Goal: Task Accomplishment & Management: Manage account settings

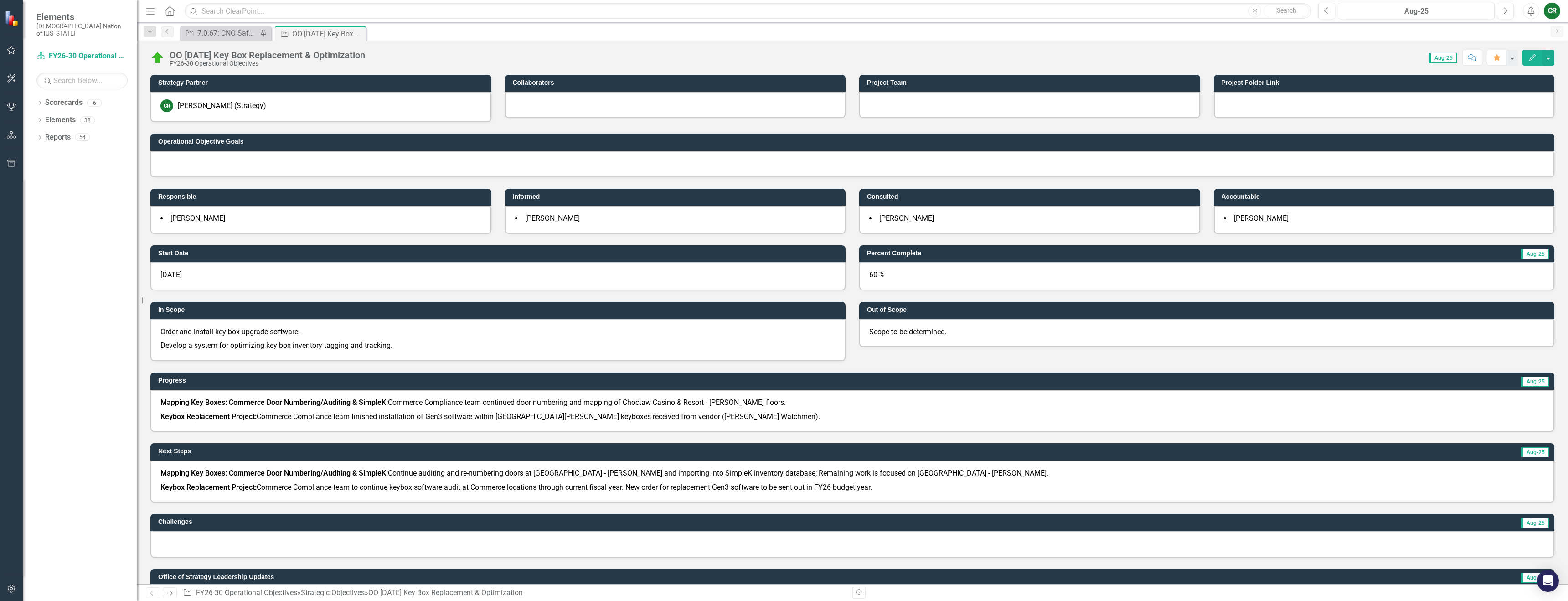
click at [9, 52] on icon "button" at bounding box center [12, 50] width 9 height 8
click at [45, 108] on link "My Favorites" at bounding box center [79, 102] width 114 height 10
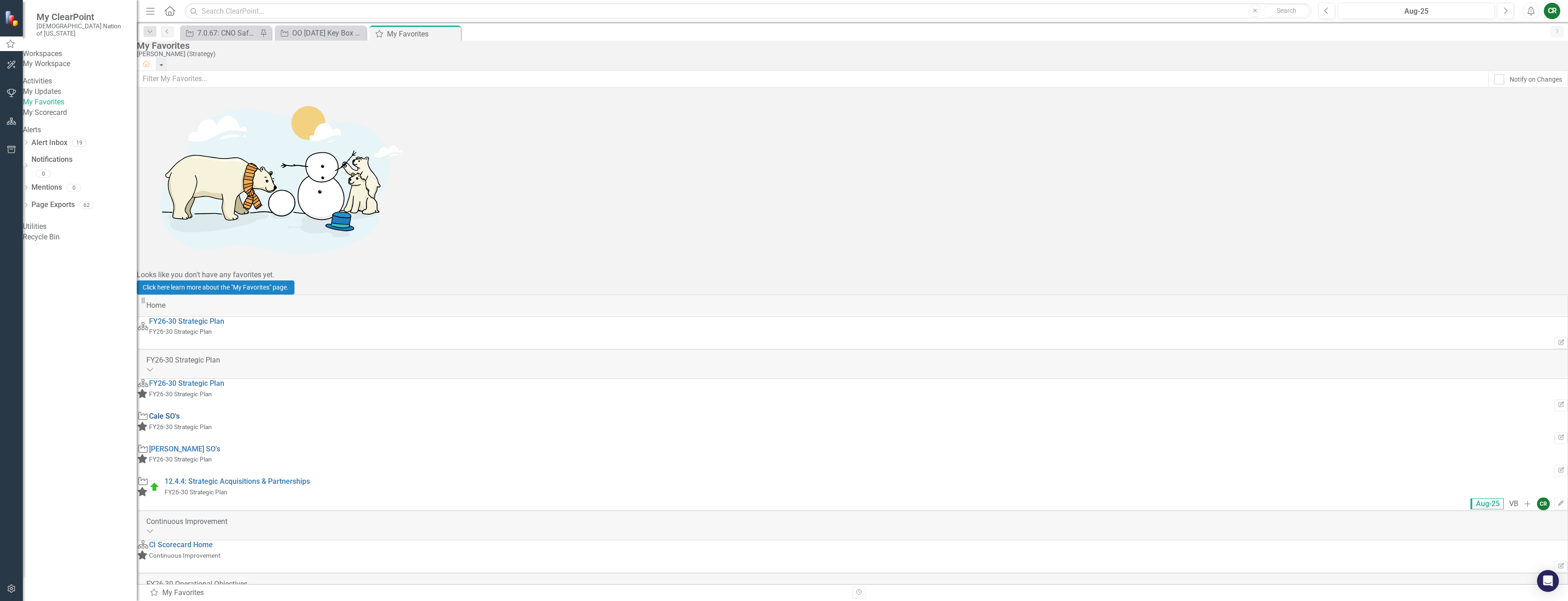
click at [180, 412] on link "Cale SO's" at bounding box center [164, 416] width 30 height 9
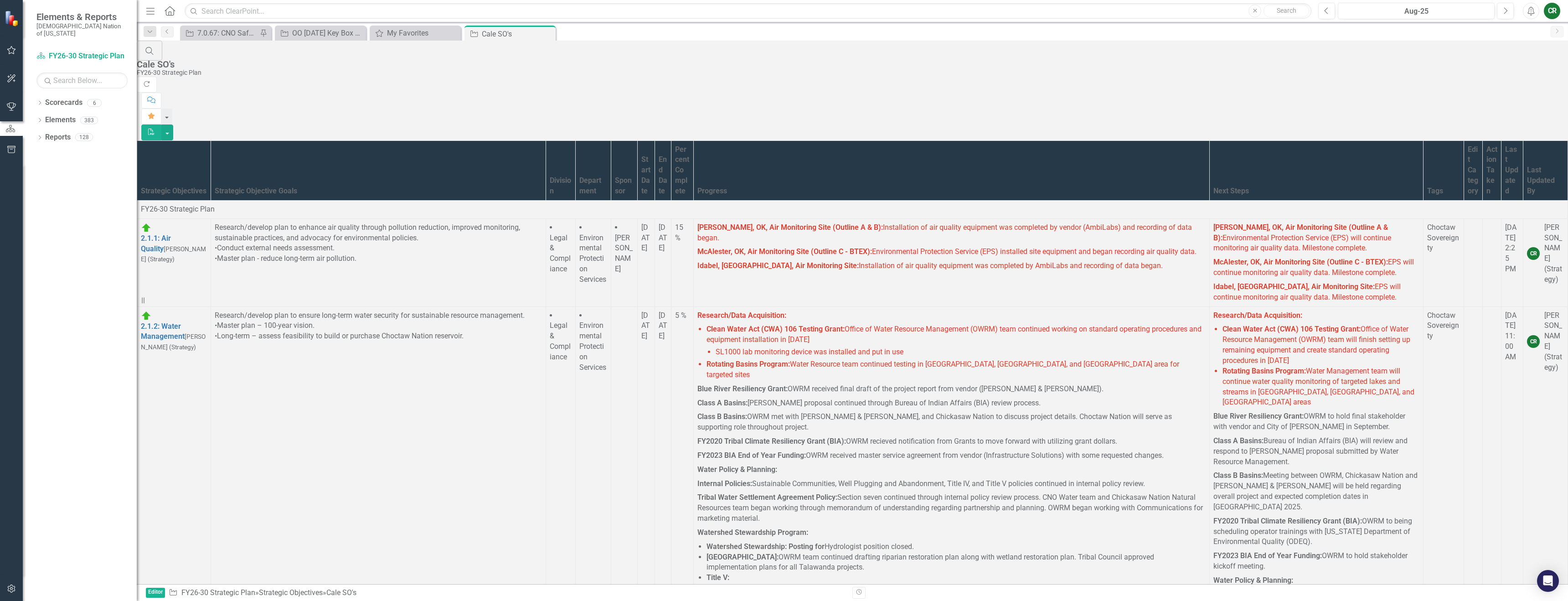
click at [889, 230] on td "Armstrong, OK, Air Monitoring Site (Outline A & B): Installation of air quality…" at bounding box center [952, 262] width 516 height 88
click at [903, 259] on p "Idabel, OK, Air Monitoring Site: Installation of air quality equipment was comp…" at bounding box center [951, 265] width 508 height 12
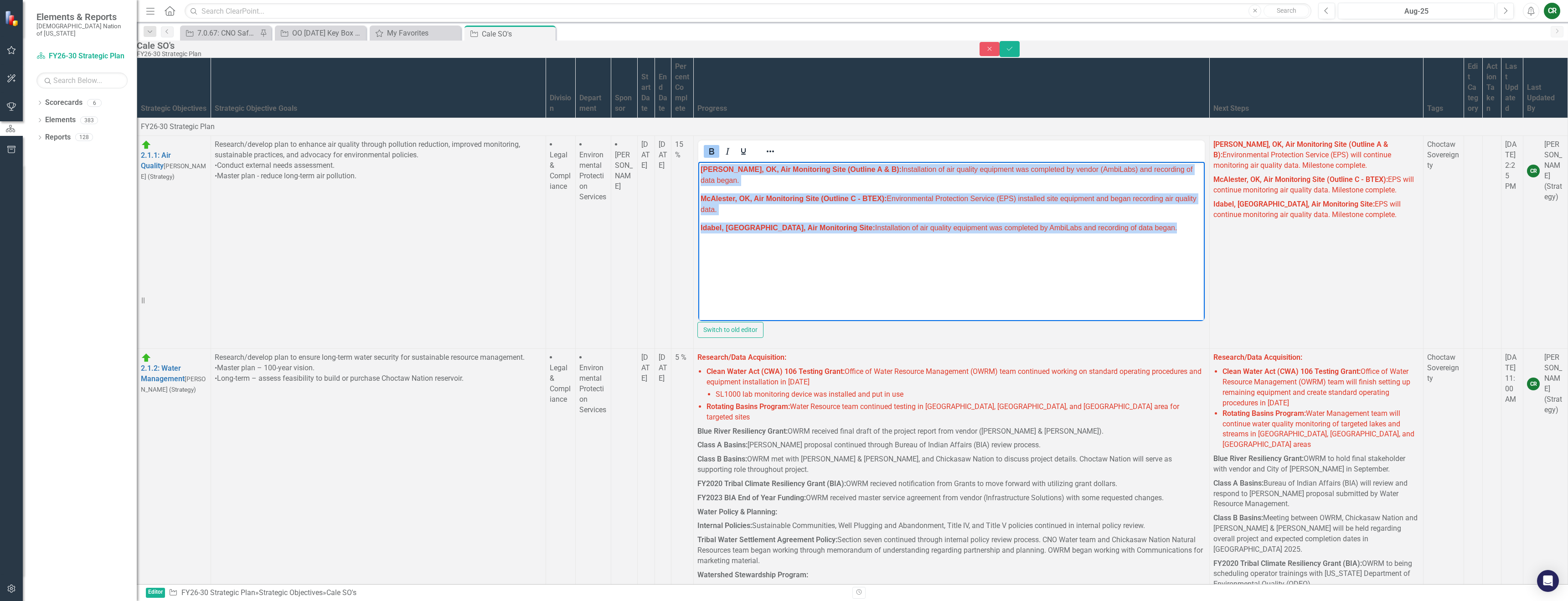
drag, startPoint x: 797, startPoint y: 297, endPoint x: 676, endPoint y: 131, distance: 205.4
click at [698, 162] on html "Armstrong, OK, Air Monitoring Site (Outline A & B): Installation of air quality…" at bounding box center [951, 230] width 506 height 137
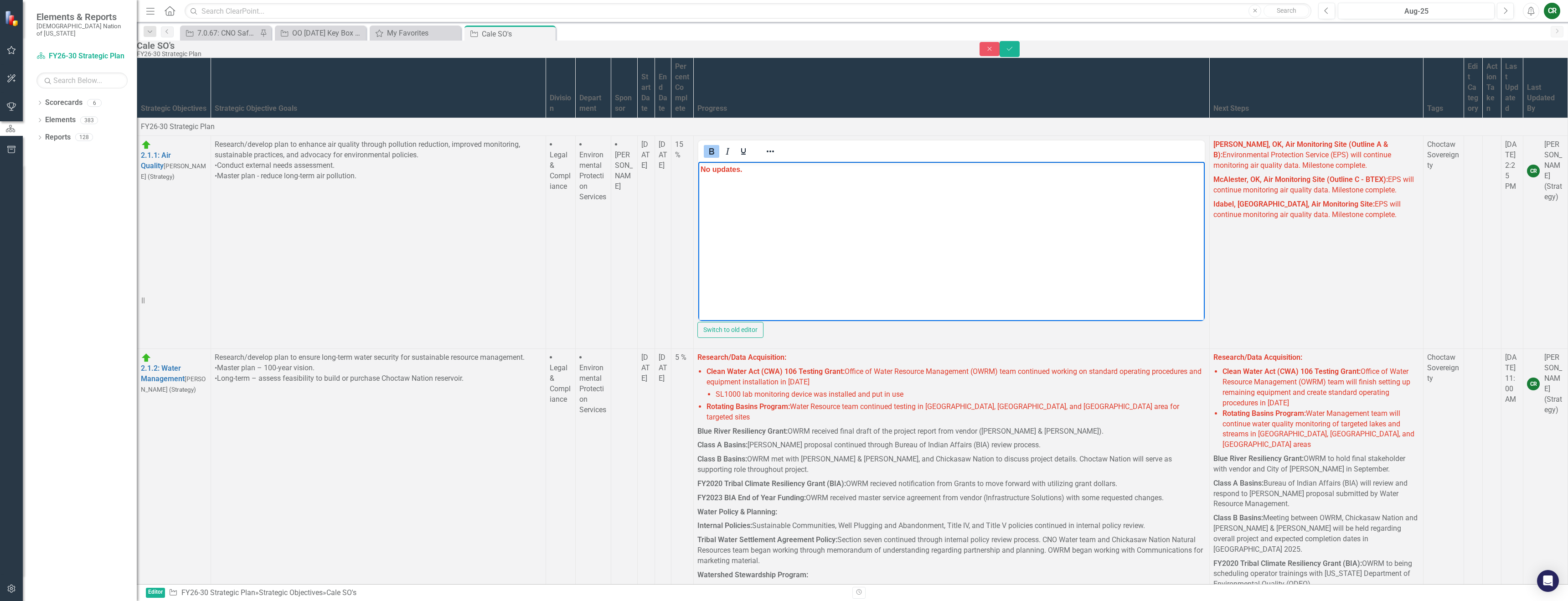
click at [727, 164] on p "No updates." at bounding box center [951, 170] width 502 height 11
click at [749, 174] on p "No updates." at bounding box center [951, 170] width 502 height 11
drag, startPoint x: 749, startPoint y: 174, endPoint x: 645, endPoint y: 166, distance: 104.3
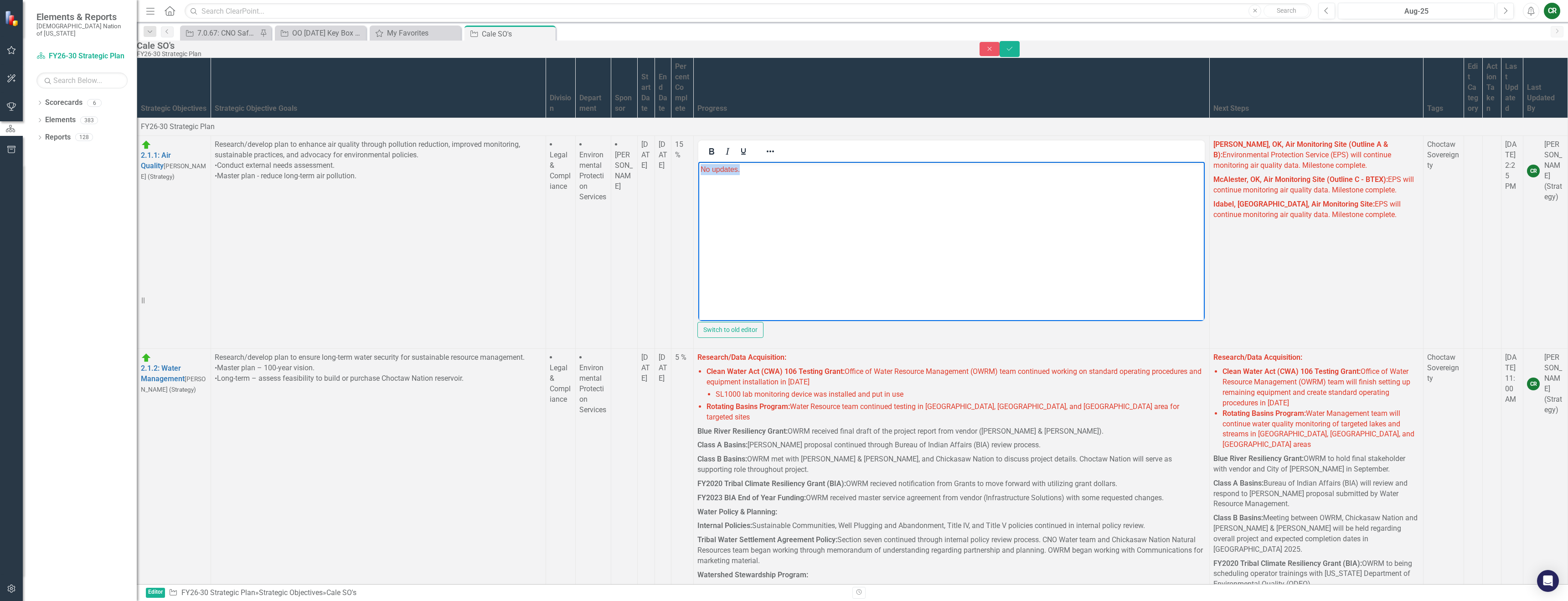
click at [698, 166] on html "No updates." at bounding box center [951, 230] width 506 height 137
click at [776, 146] on icon "Reveal or hide additional toolbar items" at bounding box center [771, 152] width 11 height 11
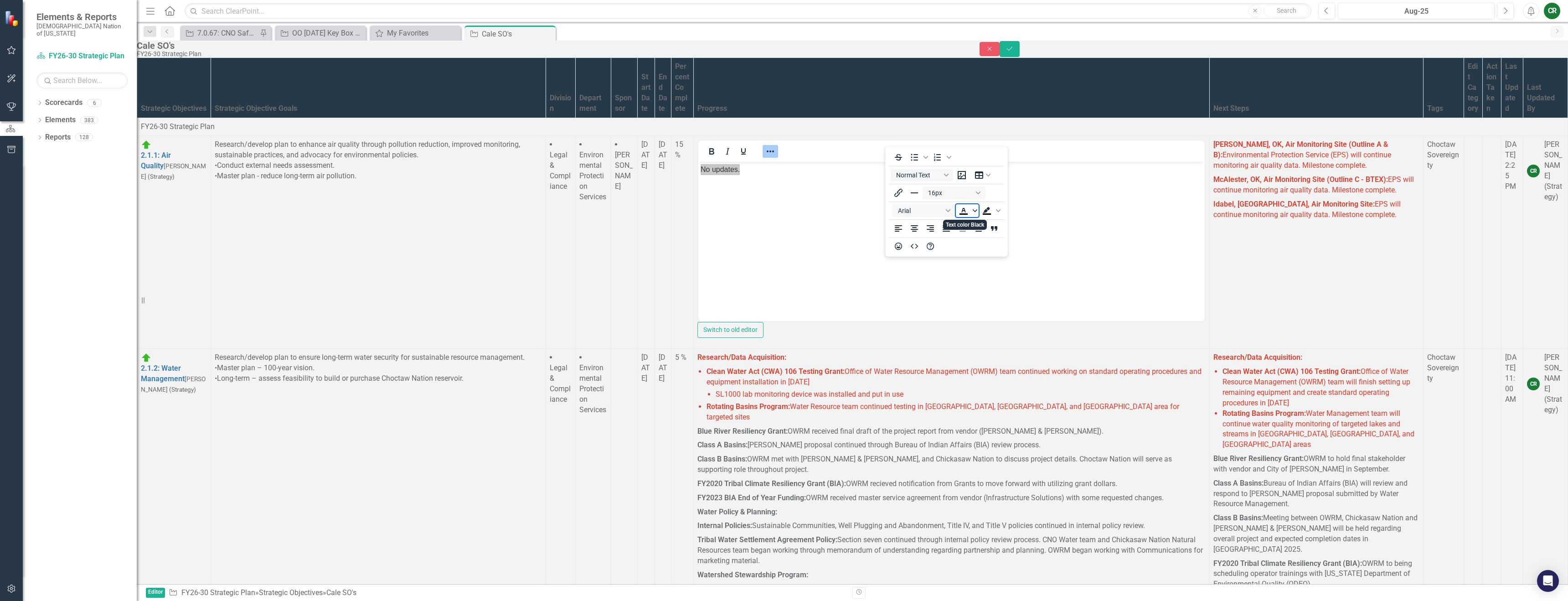
click at [978, 213] on span "Text color Black" at bounding box center [975, 210] width 7 height 13
drag, startPoint x: 989, startPoint y: 279, endPoint x: 147, endPoint y: 127, distance: 855.6
click at [989, 279] on icon "Remove color" at bounding box center [990, 279] width 9 height 9
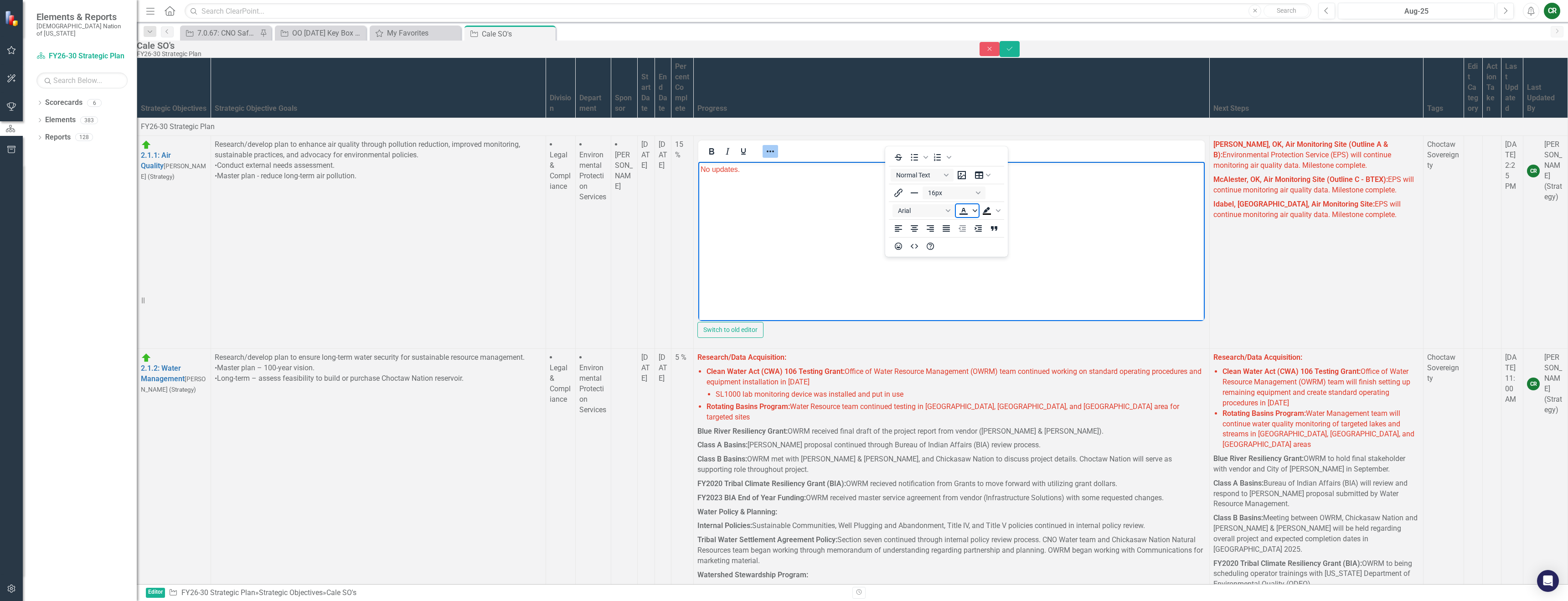
click at [975, 211] on icon "Text color" at bounding box center [975, 211] width 4 height 2
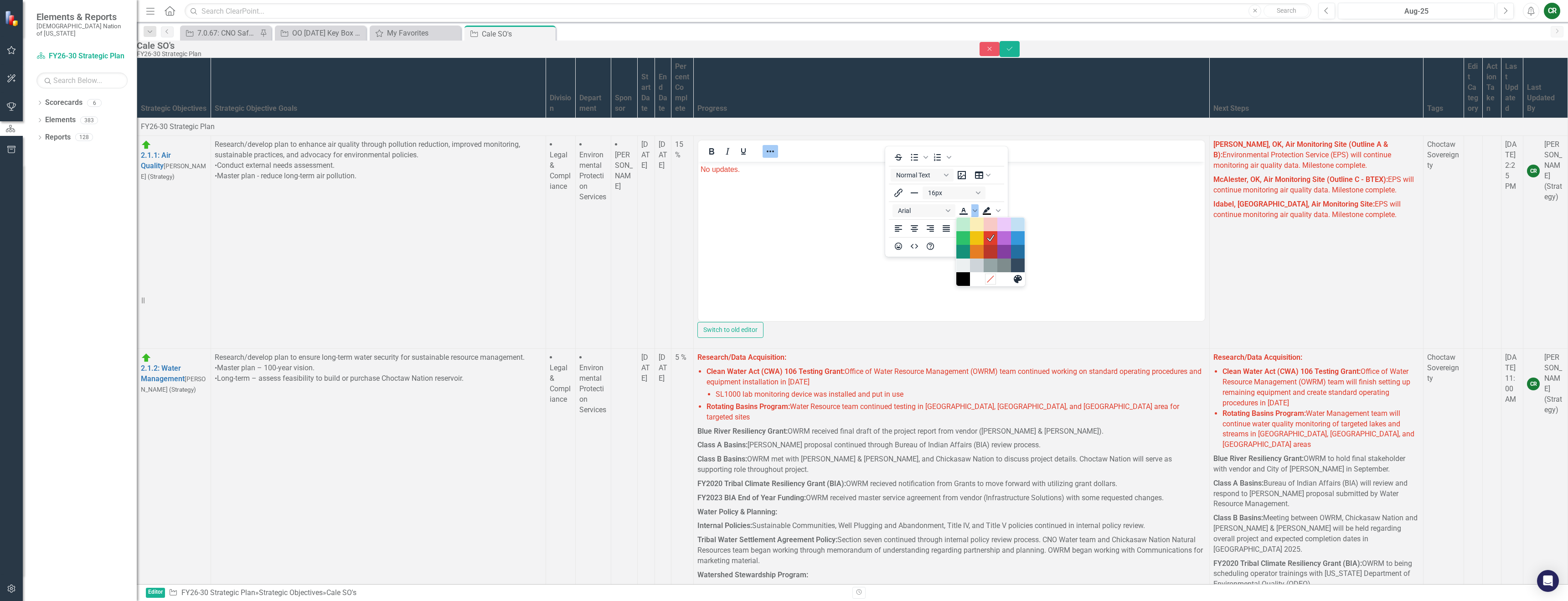
click at [991, 281] on icon "Remove color" at bounding box center [990, 279] width 9 height 9
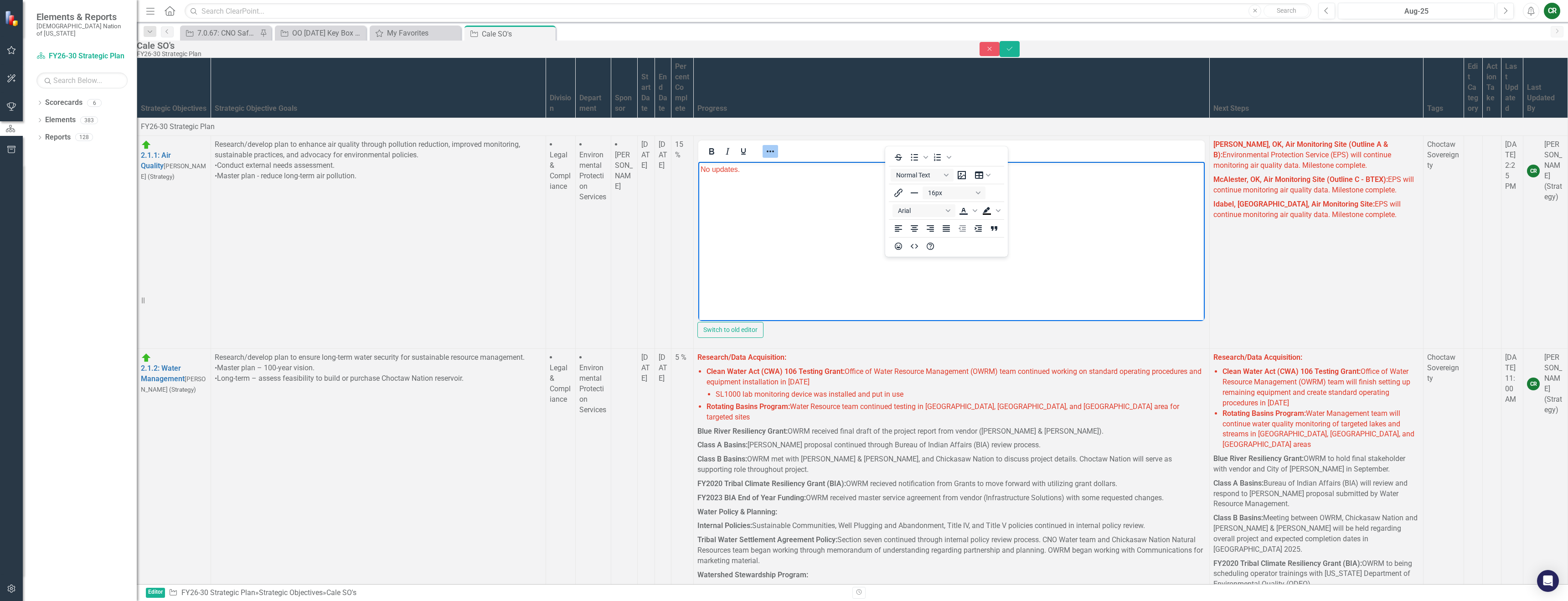
click at [751, 208] on body "No updates." at bounding box center [951, 230] width 506 height 137
click at [728, 182] on body "No updates." at bounding box center [951, 230] width 506 height 137
click at [727, 181] on body "No updates." at bounding box center [951, 230] width 506 height 137
click at [975, 212] on icon "Text color" at bounding box center [975, 210] width 4 height 4
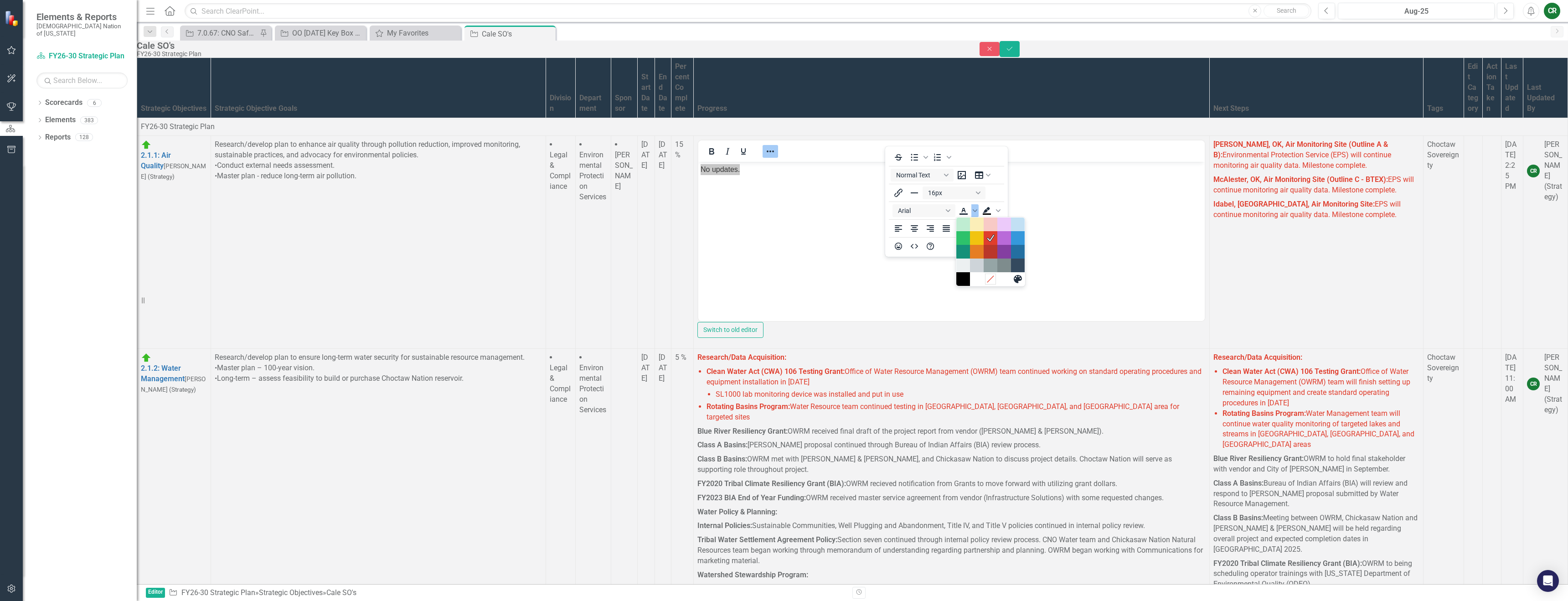
click at [993, 278] on icon "Remove color" at bounding box center [990, 279] width 9 height 9
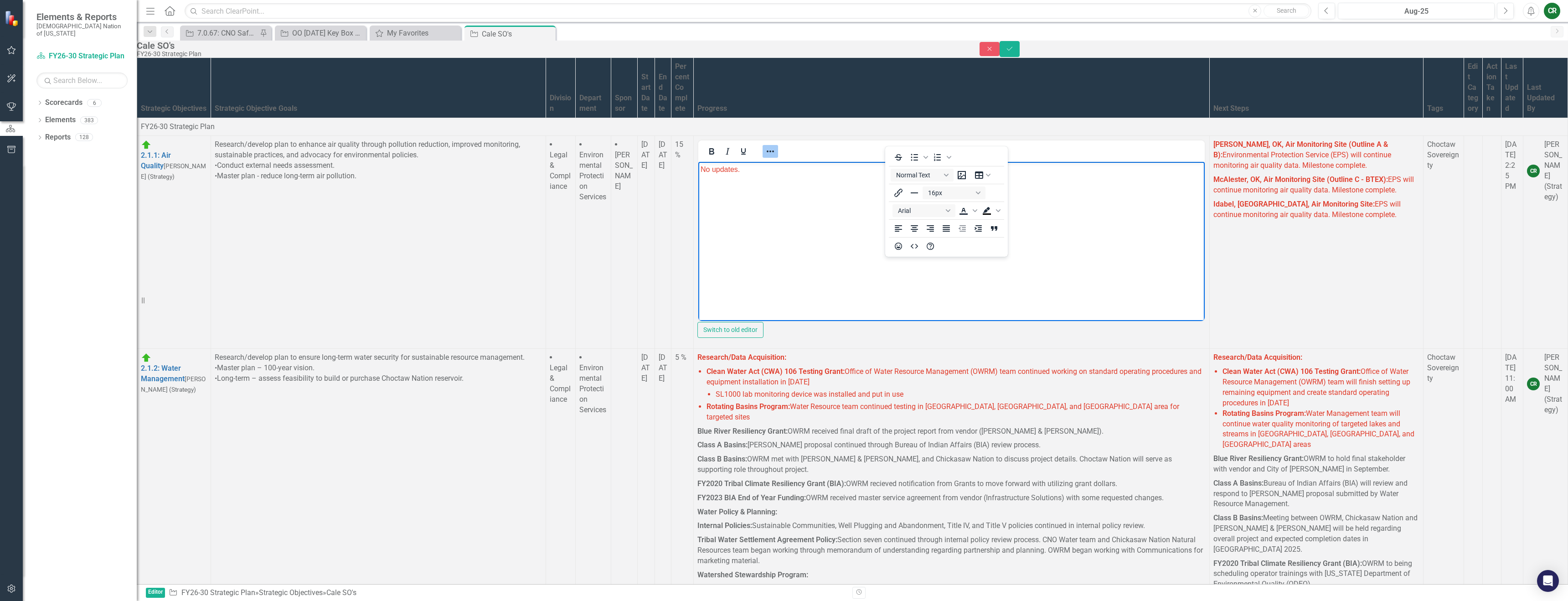
click at [776, 146] on icon "Reveal or hide additional toolbar items" at bounding box center [771, 152] width 11 height 11
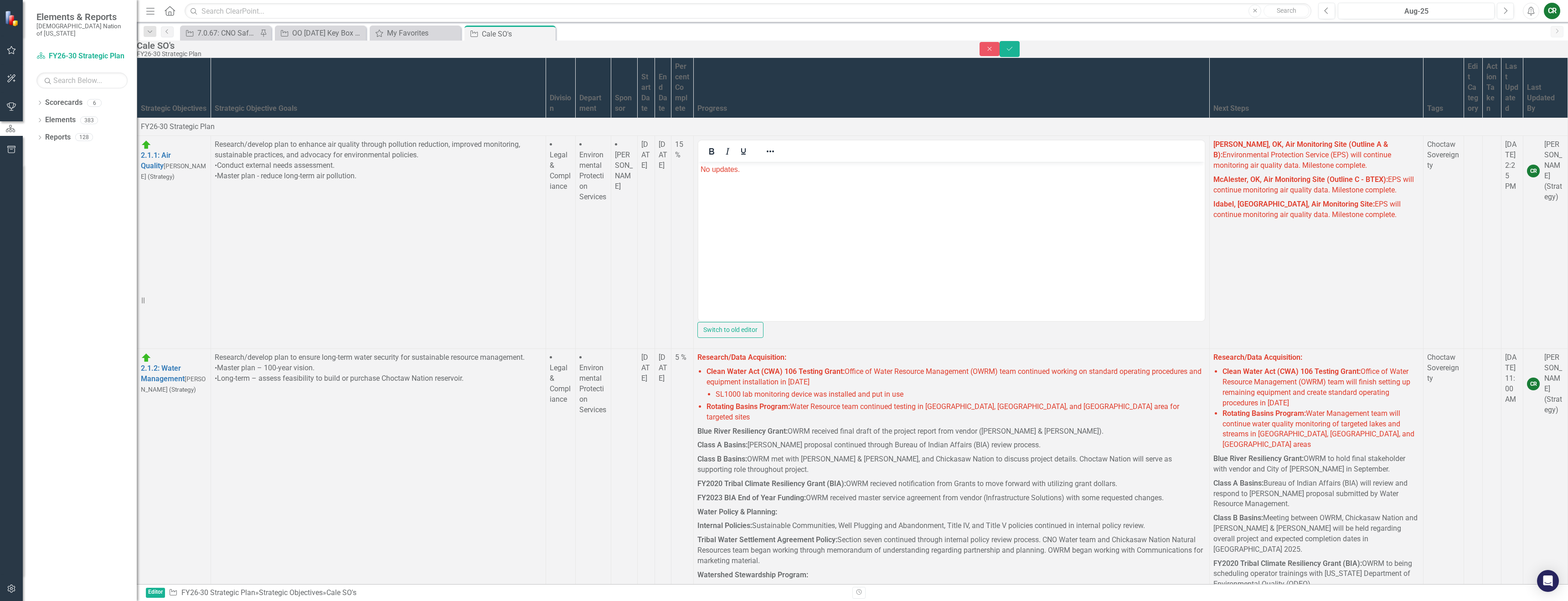
drag, startPoint x: 756, startPoint y: 199, endPoint x: 824, endPoint y: 200, distance: 68.0
click at [756, 199] on body "No updates." at bounding box center [951, 230] width 506 height 137
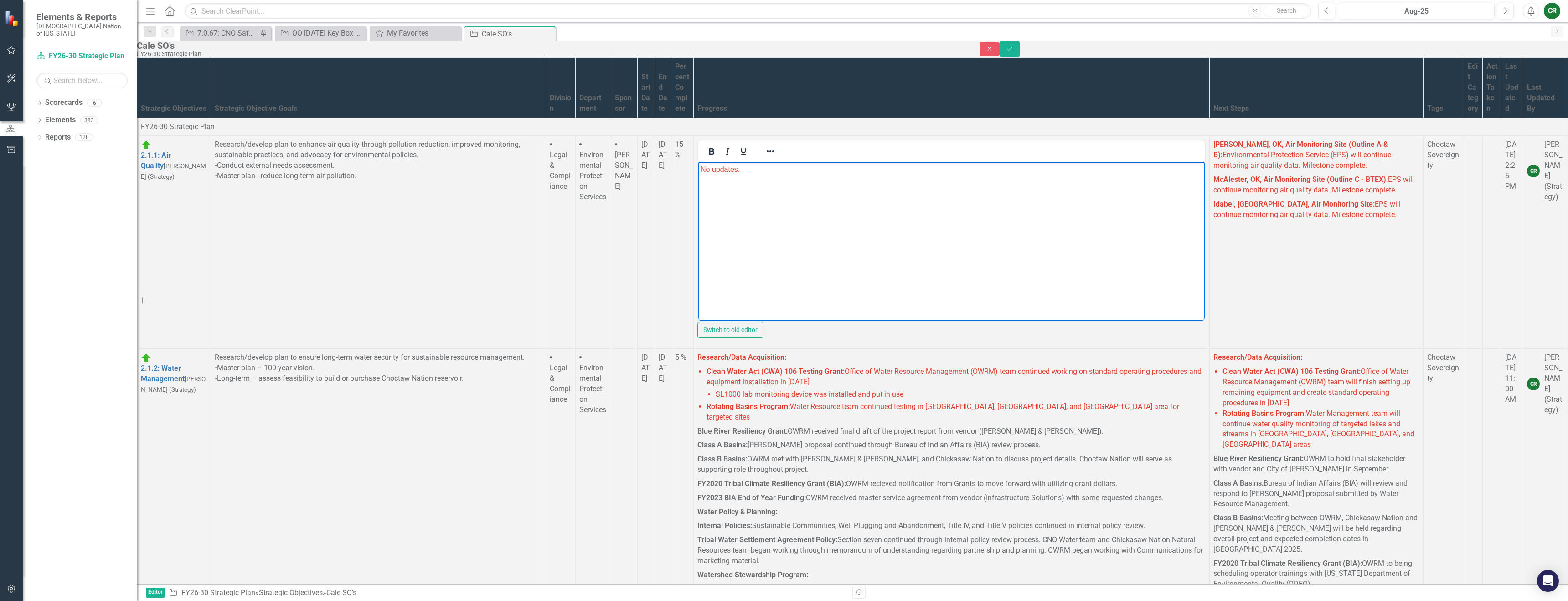
click at [1213, 190] on span "McAlester, OK, Air Monitoring Site (Outline C - BTEX): EPS will continue monito…" at bounding box center [1313, 185] width 200 height 19
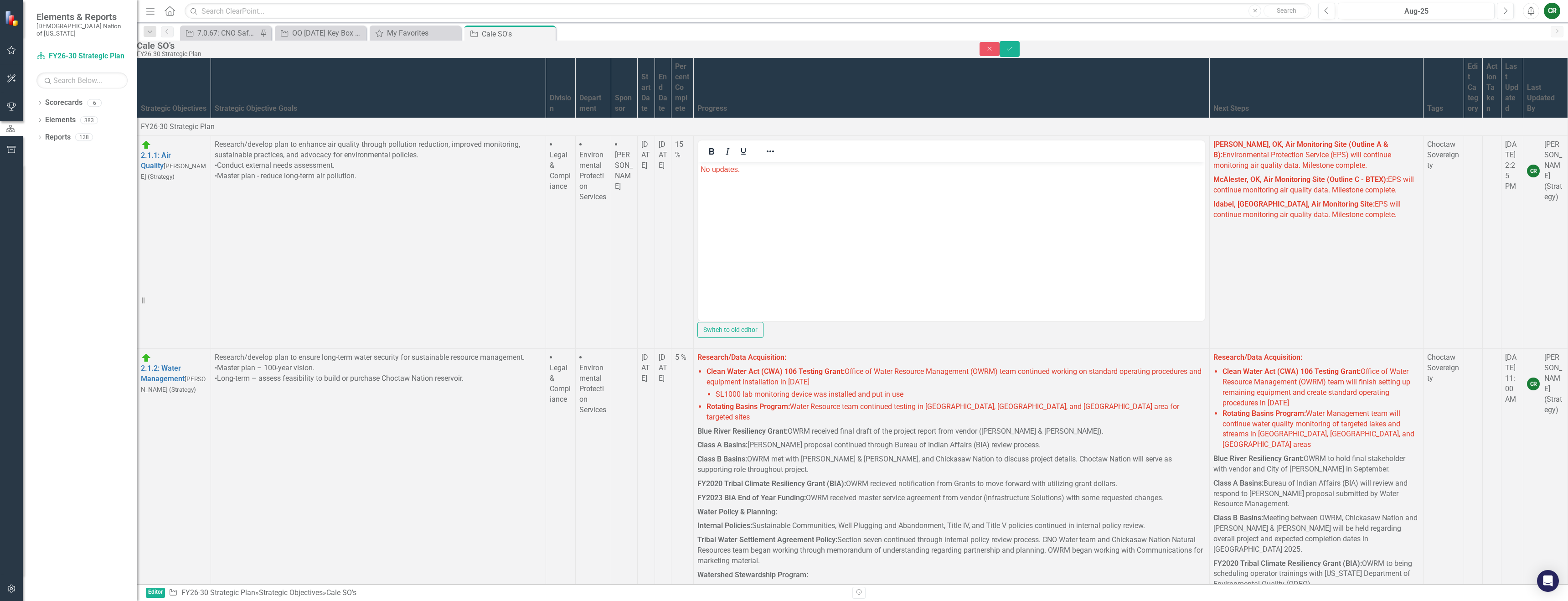
click at [1213, 211] on span "Idabel, OK, Air Monitoring Site: EPS will continue monitoring air quality data.…" at bounding box center [1307, 209] width 187 height 19
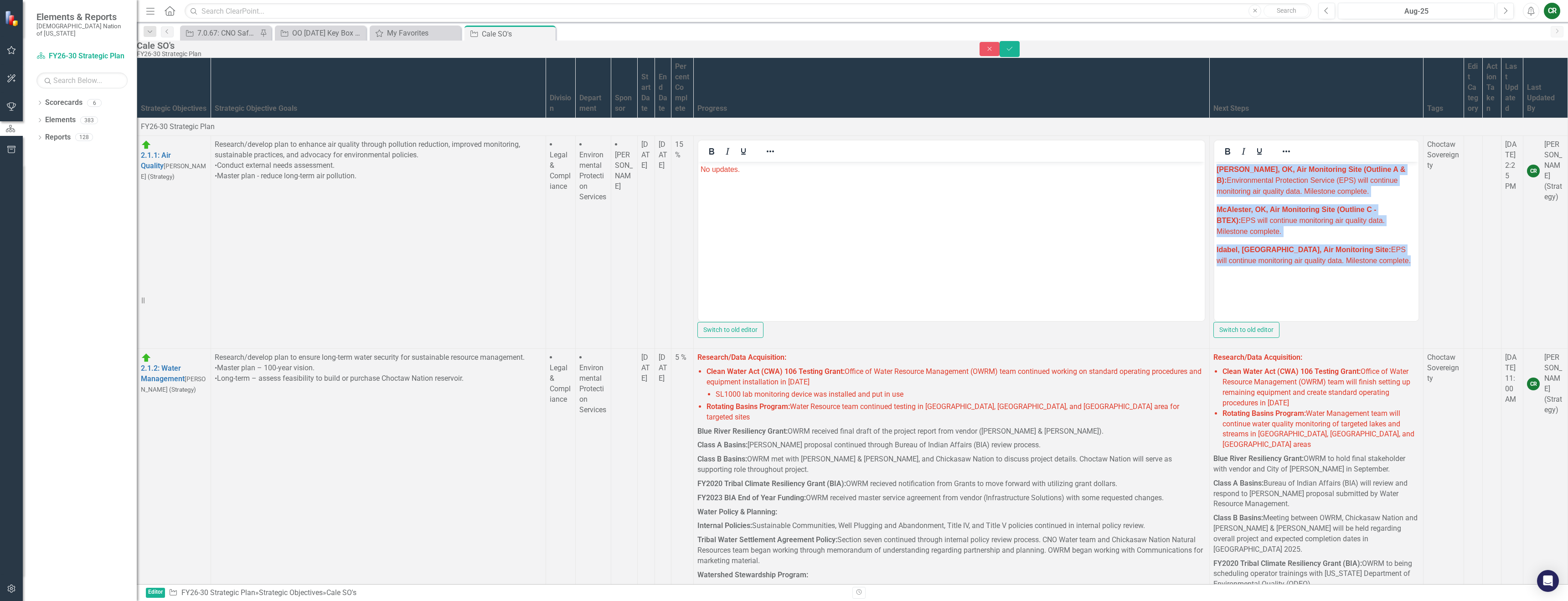
drag, startPoint x: 1368, startPoint y: 265, endPoint x: 1189, endPoint y: 152, distance: 211.7
click at [1214, 162] on html "Armstrong, OK, Air Monitoring Site (Outline A & B): Environmental Protection Se…" at bounding box center [1316, 230] width 204 height 137
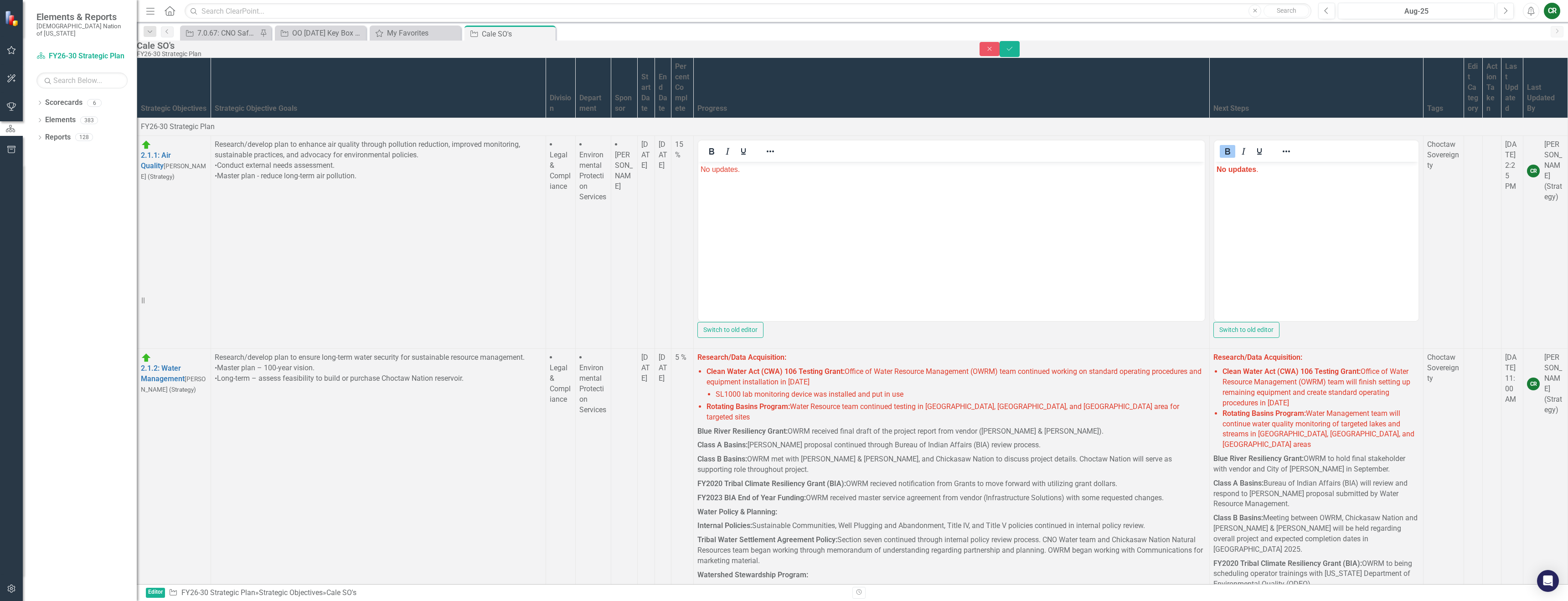
click at [1237, 170] on b "No updates" at bounding box center [1236, 169] width 40 height 8
click at [1281, 146] on icon "Reveal or hide additional toolbar items" at bounding box center [1286, 152] width 11 height 11
click at [1173, 211] on icon "Text color Black" at bounding box center [1175, 210] width 4 height 4
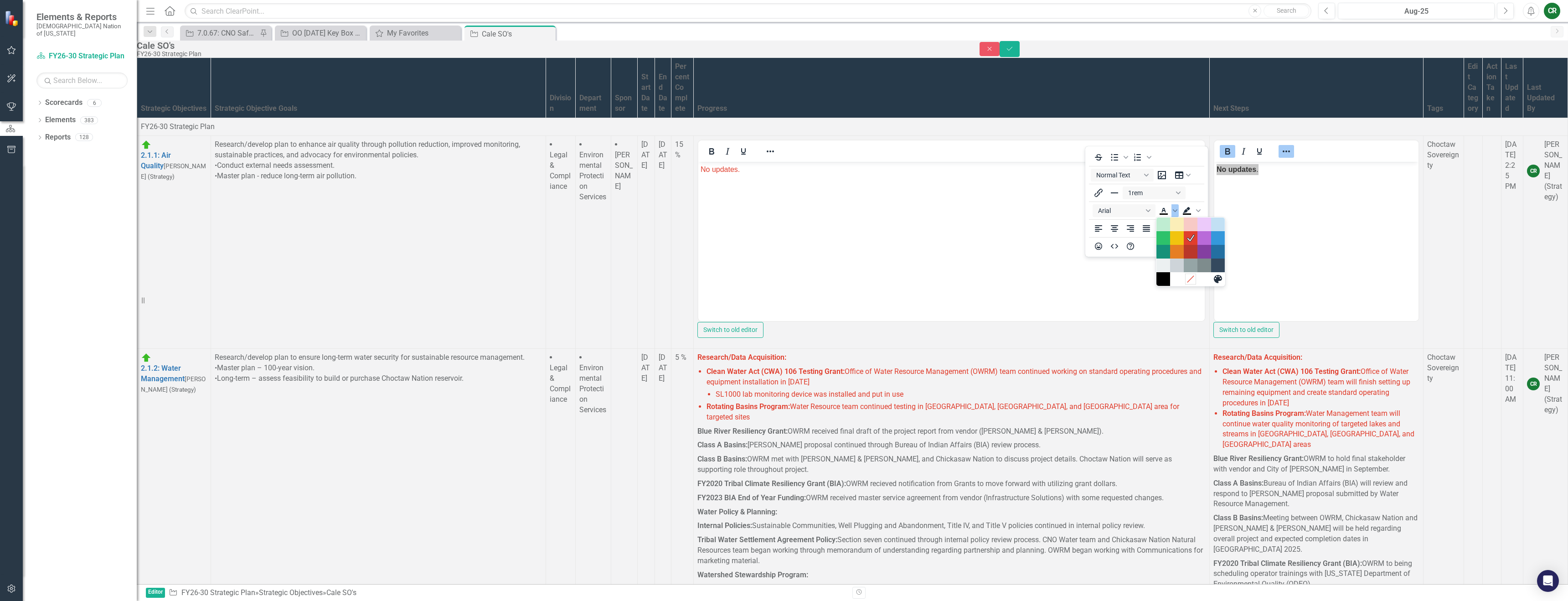
click at [1193, 276] on icon "Remove color" at bounding box center [1191, 279] width 6 height 6
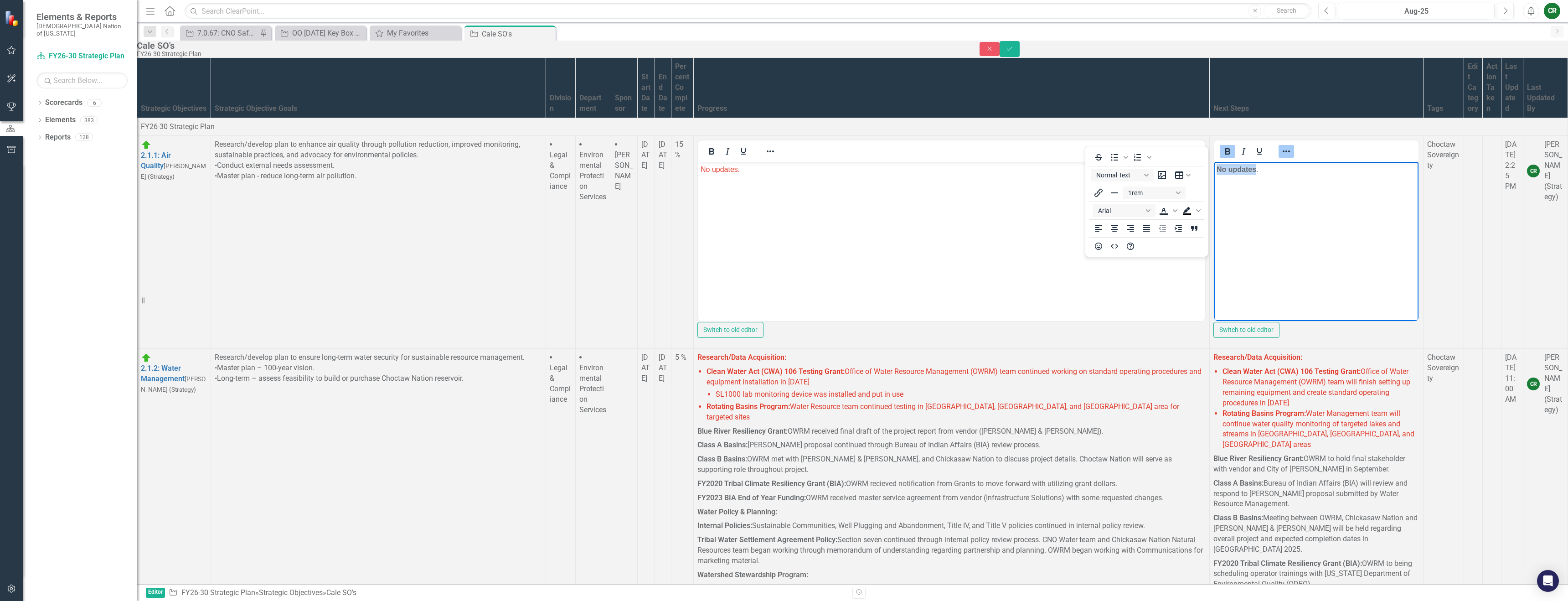
click at [1222, 146] on icon "Bold" at bounding box center [1228, 152] width 11 height 11
click at [1260, 170] on p "No updates ." at bounding box center [1317, 170] width 200 height 11
click at [1281, 146] on icon "Reveal or hide additional toolbar items" at bounding box center [1286, 152] width 11 height 11
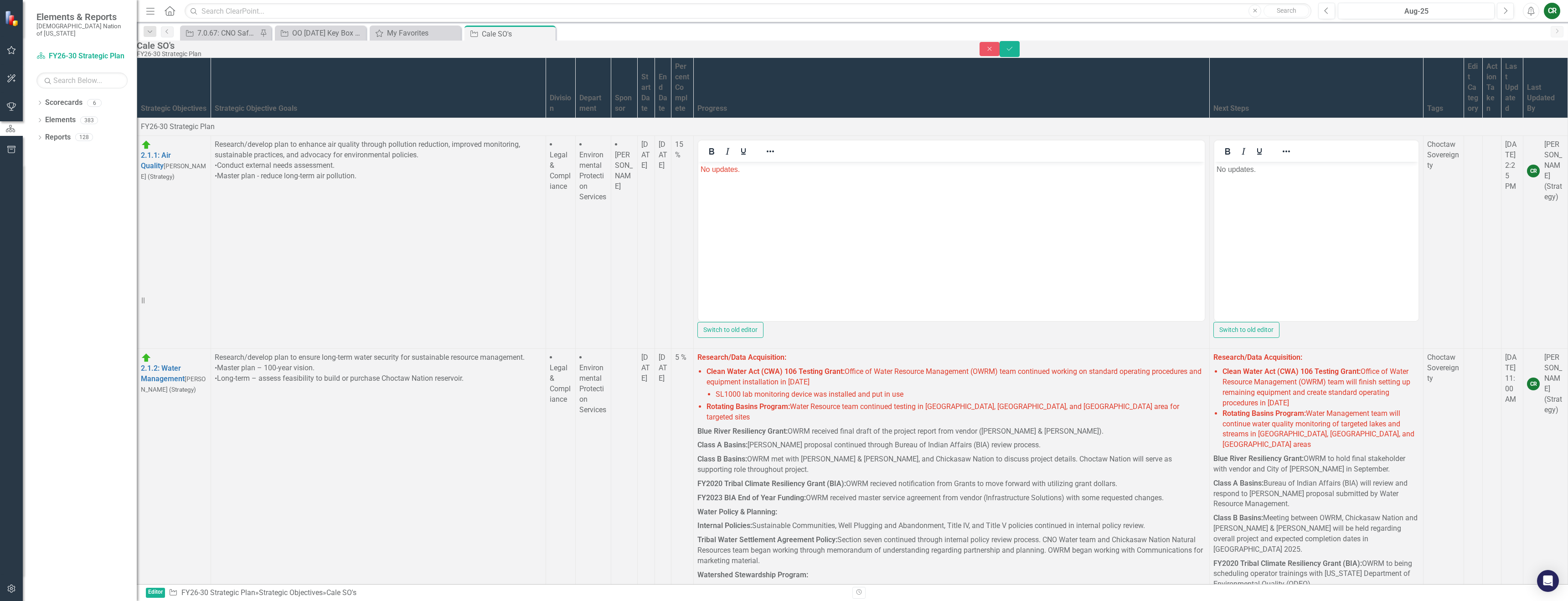
click at [1268, 172] on p "No updates ." at bounding box center [1317, 170] width 200 height 11
click at [1013, 52] on icon "Save" at bounding box center [1009, 49] width 8 height 6
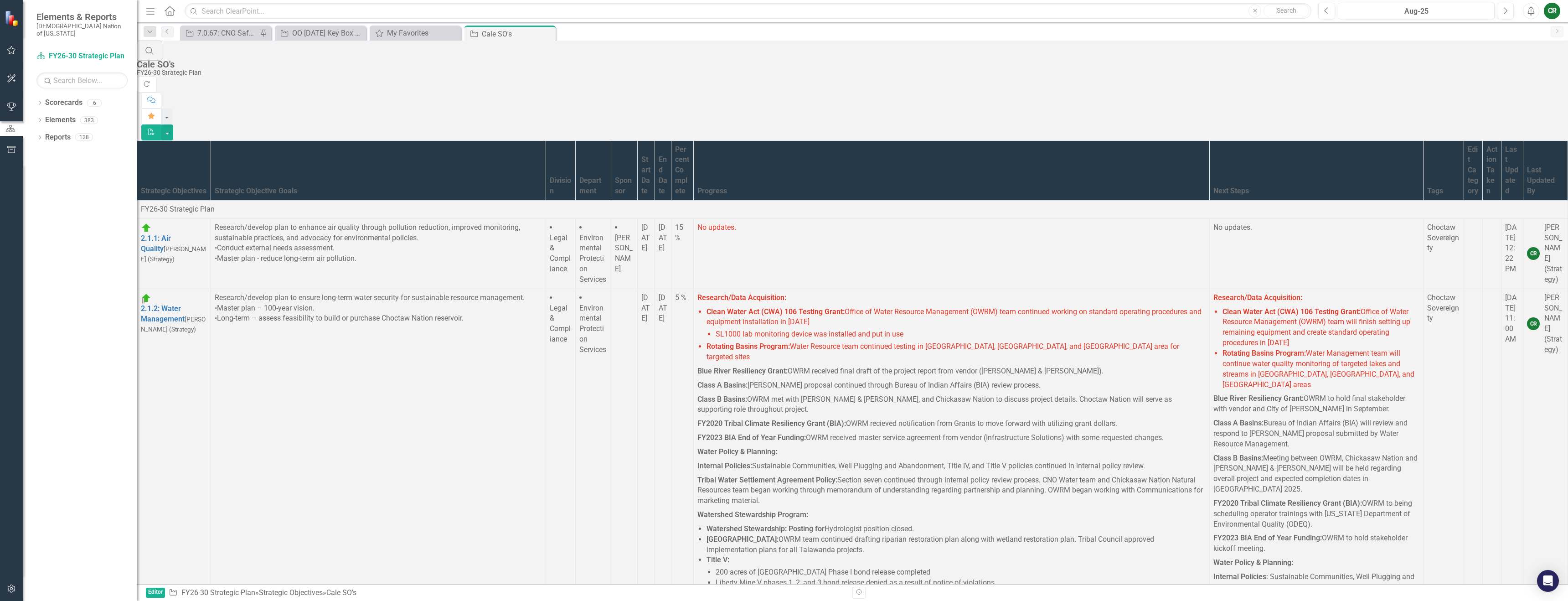
click at [932, 219] on td "No updates." at bounding box center [952, 253] width 516 height 70
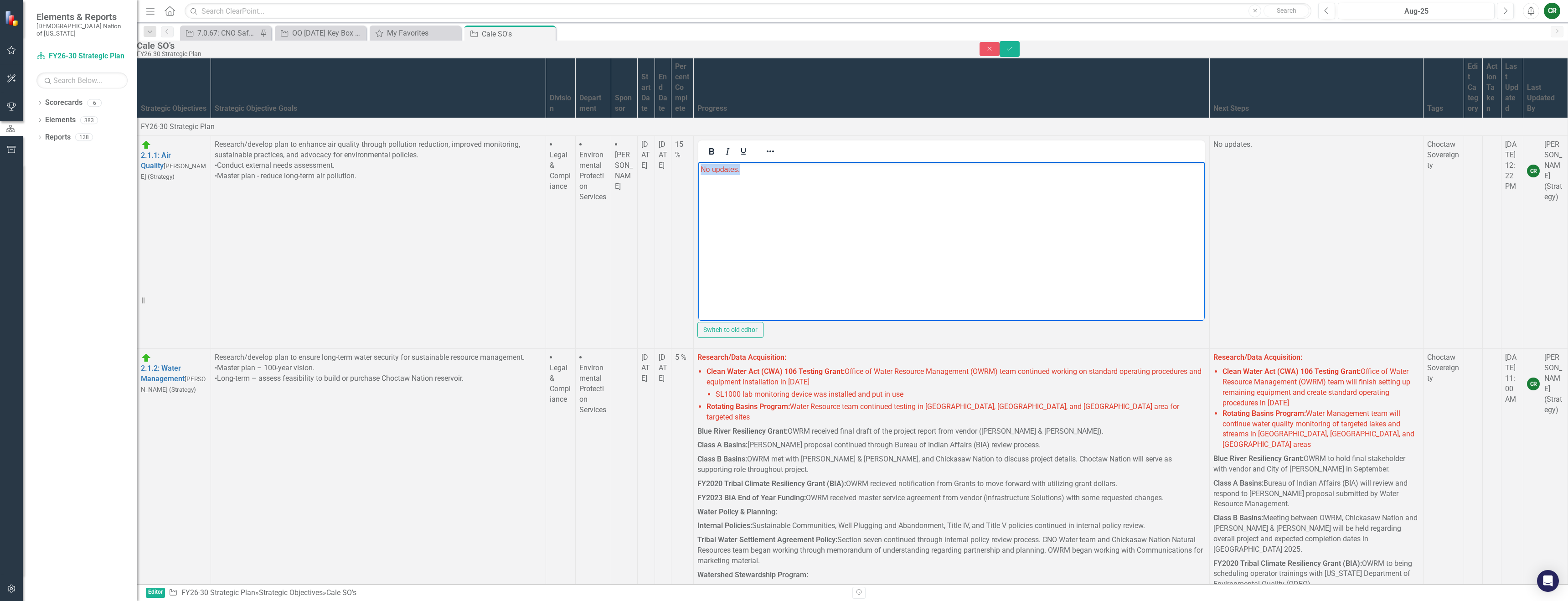
drag, startPoint x: 779, startPoint y: 164, endPoint x: 618, endPoint y: 164, distance: 161.0
click at [698, 164] on html "No updates." at bounding box center [951, 230] width 506 height 137
drag, startPoint x: 899, startPoint y: 139, endPoint x: 903, endPoint y: 145, distance: 7.2
click at [778, 145] on button "Reveal or hide additional toolbar items" at bounding box center [770, 151] width 15 height 13
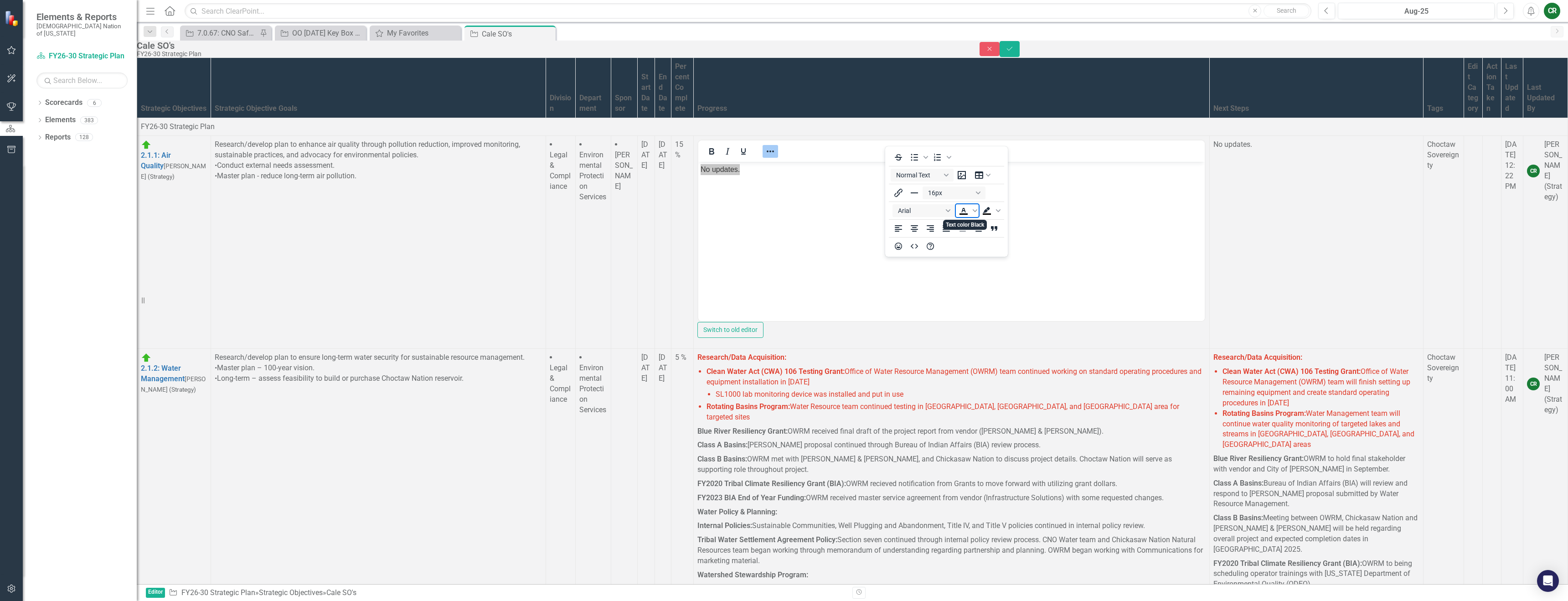
click at [967, 211] on icon "Text color Black" at bounding box center [964, 211] width 11 height 11
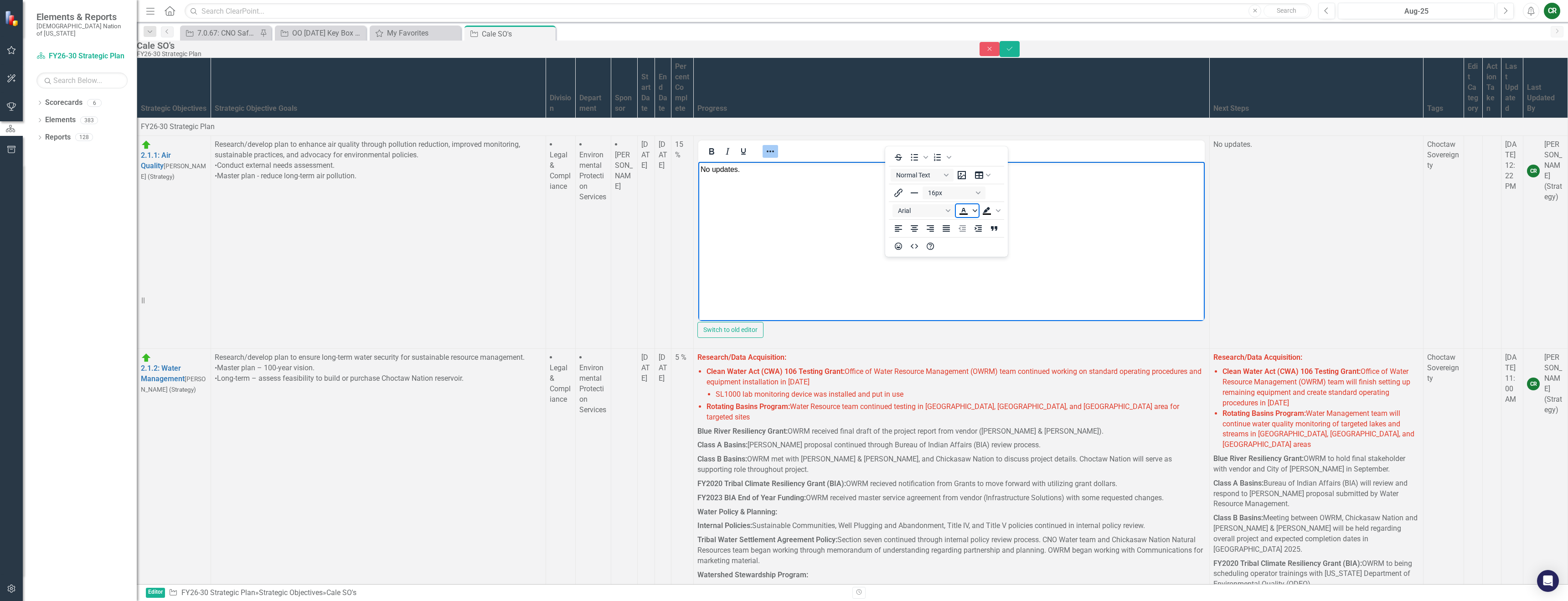
click at [974, 209] on icon "Text color Black" at bounding box center [975, 210] width 4 height 4
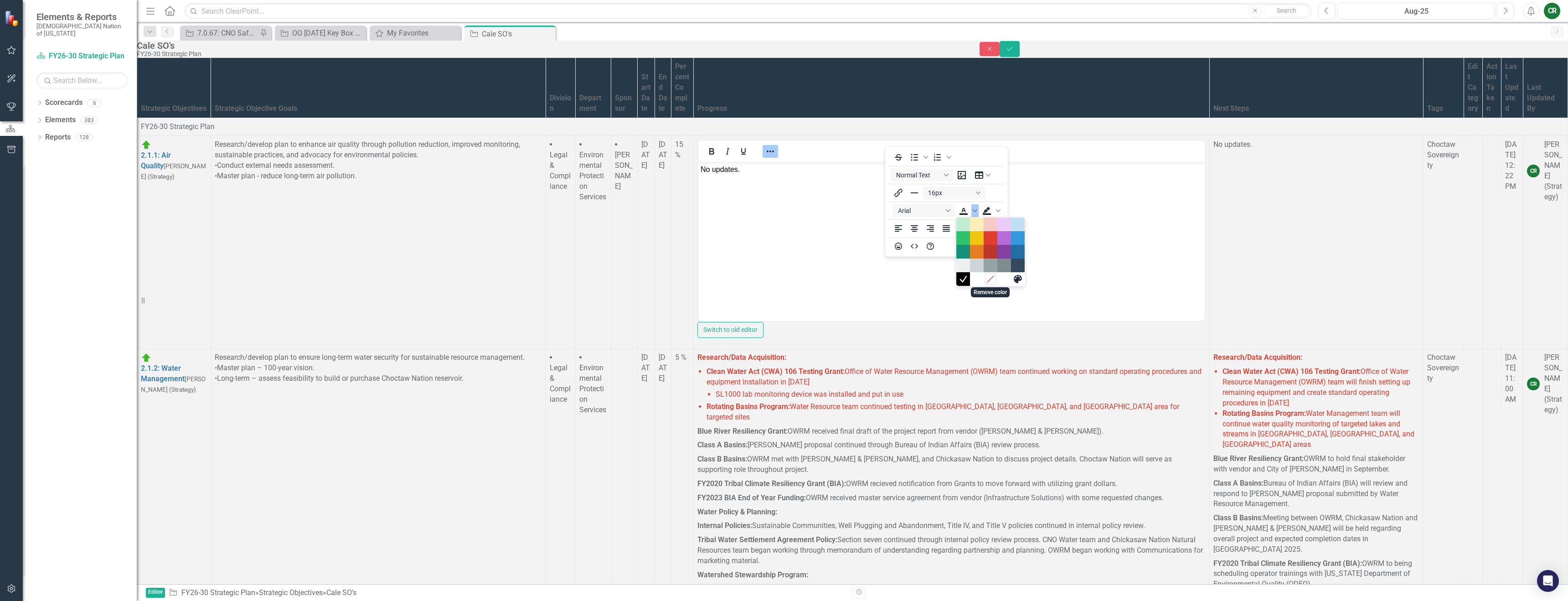
click at [988, 278] on icon "Remove color" at bounding box center [990, 279] width 9 height 9
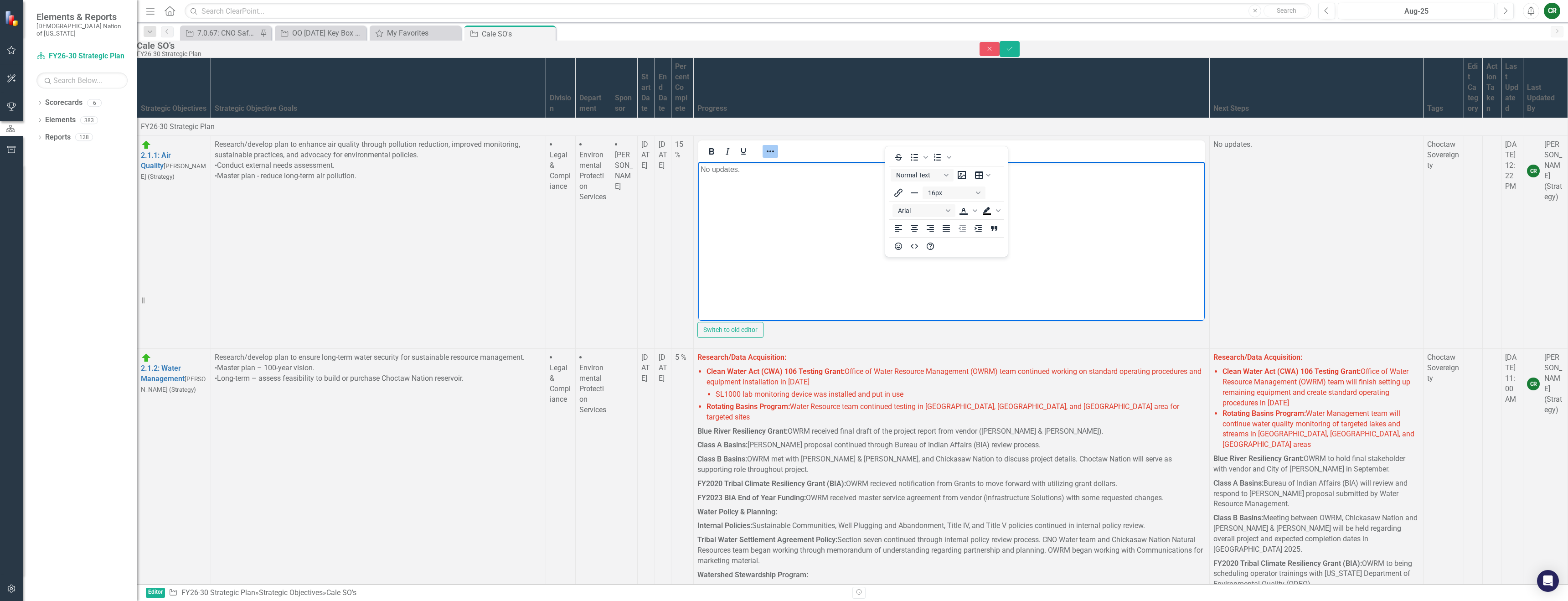
drag, startPoint x: 738, startPoint y: 243, endPoint x: 740, endPoint y: 216, distance: 27.1
click at [738, 243] on body "No updates." at bounding box center [951, 230] width 506 height 137
click at [776, 146] on icon "Reveal or hide additional toolbar items" at bounding box center [771, 152] width 11 height 11
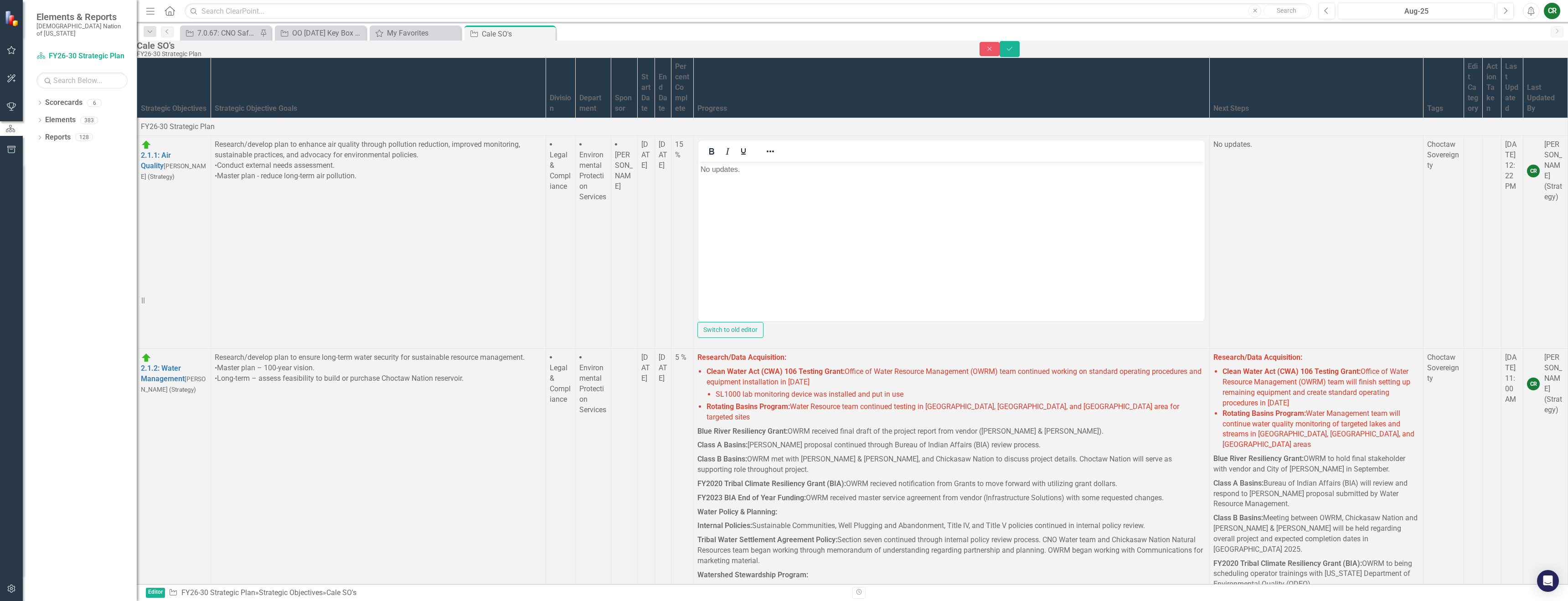
click at [949, 371] on span "Clean Water Act (CWA) 106 Testing Grant: Office of Water Resource Management (O…" at bounding box center [954, 376] width 495 height 19
click at [1555, 57] on div "Close Save" at bounding box center [1273, 49] width 589 height 16
click at [1020, 57] on button "Save" at bounding box center [1009, 49] width 20 height 16
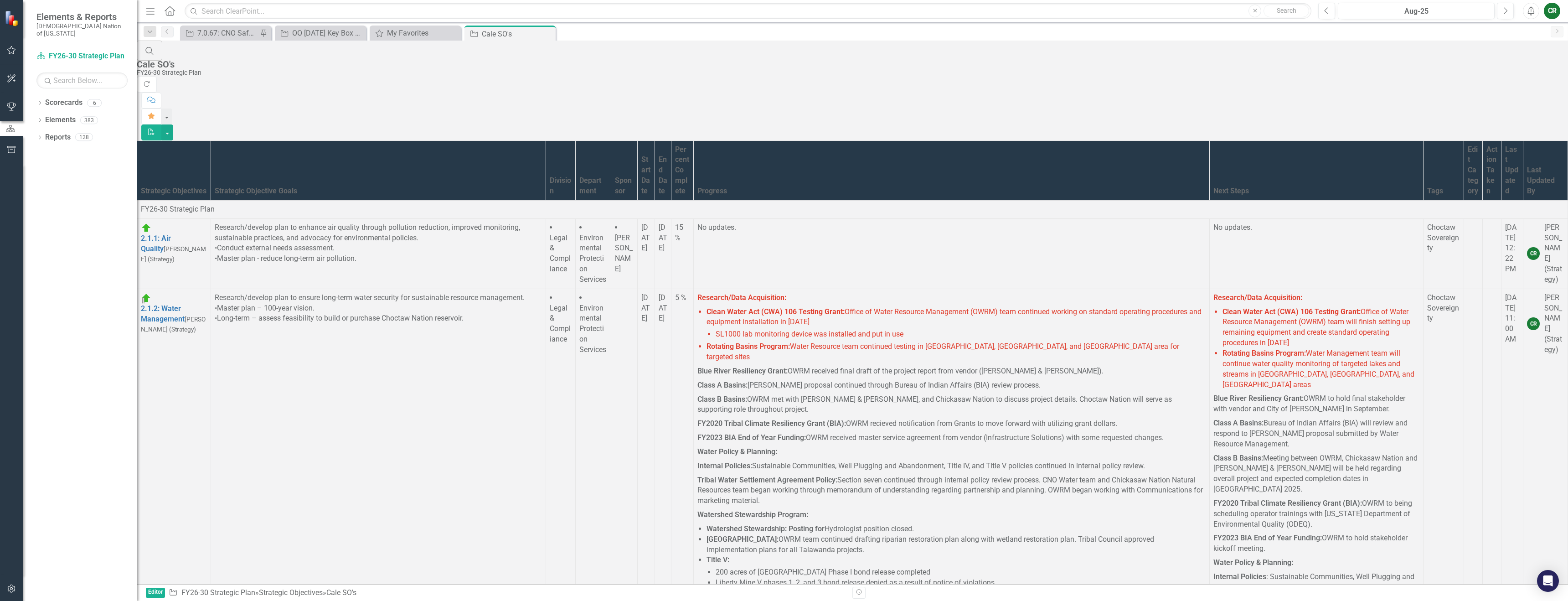
scroll to position [2, 0]
click at [0, 0] on link "Link Open Element" at bounding box center [0, 0] width 0 height 0
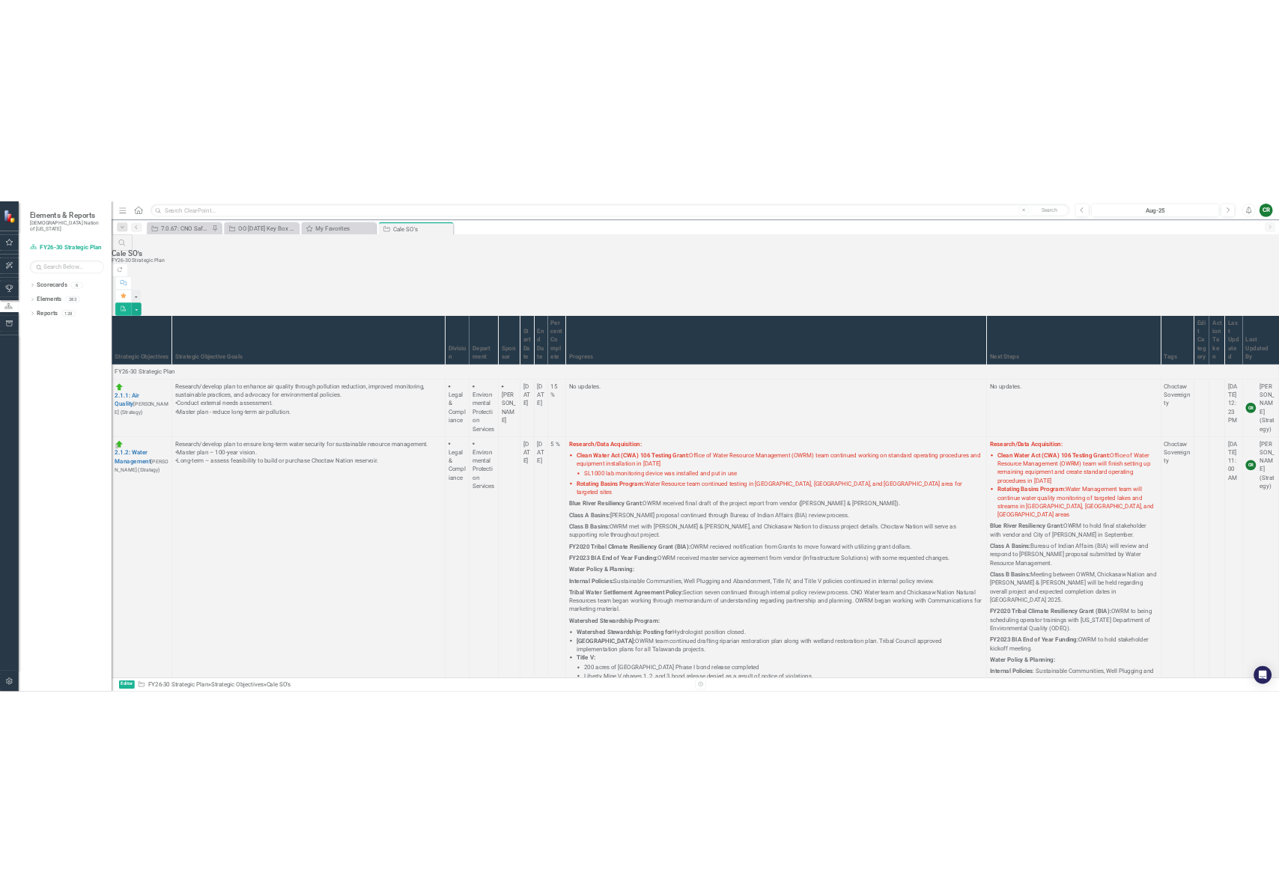
scroll to position [220, 0]
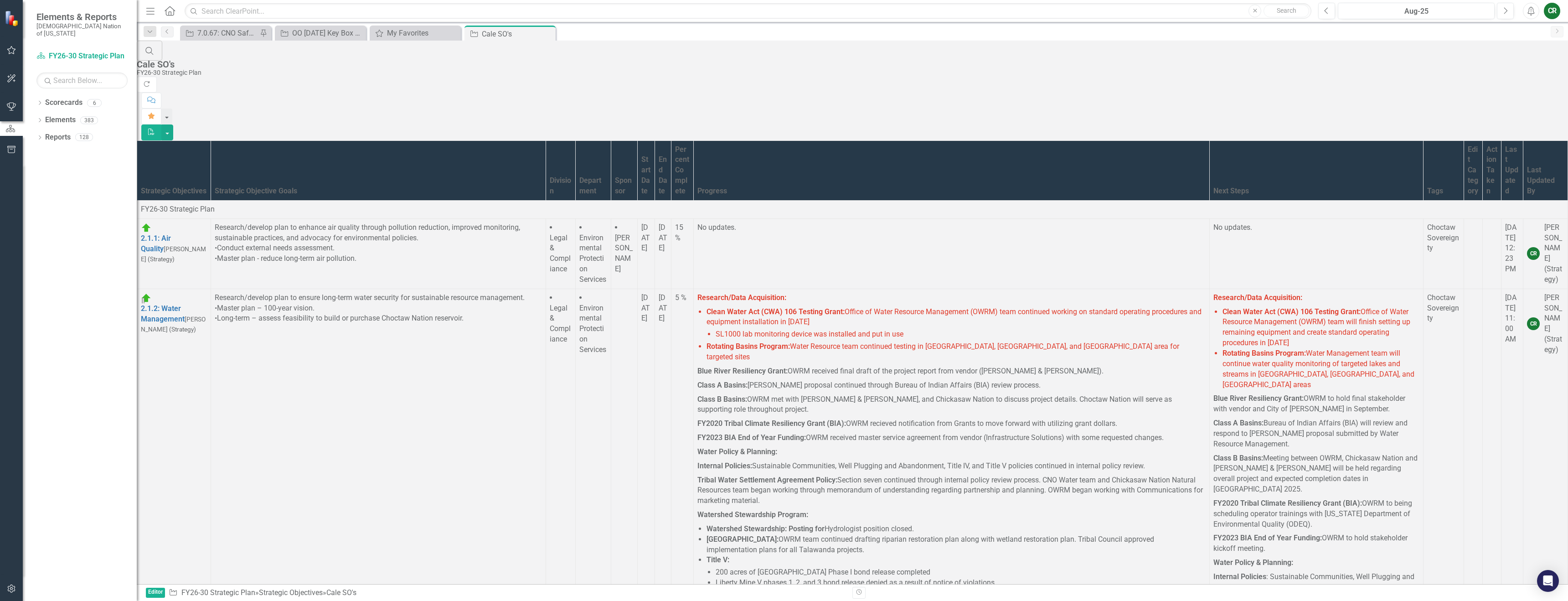
click at [0, 0] on link "Link Open Element" at bounding box center [0, 0] width 0 height 0
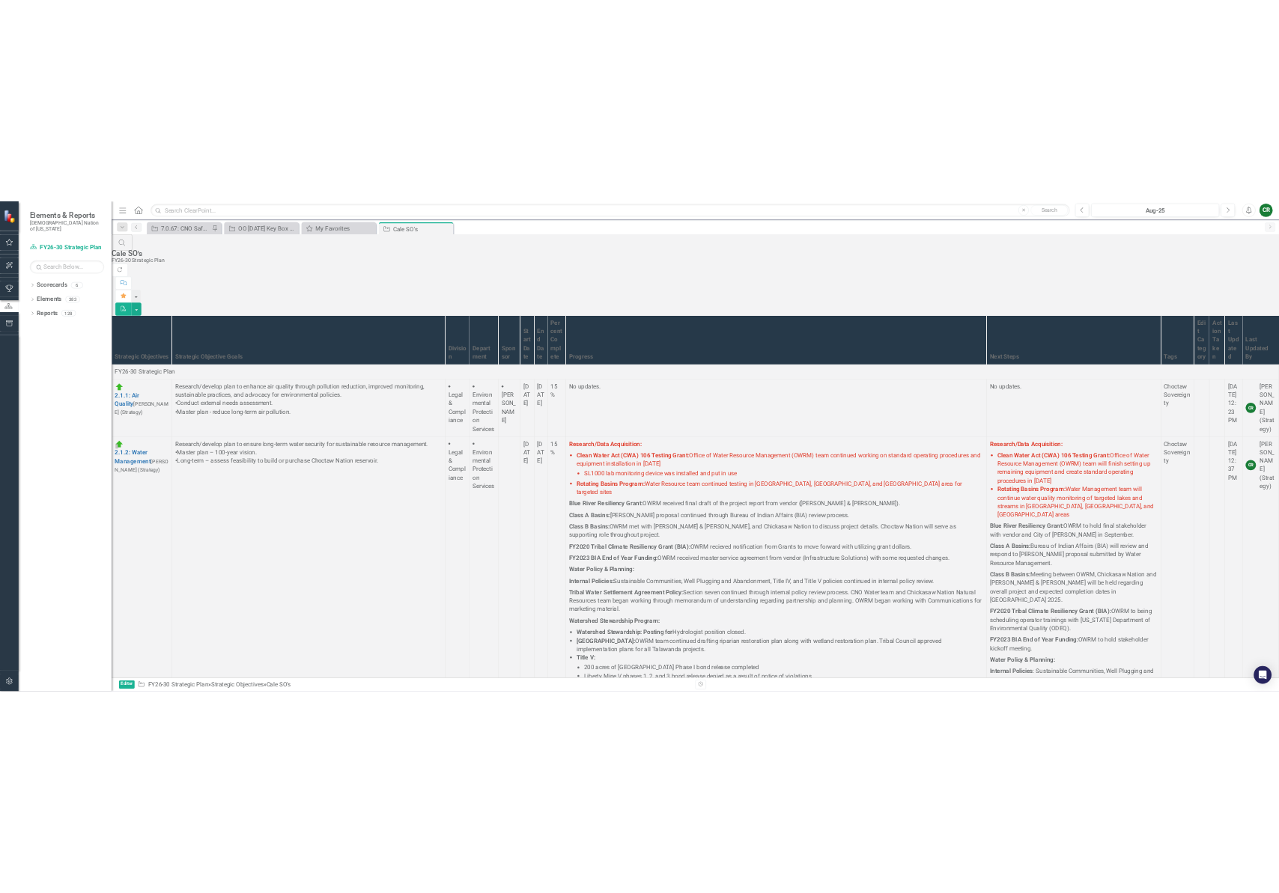
scroll to position [2575, 0]
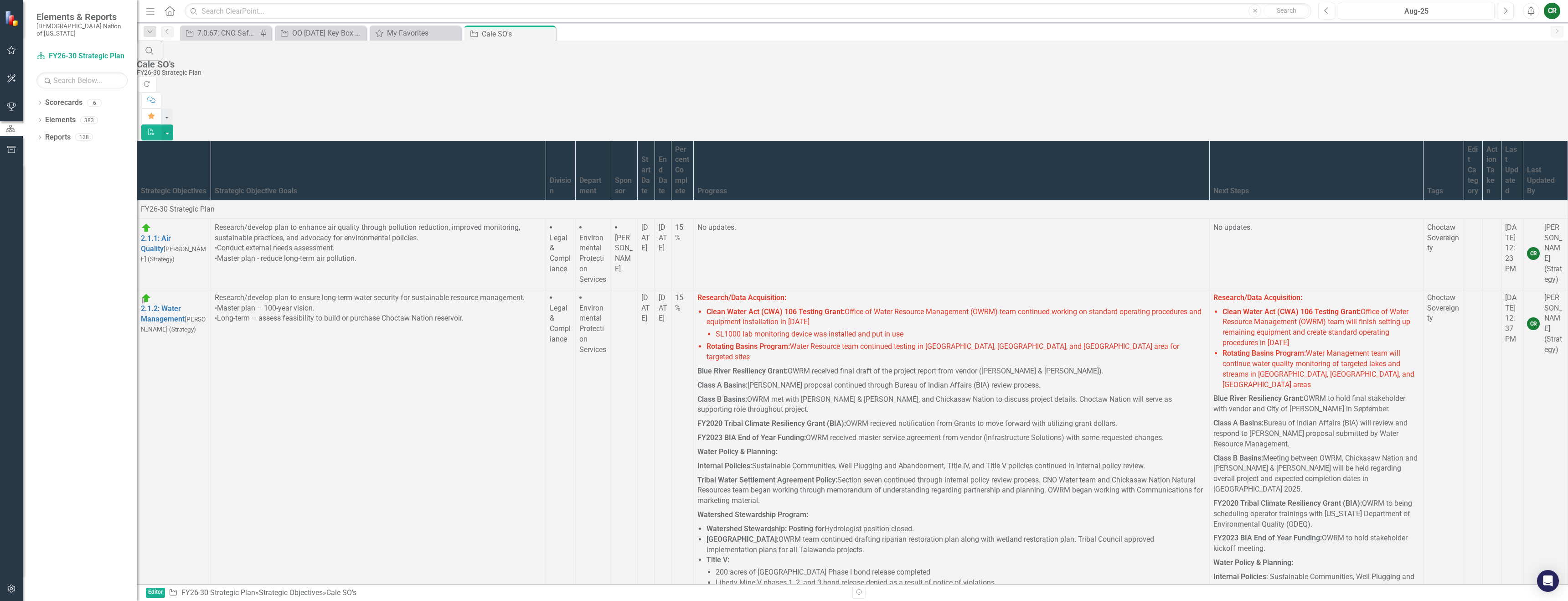
click at [0, 0] on link "Link Open Element" at bounding box center [0, 0] width 0 height 0
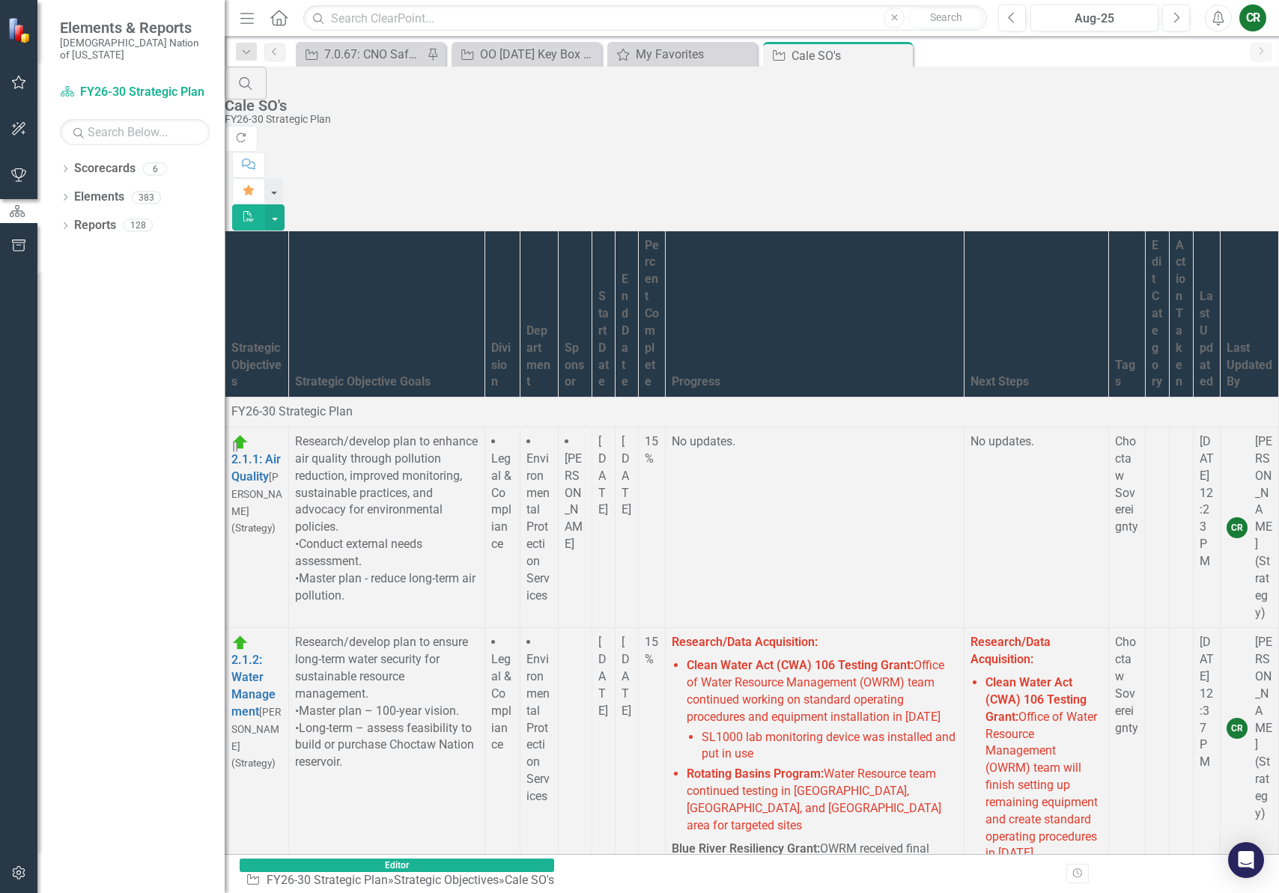
scroll to position [2578, 0]
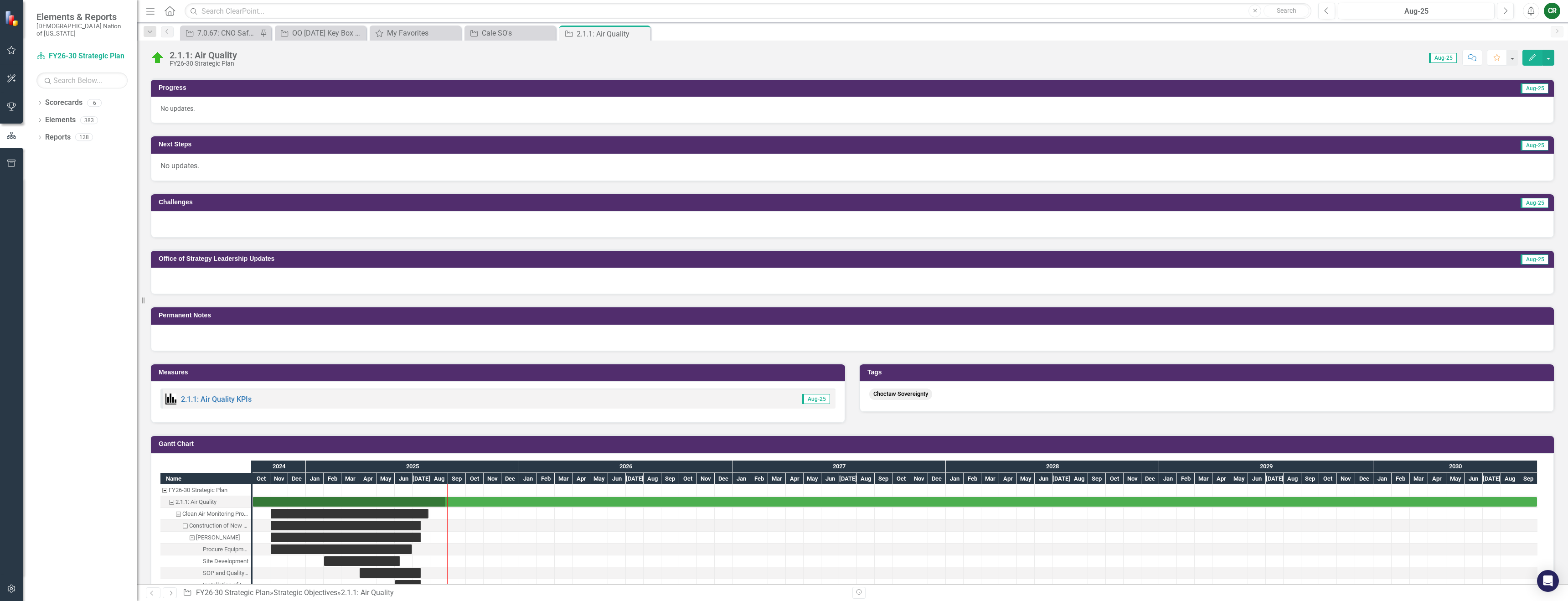
scroll to position [344, 0]
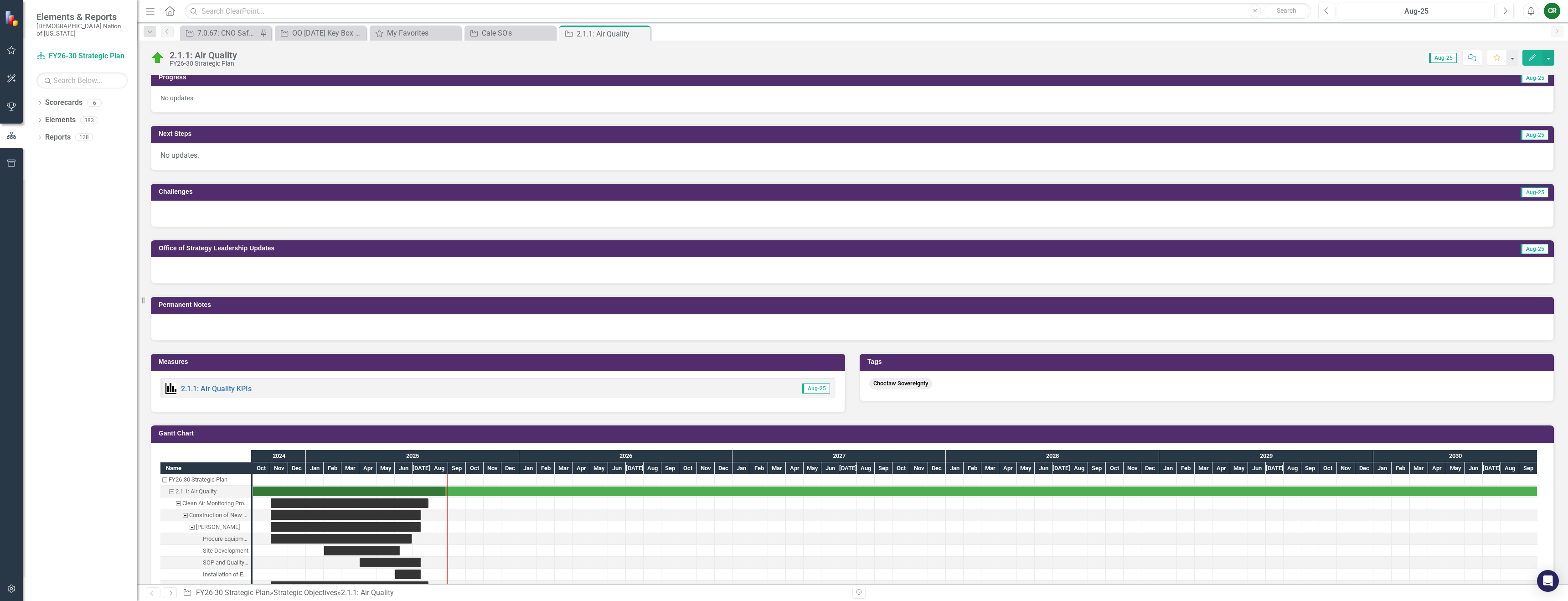
click at [185, 211] on div at bounding box center [852, 213] width 1403 height 26
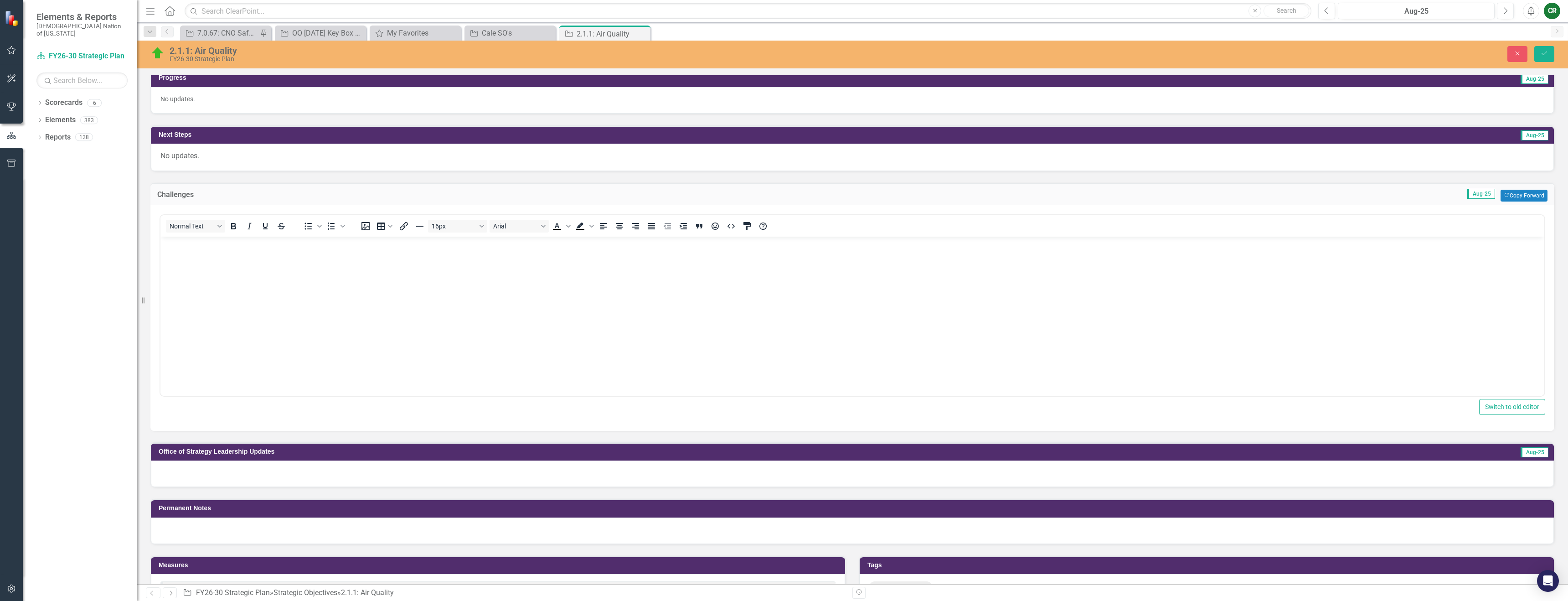
scroll to position [0, 0]
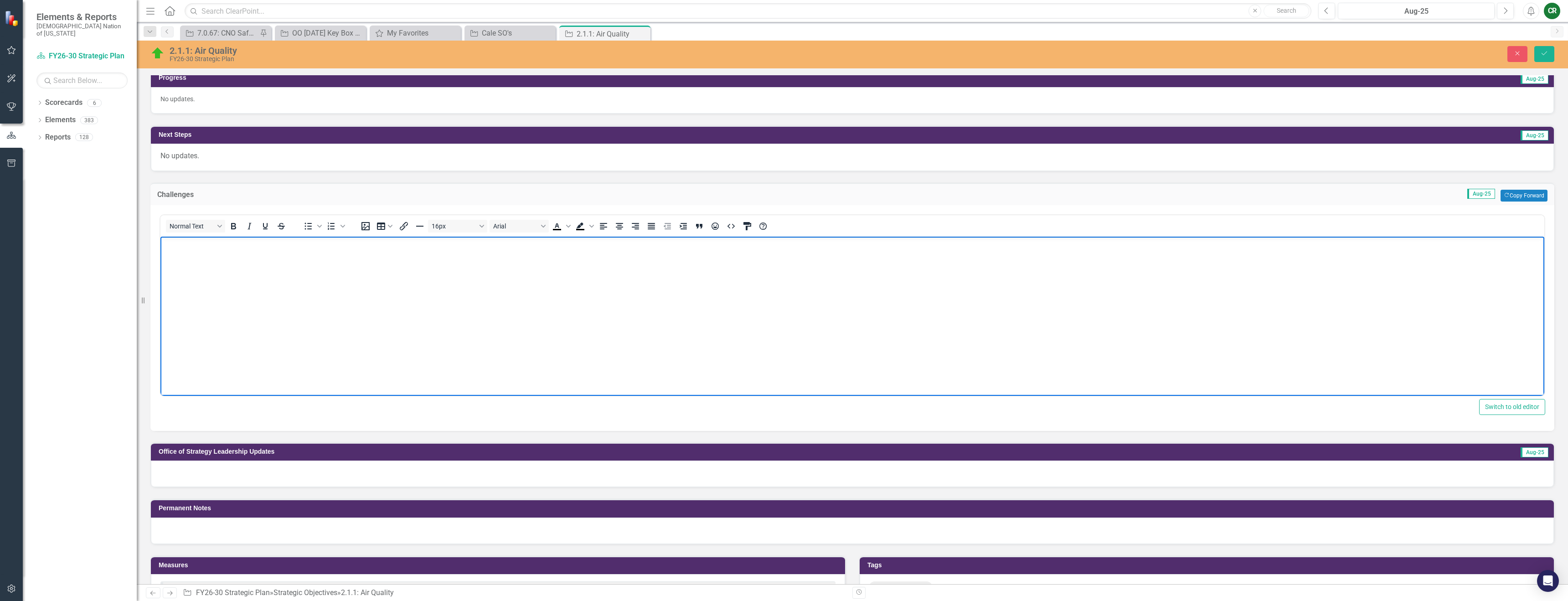
click at [186, 250] on body "Rich Text Area. Press ALT-0 for help." at bounding box center [852, 305] width 1384 height 137
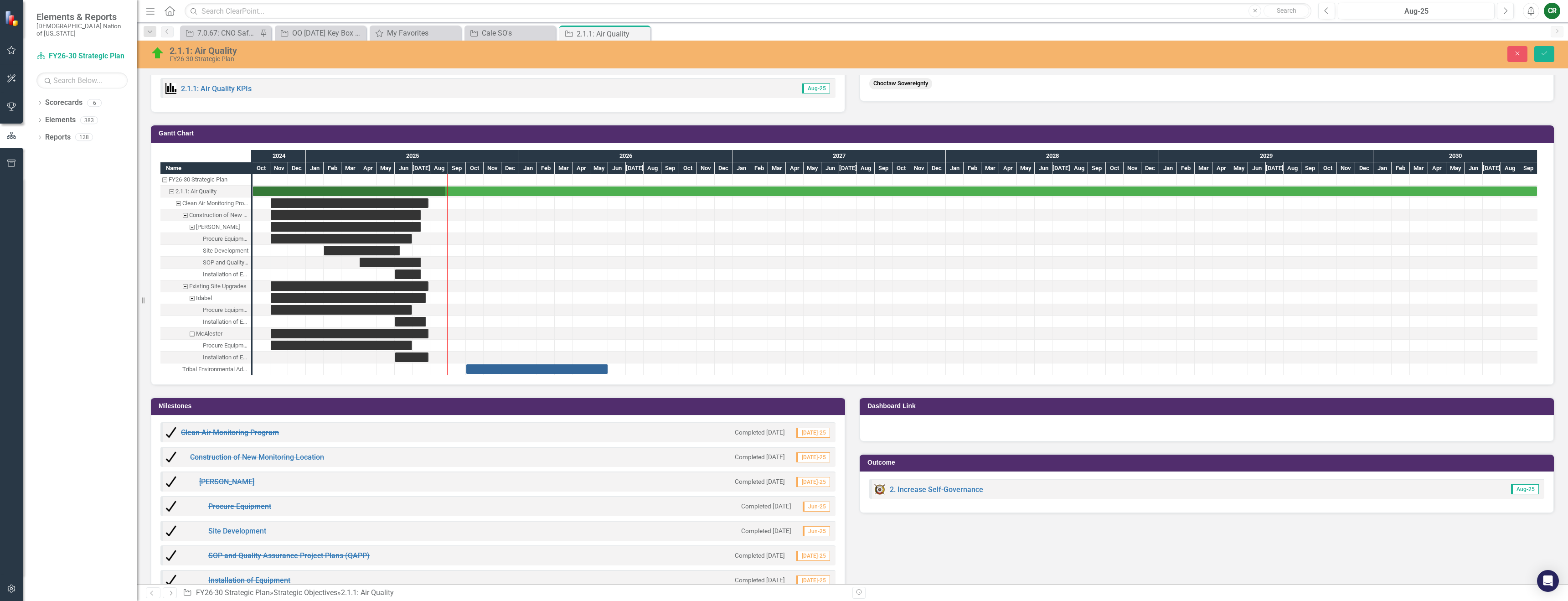
scroll to position [809, 0]
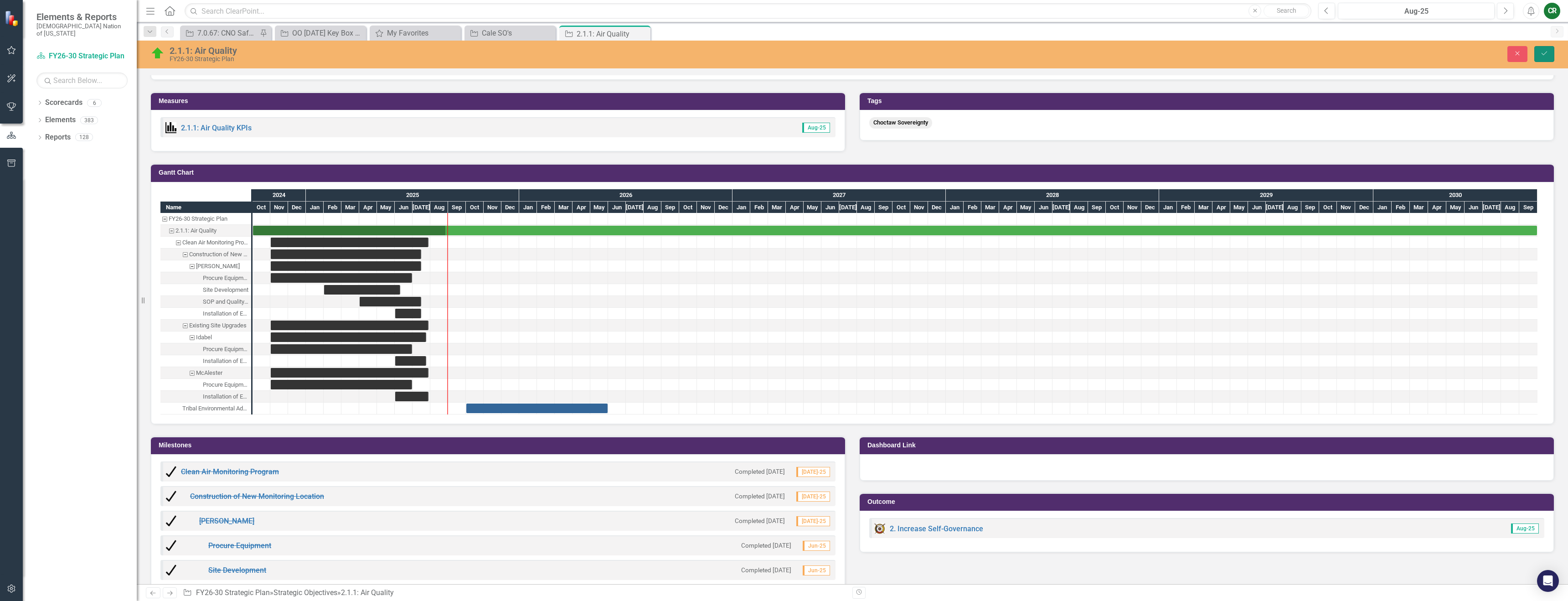
click at [1545, 55] on icon "Save" at bounding box center [1544, 53] width 8 height 6
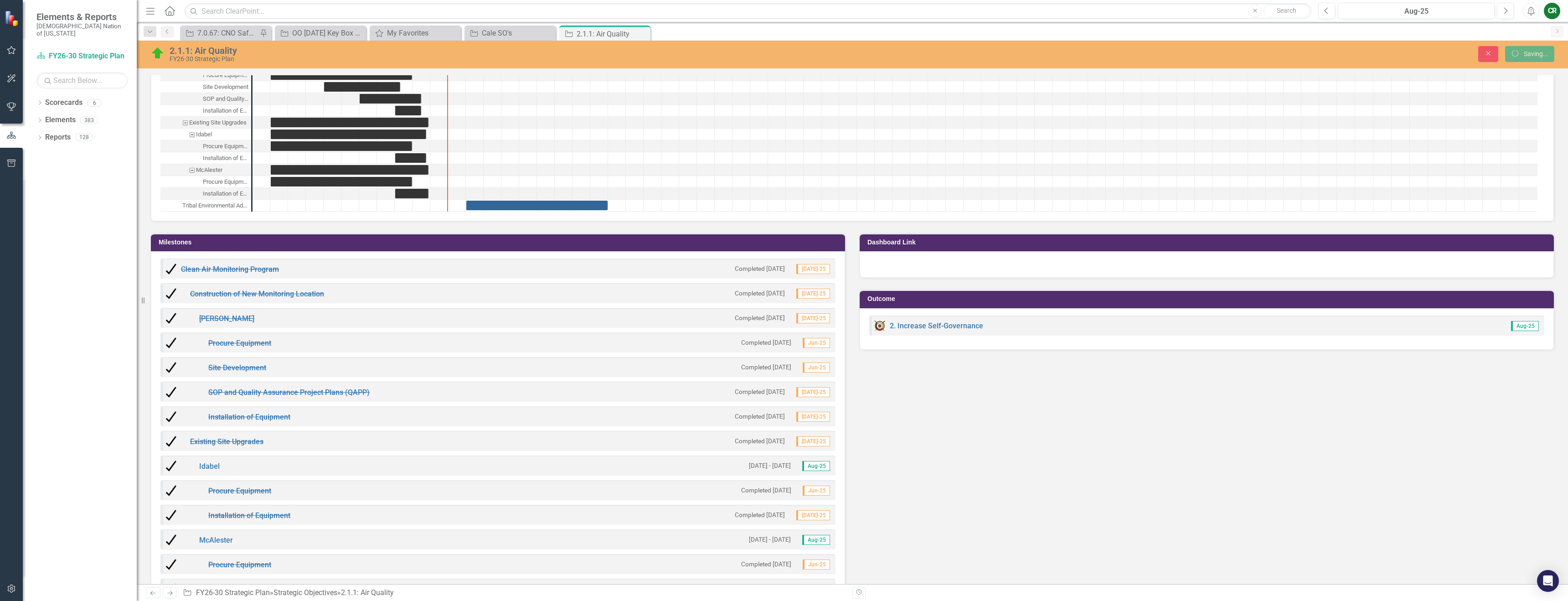
scroll to position [606, 0]
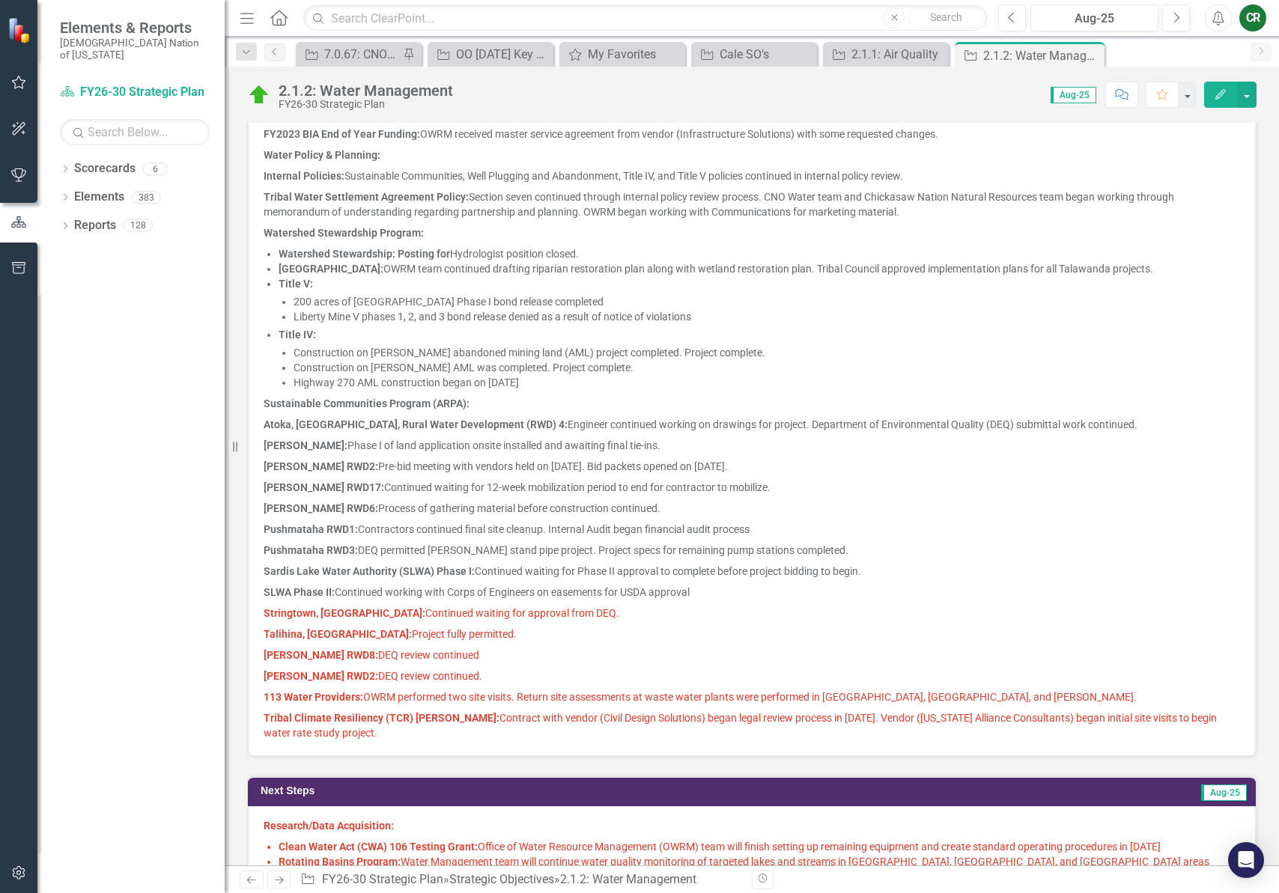
scroll to position [766, 0]
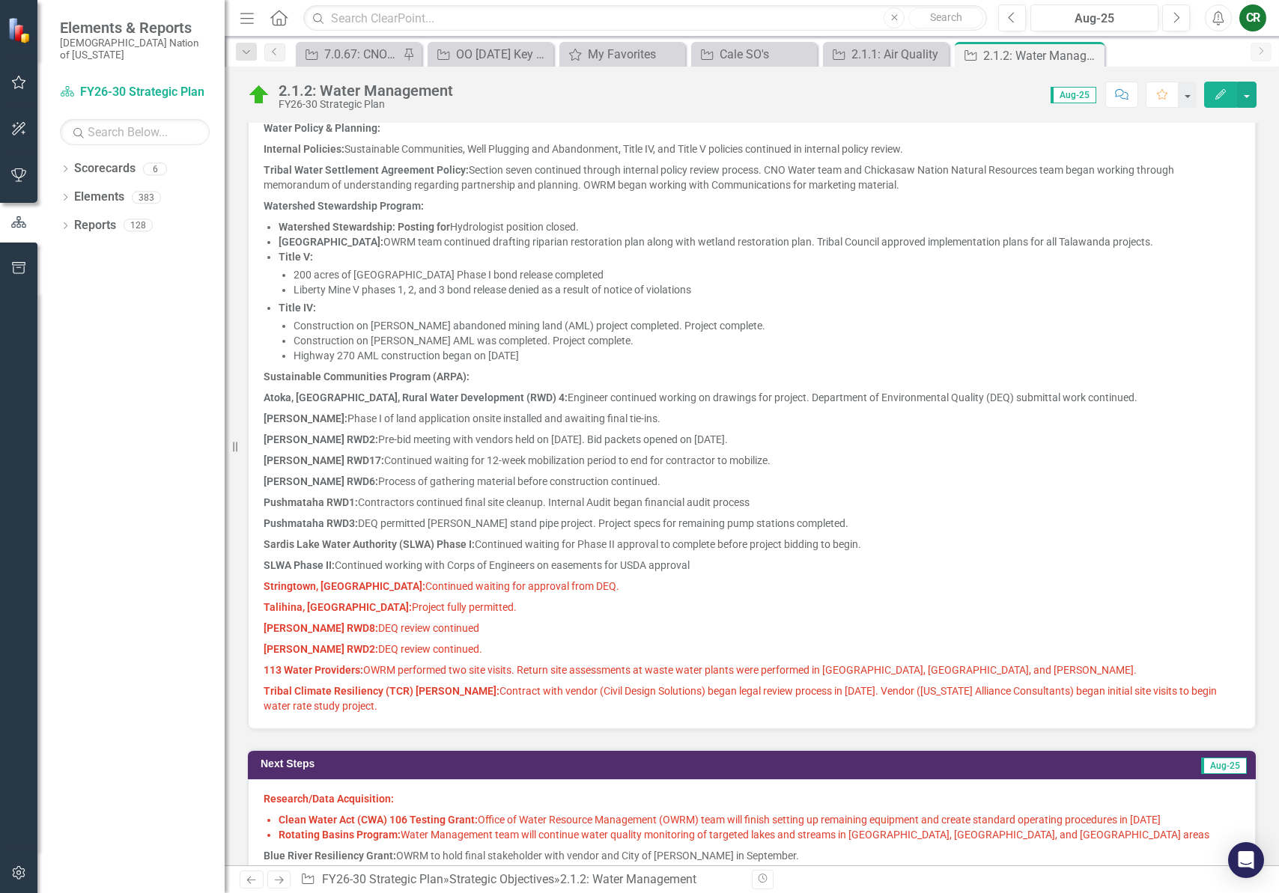
click at [508, 587] on span "Stringtown, OK: Continued waiting for approval from DEQ." at bounding box center [442, 586] width 356 height 12
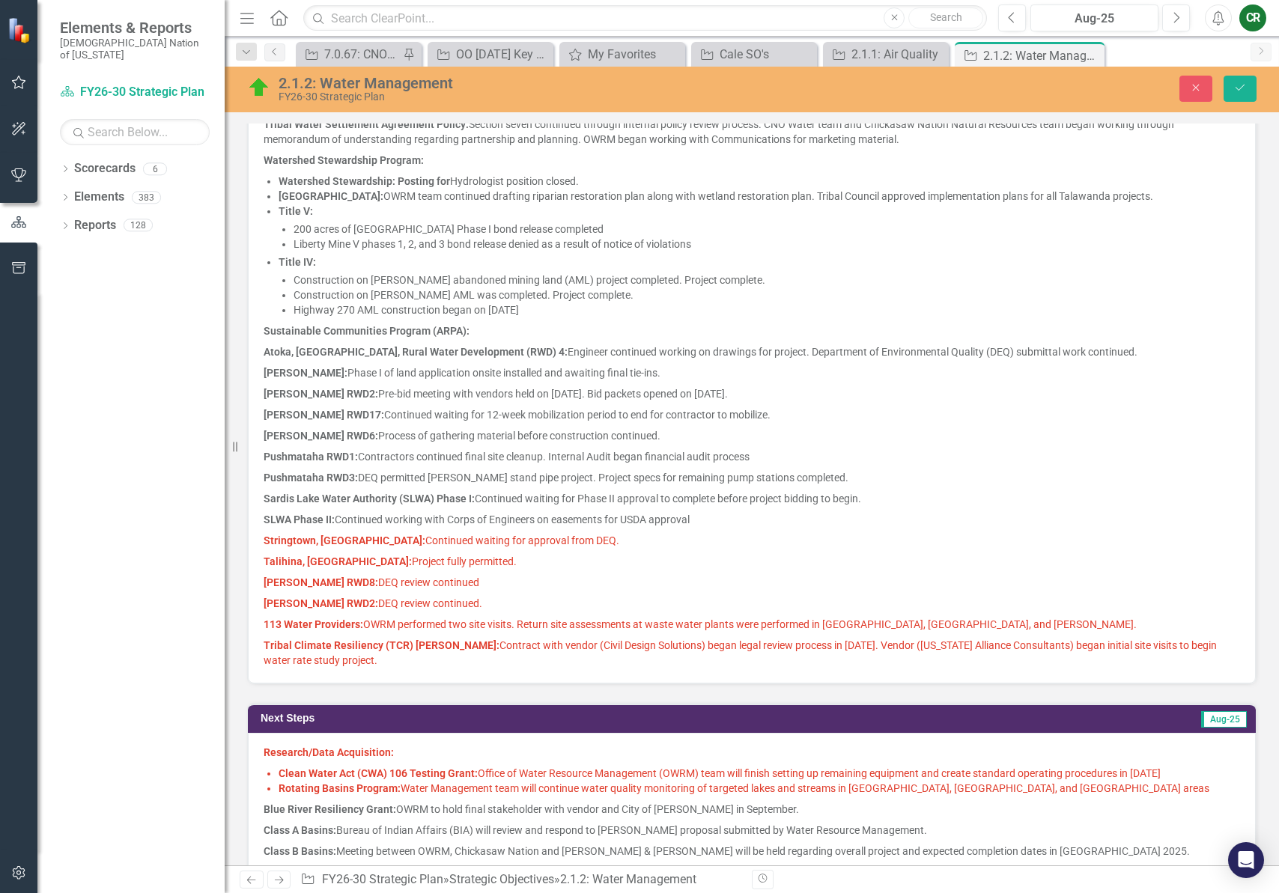
scroll to position [867, 0]
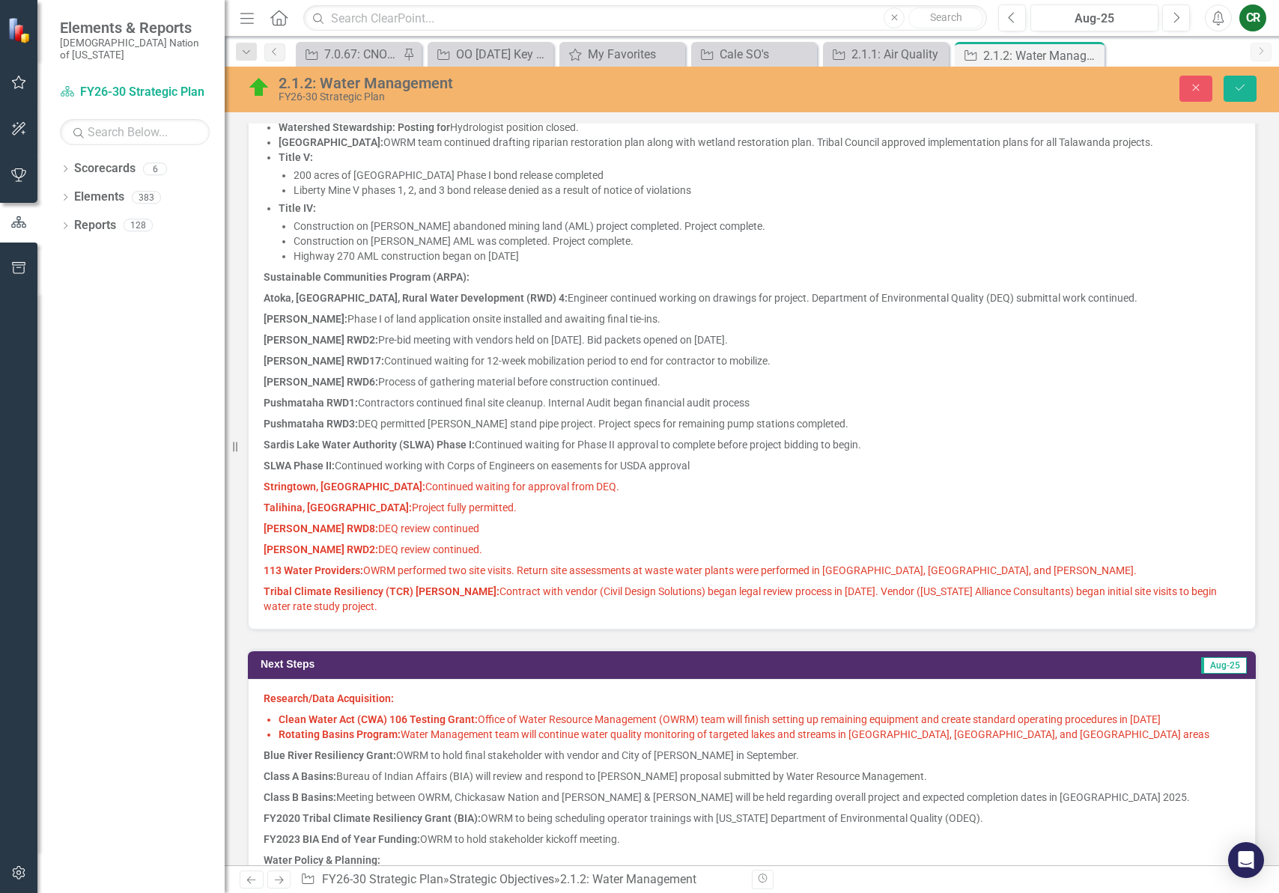
click at [558, 718] on span "Clean Water Act (CWA) 106 Testing Grant: Office of Water Resource Management (O…" at bounding box center [720, 720] width 882 height 12
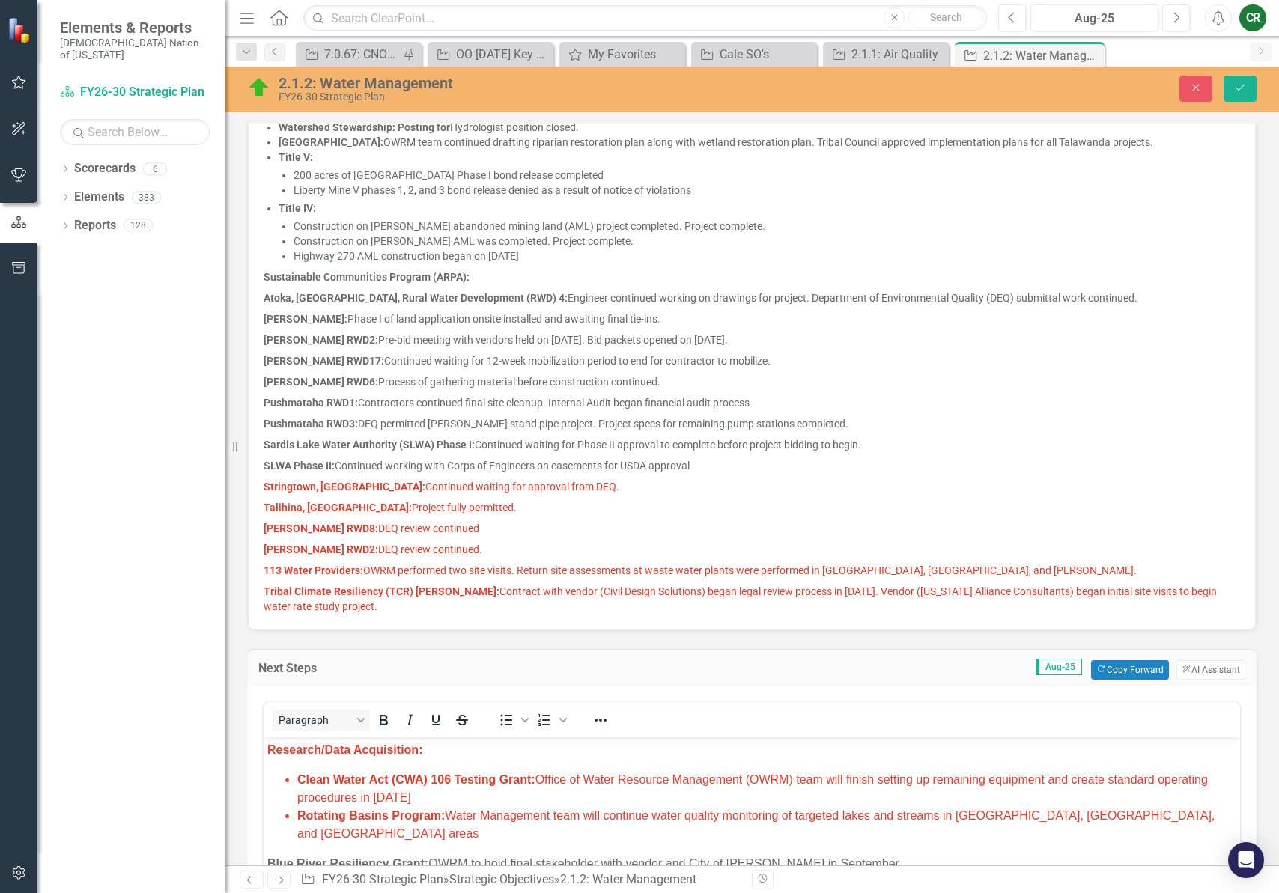
scroll to position [0, 0]
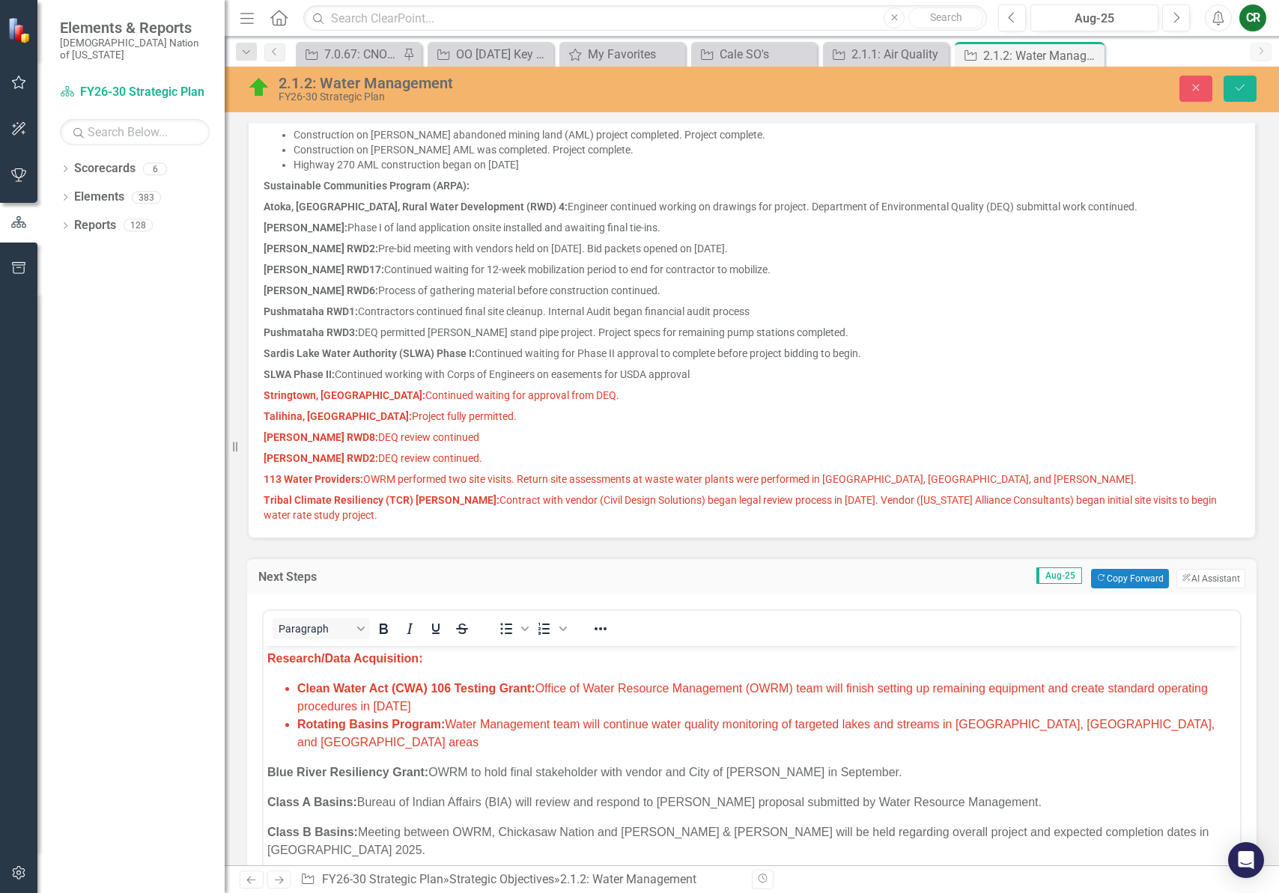
click at [473, 429] on p "Adamson RWD8: DEQ review continued" at bounding box center [752, 437] width 976 height 21
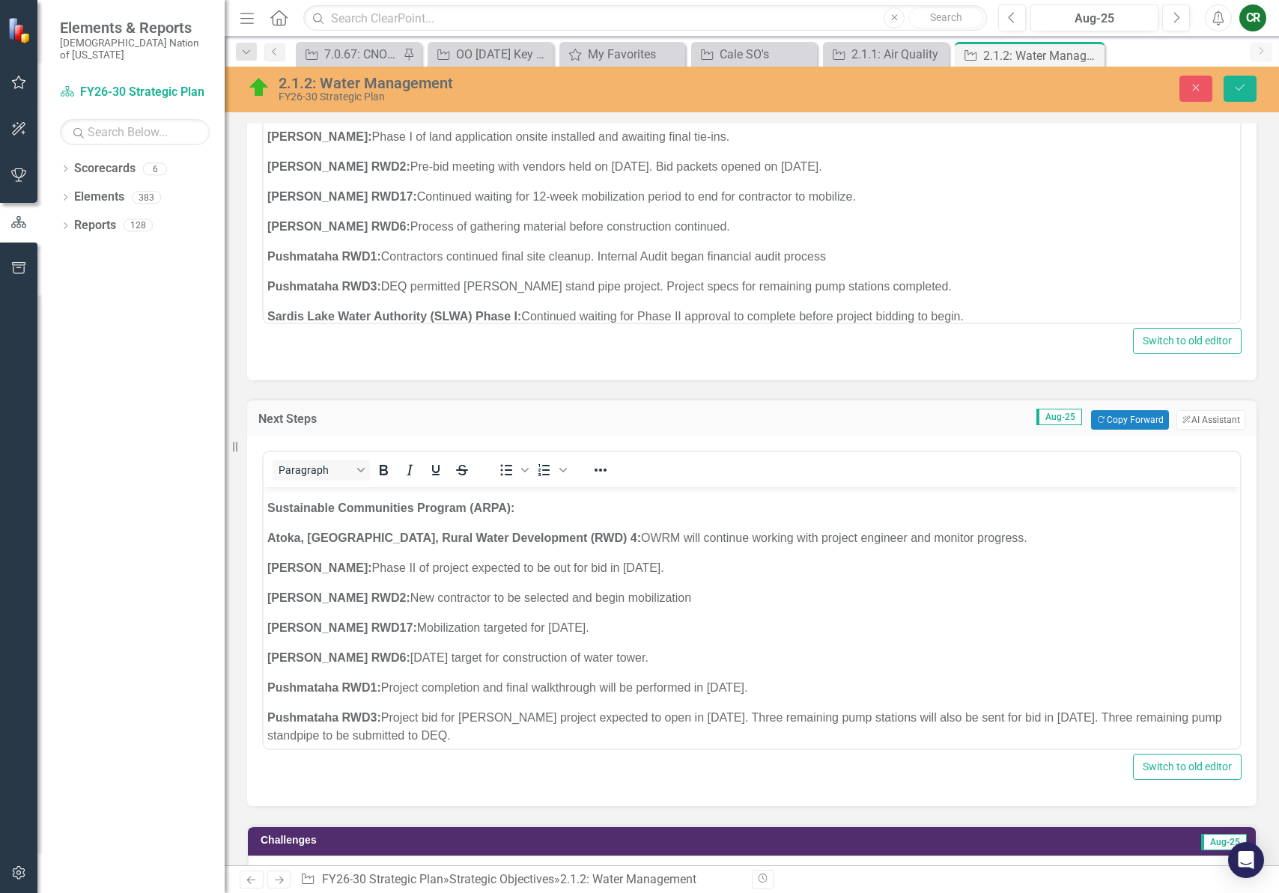
scroll to position [783, 0]
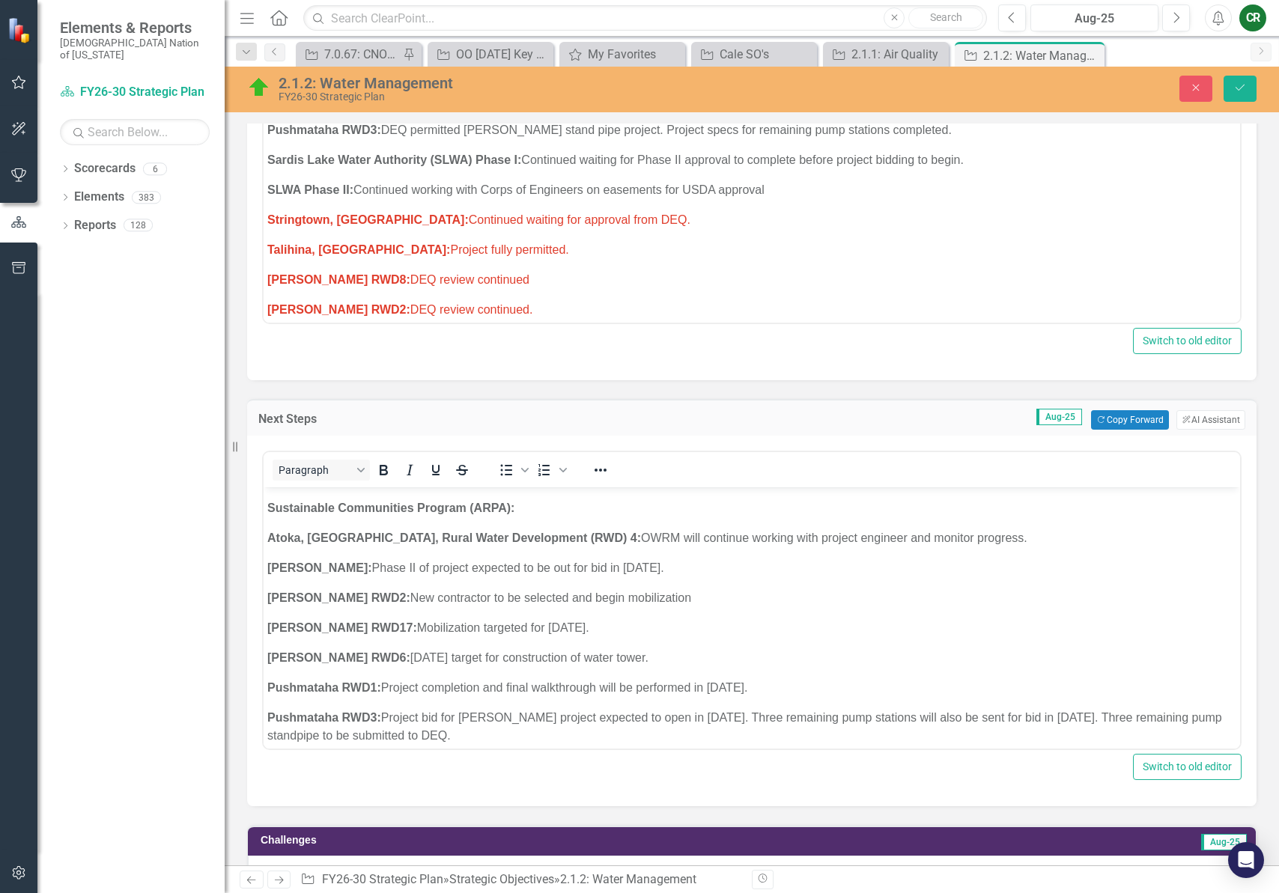
click at [550, 213] on span "Stringtown, OK: Continued waiting for approval from DEQ." at bounding box center [478, 219] width 423 height 13
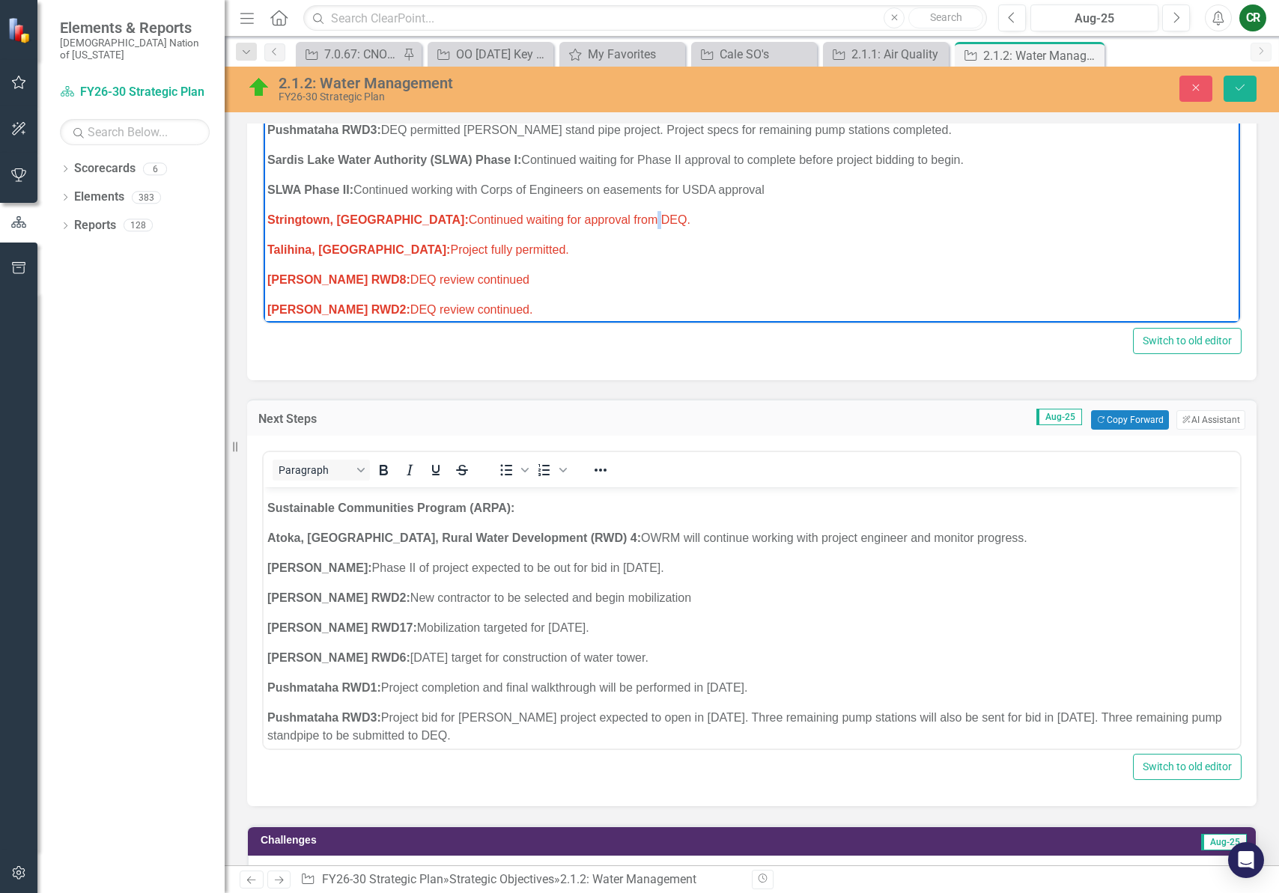
click at [550, 213] on span "Stringtown, OK: Continued waiting for approval from DEQ." at bounding box center [478, 219] width 423 height 13
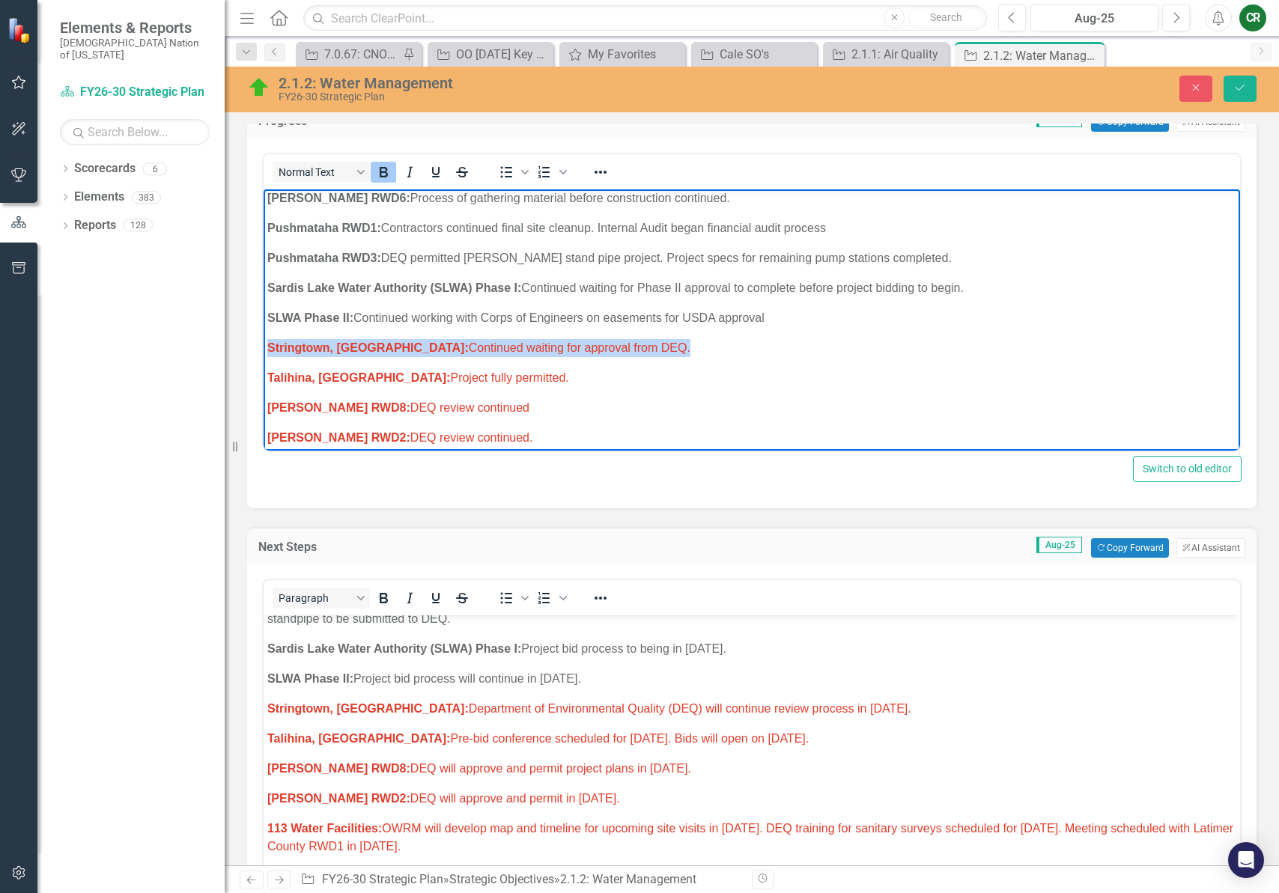
scroll to position [747, 0]
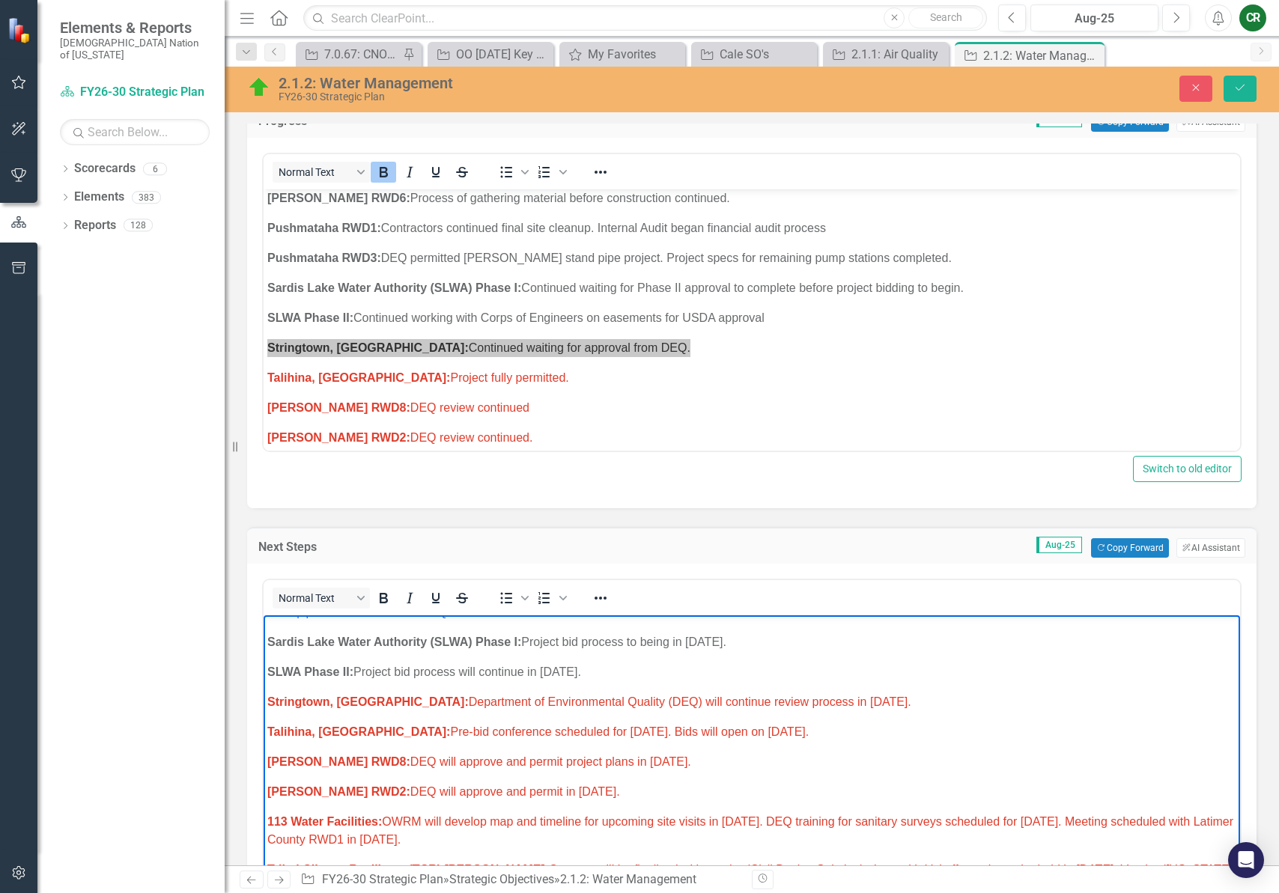
drag, startPoint x: 802, startPoint y: 665, endPoint x: 765, endPoint y: 667, distance: 37.5
click at [765, 696] on span "Stringtown, OK: Department of Environmental Quality (DEQ) will continue review …" at bounding box center [589, 702] width 644 height 13
click at [778, 696] on span "Stringtown, OK: Department of Environmental Quality (DEQ) will continue review …" at bounding box center [589, 702] width 644 height 13
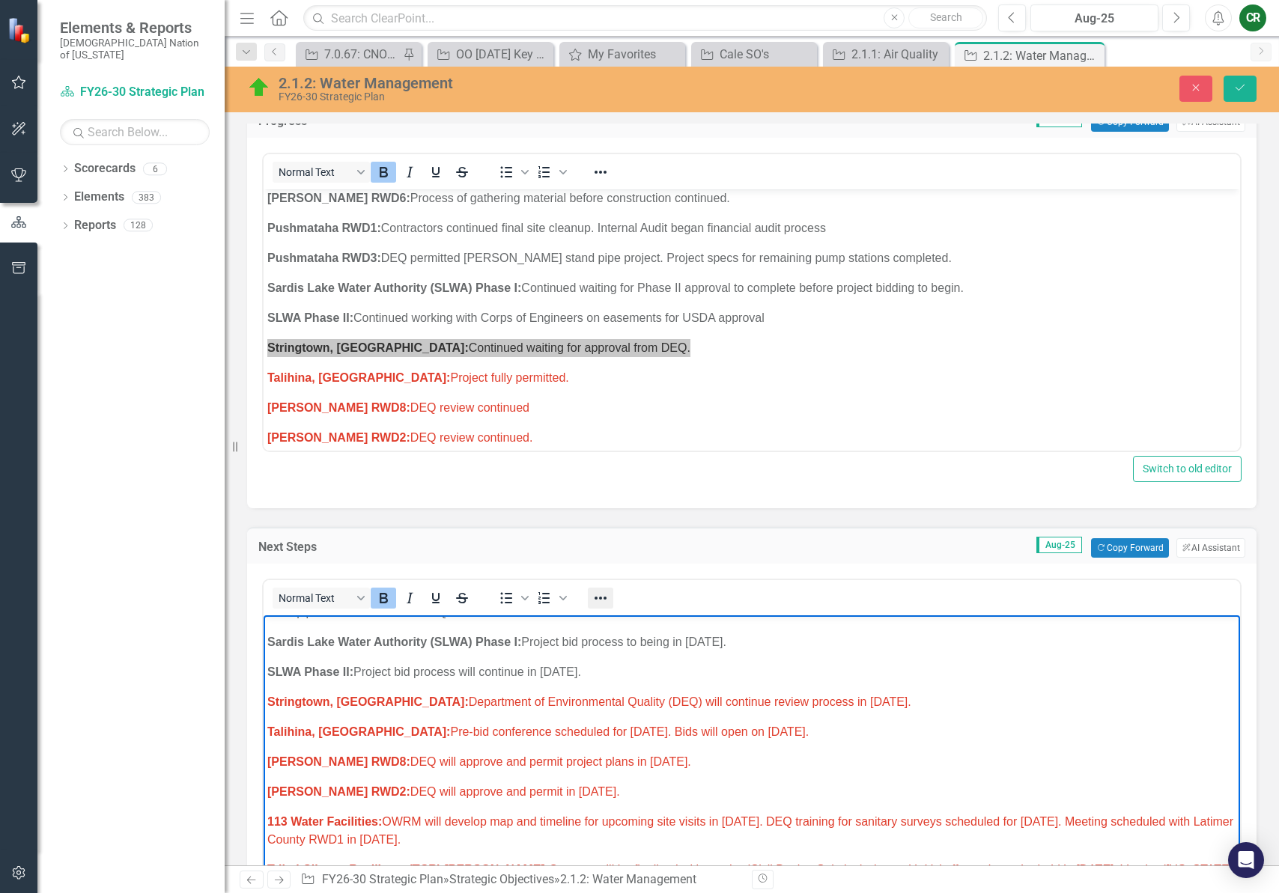
click at [603, 598] on icon "Reveal or hide additional toolbar items" at bounding box center [601, 598] width 18 height 18
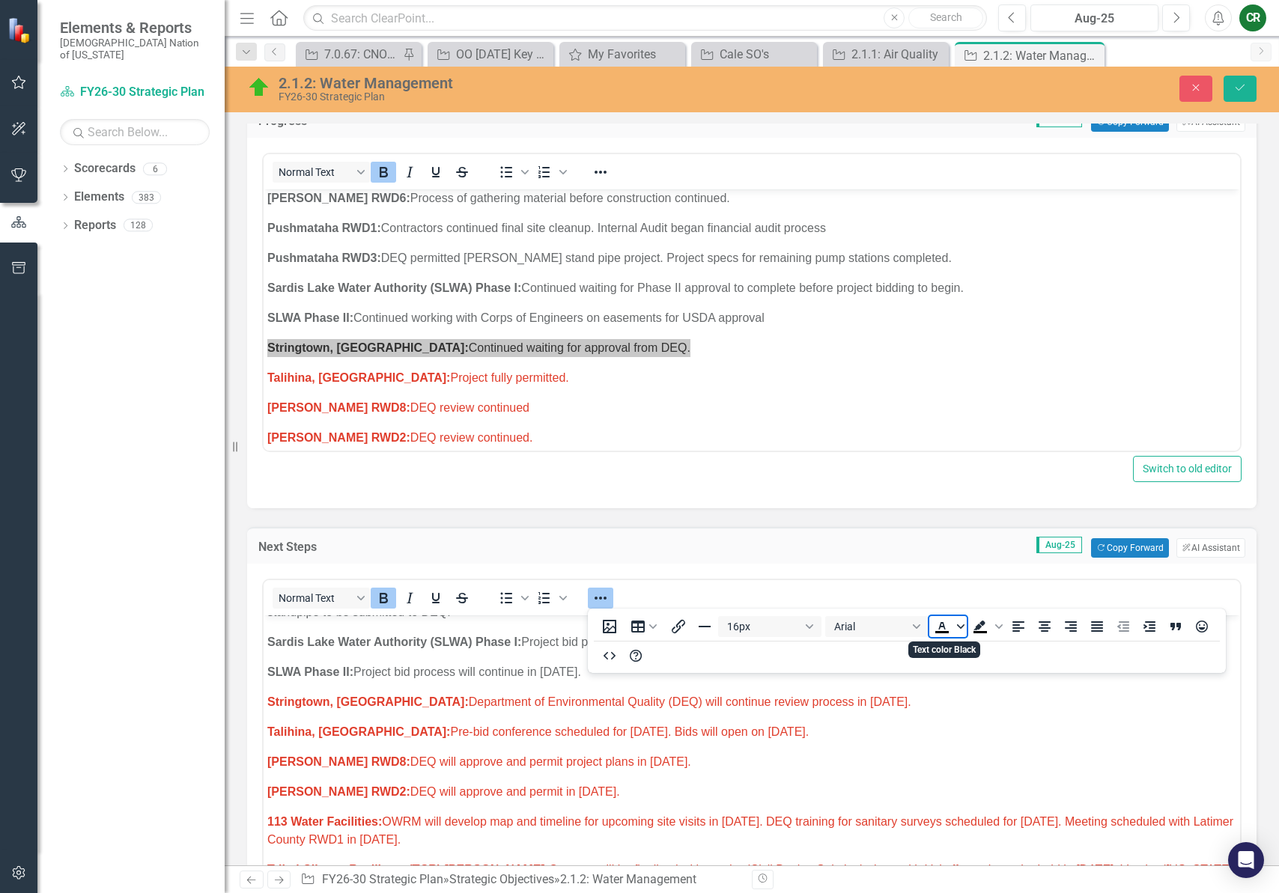
click at [965, 631] on span "Text color Black" at bounding box center [961, 626] width 12 height 21
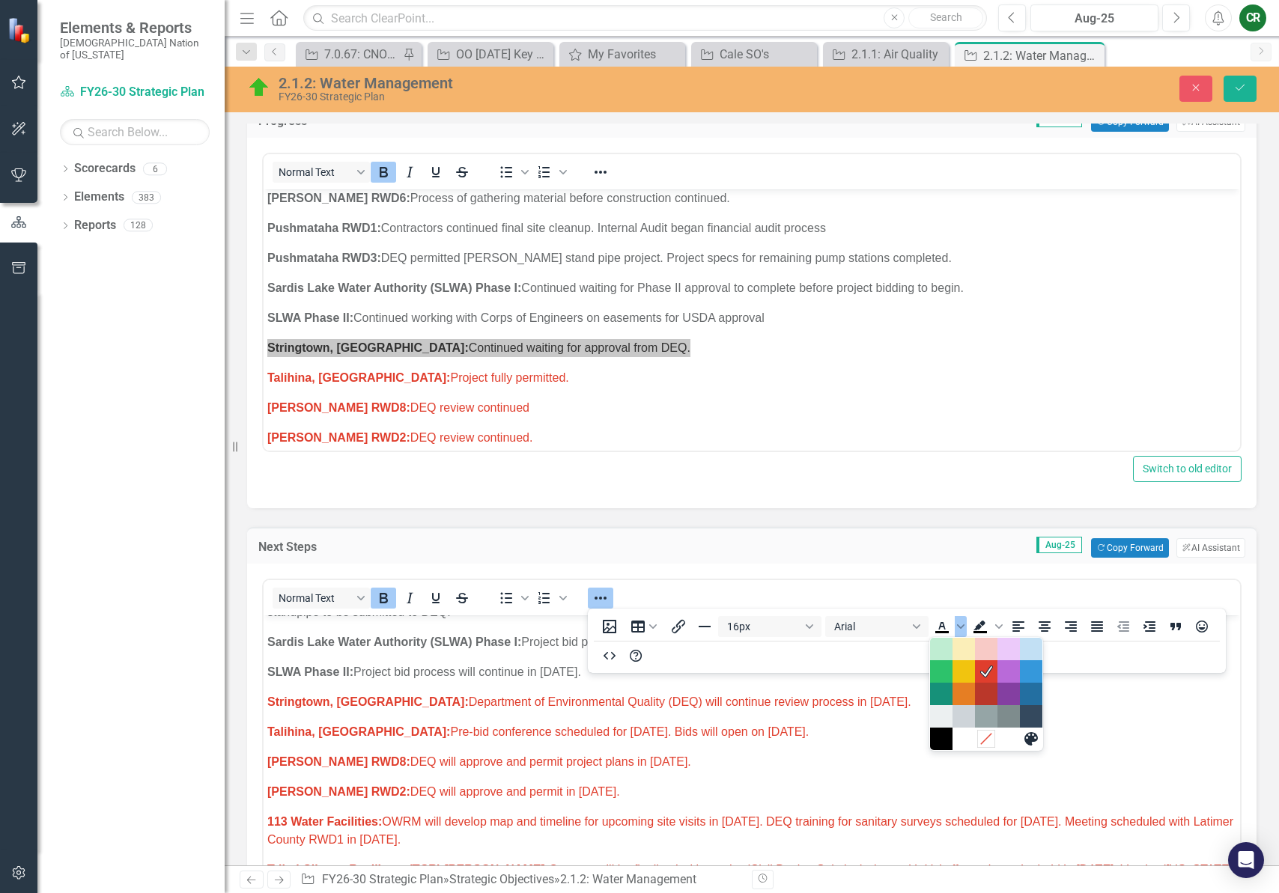
drag, startPoint x: 992, startPoint y: 739, endPoint x: 729, endPoint y: 122, distance: 671.0
click at [992, 739] on icon "Remove color" at bounding box center [986, 739] width 14 height 14
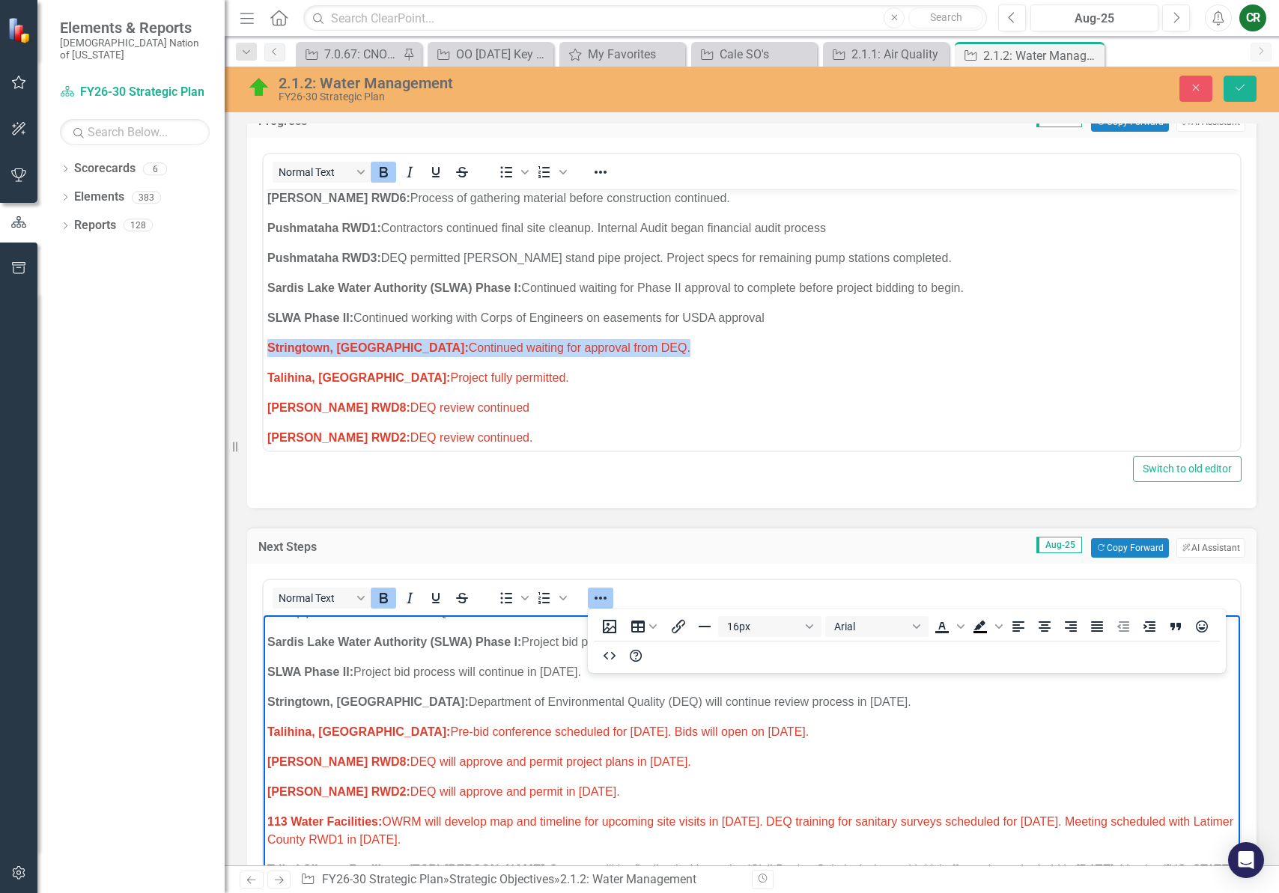
click at [543, 341] on span "Stringtown, OK: Continued waiting for approval from DEQ." at bounding box center [478, 347] width 423 height 13
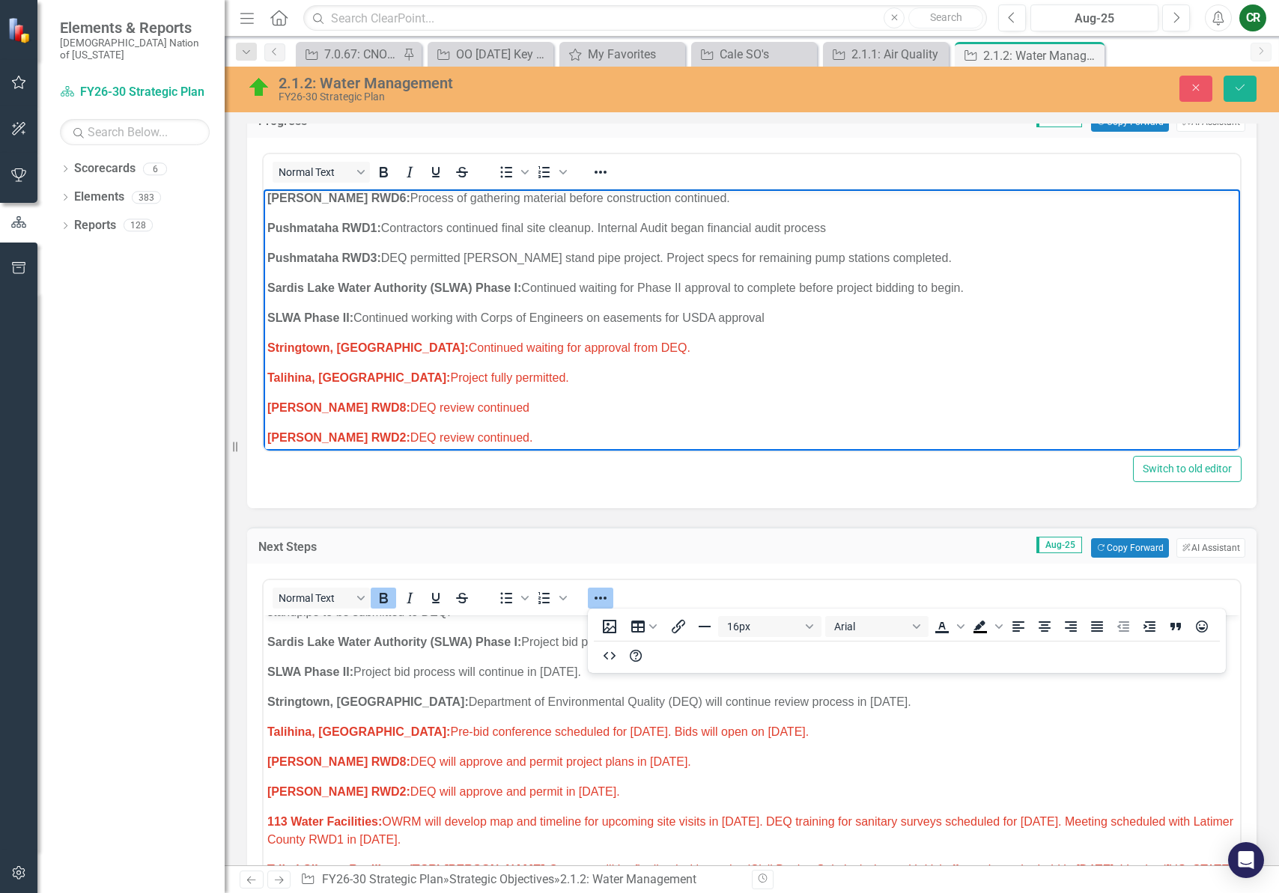
click at [556, 341] on span "Stringtown, OK: Continued waiting for approval from DEQ." at bounding box center [478, 347] width 423 height 13
click at [607, 171] on icon "Reveal or hide additional toolbar items" at bounding box center [601, 172] width 18 height 18
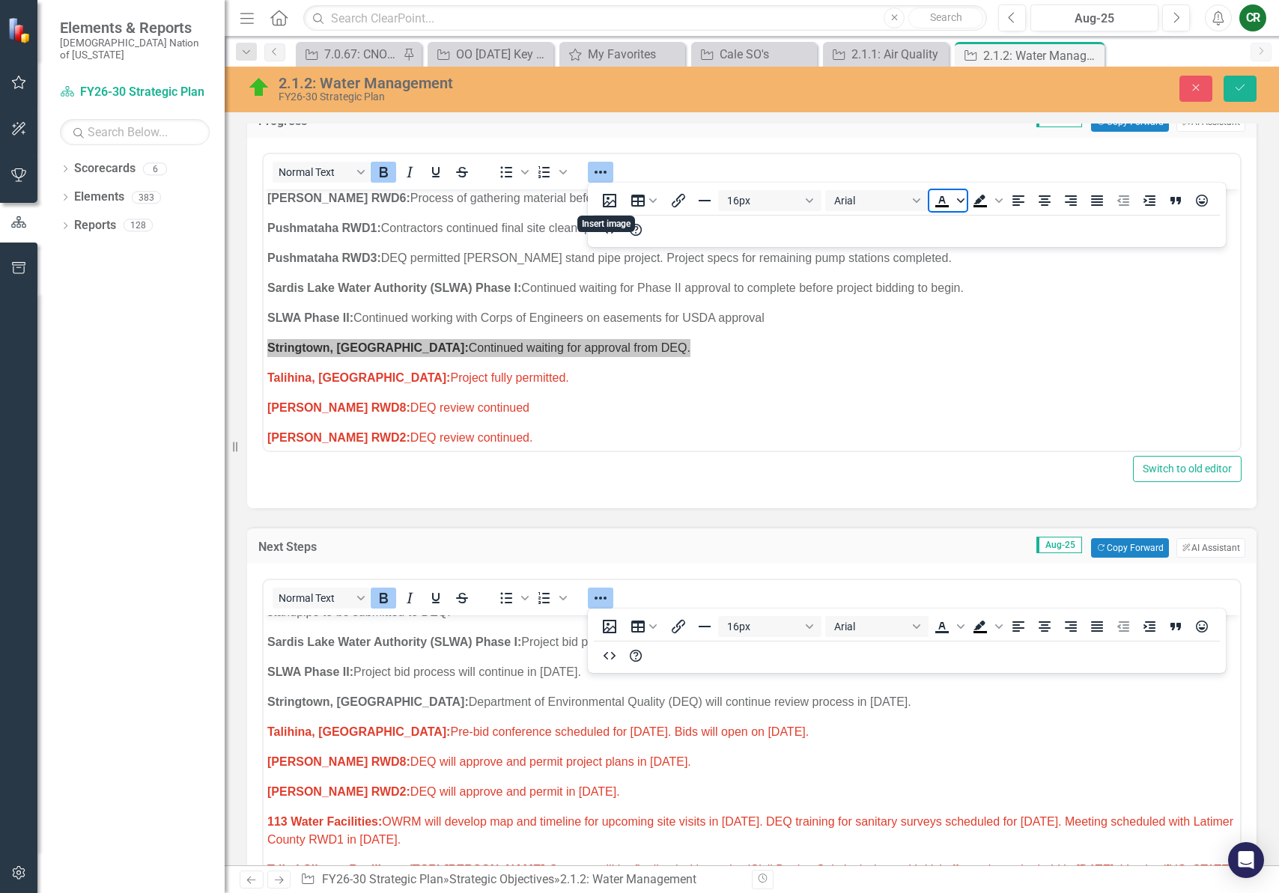
click at [963, 202] on icon "Text color Black" at bounding box center [960, 200] width 7 height 7
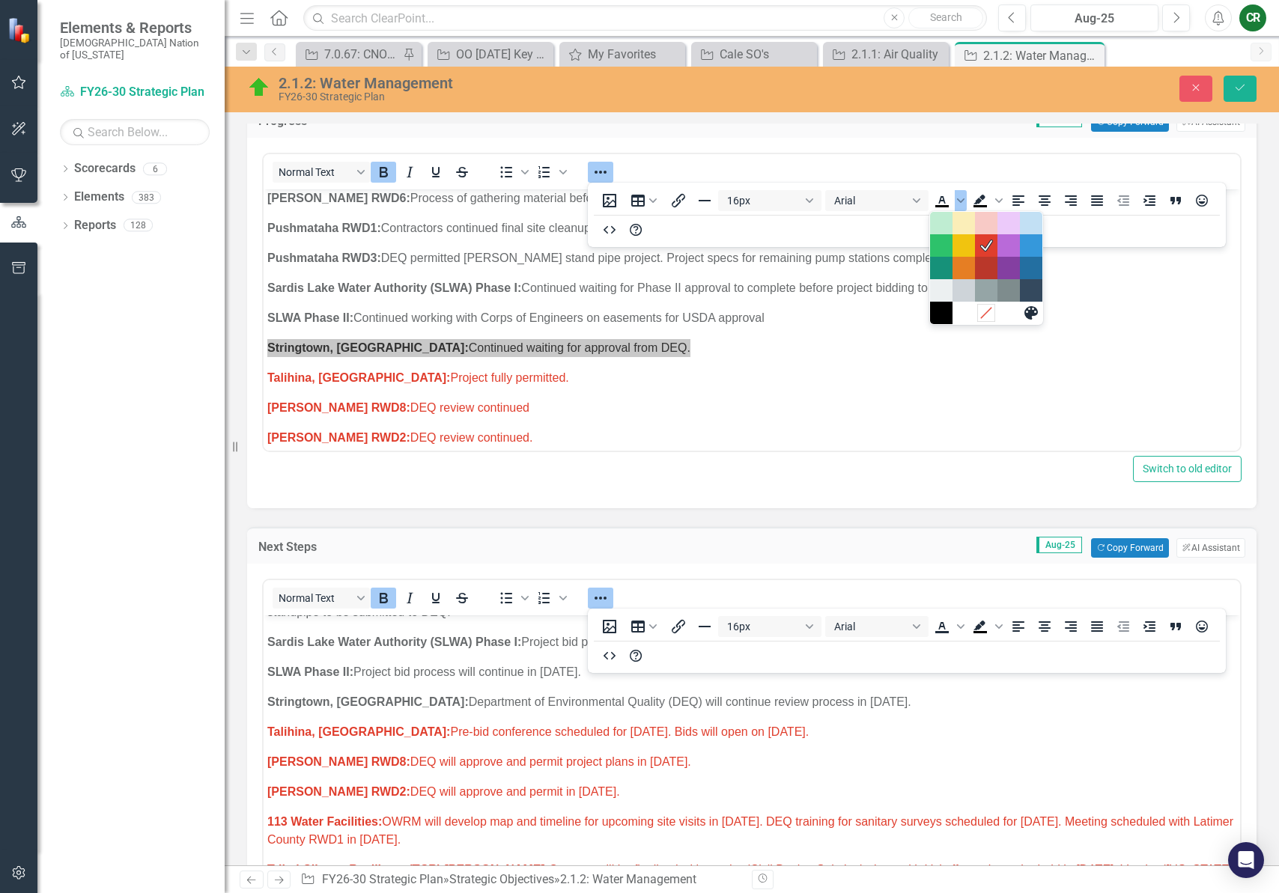
click at [985, 312] on icon "Remove color" at bounding box center [986, 313] width 14 height 14
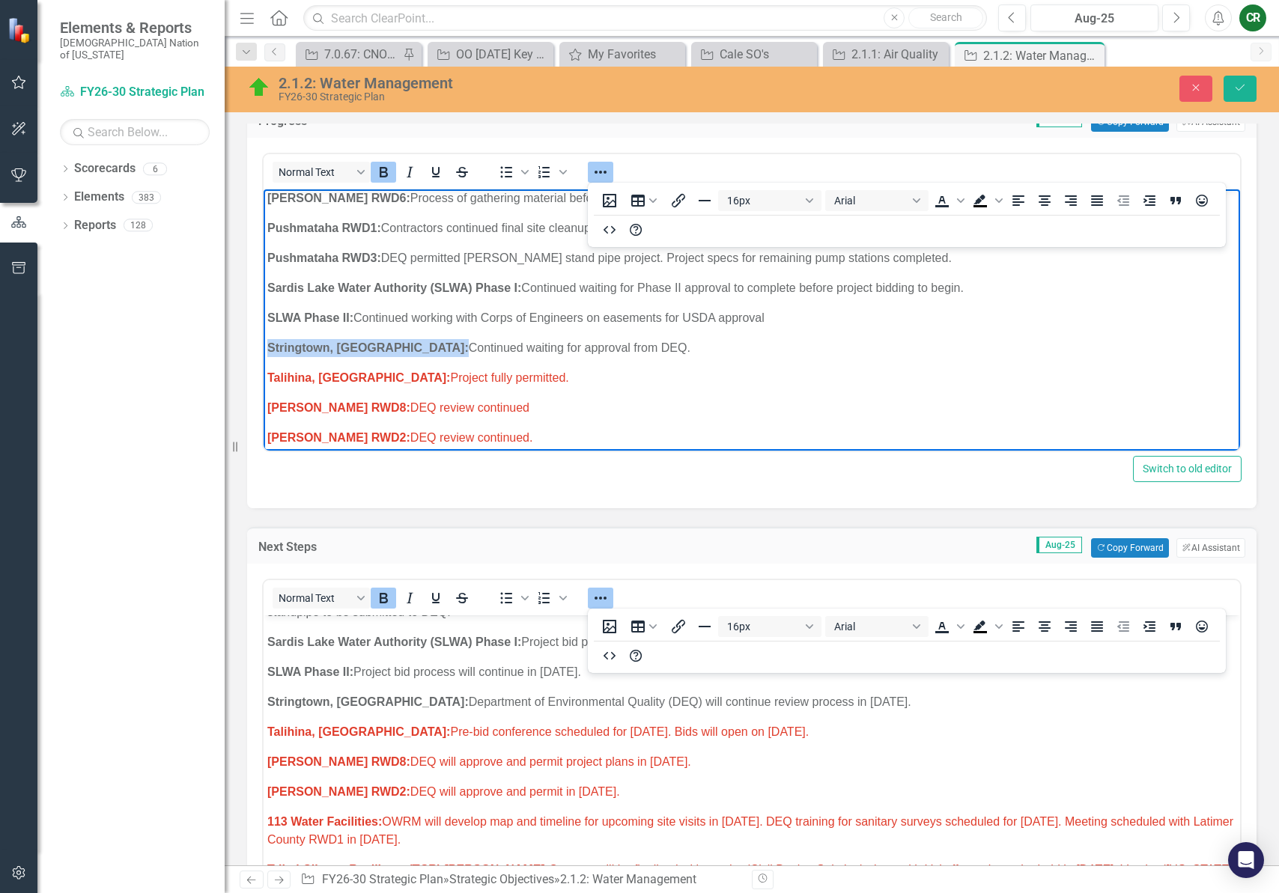
click at [603, 170] on icon "Reveal or hide additional toolbar items" at bounding box center [601, 172] width 18 height 18
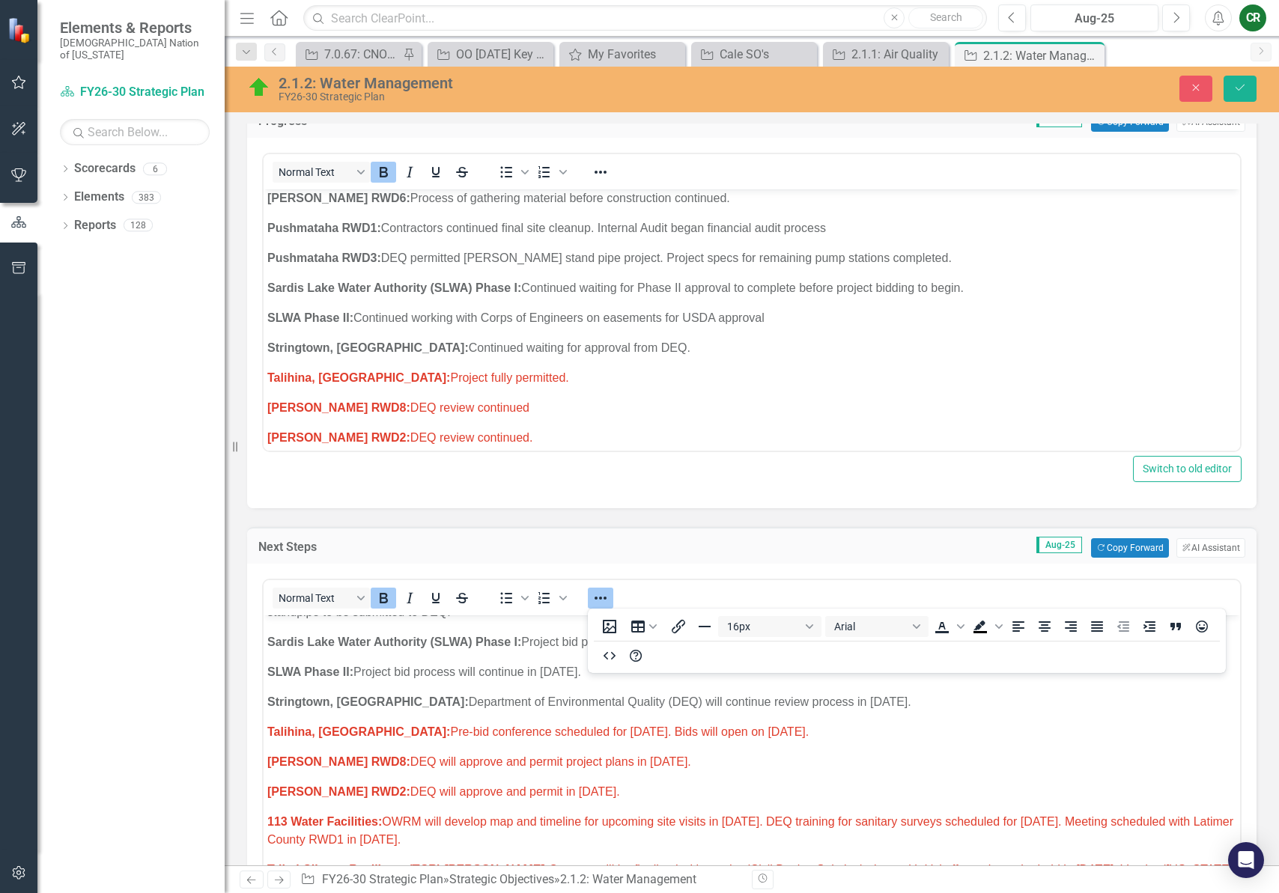
click at [473, 369] on p "Talihina, OK: Project fully permitted." at bounding box center [751, 378] width 969 height 18
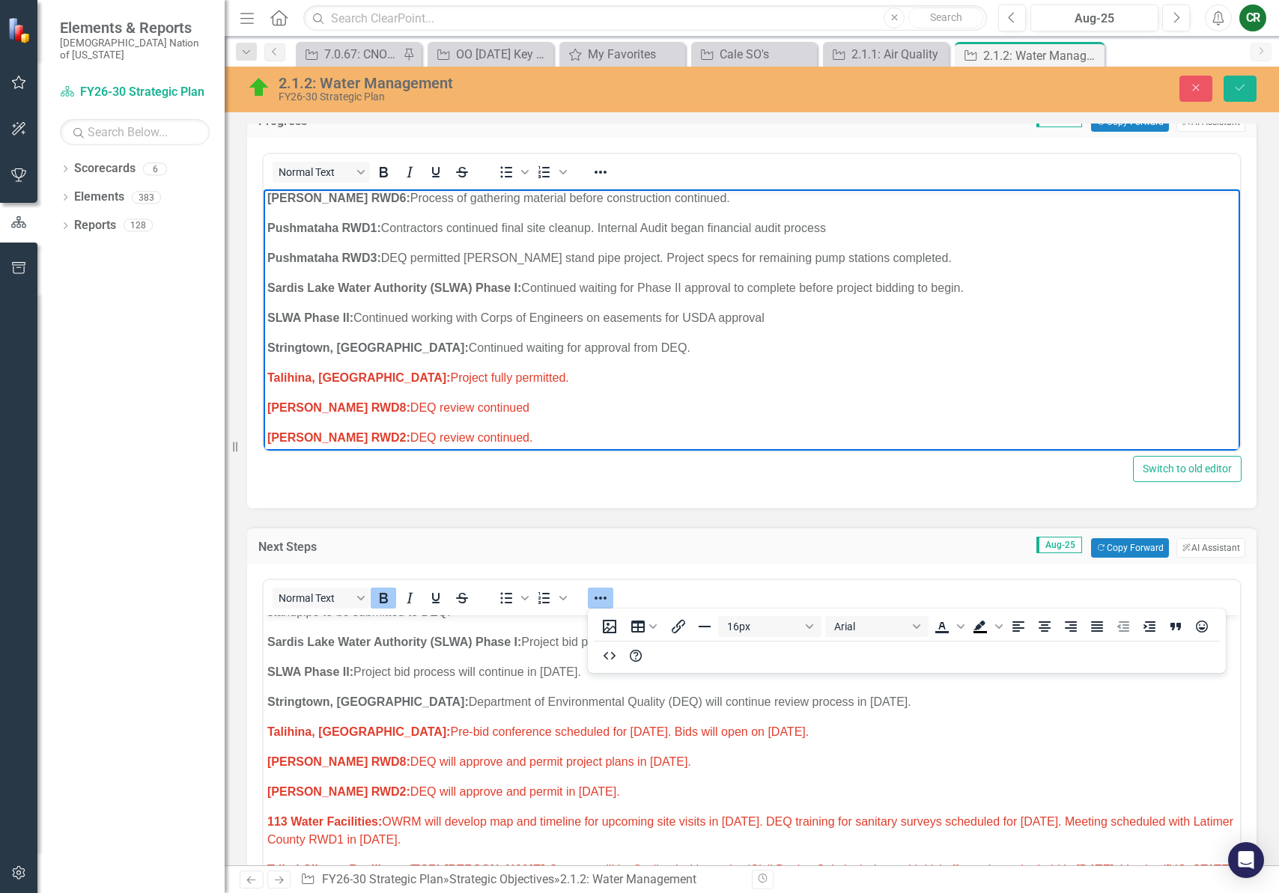
drag, startPoint x: 473, startPoint y: 341, endPoint x: 384, endPoint y: 339, distance: 89.1
click at [384, 369] on p "Talihina, OK: Project fully permitted." at bounding box center [751, 378] width 969 height 18
click at [528, 371] on span "Talihina, OK: Project published for bids on August 28, 2025." at bounding box center [456, 377] width 379 height 13
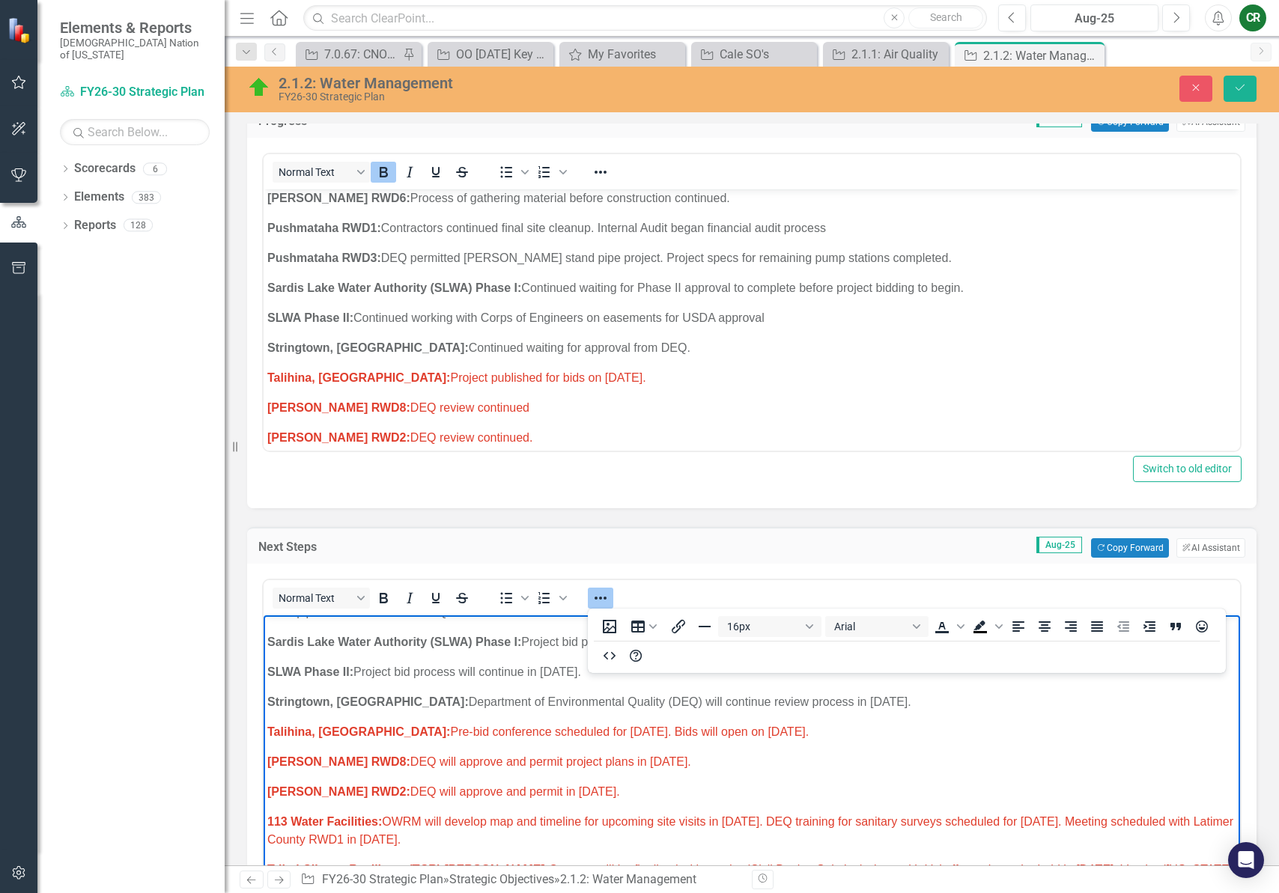
click at [789, 723] on p "Talihina, OK: Pre-bid conference scheduled for August 21, 2025. Bids will open …" at bounding box center [751, 732] width 969 height 18
click at [832, 723] on p "Talihina, OK: Pre-bid conference scheduled for August 21, 2025. Bids will open …" at bounding box center [751, 732] width 969 height 18
click at [598, 595] on icon "Reveal or hide additional toolbar items" at bounding box center [601, 598] width 18 height 18
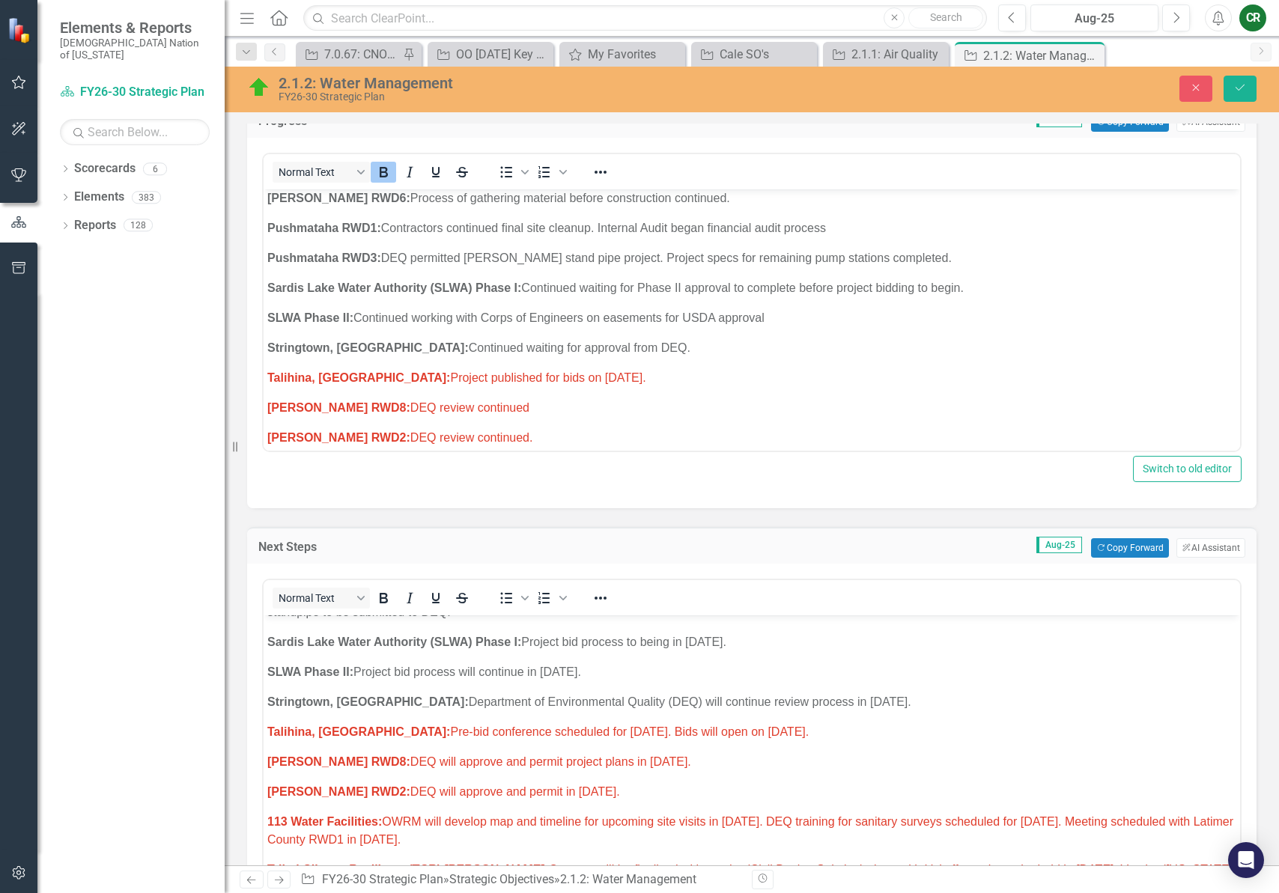
click at [777, 726] on span "Talihina, OK: Pre-bid conference scheduled for August 21, 2025. Bids will open …" at bounding box center [537, 732] width 541 height 13
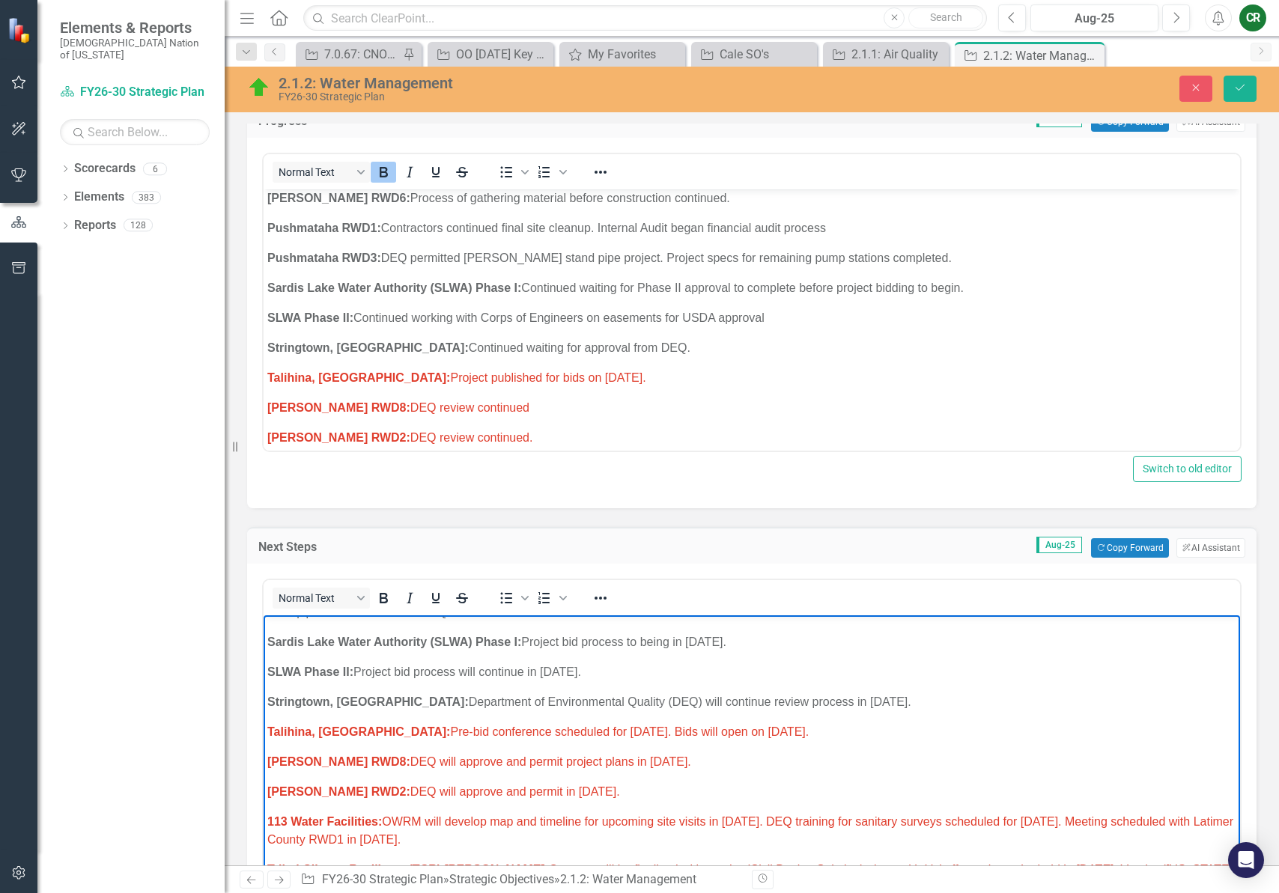
drag, startPoint x: 821, startPoint y: 702, endPoint x: 345, endPoint y: 696, distance: 475.5
click at [345, 723] on p "Talihina, OK: Pre-bid conference scheduled for August 21, 2025. Bids will open …" at bounding box center [751, 732] width 969 height 18
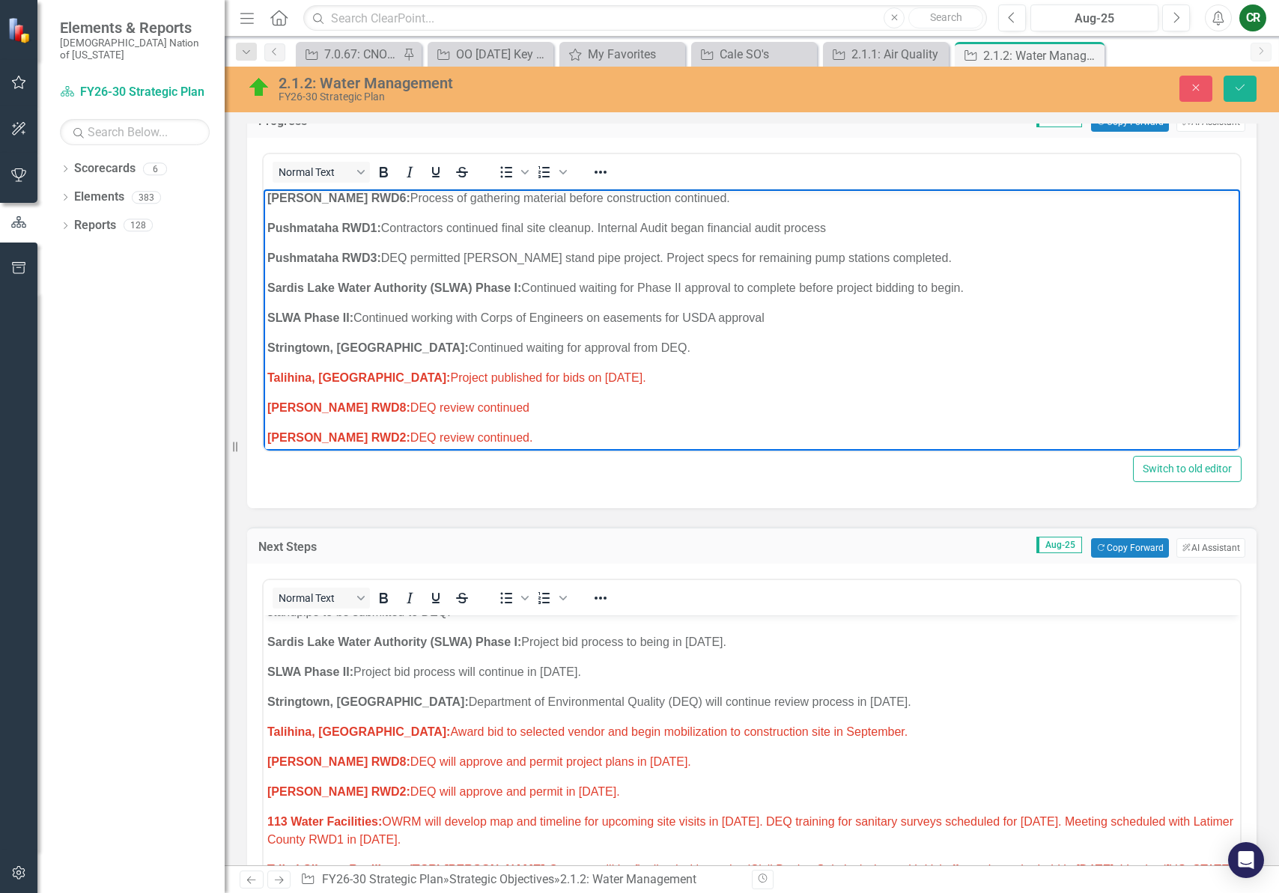
click at [489, 399] on p "Adamson RWD8: DEQ review continued" at bounding box center [751, 408] width 969 height 18
drag, startPoint x: 507, startPoint y: 374, endPoint x: 369, endPoint y: 378, distance: 137.9
click at [369, 399] on p "Adamson RWD8: DEQ review continued" at bounding box center [751, 408] width 969 height 18
drag, startPoint x: 763, startPoint y: 369, endPoint x: 616, endPoint y: 371, distance: 147.5
click at [616, 399] on p "Adamson RWD8: EPS received permitting from DEQ and project was posted to receiv…" at bounding box center [751, 408] width 969 height 18
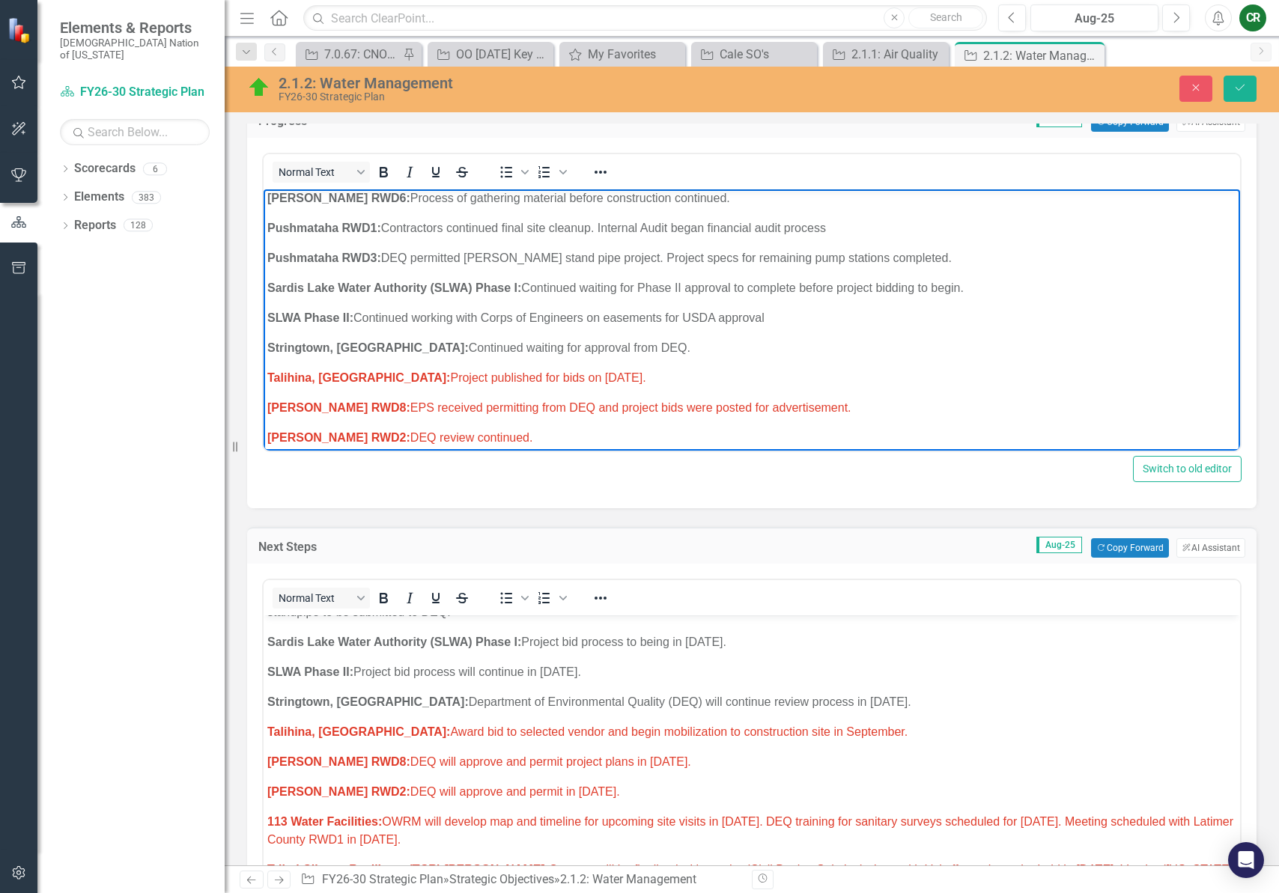
click at [675, 756] on span "Adamson RWD8: DEQ will approve and permit project plans in August 2025." at bounding box center [479, 762] width 424 height 13
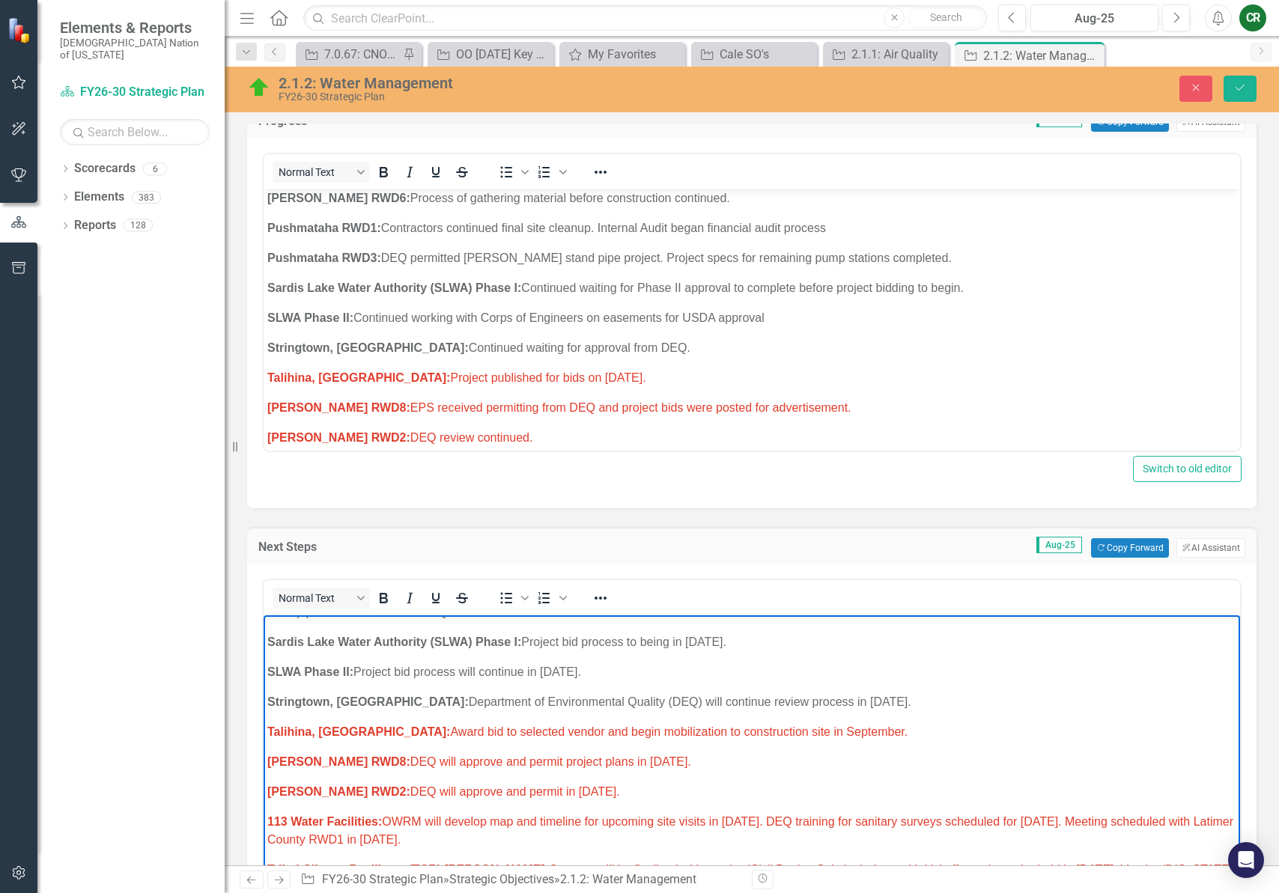
drag, startPoint x: 703, startPoint y: 729, endPoint x: 369, endPoint y: 728, distance: 334.0
click at [369, 753] on p "Adamson RWD8: DEQ will approve and permit project plans in August 2025." at bounding box center [751, 762] width 969 height 18
drag, startPoint x: 553, startPoint y: 756, endPoint x: 516, endPoint y: 758, distance: 37.5
click at [516, 786] on span "Bryan RWD2: DEQ will approve and permit in August 2025." at bounding box center [443, 792] width 353 height 13
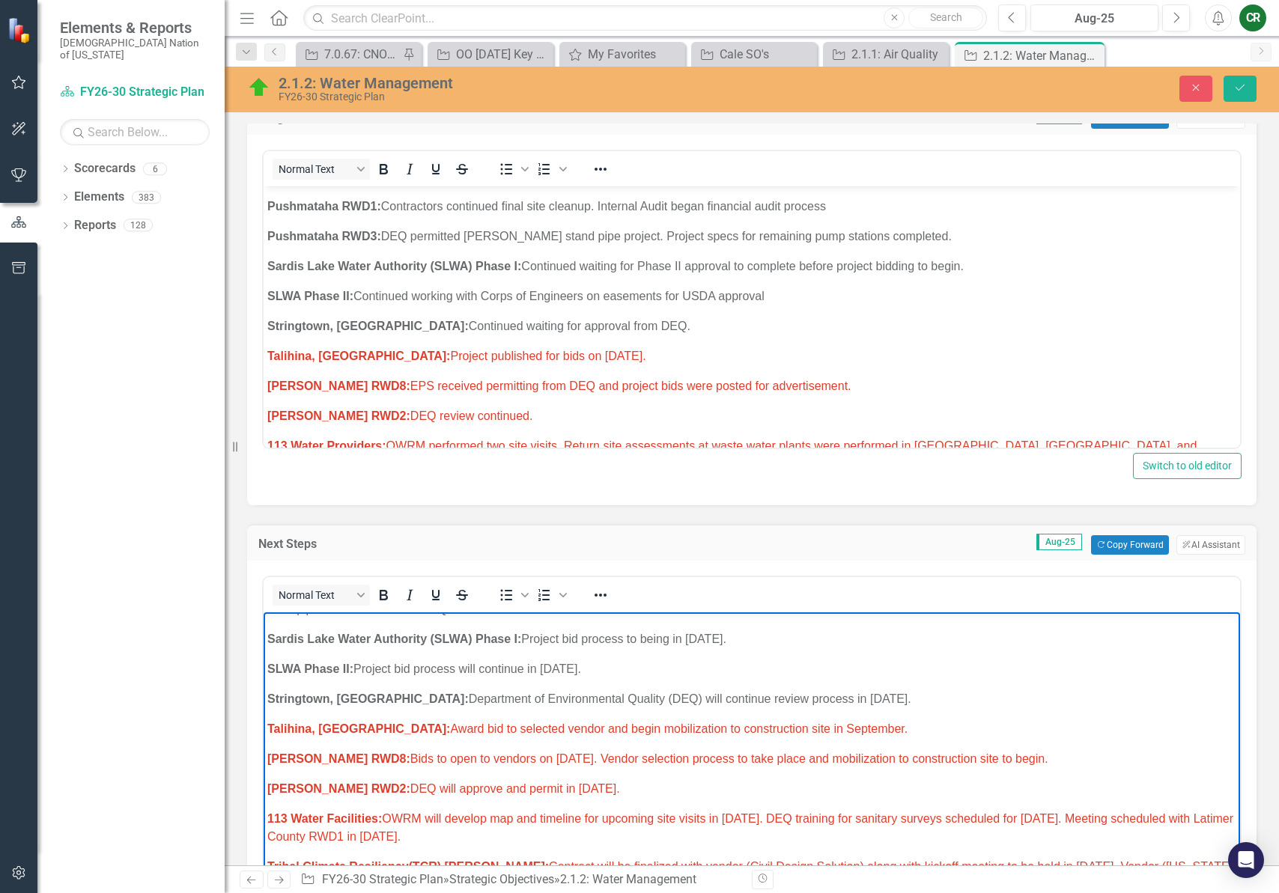
scroll to position [836, 0]
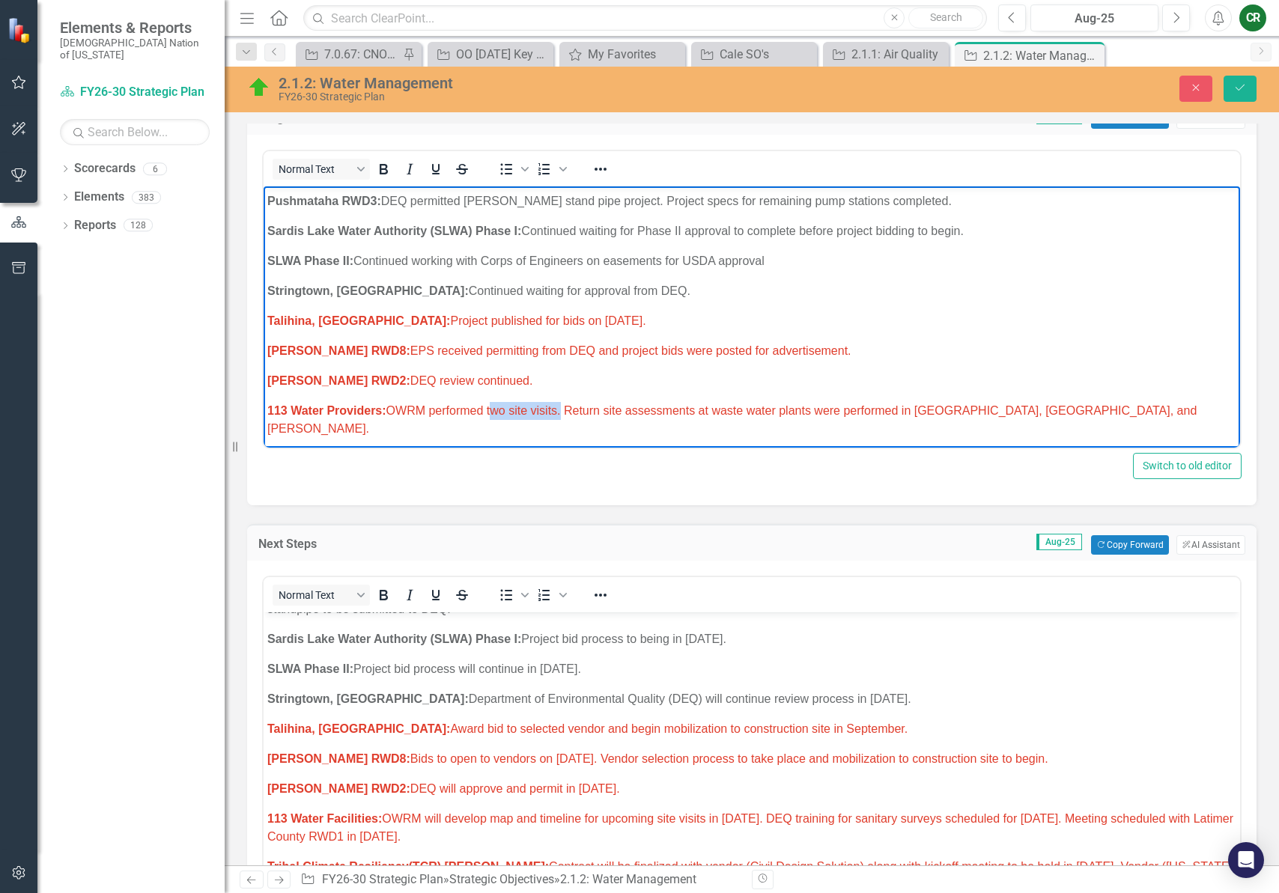
drag, startPoint x: 559, startPoint y: 377, endPoint x: 490, endPoint y: 380, distance: 68.2
click at [490, 404] on span "113 Water Providers: OWRM performed two site visits. Return site assessments at…" at bounding box center [731, 419] width 929 height 31
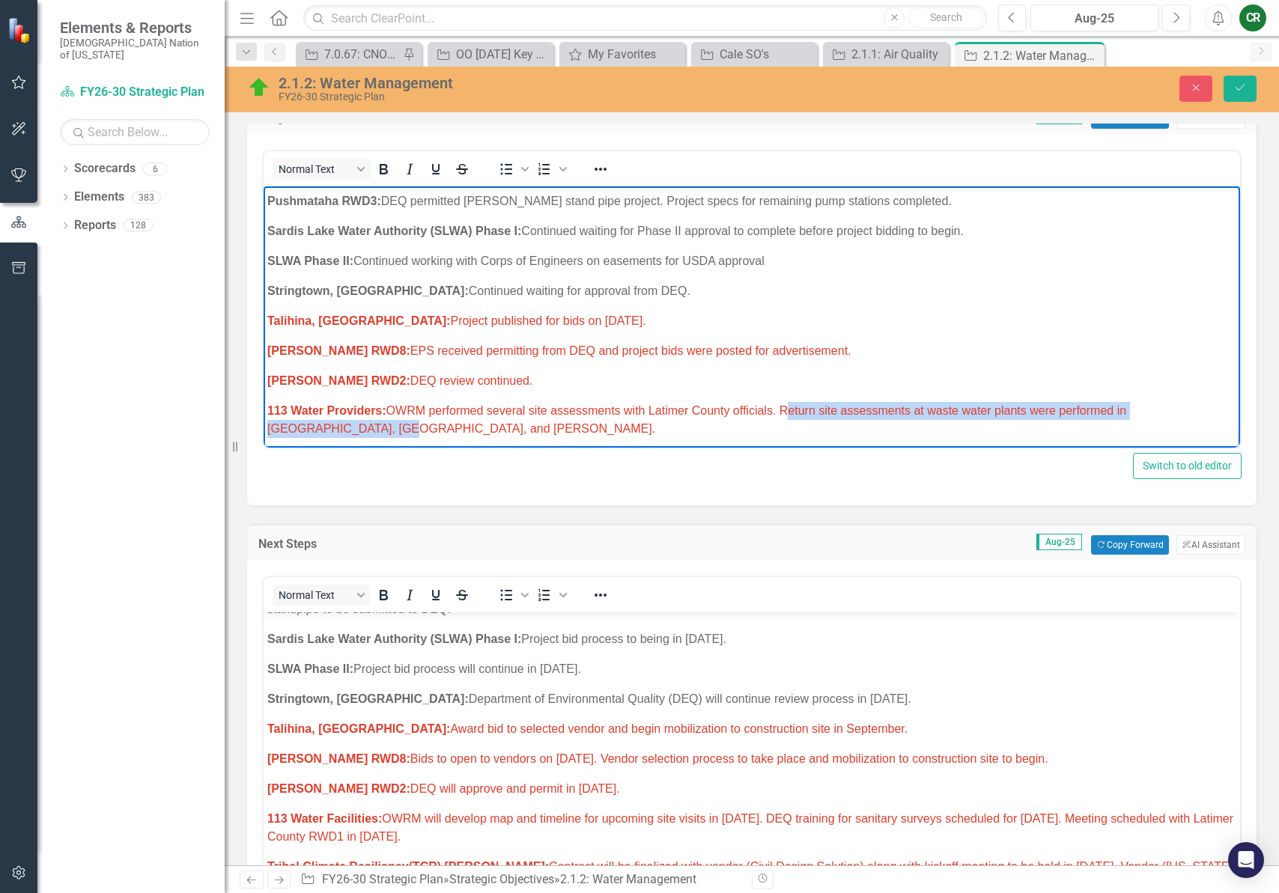
drag, startPoint x: 785, startPoint y: 374, endPoint x: 817, endPoint y: 397, distance: 39.7
click at [817, 402] on p "113 Water Providers: OWRM performed several site assessments with Latimer Count…" at bounding box center [751, 420] width 969 height 36
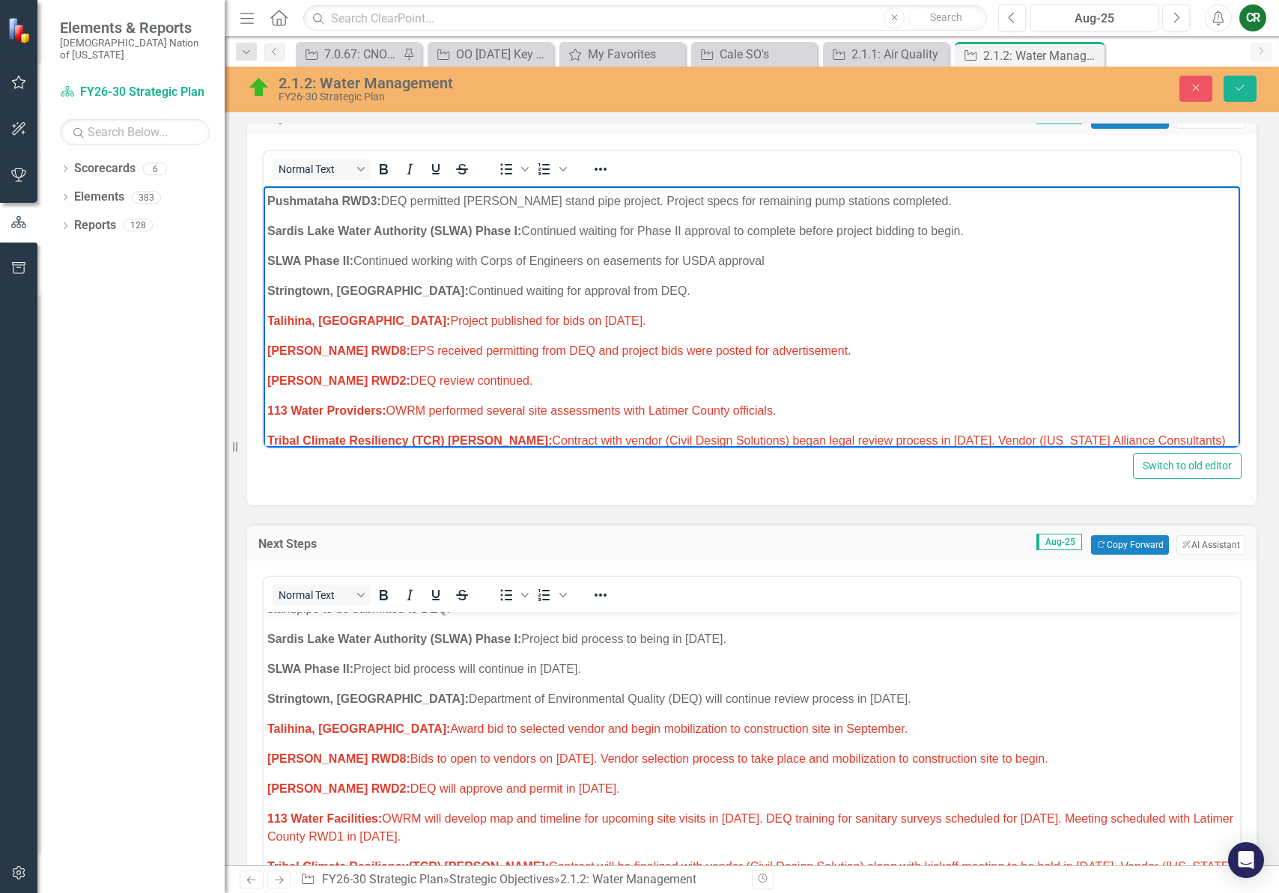
click at [776, 404] on span "113 Water Providers: OWRM performed several site assessments with Latimer Count…" at bounding box center [521, 410] width 508 height 13
click at [787, 402] on p "113 Water Providers: OWRM performed several site assessments with Latimer Count…" at bounding box center [751, 411] width 969 height 18
drag, startPoint x: 776, startPoint y: 374, endPoint x: 656, endPoint y: 374, distance: 119.8
click at [652, 404] on span "113 Water Providers: OWRM performed several site assessments with Latimer Count…" at bounding box center [521, 410] width 508 height 13
click at [827, 402] on p "113 Water Providers: OWRM performed several site assessments with Latimer Count…" at bounding box center [751, 411] width 969 height 18
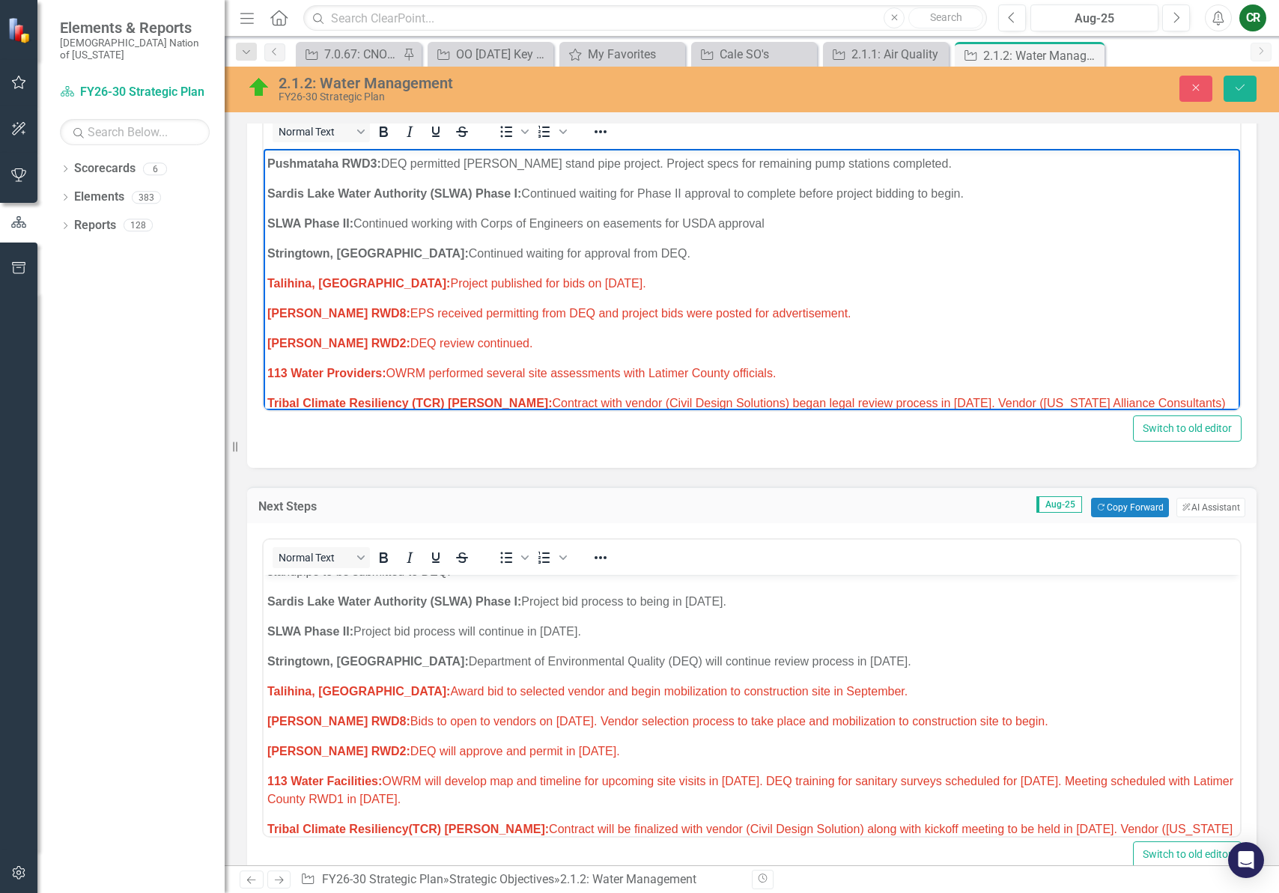
scroll to position [678, 0]
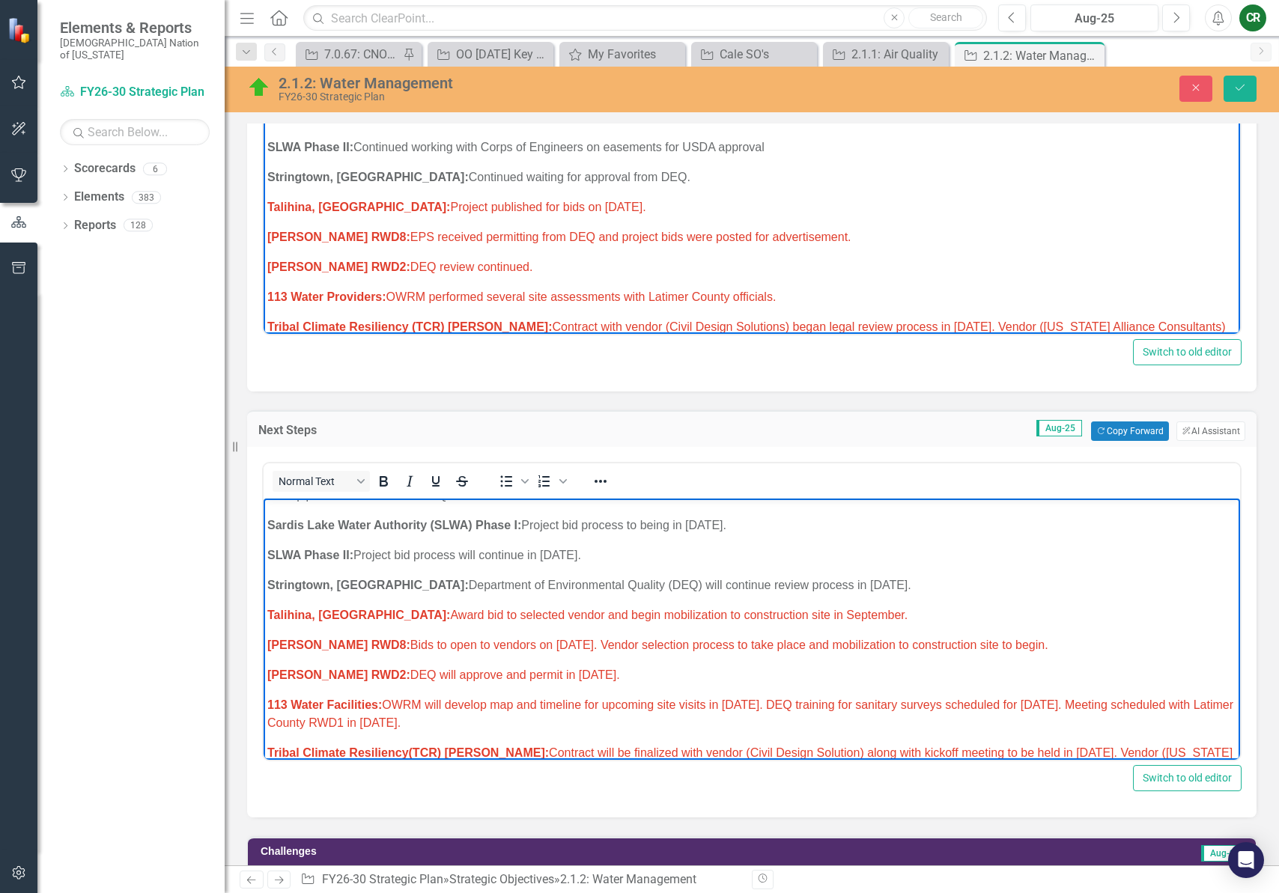
click at [1087, 699] on span "113 Water Facilities: OWRM will develop map and timeline for upcoming site visi…" at bounding box center [750, 714] width 966 height 31
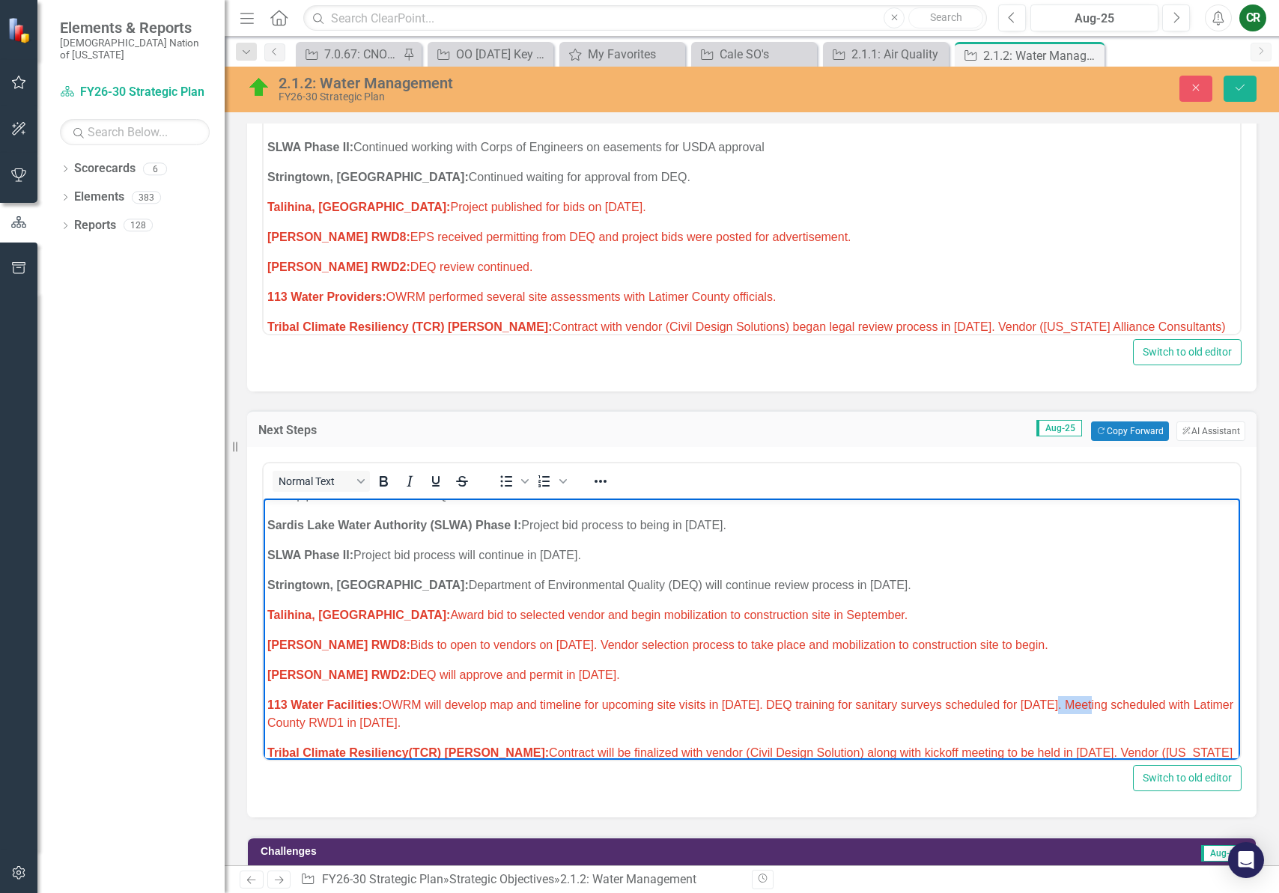
drag, startPoint x: 1089, startPoint y: 671, endPoint x: 1051, endPoint y: 672, distance: 37.5
click at [1051, 699] on span "113 Water Facilities: OWRM will develop map and timeline for upcoming site visi…" at bounding box center [750, 714] width 966 height 31
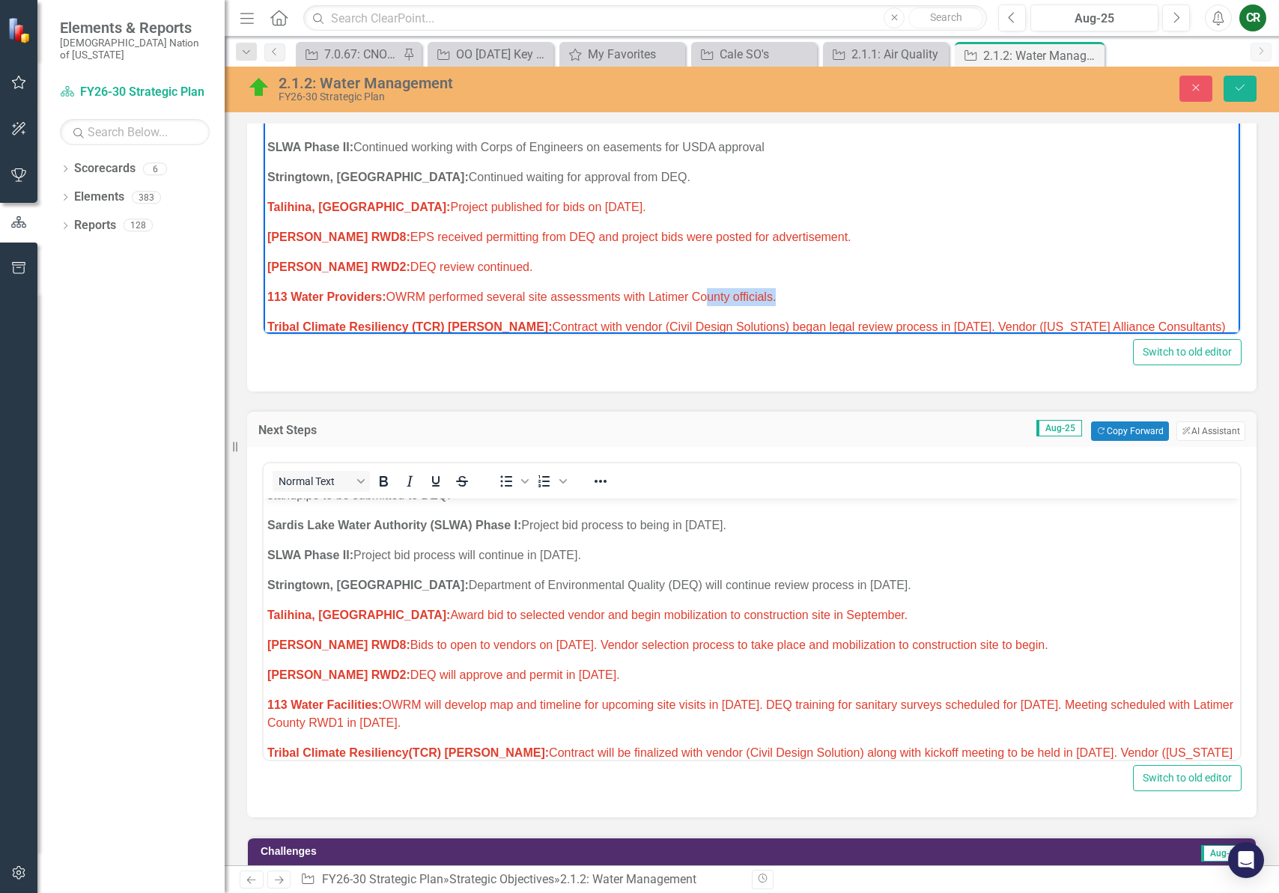
drag, startPoint x: 776, startPoint y: 262, endPoint x: 707, endPoint y: 260, distance: 68.9
click at [706, 291] on span "113 Water Providers: OWRM performed several site assessments with Latimer Count…" at bounding box center [521, 297] width 508 height 13
click at [625, 291] on span "113 Water Providers: OWRM performed several site assessments with Latimer Co. R…" at bounding box center [539, 297] width 544 height 13
click at [848, 291] on span "113 Water Providers: OWRM performed several site assessments and held meeting w…" at bounding box center [586, 297] width 639 height 13
click at [840, 291] on span "113 Water Providers: OWRM performed several site assessments and held meeting w…" at bounding box center [586, 297] width 639 height 13
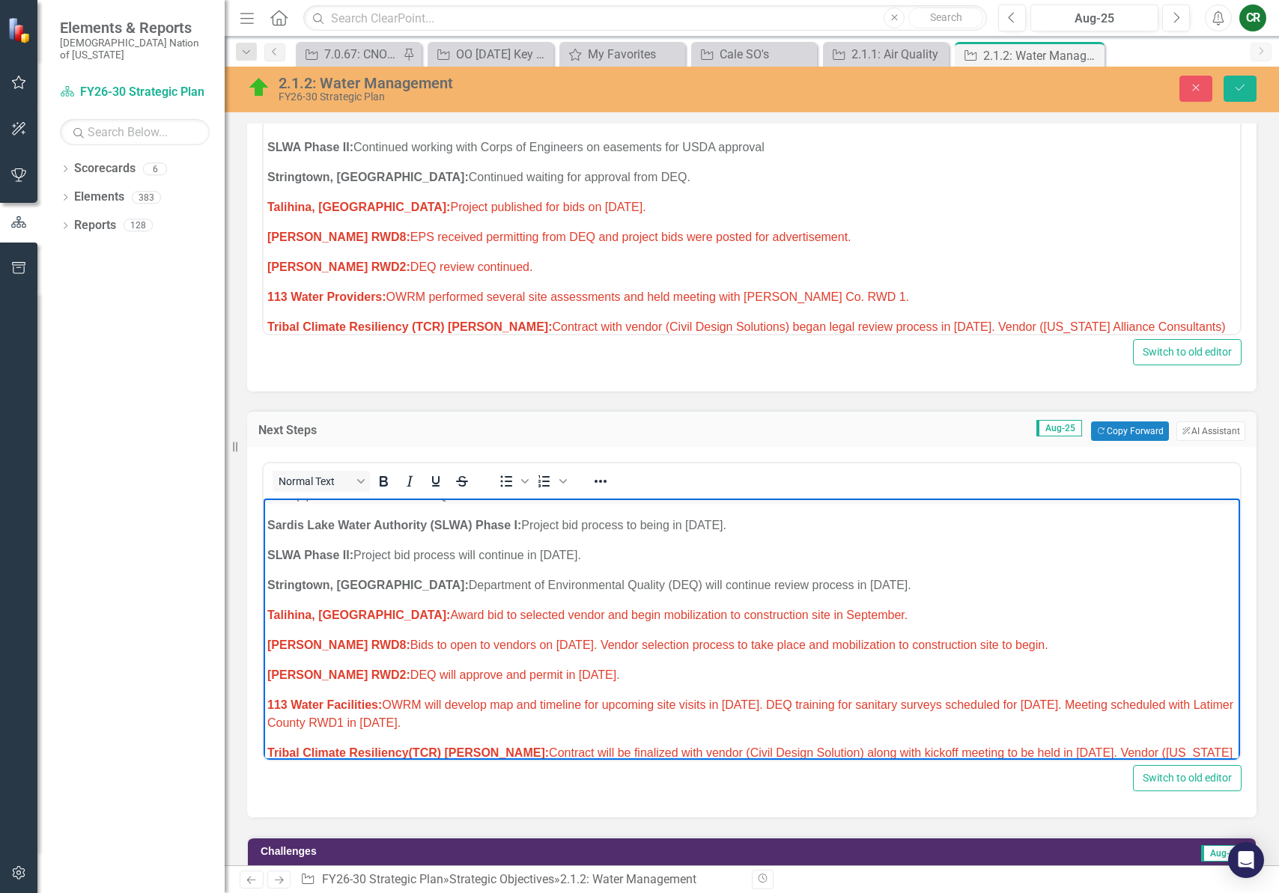
drag, startPoint x: 571, startPoint y: 687, endPoint x: 444, endPoint y: 667, distance: 128.2
click at [444, 696] on p "113 Water Facilities: OWRM will develop map and timeline for upcoming site visi…" at bounding box center [751, 714] width 969 height 36
click at [394, 231] on span "Adamson RWD8: EPS received permitting from DEQ and project bids were posted for…" at bounding box center [559, 237] width 584 height 13
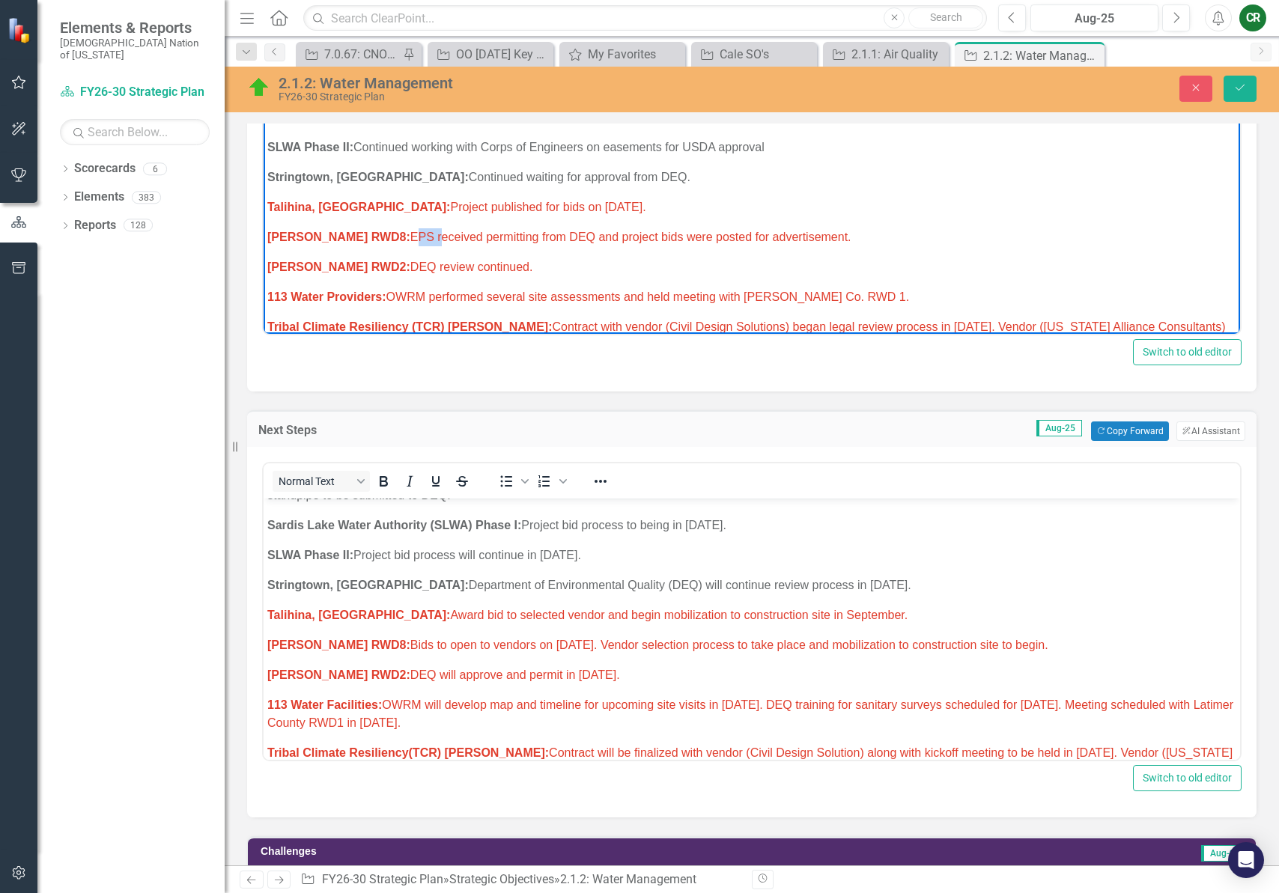
drag, startPoint x: 395, startPoint y: 201, endPoint x: 368, endPoint y: 204, distance: 27.2
click at [368, 231] on span "Adamson RWD8: EPS received permitting from DEQ and project bids were posted for…" at bounding box center [559, 237] width 584 height 13
click at [485, 699] on span "113 Water Facilities: OWRM will develop map and timeline for upcoming site visi…" at bounding box center [750, 714] width 966 height 31
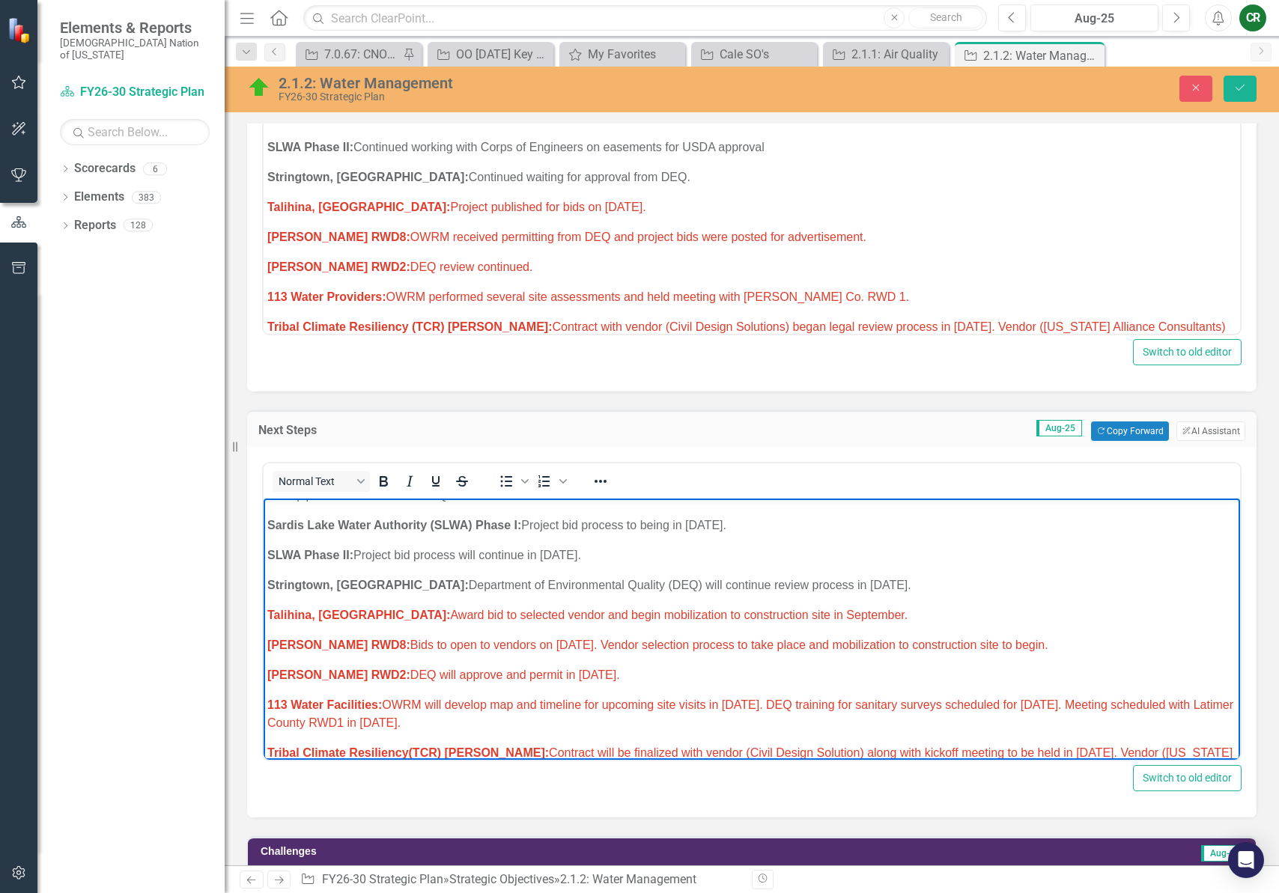
drag, startPoint x: 558, startPoint y: 688, endPoint x: 446, endPoint y: 669, distance: 114.0
click at [446, 696] on p "113 Water Facilities: OWRM will develop map and timeline for upcoming site visi…" at bounding box center [751, 714] width 969 height 36
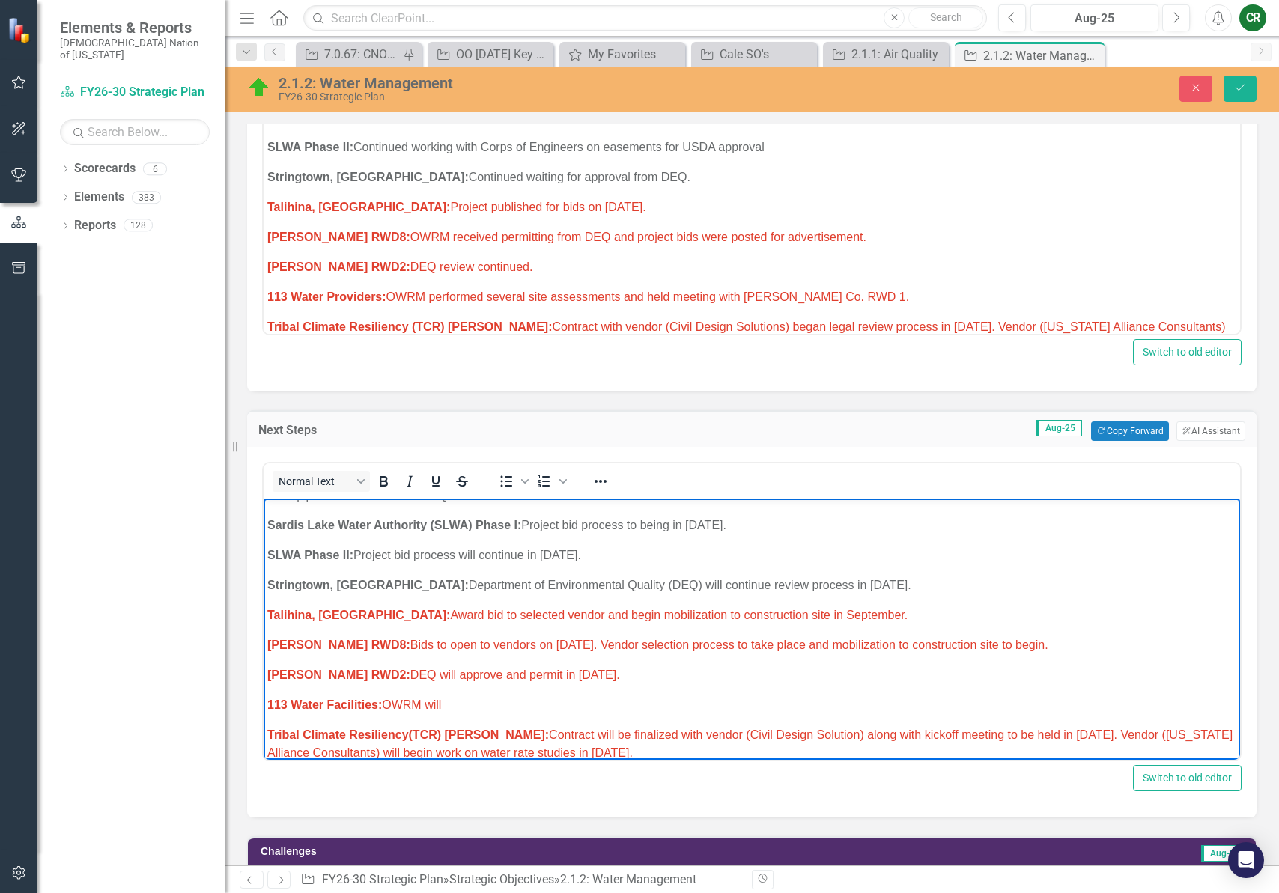
scroll to position [729, 0]
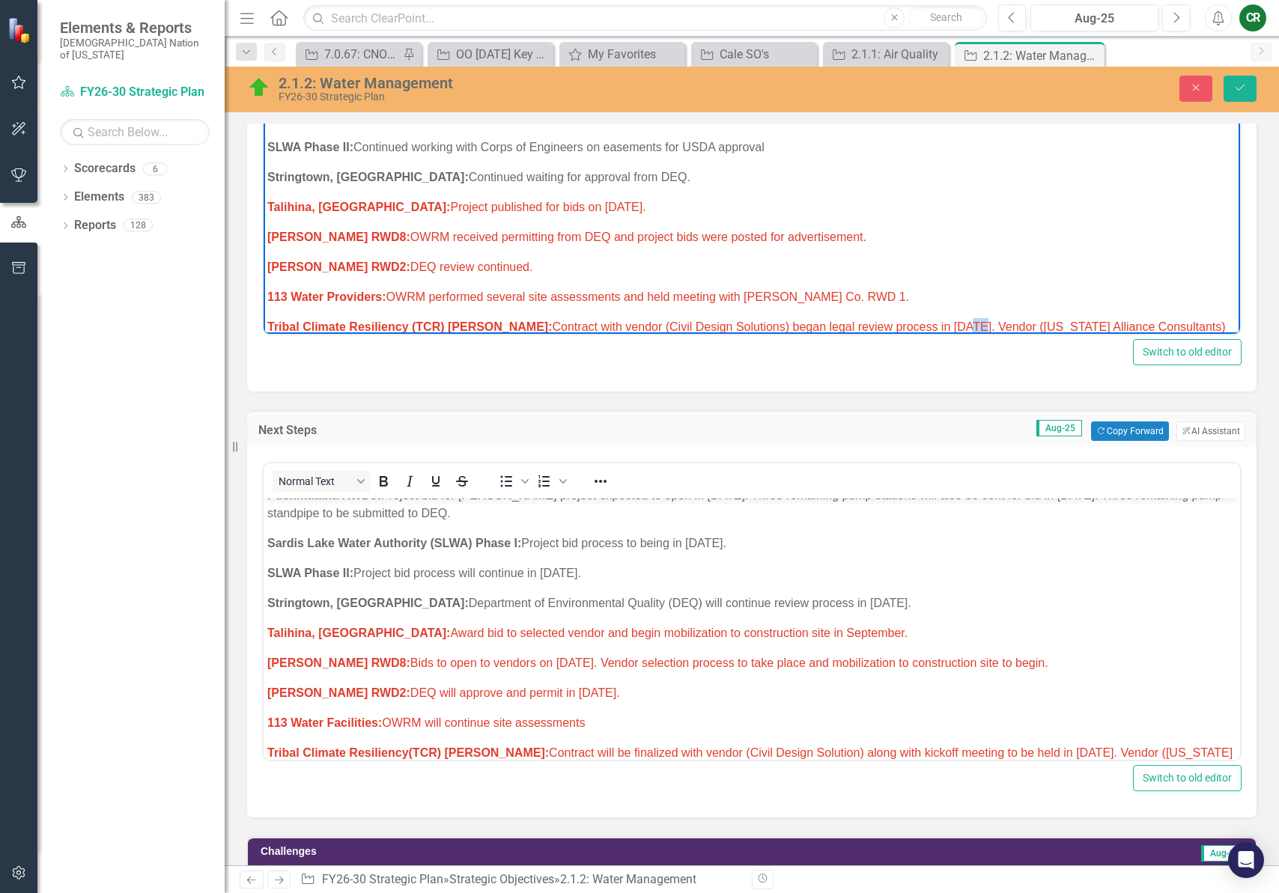
drag, startPoint x: 914, startPoint y: 291, endPoint x: 903, endPoint y: 291, distance: 10.5
click at [903, 321] on span "Tribal Climate Resiliency (TCR) Grant: Contract with vendor (Civil Design Solut…" at bounding box center [746, 336] width 959 height 31
click at [589, 318] on p "Tribal Climate Resiliency (TCR) Grant: Contract with vendor (Civil Design Solut…" at bounding box center [751, 336] width 969 height 36
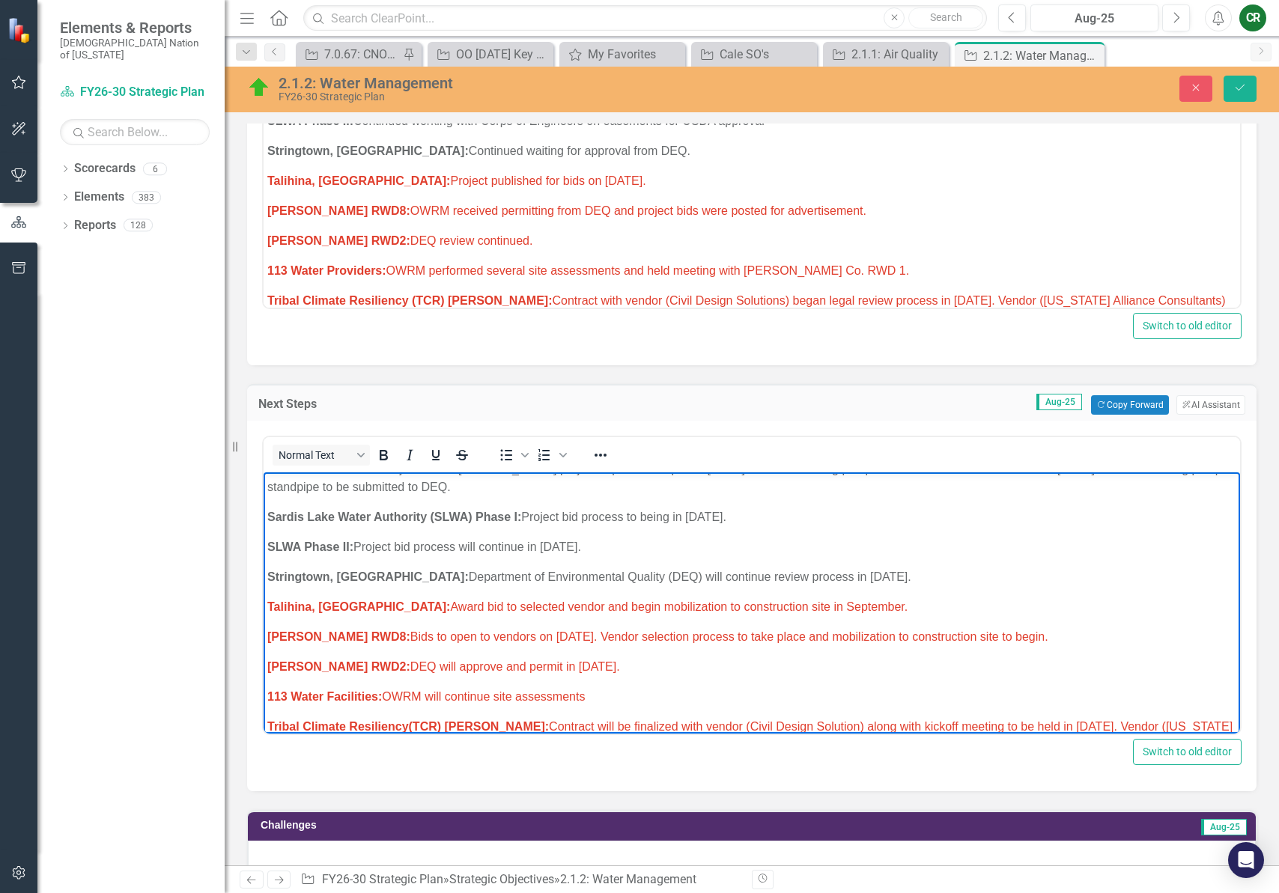
click at [680, 718] on p "Tribal Climate Resiliency(TCR) Grant: Contract will be finalized with vendor (C…" at bounding box center [751, 736] width 969 height 36
drag, startPoint x: 638, startPoint y: 690, endPoint x: 485, endPoint y: 690, distance: 152.8
click at [485, 720] on span "Tribal Climate Resiliency(TCR) Grant: Contract will be finalized with vendor (C…" at bounding box center [749, 735] width 965 height 31
drag, startPoint x: 1078, startPoint y: 693, endPoint x: 832, endPoint y: 690, distance: 245.6
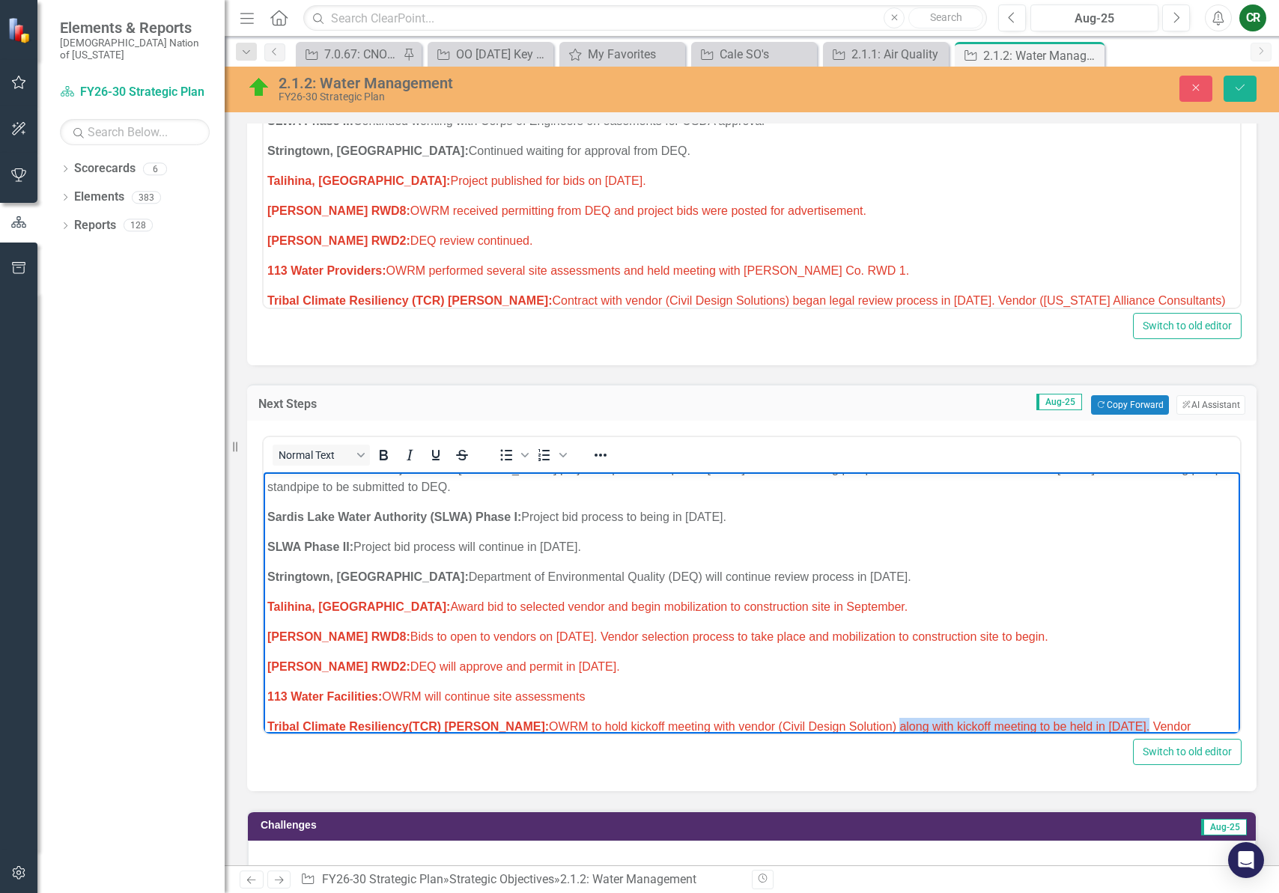
click at [832, 720] on span "Tribal Climate Resiliency(TCR) Grant: OWRM to hold kickoff meeting with vendor …" at bounding box center [728, 735] width 923 height 31
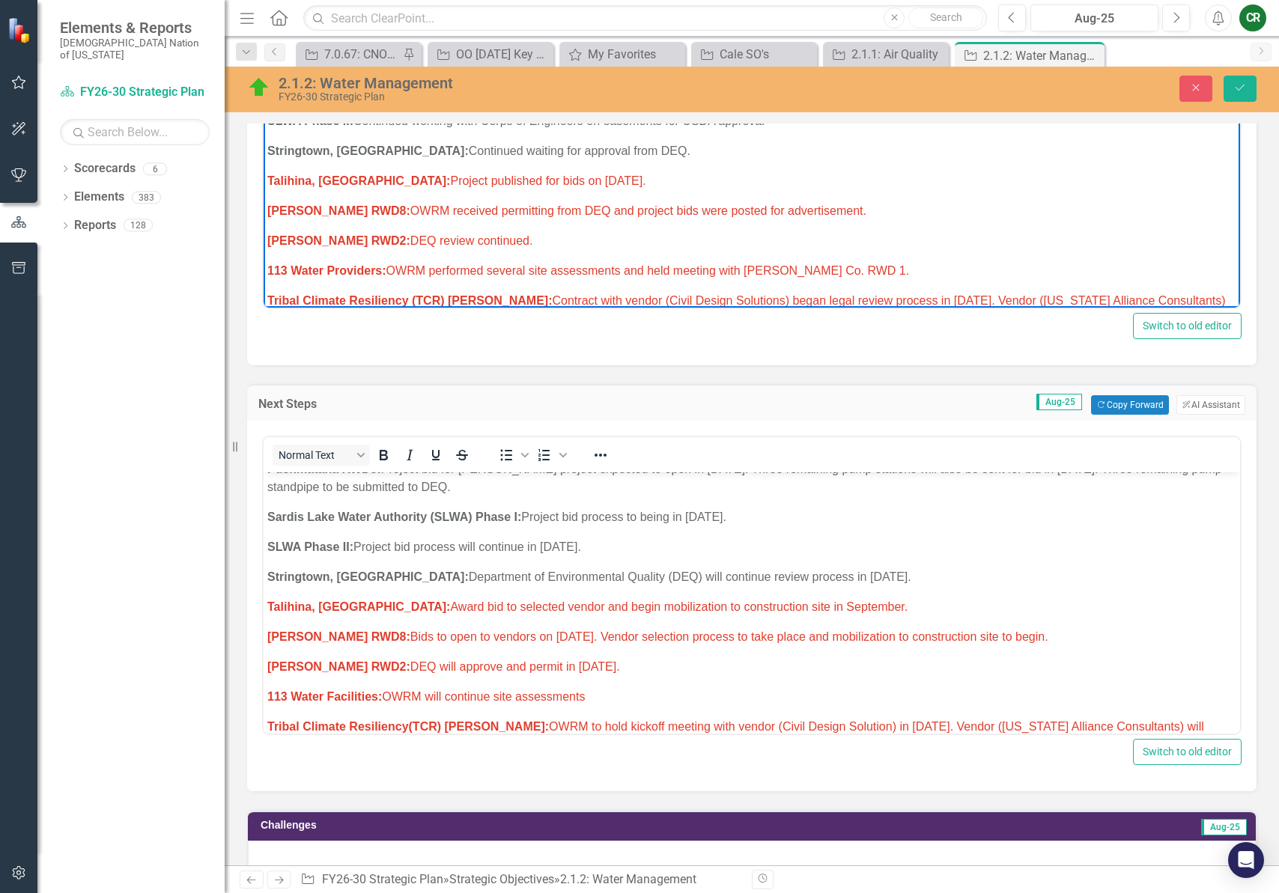
drag, startPoint x: 1202, startPoint y: 262, endPoint x: 1171, endPoint y: 265, distance: 30.8
click at [1170, 292] on p "Tribal Climate Resiliency (TCR) Grant: Contract with vendor (Civil Design Solut…" at bounding box center [751, 310] width 969 height 36
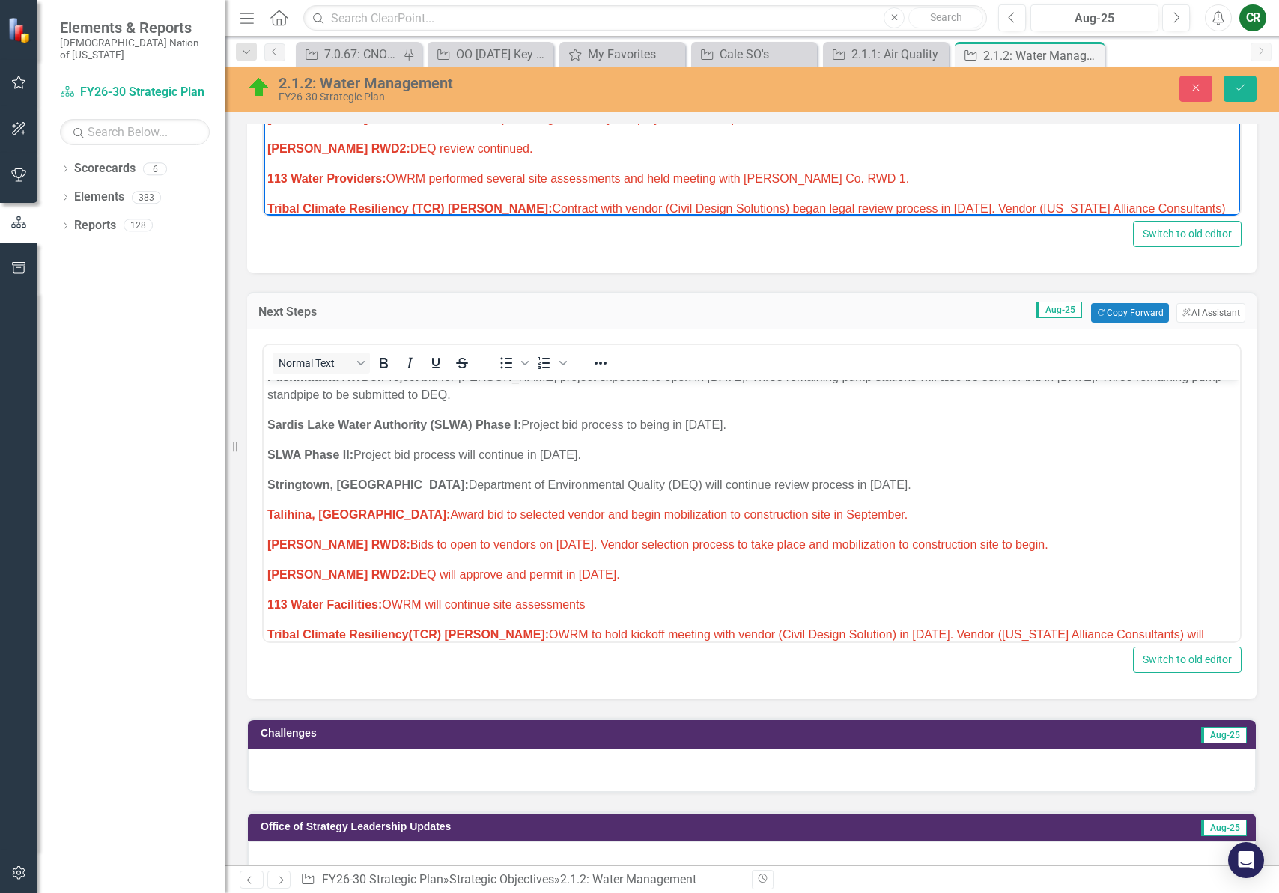
scroll to position [801, 0]
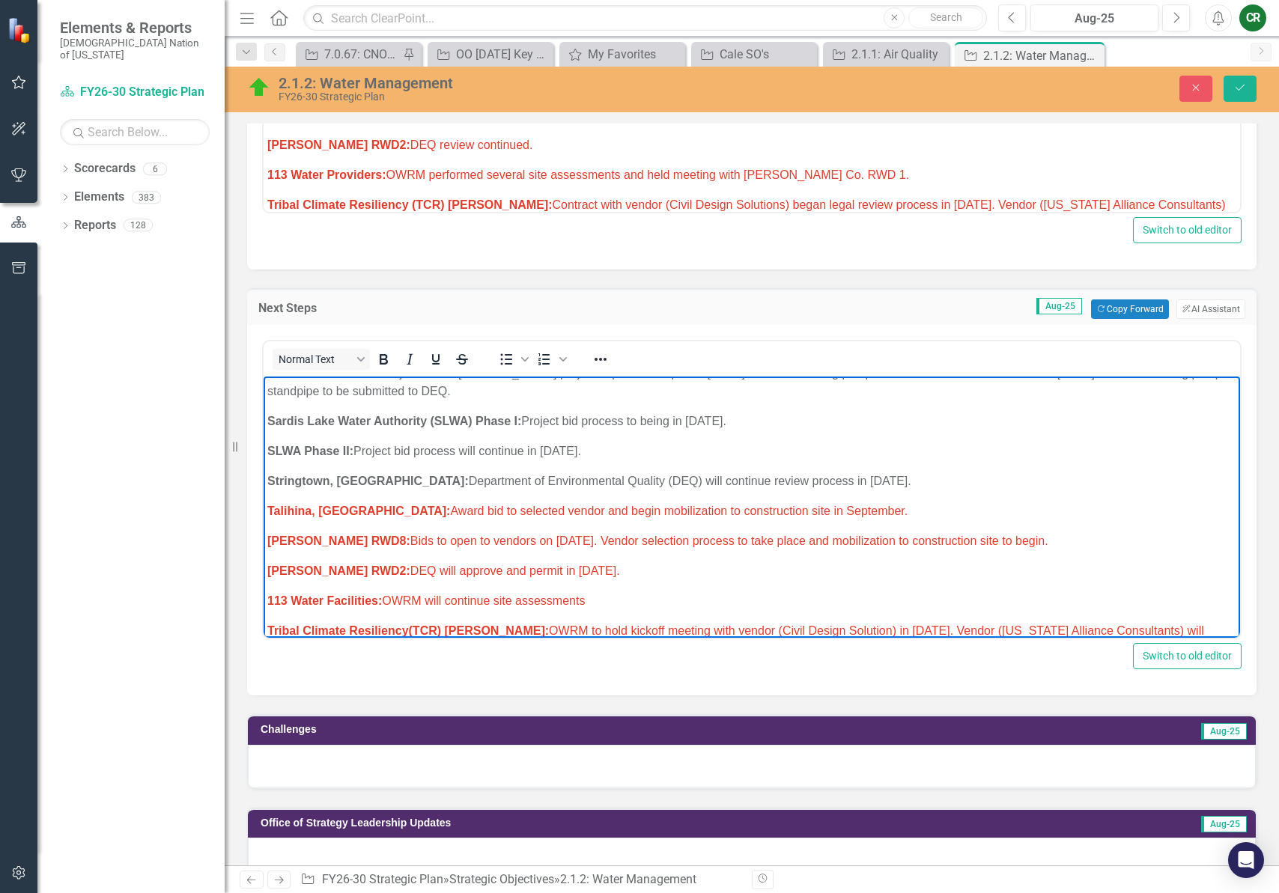
drag, startPoint x: 1161, startPoint y: 596, endPoint x: 1162, endPoint y: 616, distance: 20.2
click at [1162, 622] on p "Tribal Climate Resiliency(TCR) Grant: OWRM to hold kickoff meeting with vendor …" at bounding box center [751, 640] width 969 height 36
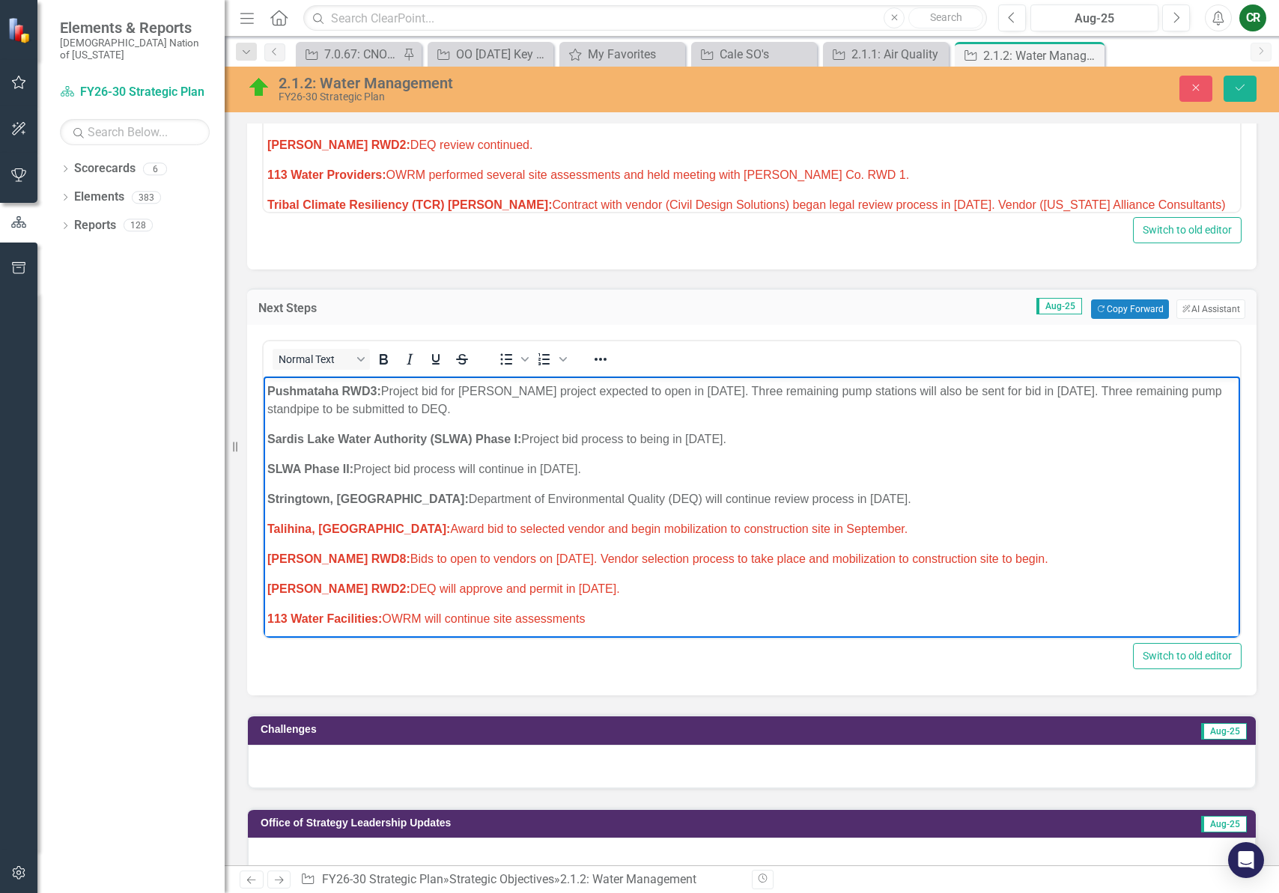
scroll to position [729, 0]
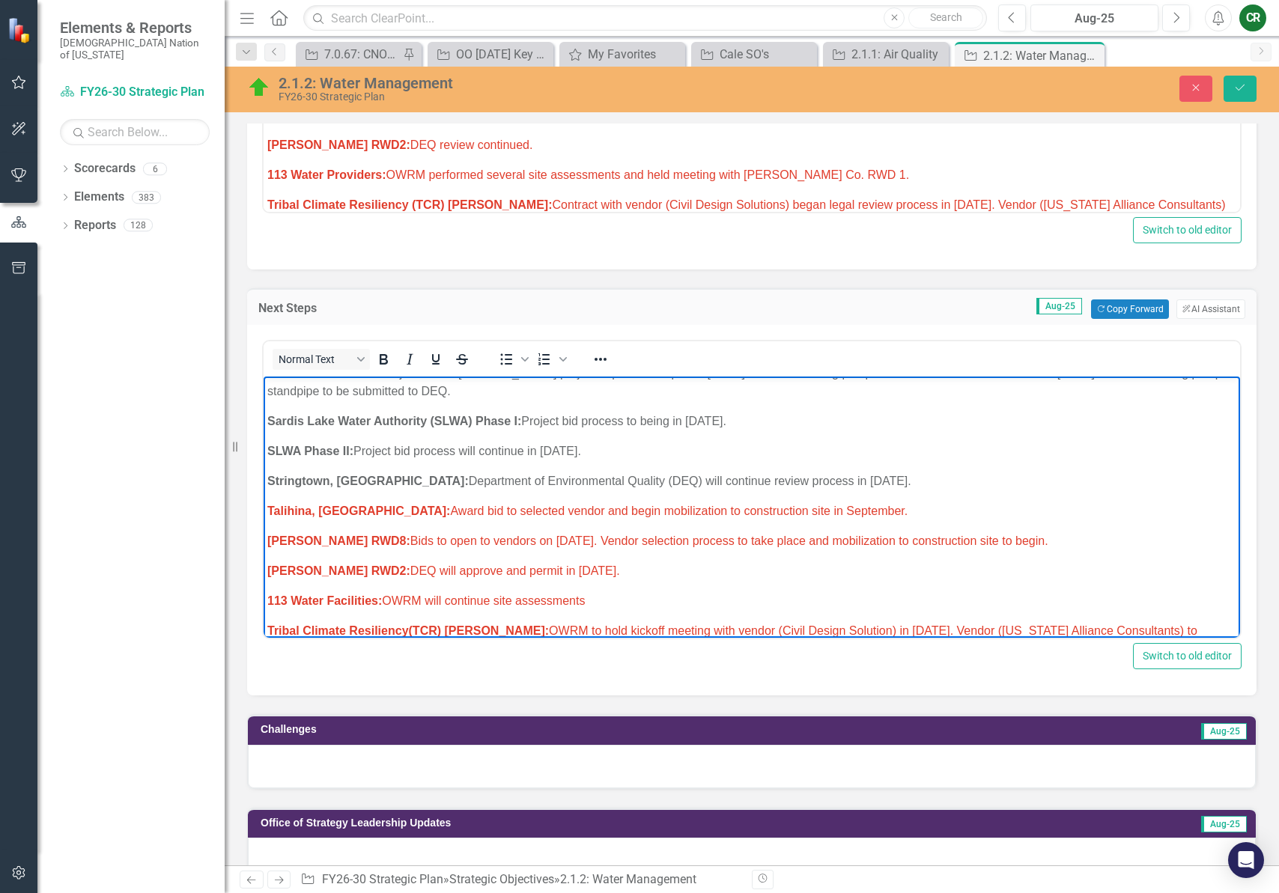
click at [493, 625] on span "Tribal Climate Resiliency(TCR) Grant: OWRM to hold kickoff meeting with vendor …" at bounding box center [732, 640] width 930 height 31
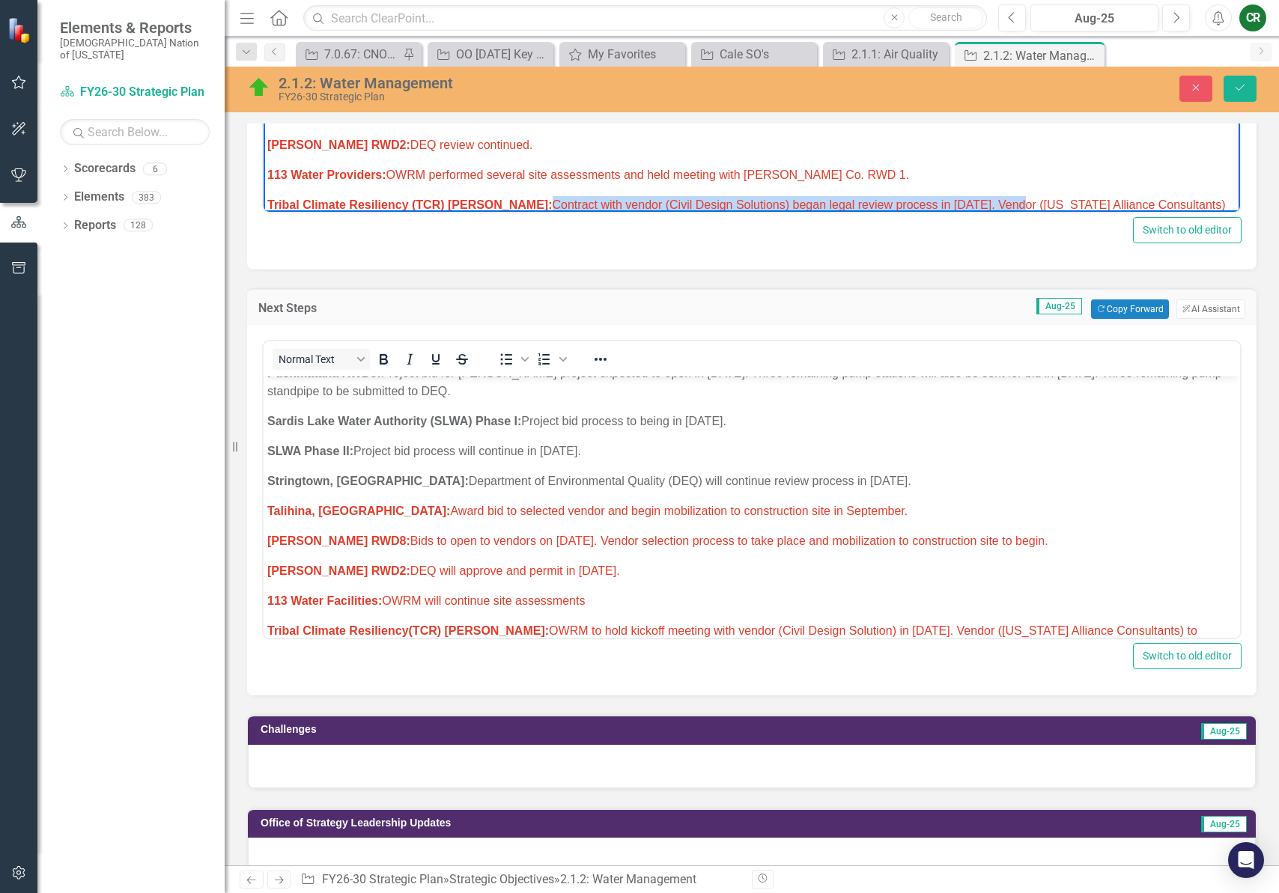
drag, startPoint x: 950, startPoint y: 171, endPoint x: 484, endPoint y: 165, distance: 465.1
click at [484, 199] on span "Tribal Climate Resiliency (TCR) Grant: Contract with vendor (Civil Design Solut…" at bounding box center [746, 214] width 959 height 31
click at [628, 197] on p "Tribal Climate Resiliency (TCR) Grant: Vendor (Oklahoma Alliance Consultants) c…" at bounding box center [751, 215] width 969 height 36
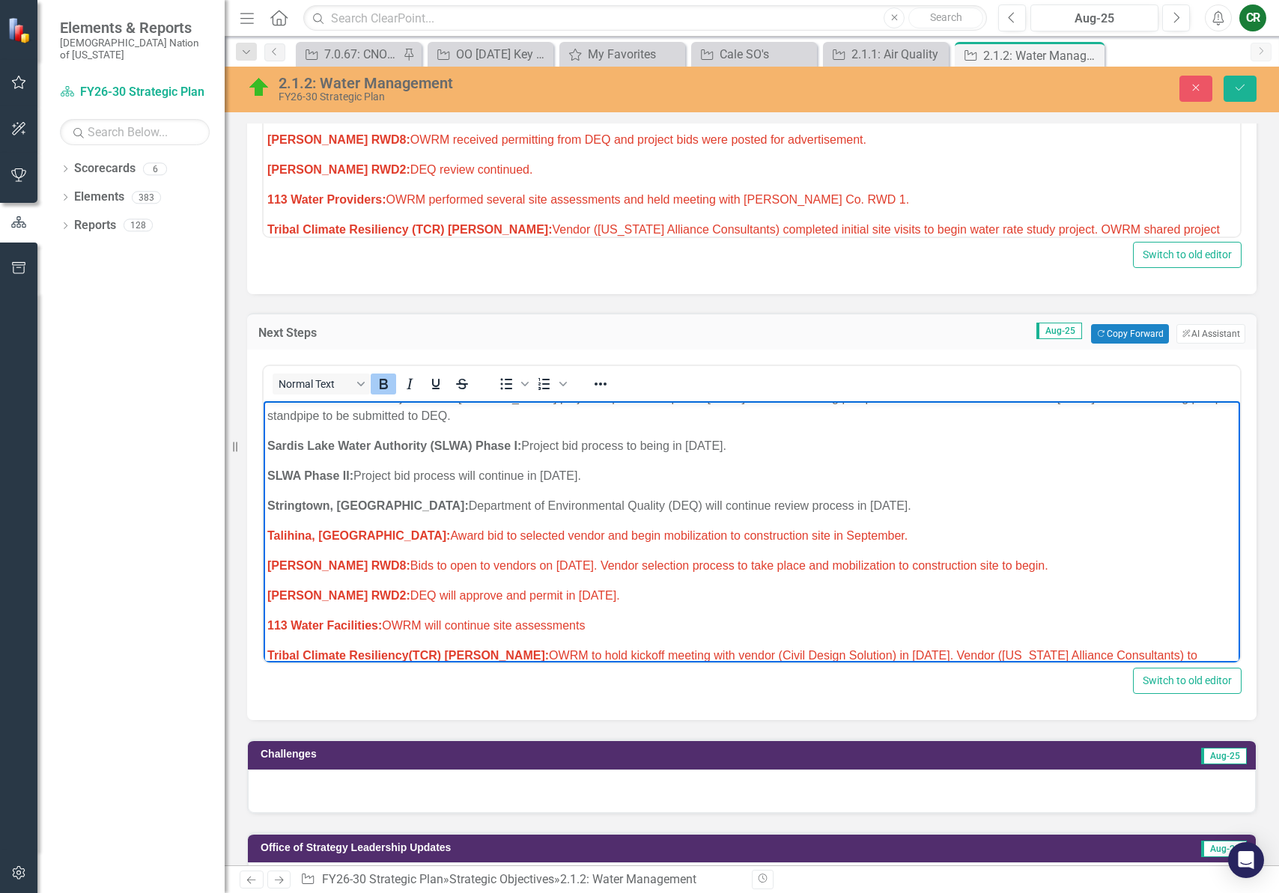
drag, startPoint x: 759, startPoint y: 639, endPoint x: 252, endPoint y: 491, distance: 528.7
click at [264, 491] on html "Research/Data Acquisition: Clean Water Act (CWA) 106 Testing Grant: Office of W…" at bounding box center [752, 186] width 976 height 1026
click at [608, 386] on icon "Reveal or hide additional toolbar items" at bounding box center [601, 384] width 18 height 18
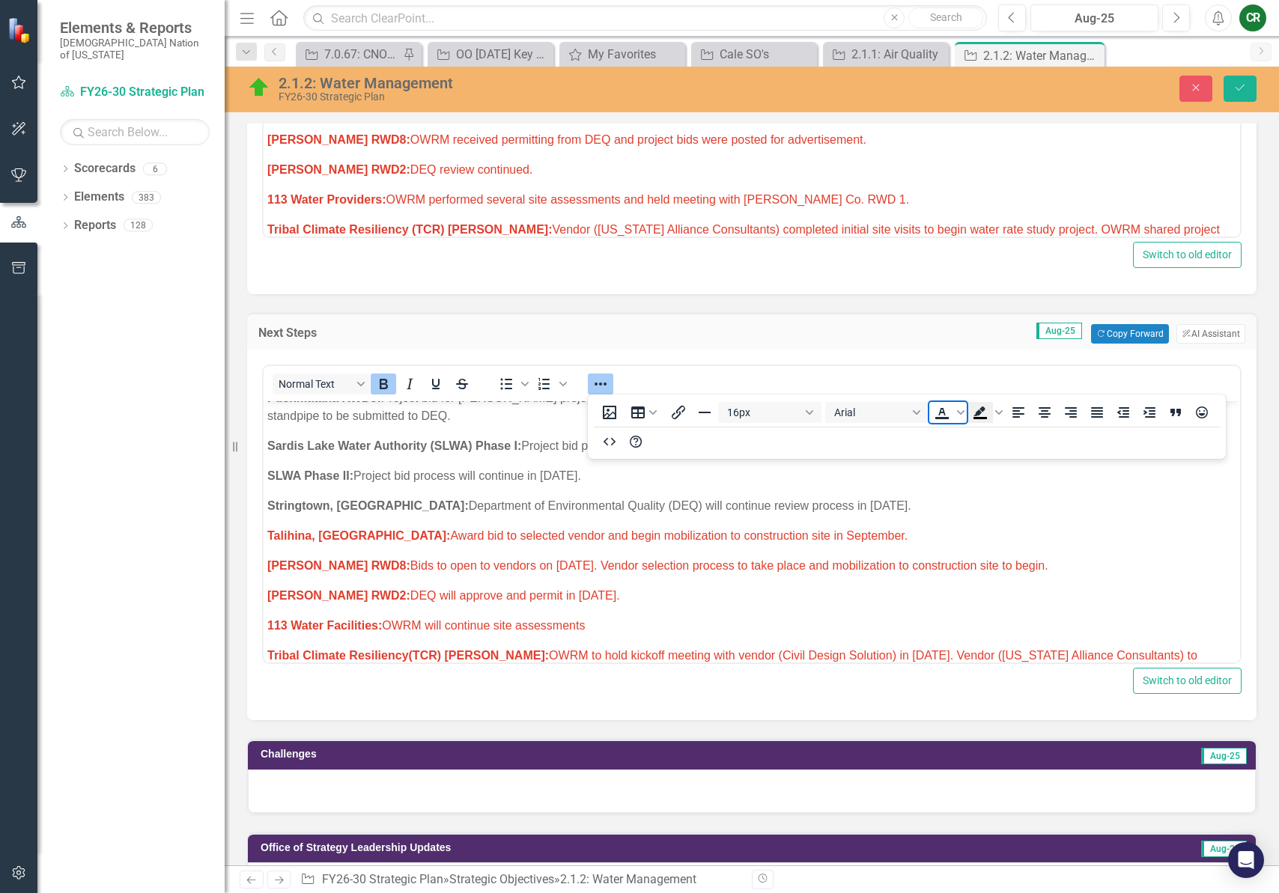
click at [966, 412] on span "Text color" at bounding box center [961, 412] width 12 height 21
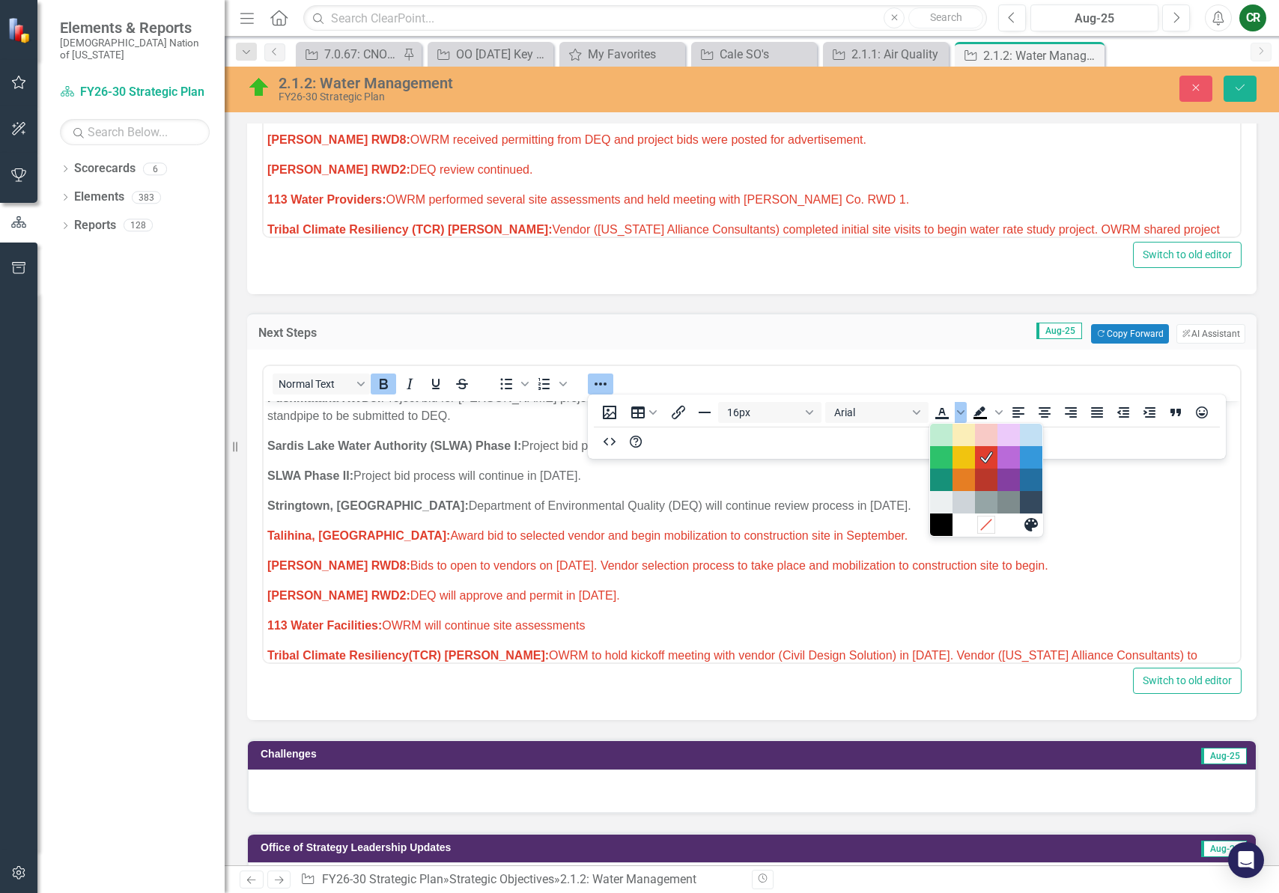
click at [985, 522] on icon "Remove color" at bounding box center [986, 525] width 14 height 14
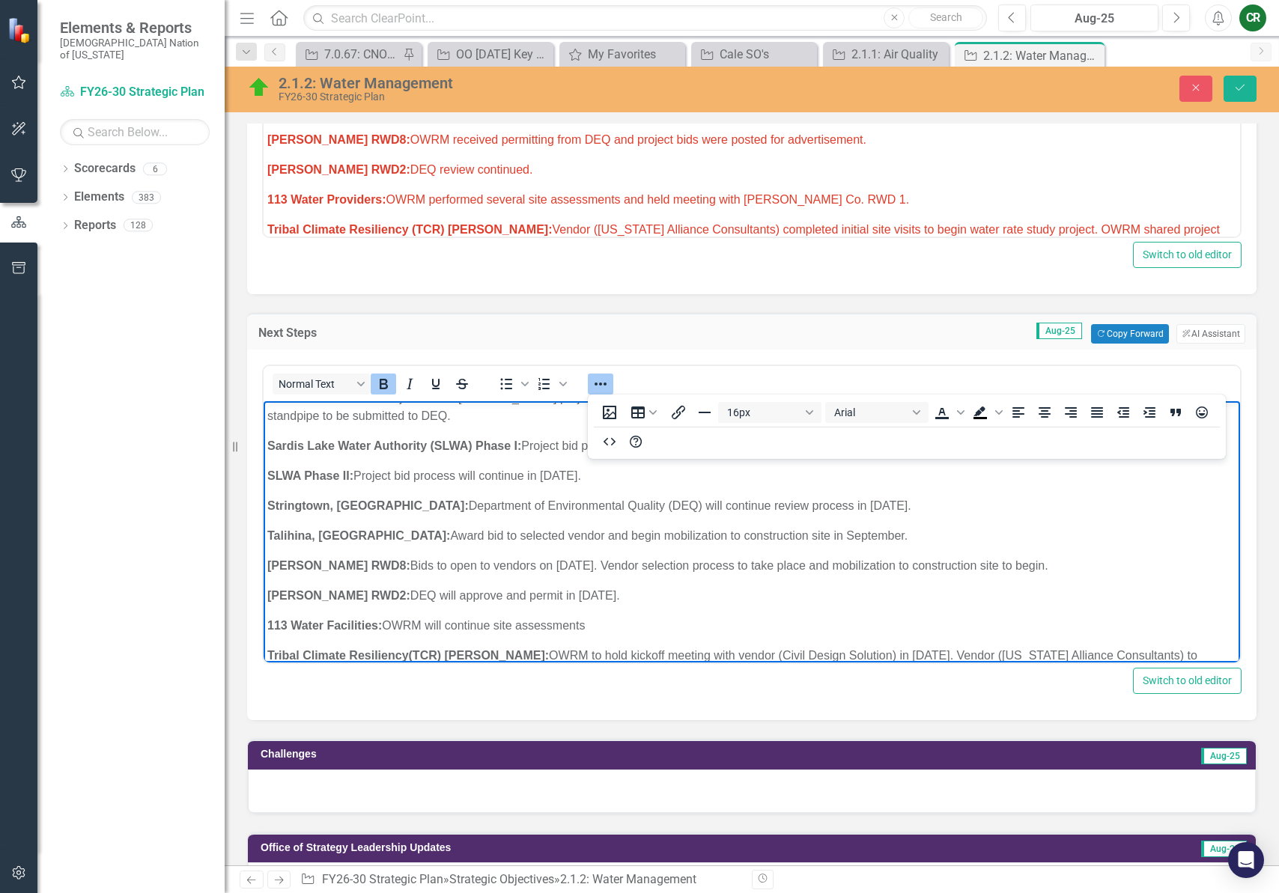
click at [895, 587] on p "Bryan RWD2: DEQ will approve and permit in September 2025." at bounding box center [751, 596] width 969 height 18
click at [601, 380] on icon "Reveal or hide additional toolbar items" at bounding box center [601, 384] width 18 height 18
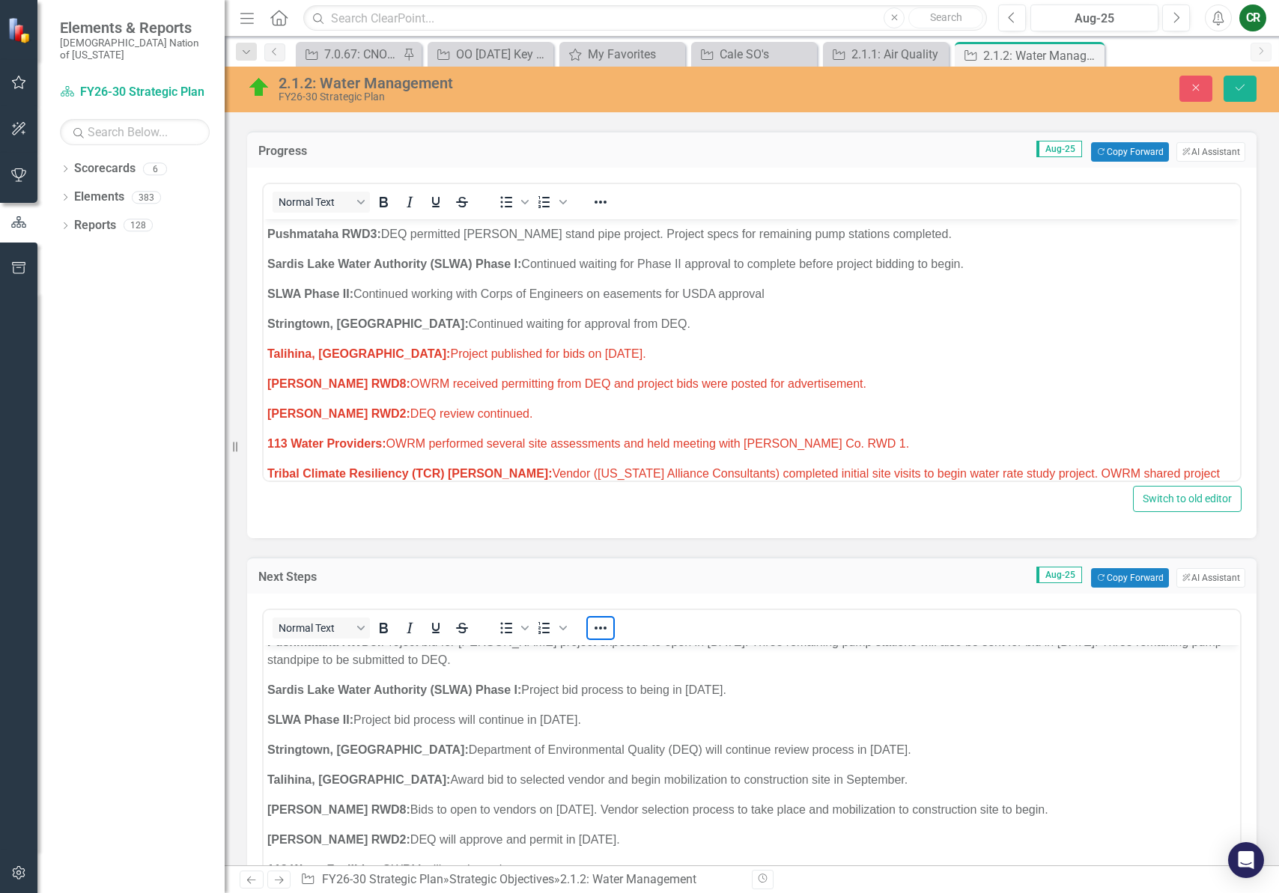
scroll to position [535, 0]
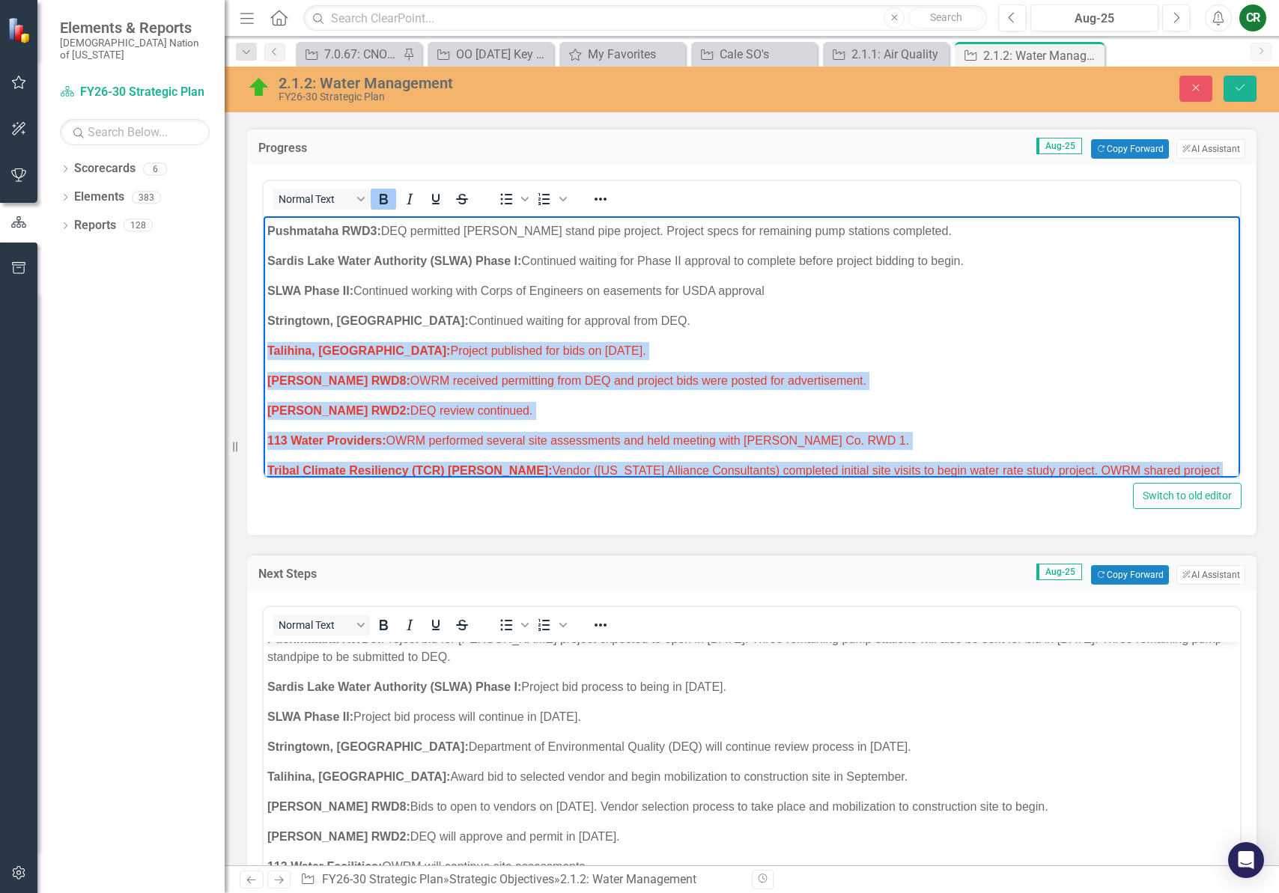
drag, startPoint x: 631, startPoint y: 460, endPoint x: 526, endPoint y: 524, distance: 123.0
click at [598, 204] on icon "Reveal or hide additional toolbar items" at bounding box center [601, 199] width 18 height 18
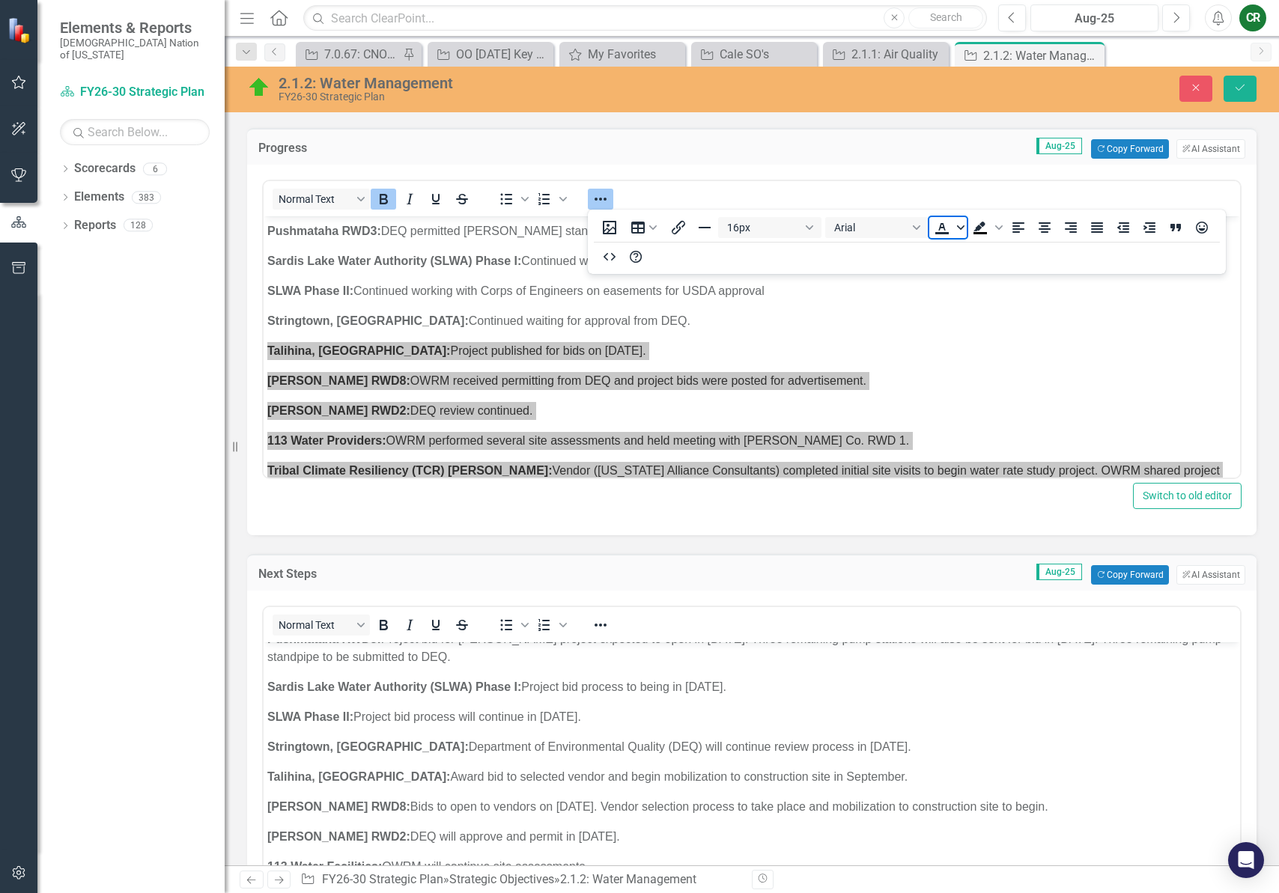
click at [955, 226] on span "Text color" at bounding box center [961, 227] width 12 height 21
click at [993, 340] on icon "Remove color" at bounding box center [986, 340] width 14 height 14
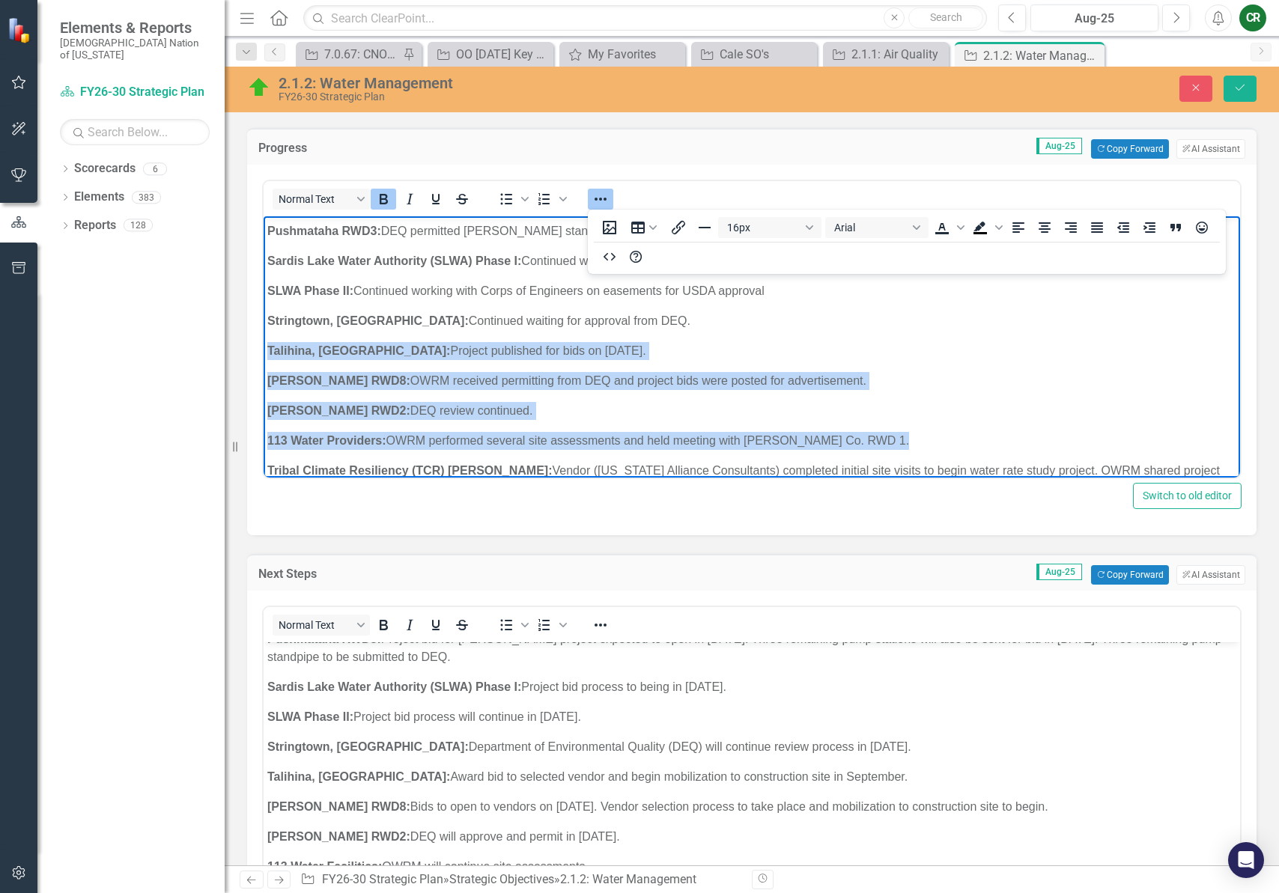
drag, startPoint x: 948, startPoint y: 371, endPoint x: 808, endPoint y: 316, distance: 150.6
click at [948, 402] on p "Bryan RWD2: DEQ review continued." at bounding box center [751, 411] width 969 height 18
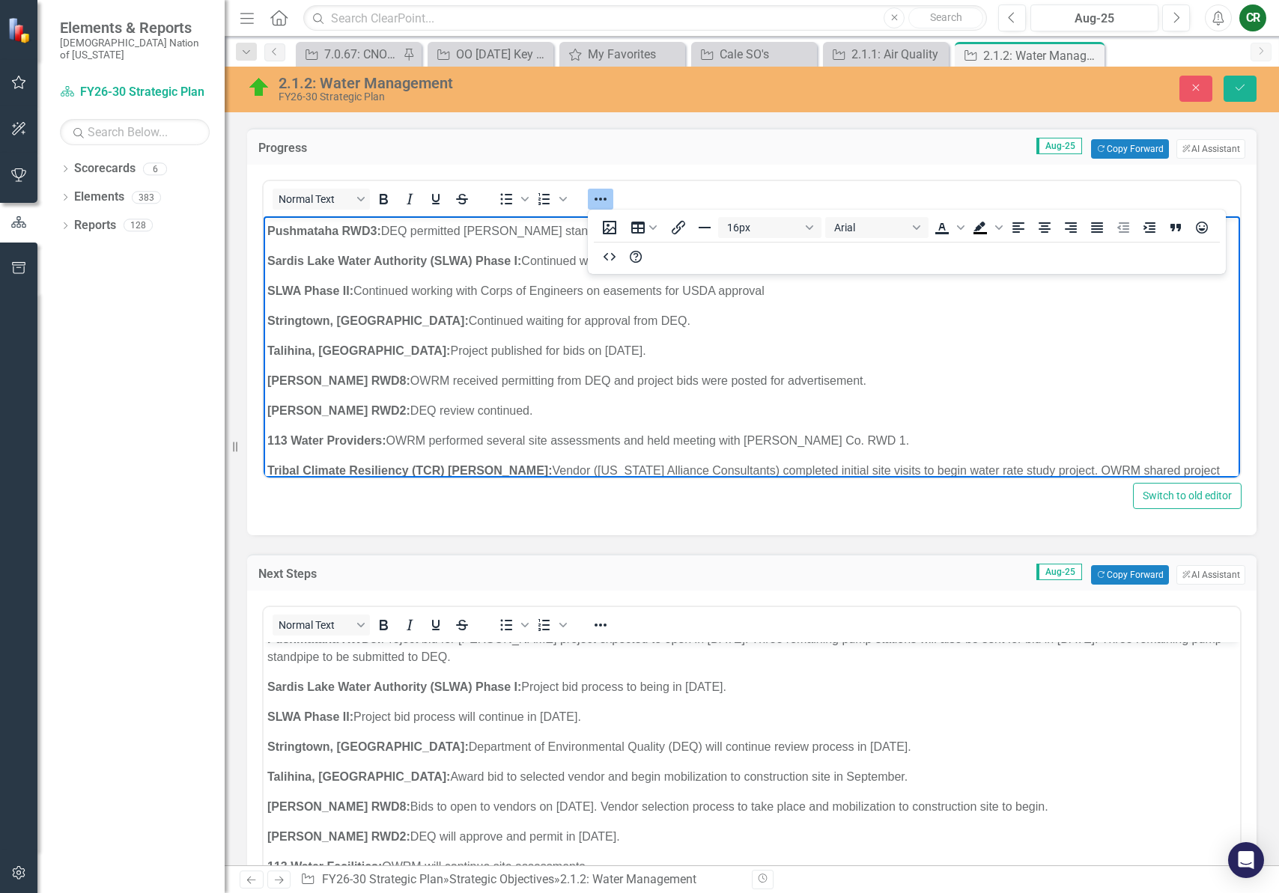
click at [607, 201] on icon "Reveal or hide additional toolbar items" at bounding box center [601, 199] width 18 height 18
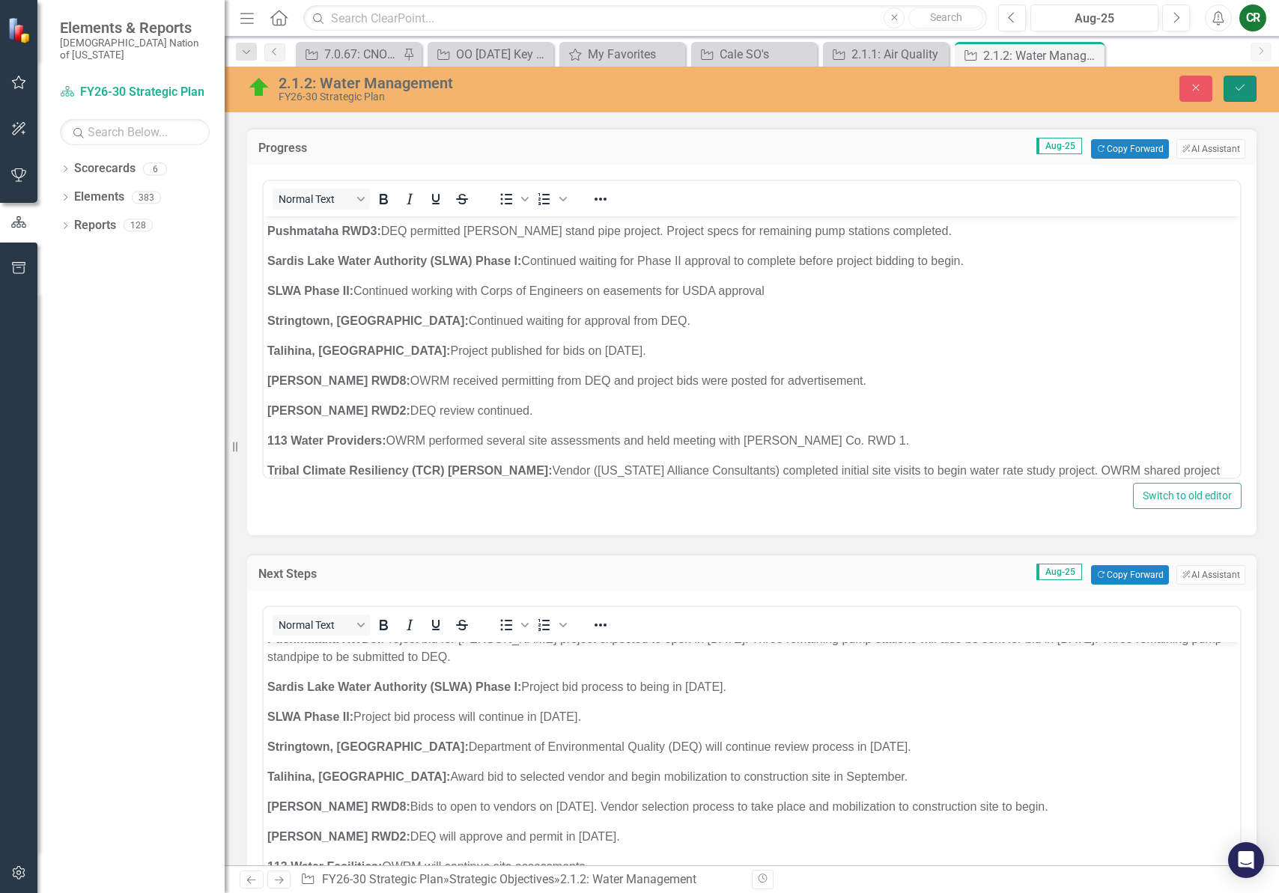
click at [1248, 82] on button "Save" at bounding box center [1240, 89] width 33 height 26
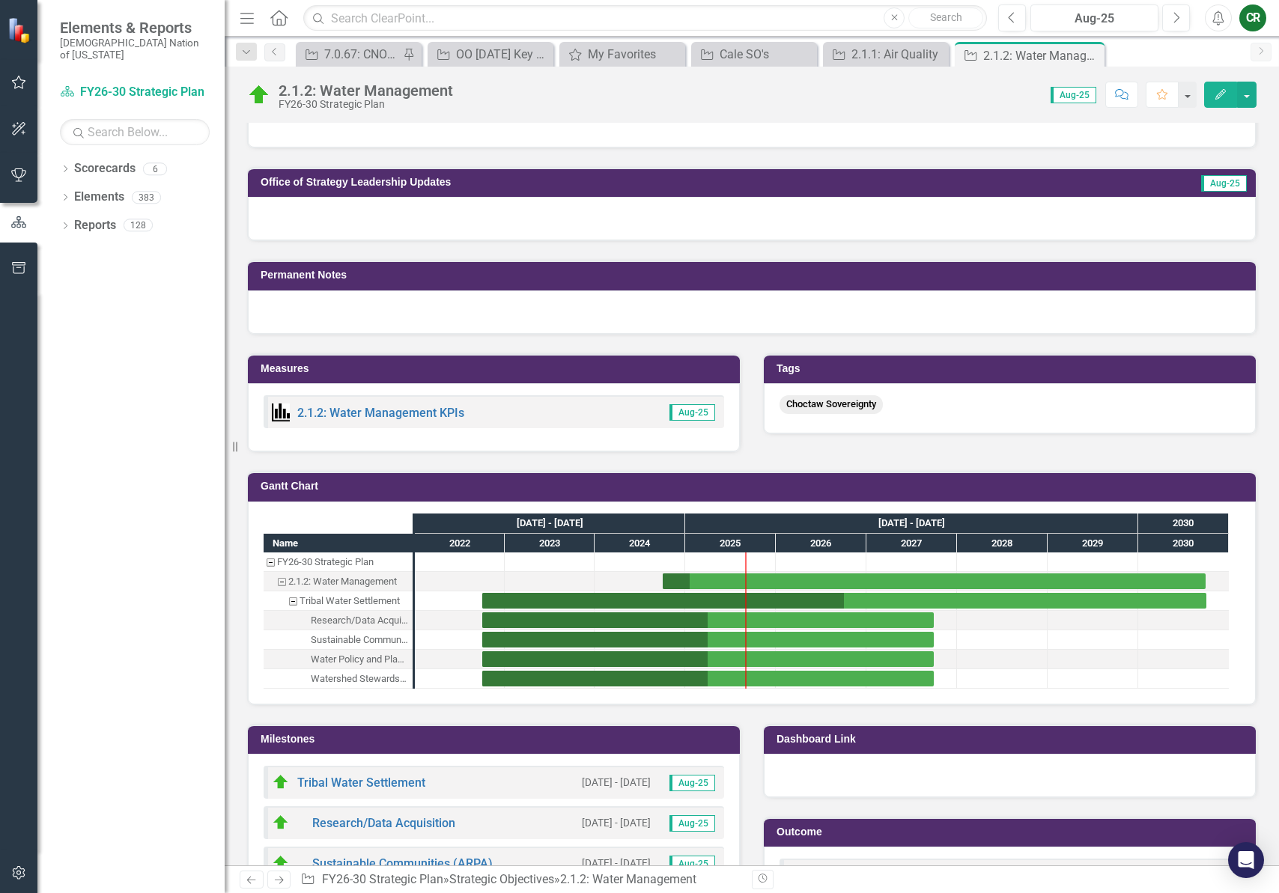
scroll to position [1864, 0]
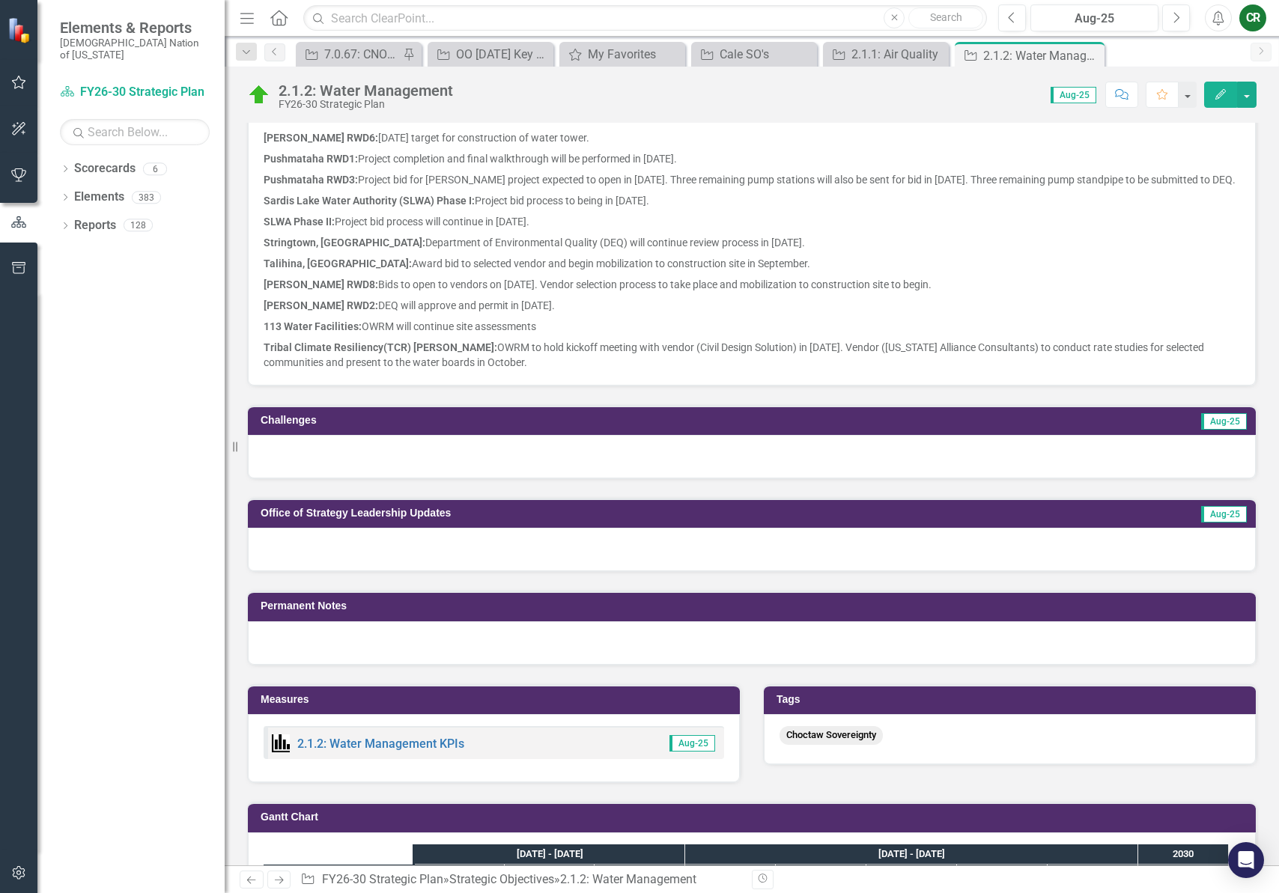
click at [402, 479] on div at bounding box center [752, 456] width 1008 height 43
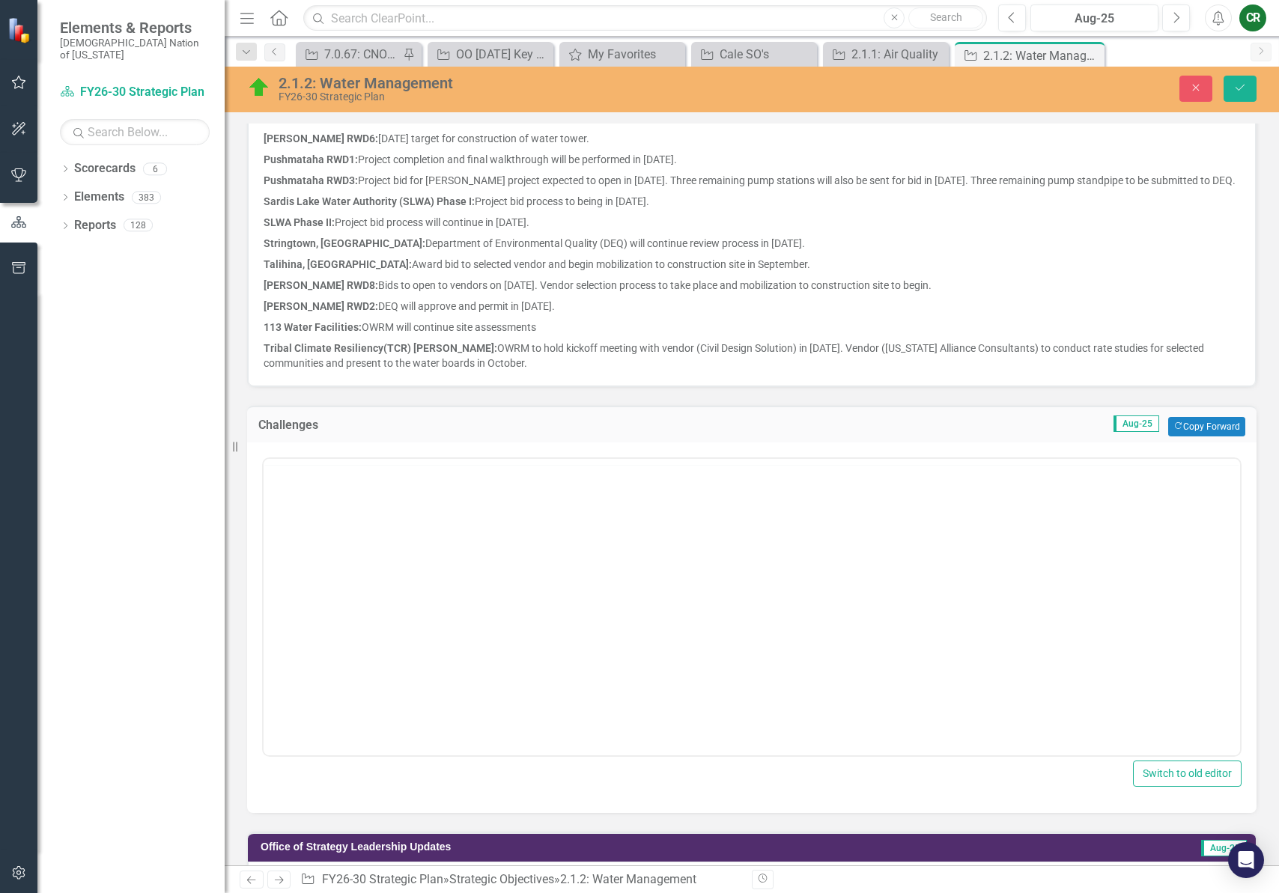
scroll to position [0, 0]
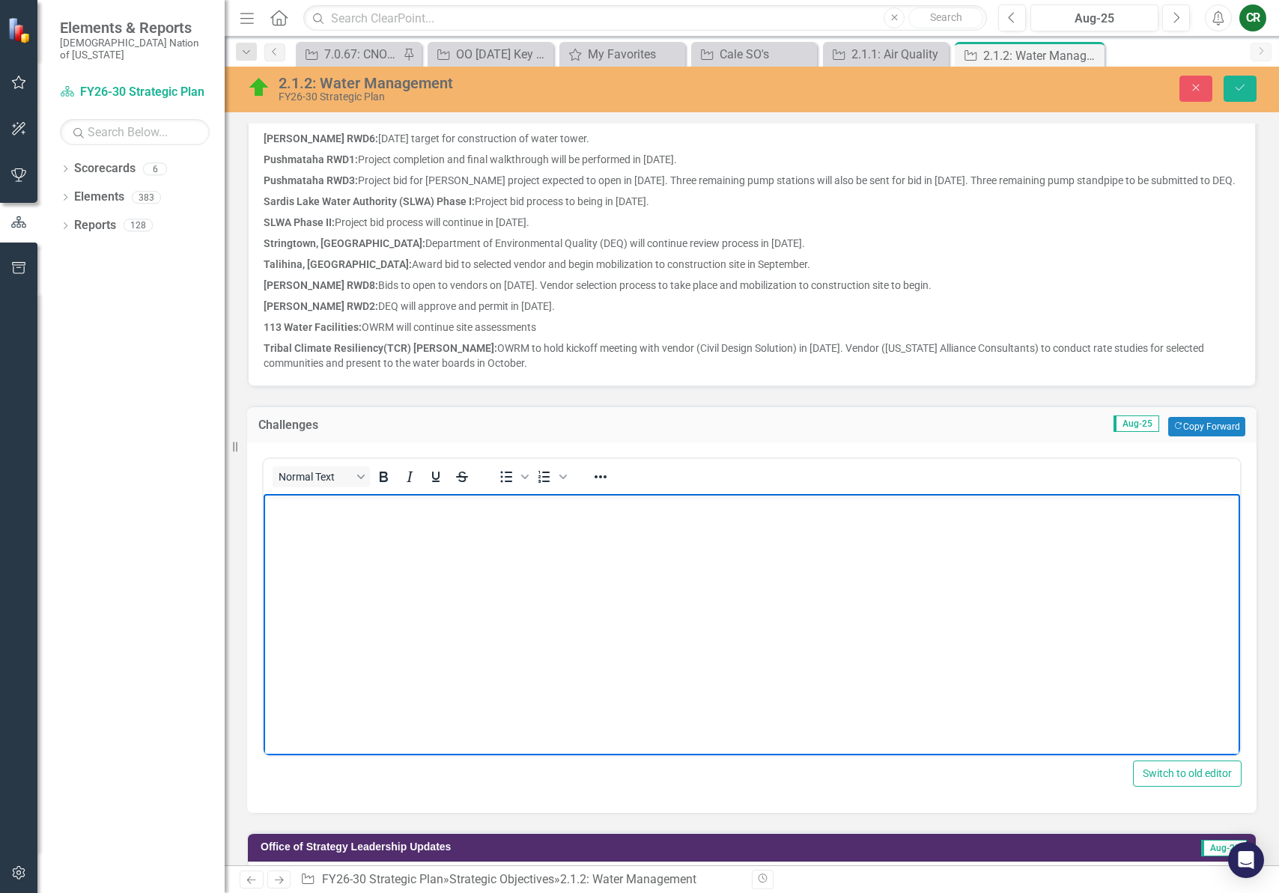
click at [406, 591] on body "Rich Text Area. Press ALT-0 for help." at bounding box center [752, 606] width 976 height 225
click at [1263, 86] on div "Close Save" at bounding box center [1059, 89] width 417 height 26
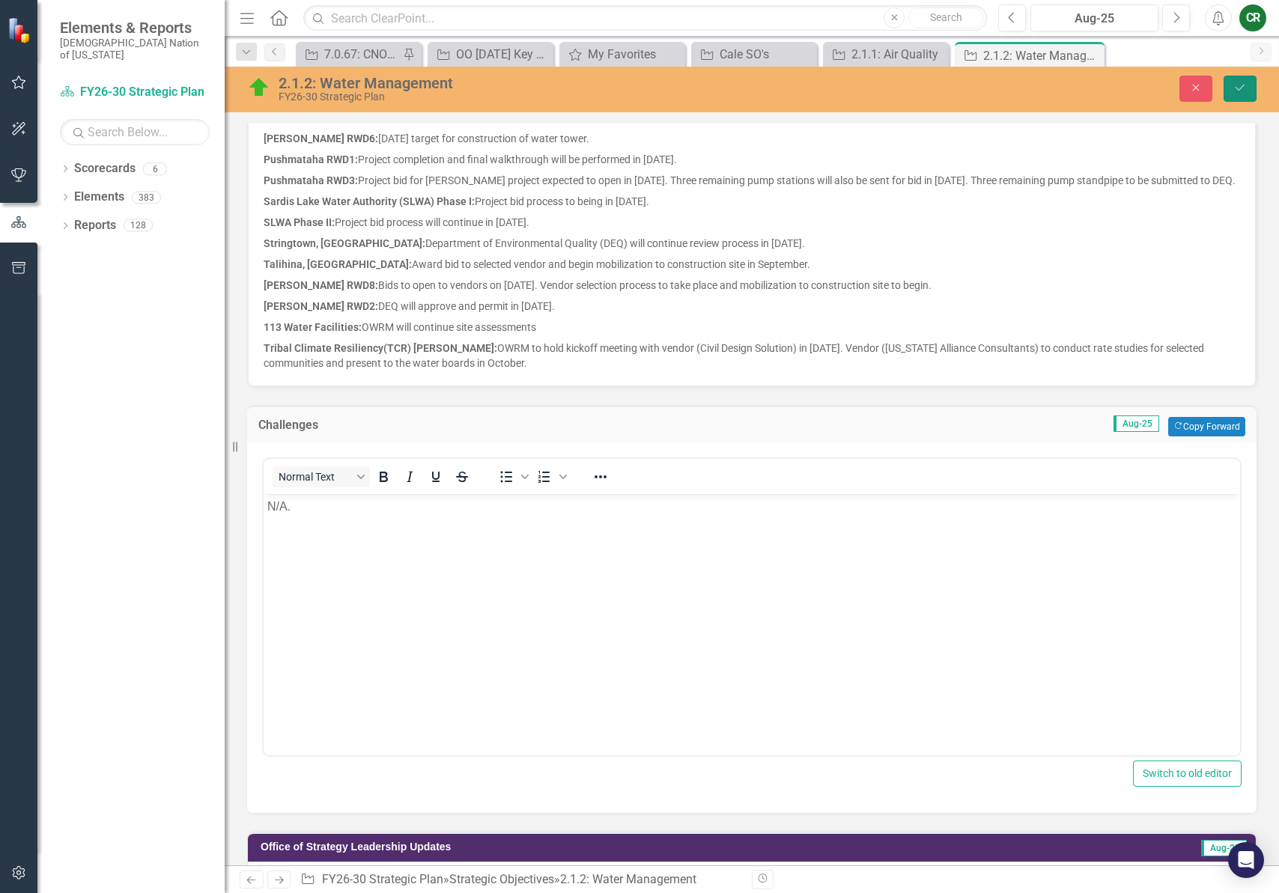
click at [1249, 90] on button "Save" at bounding box center [1240, 89] width 33 height 26
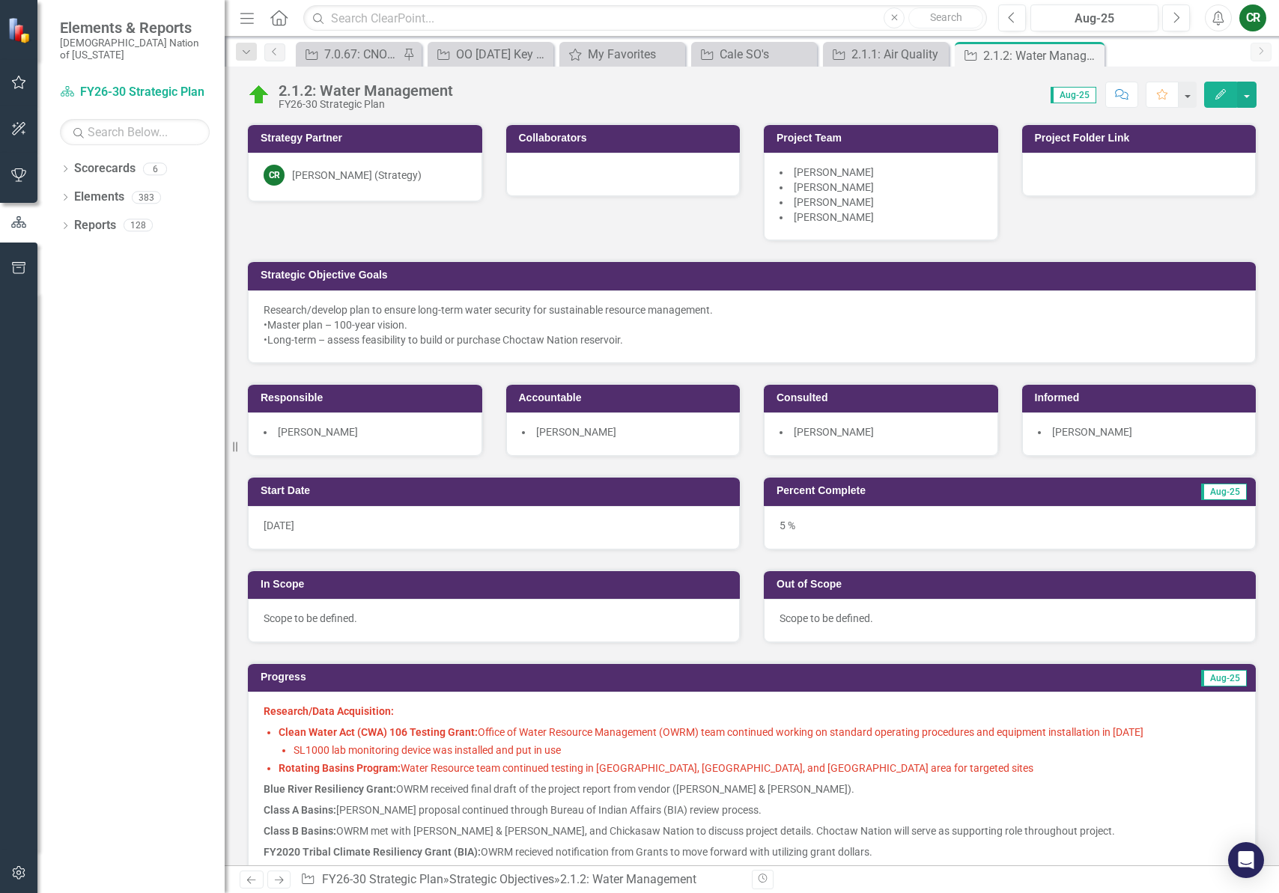
click at [865, 530] on div "5 %" at bounding box center [1010, 527] width 492 height 43
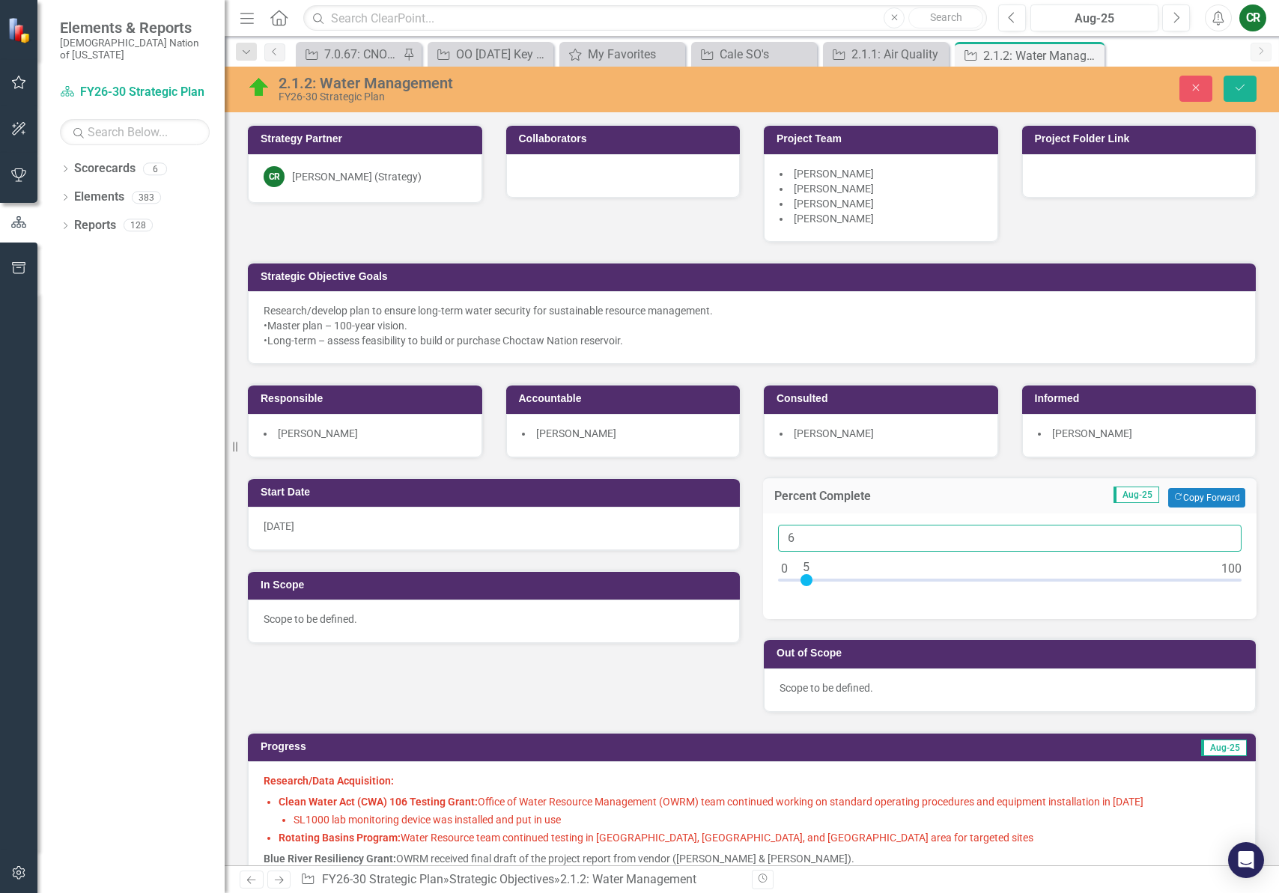
click at [1219, 538] on input "6" at bounding box center [1010, 539] width 464 height 28
click at [1218, 538] on input "7" at bounding box center [1010, 539] width 464 height 28
click at [1218, 538] on input "8" at bounding box center [1010, 539] width 464 height 28
click at [1218, 538] on input "9" at bounding box center [1010, 539] width 464 height 28
click at [1218, 538] on input "10" at bounding box center [1010, 539] width 464 height 28
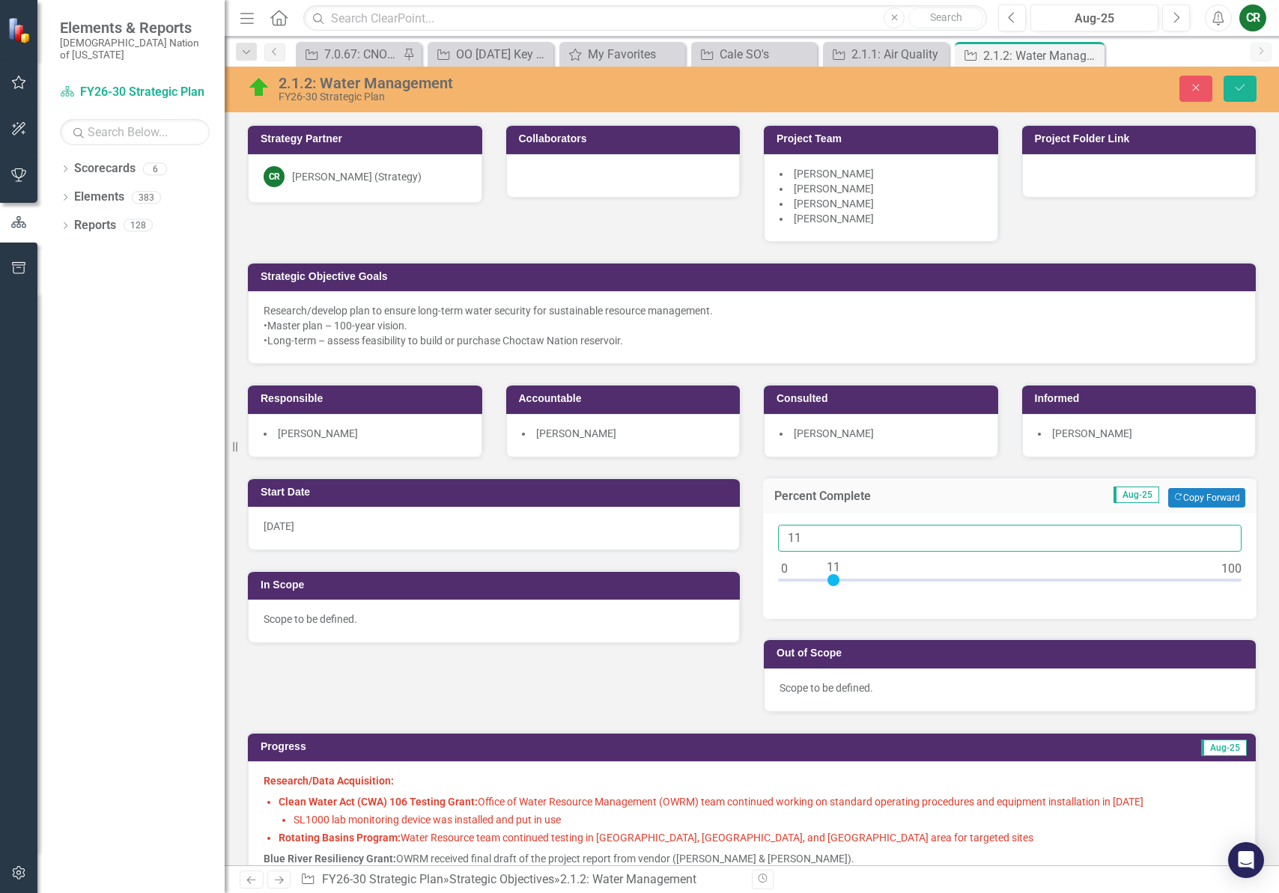
click at [1218, 538] on input "11" at bounding box center [1010, 539] width 464 height 28
click at [1218, 538] on input "12" at bounding box center [1010, 539] width 464 height 28
click at [1218, 538] on input "13" at bounding box center [1010, 539] width 464 height 28
click at [1218, 538] on input "14" at bounding box center [1010, 539] width 464 height 28
type input "15"
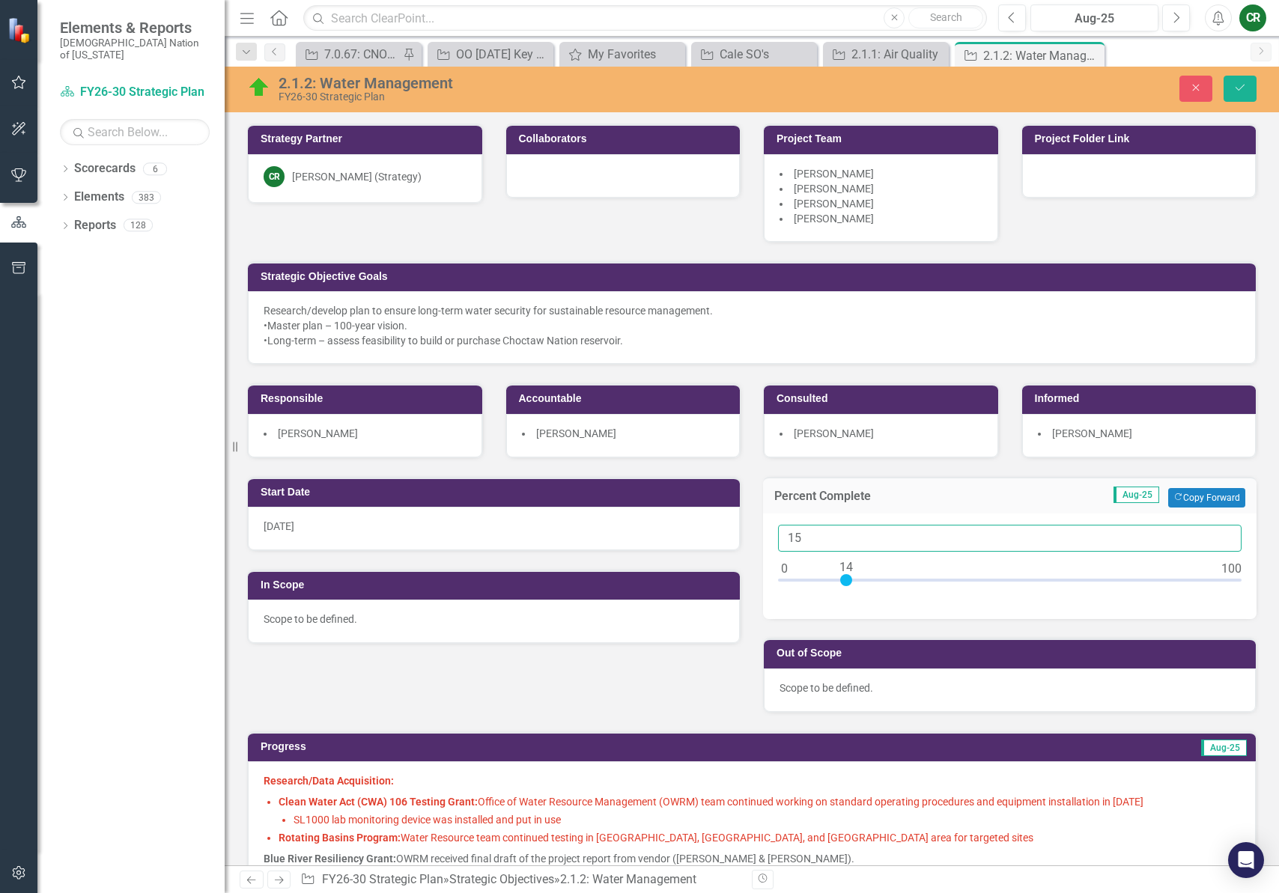
click at [1218, 538] on input "15" at bounding box center [1010, 539] width 464 height 28
click at [1246, 97] on button "Save" at bounding box center [1240, 89] width 33 height 26
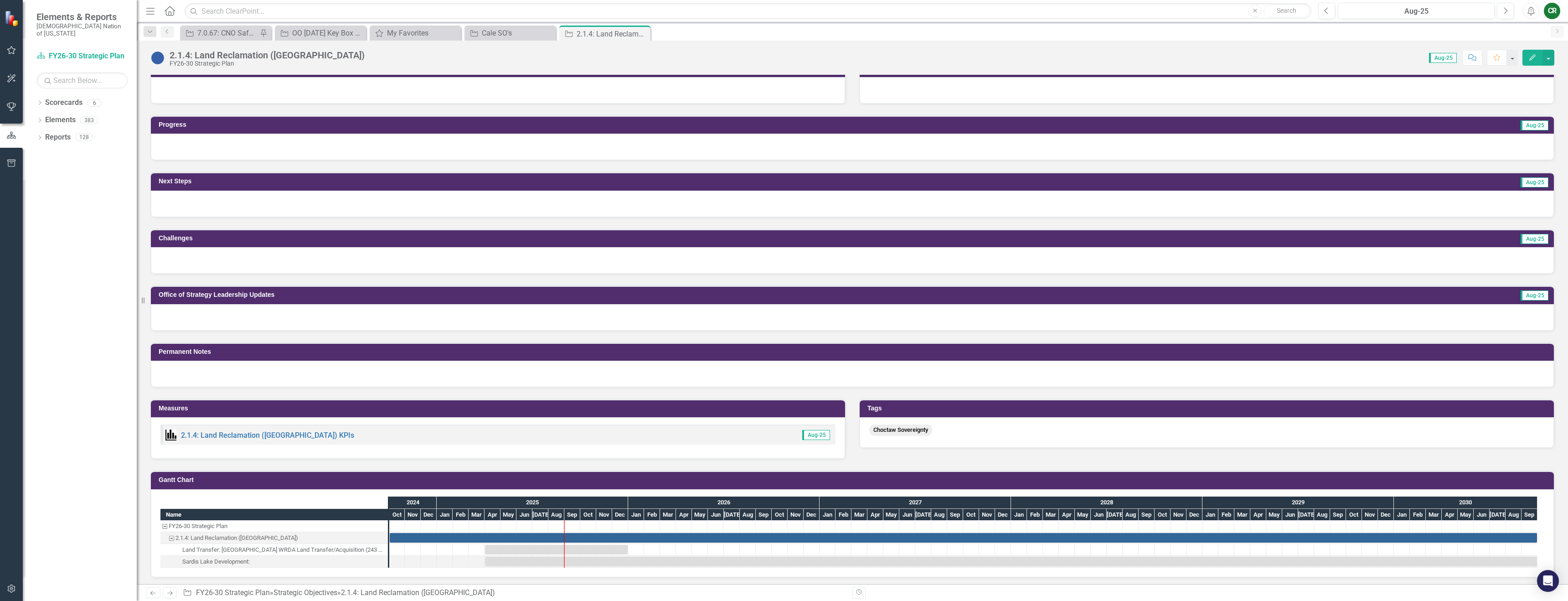
scroll to position [267, 0]
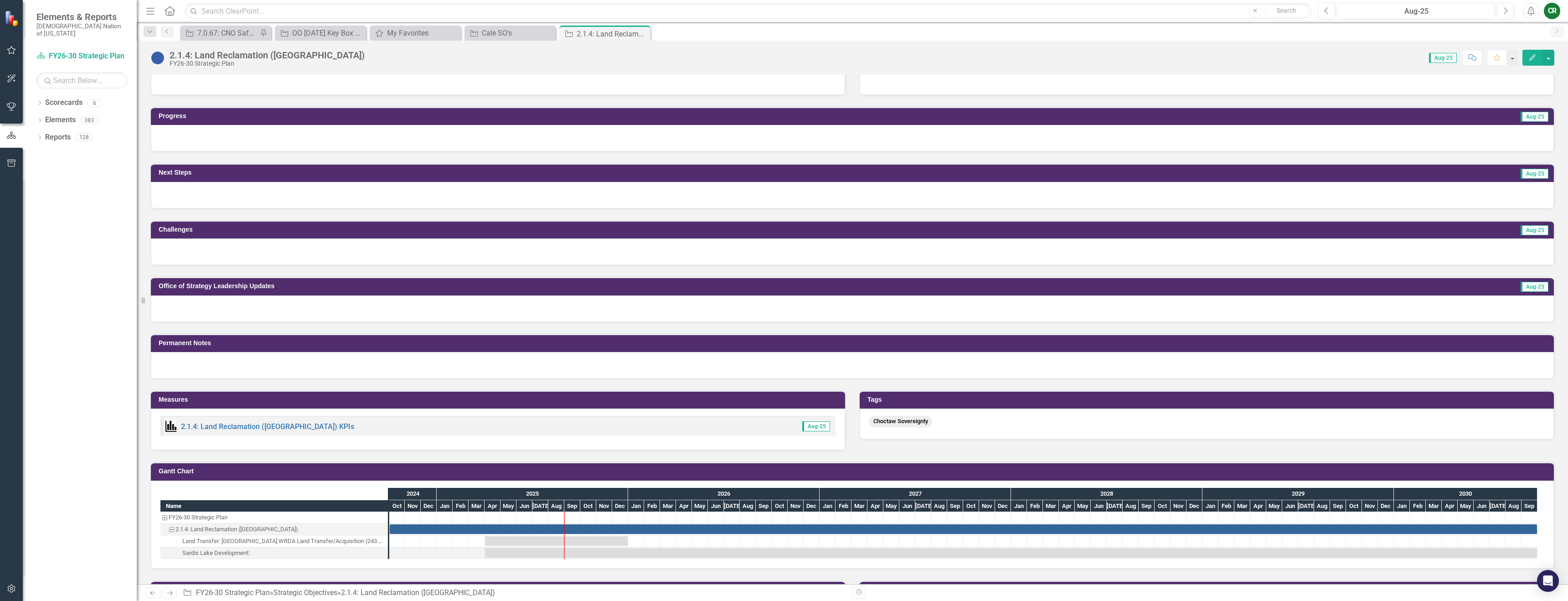
click at [252, 135] on div at bounding box center [852, 138] width 1403 height 26
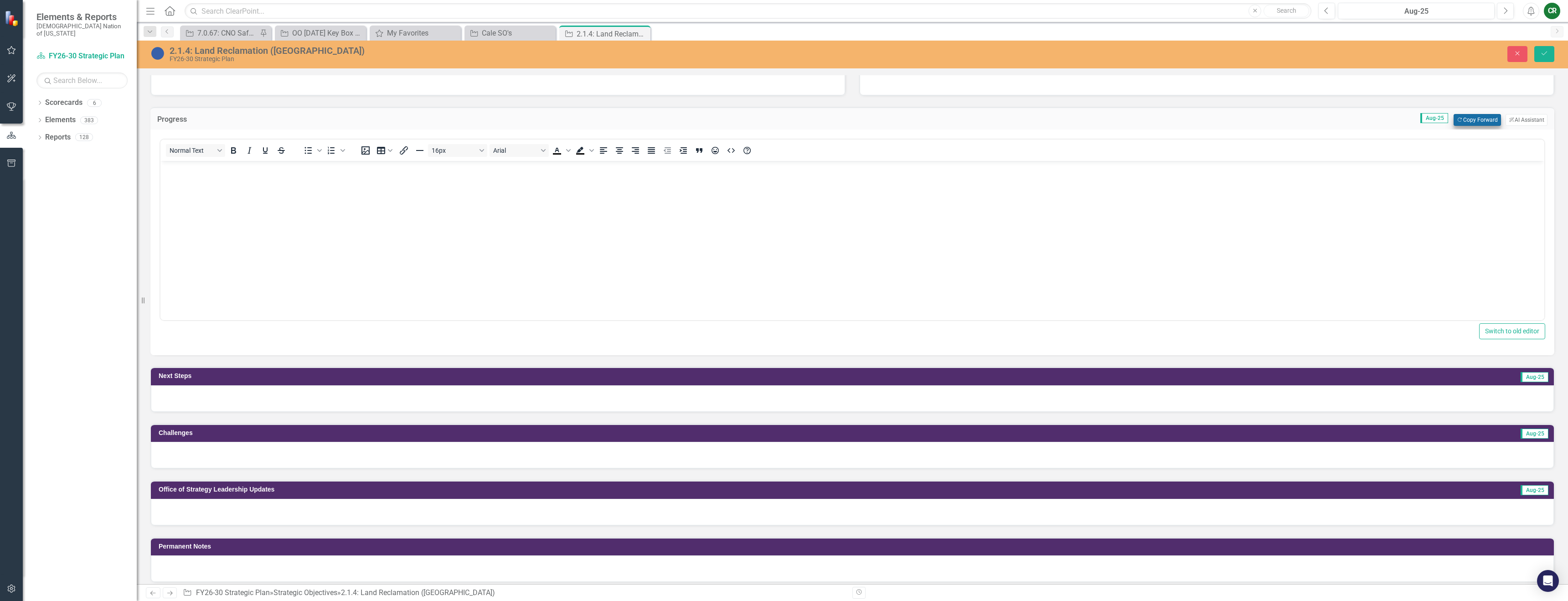
scroll to position [0, 0]
click at [1475, 119] on button "Copy Forward Copy Forward" at bounding box center [1477, 119] width 47 height 12
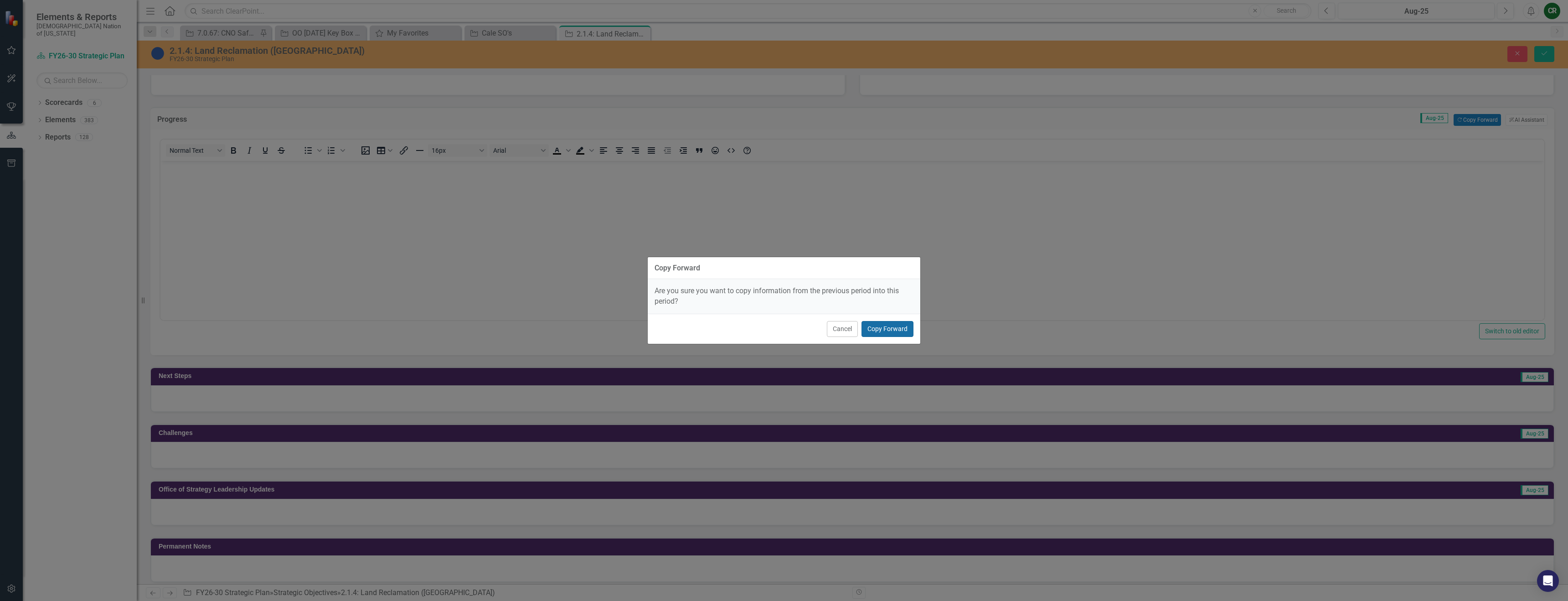
click at [901, 332] on button "Copy Forward" at bounding box center [887, 329] width 52 height 16
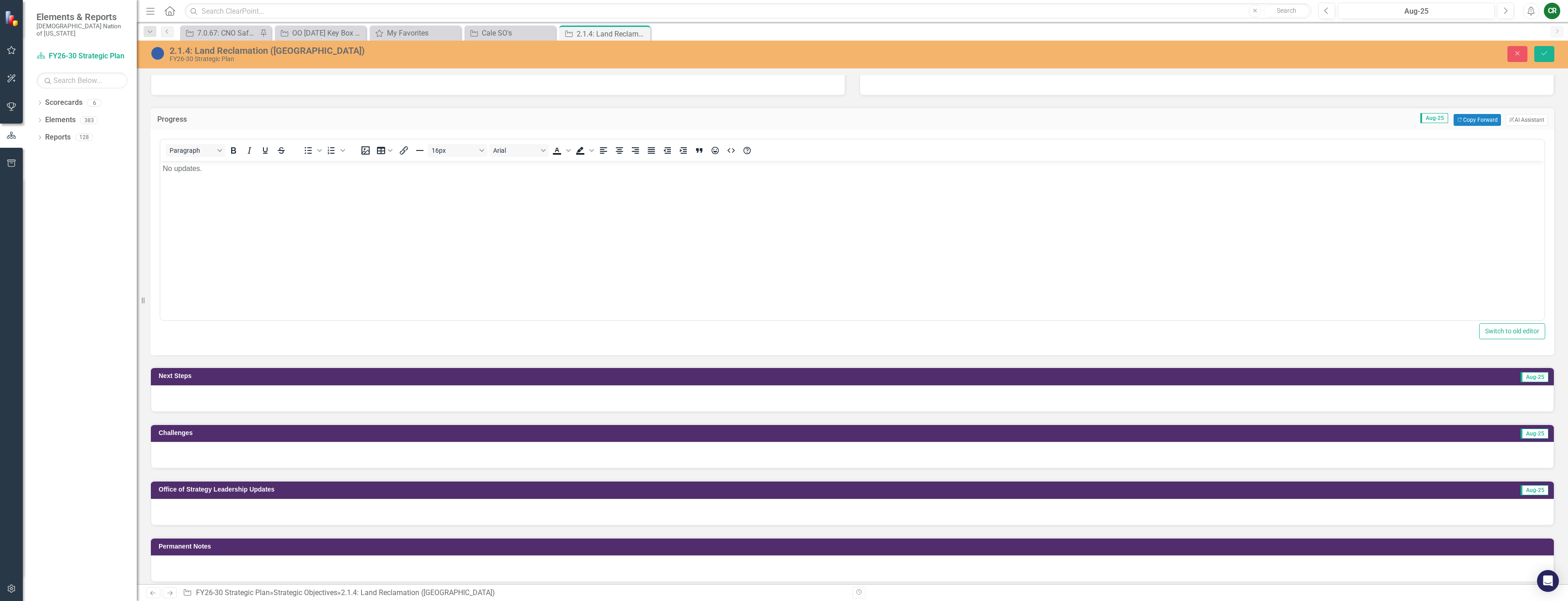
click at [467, 397] on div at bounding box center [852, 398] width 1403 height 26
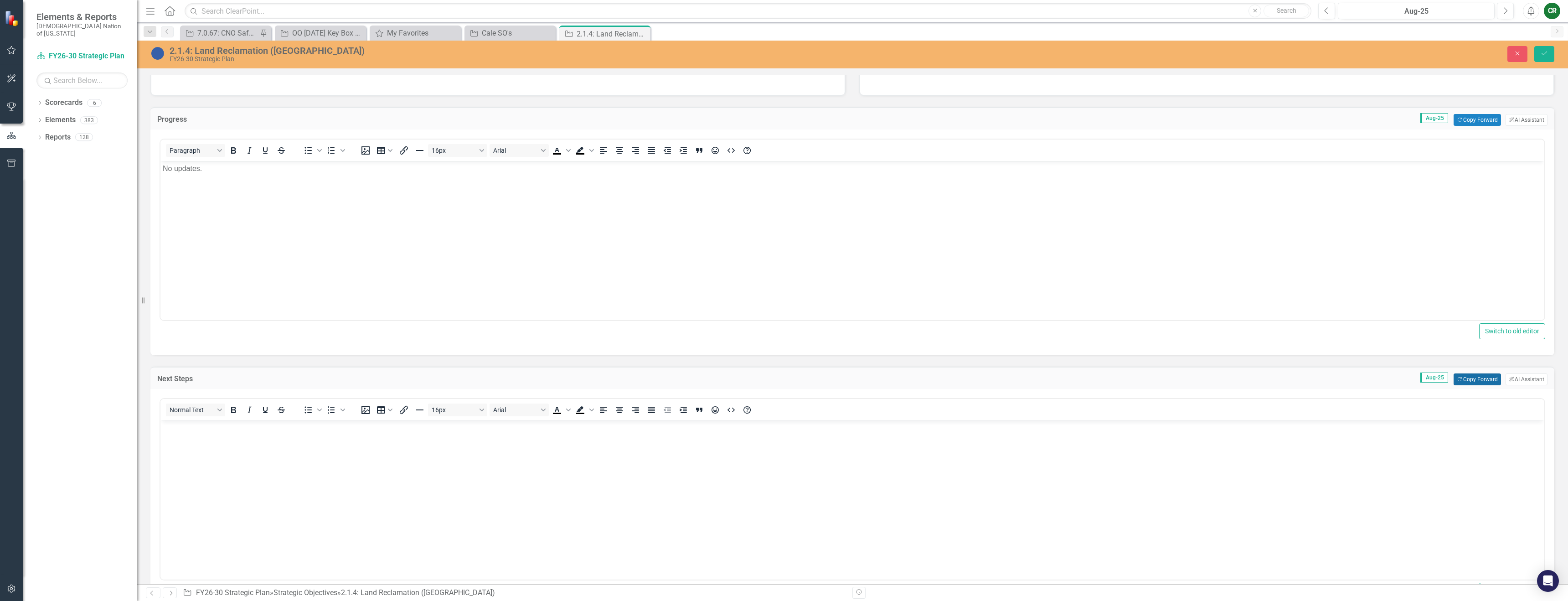
click at [1463, 378] on button "Copy Forward Copy Forward" at bounding box center [1477, 379] width 47 height 12
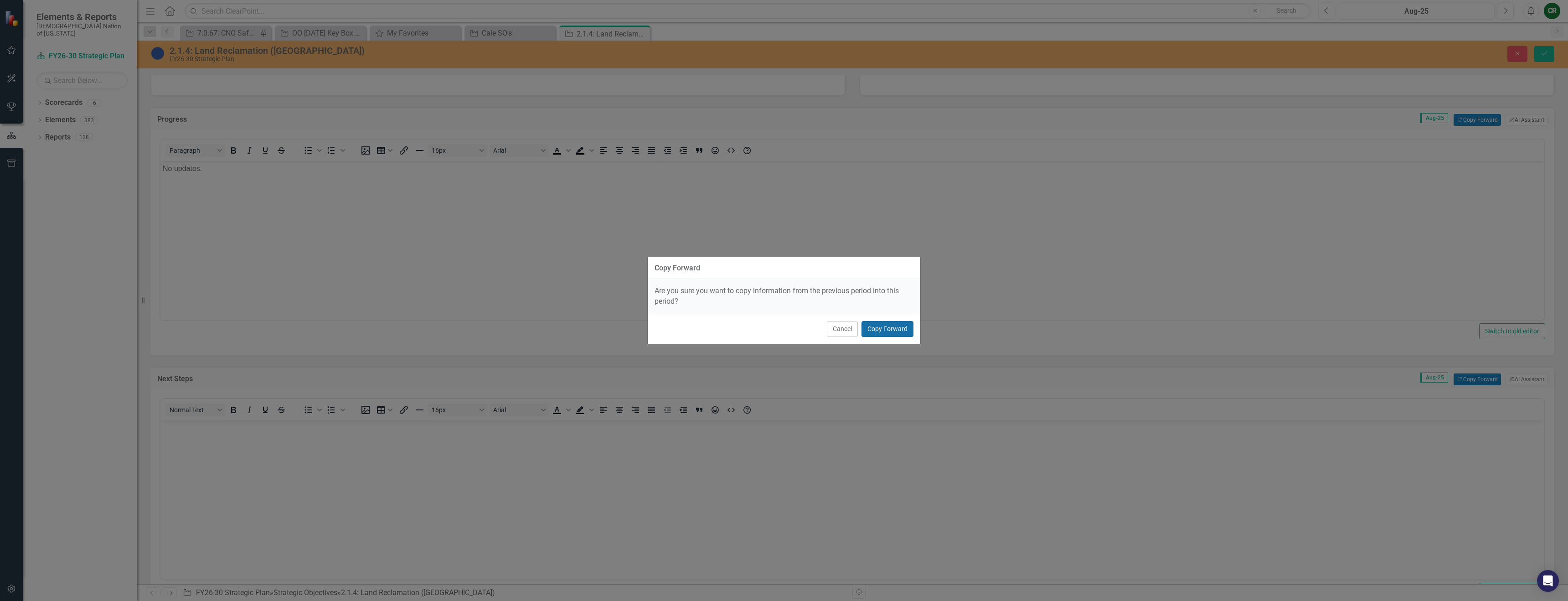
drag, startPoint x: 867, startPoint y: 332, endPoint x: 863, endPoint y: 350, distance: 18.4
click at [867, 332] on button "Copy Forward" at bounding box center [887, 329] width 52 height 16
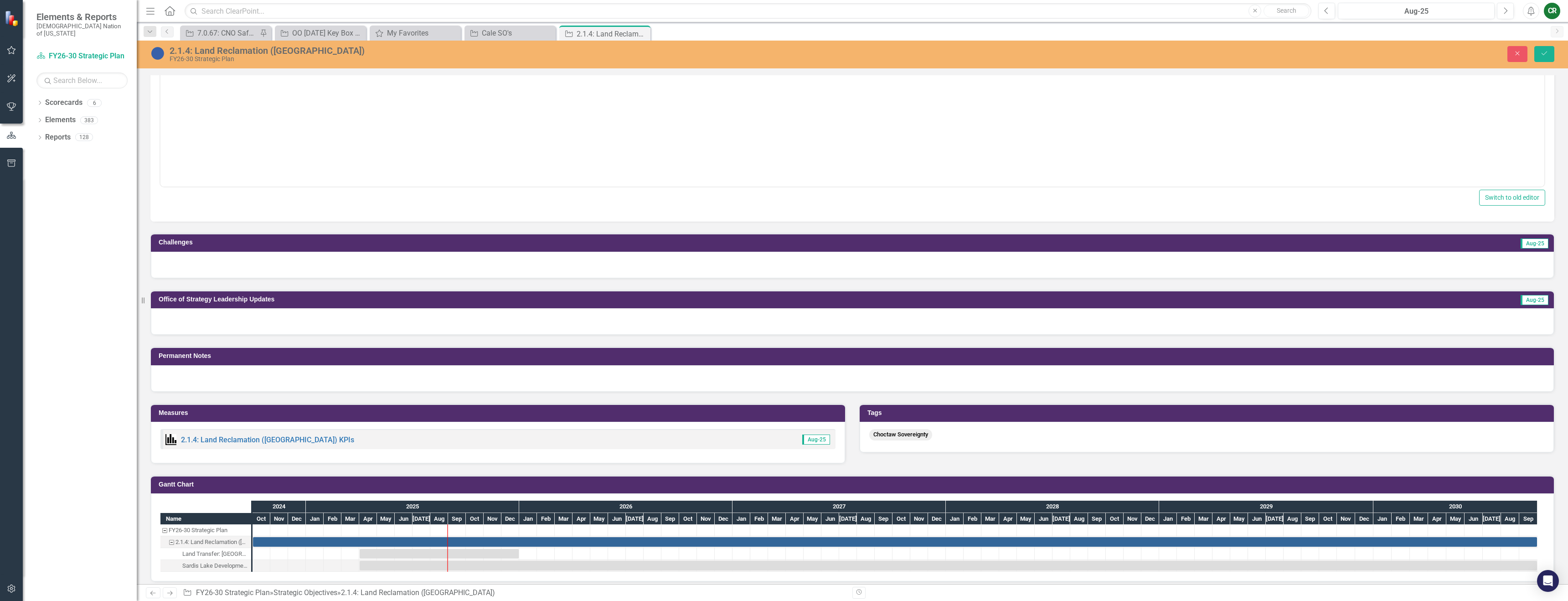
scroll to position [708, 0]
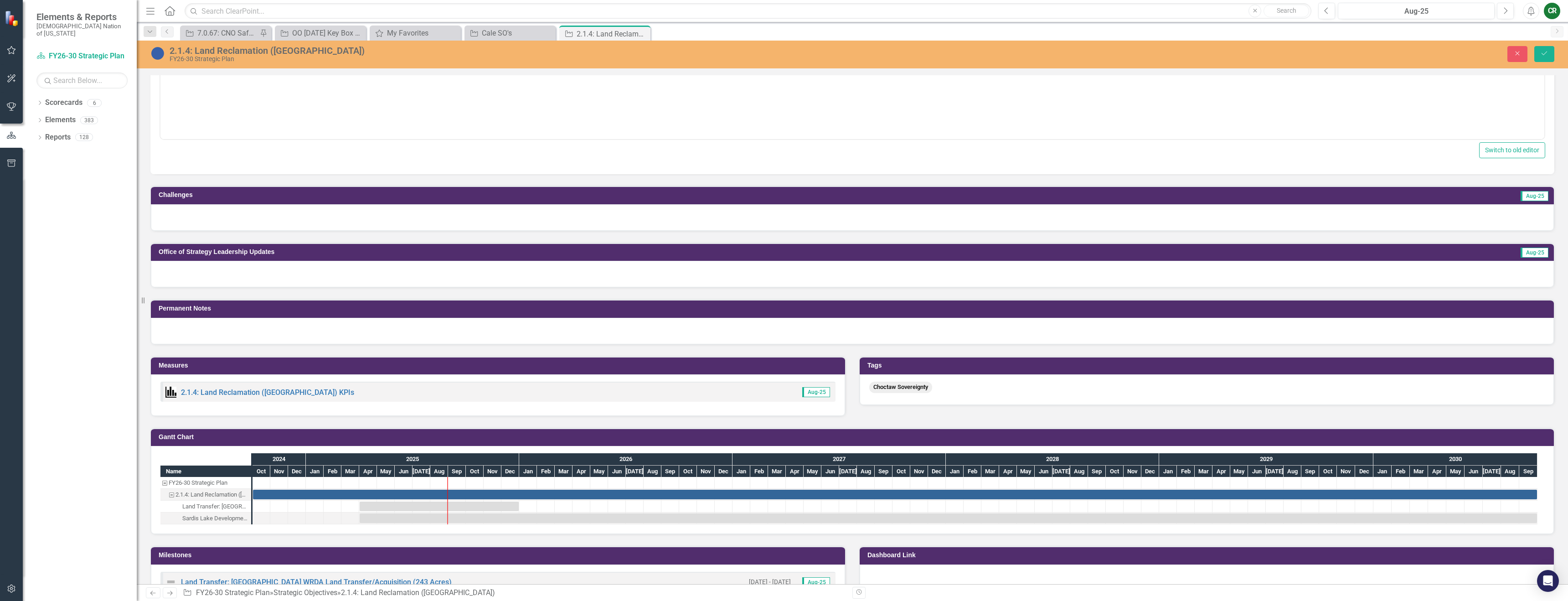
click at [253, 219] on div at bounding box center [852, 217] width 1403 height 26
click at [253, 219] on div at bounding box center [852, 217] width 1403 height 26
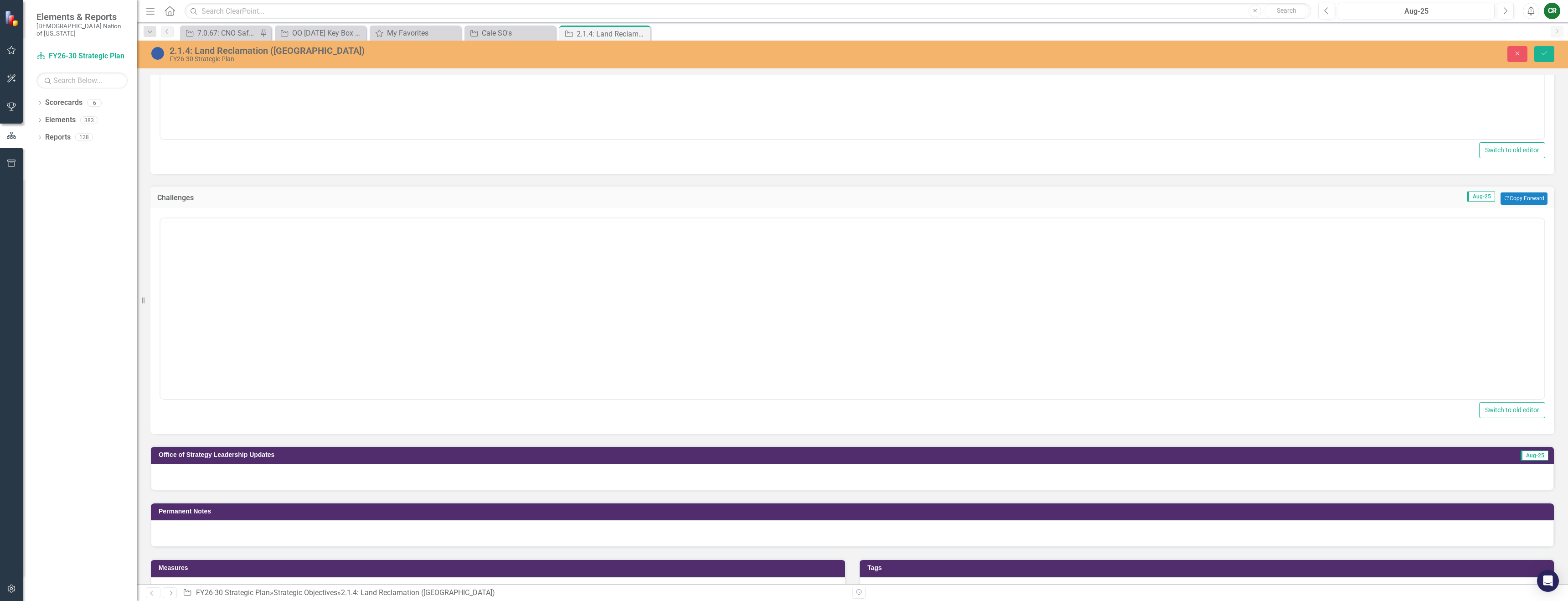
scroll to position [0, 0]
click at [224, 250] on p "Rich Text Area. Press ALT-0 for help." at bounding box center [852, 247] width 1379 height 11
click at [1544, 58] on button "Save" at bounding box center [1544, 54] width 20 height 16
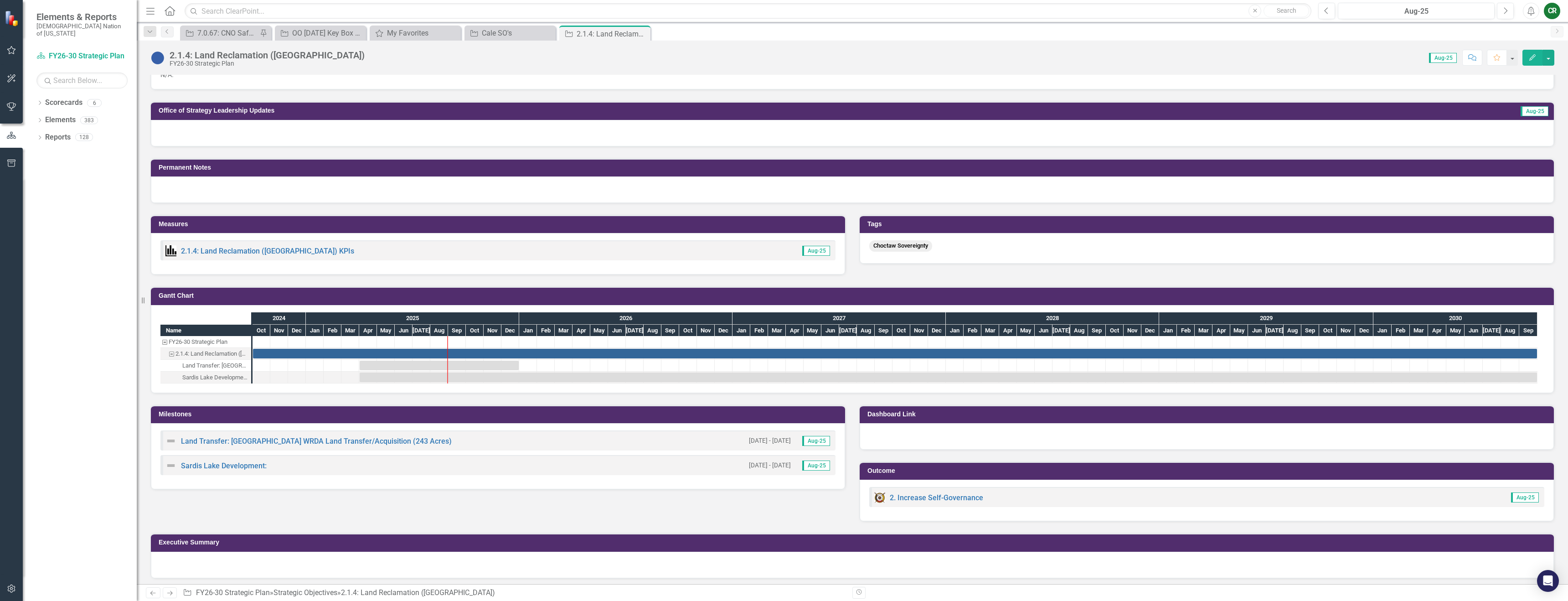
scroll to position [446, 0]
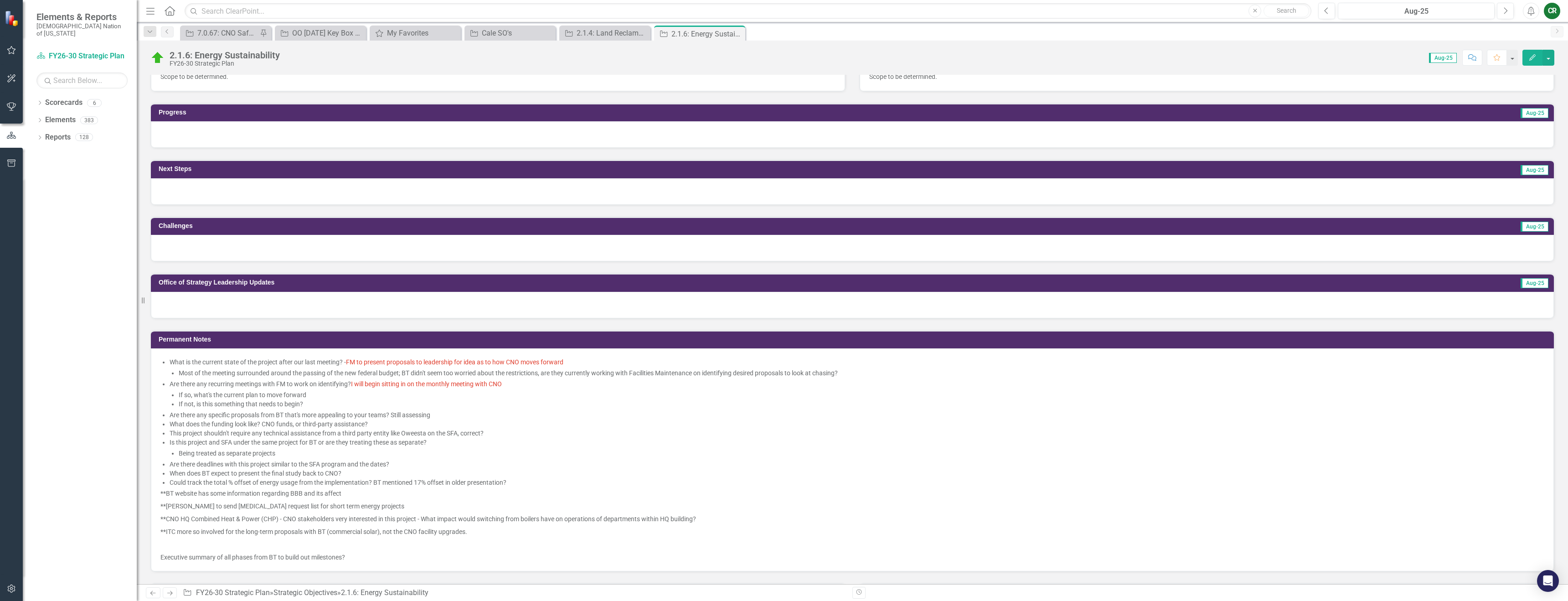
scroll to position [290, 0]
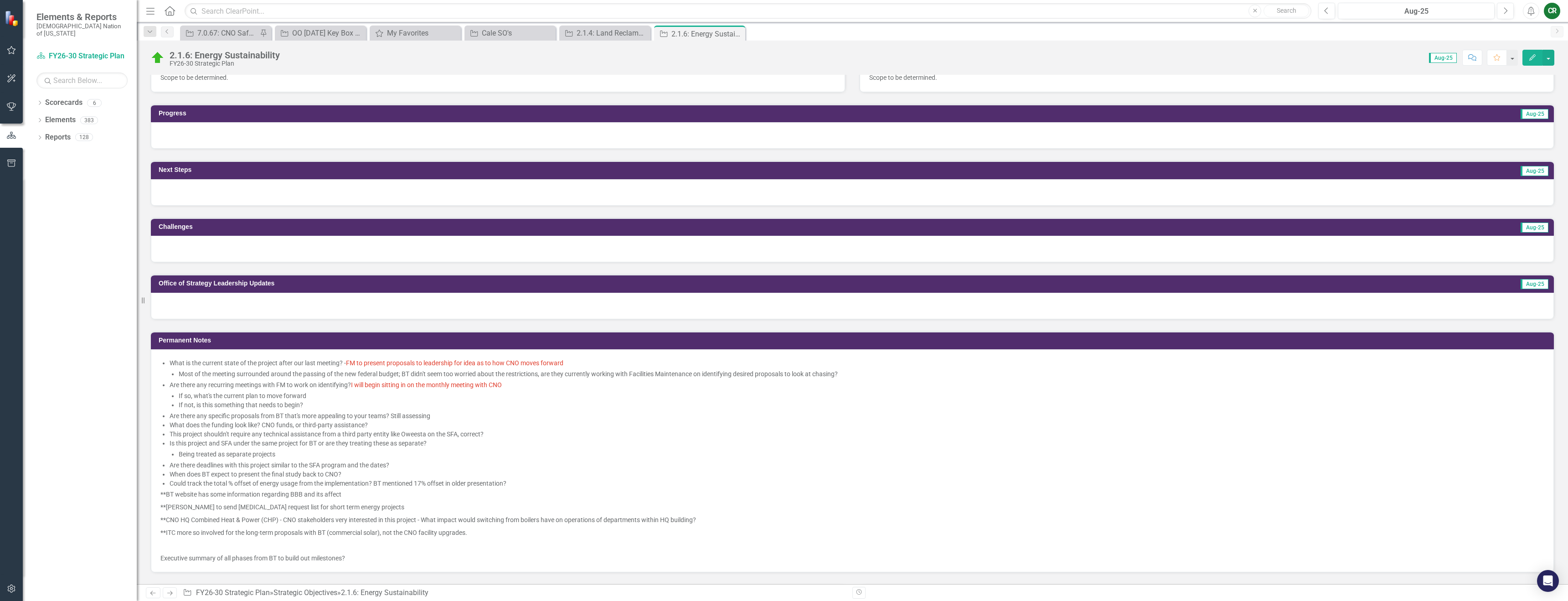
click at [274, 141] on div at bounding box center [852, 135] width 1403 height 26
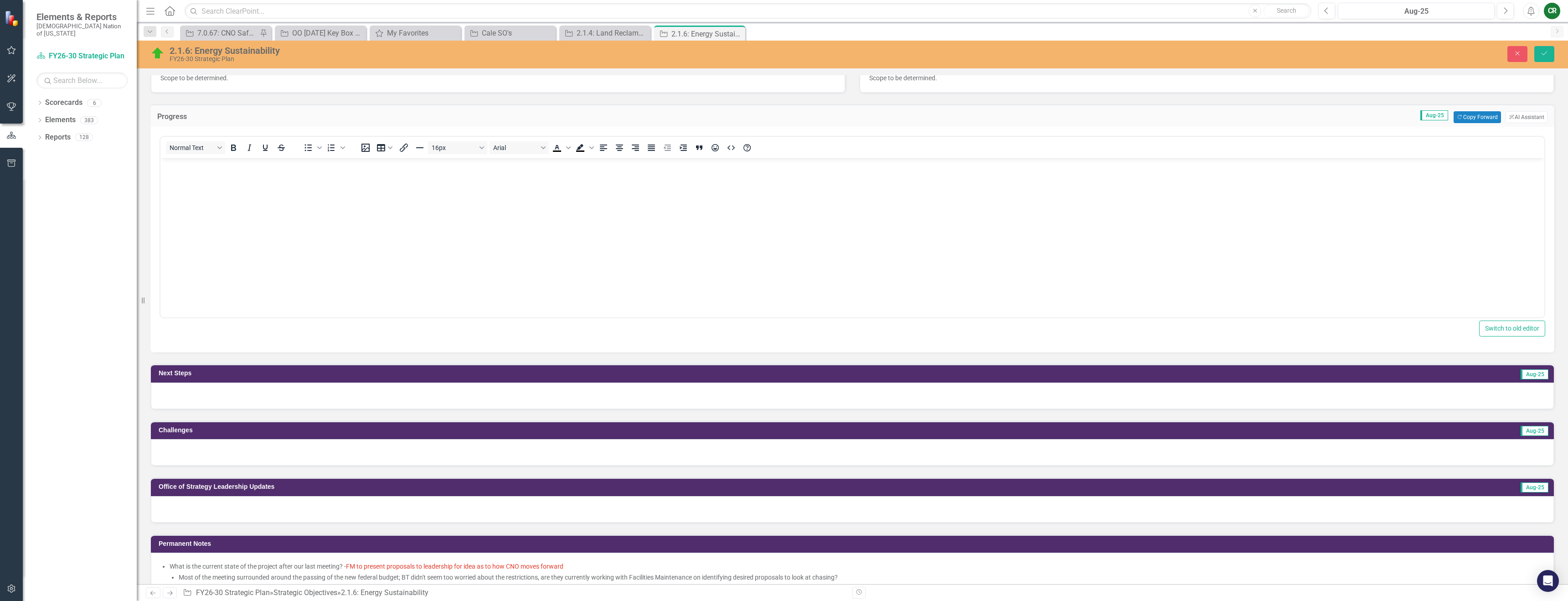
scroll to position [0, 0]
click at [1454, 113] on button "Copy Forward Copy Forward" at bounding box center [1477, 117] width 47 height 12
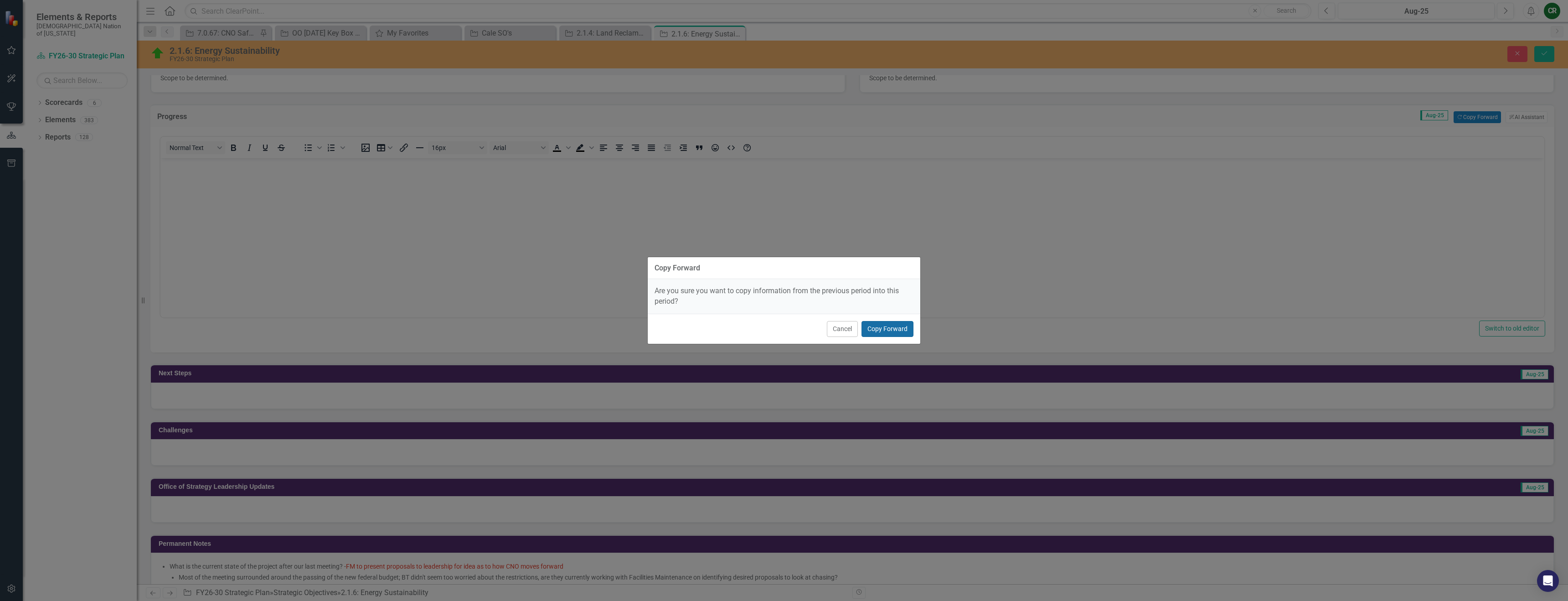
click at [899, 329] on button "Copy Forward" at bounding box center [887, 329] width 52 height 16
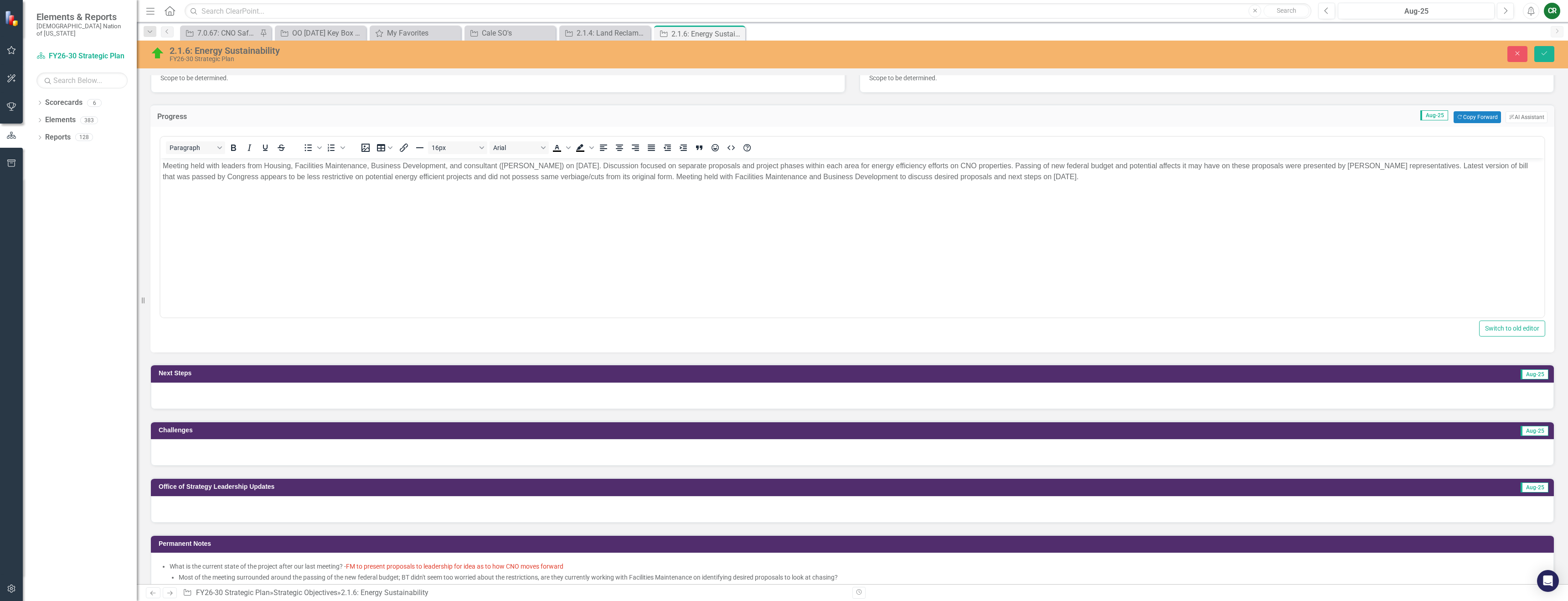
click at [713, 396] on div at bounding box center [852, 395] width 1403 height 26
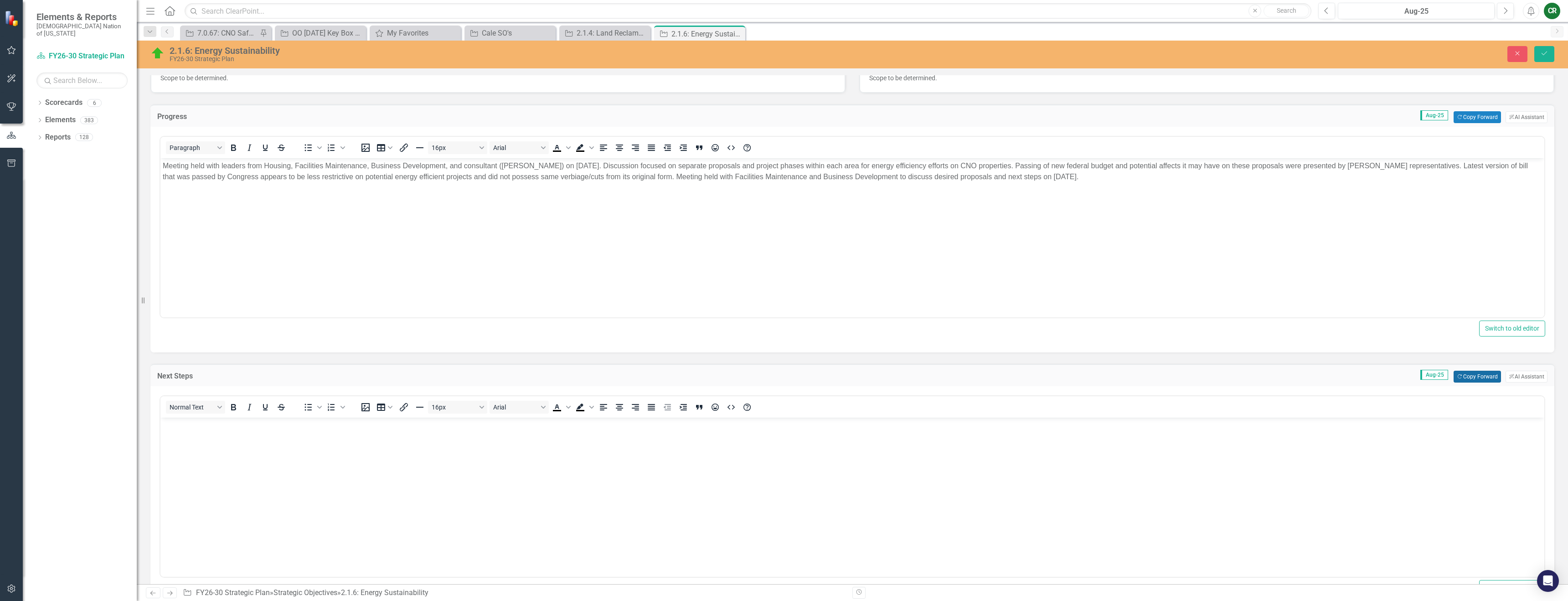
click at [1457, 376] on button "Copy Forward Copy Forward" at bounding box center [1477, 376] width 47 height 12
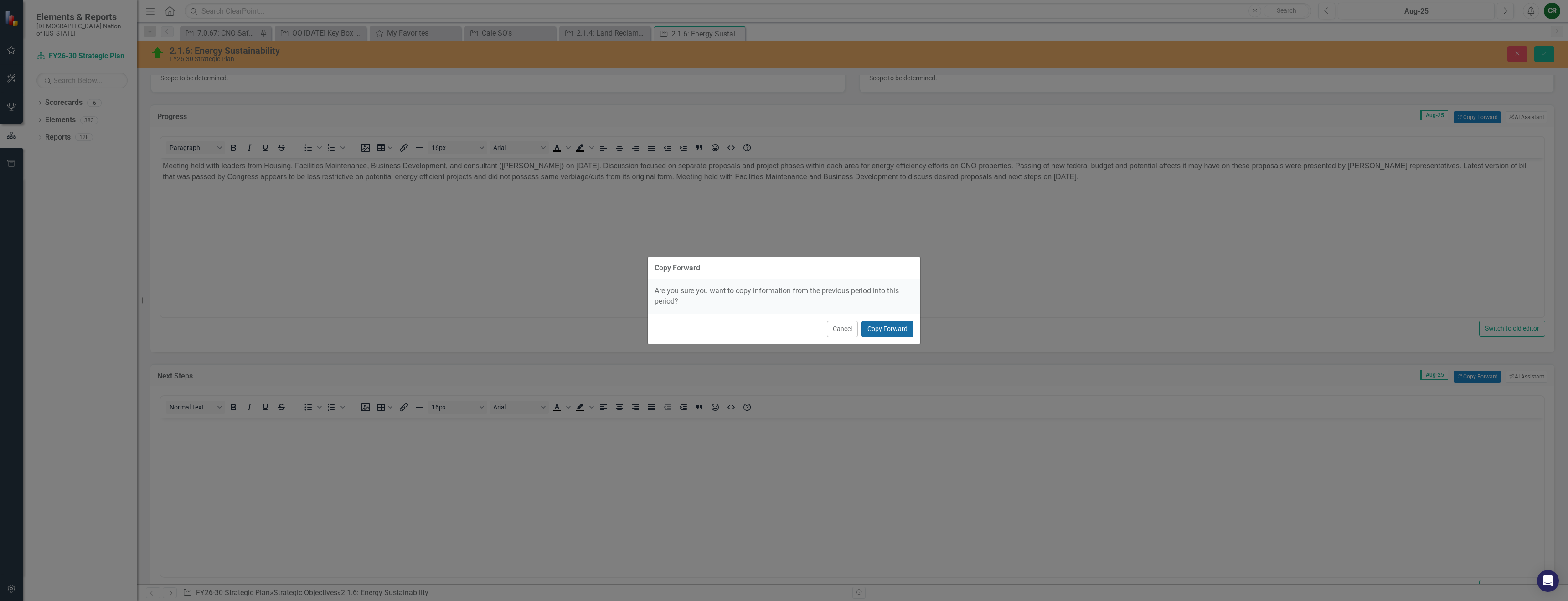
click at [890, 329] on button "Copy Forward" at bounding box center [887, 329] width 52 height 16
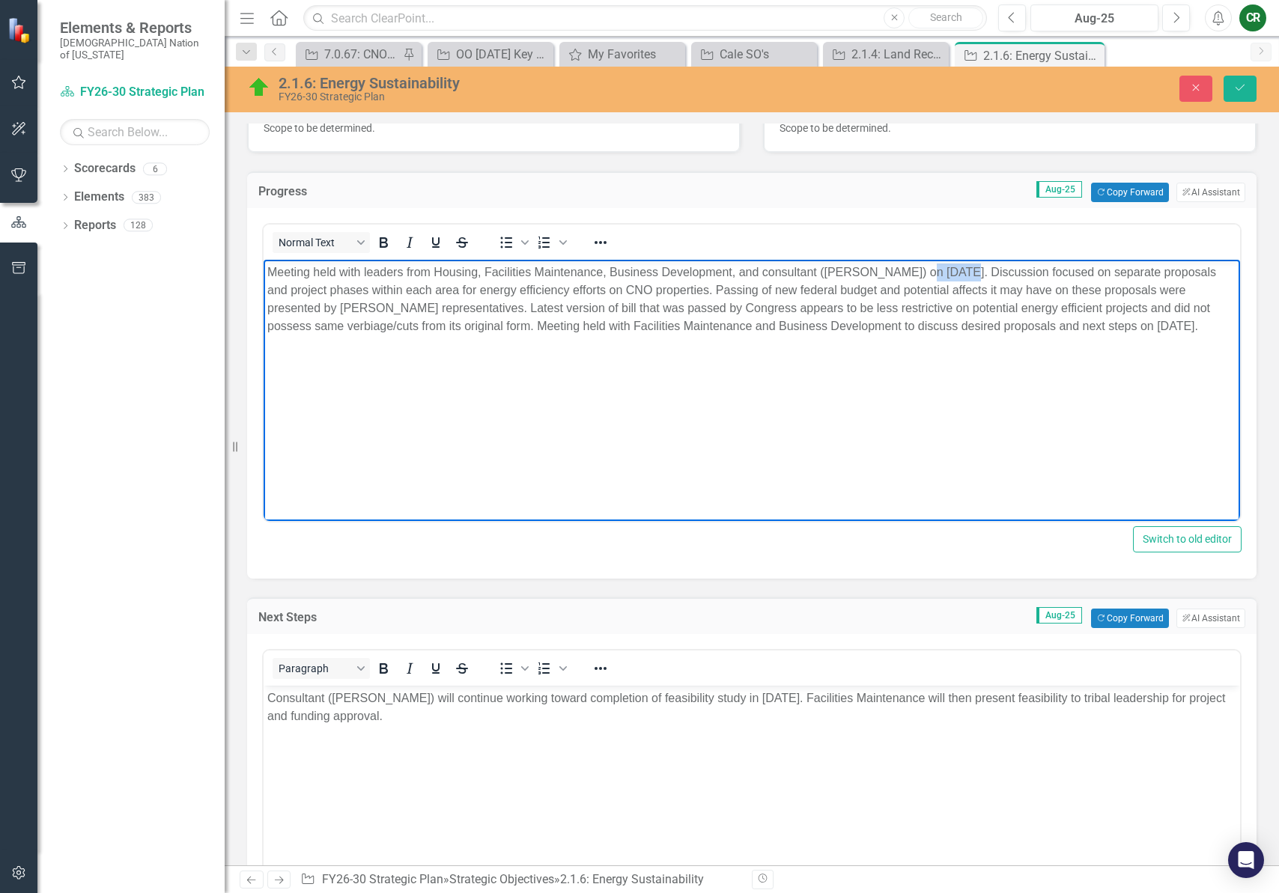
drag, startPoint x: 942, startPoint y: 273, endPoint x: 905, endPoint y: 276, distance: 37.6
click at [905, 276] on p "Meeting held with leaders from Housing, Facilities Maintenance, Business Develo…" at bounding box center [751, 300] width 969 height 72
drag, startPoint x: 1191, startPoint y: 328, endPoint x: 997, endPoint y: 273, distance: 202.2
click at [997, 273] on p "Meeting held with leaders from Housing, Facilities Maintenance, Business Develo…" at bounding box center [751, 300] width 969 height 72
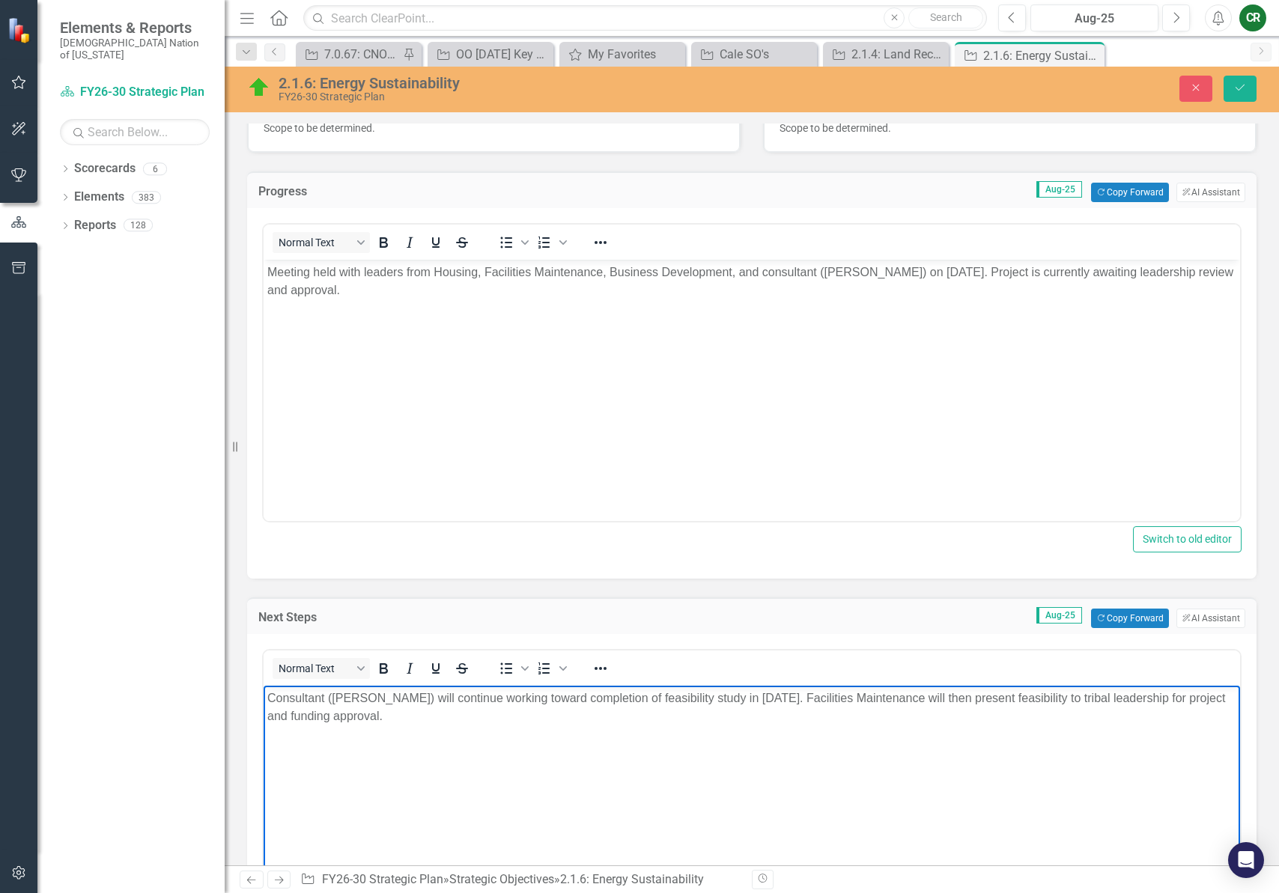
drag, startPoint x: 420, startPoint y: 720, endPoint x: 154, endPoint y: 679, distance: 269.6
click at [264, 686] on html "Consultant ([PERSON_NAME]) will continue working toward completion of feasibili…" at bounding box center [752, 798] width 976 height 225
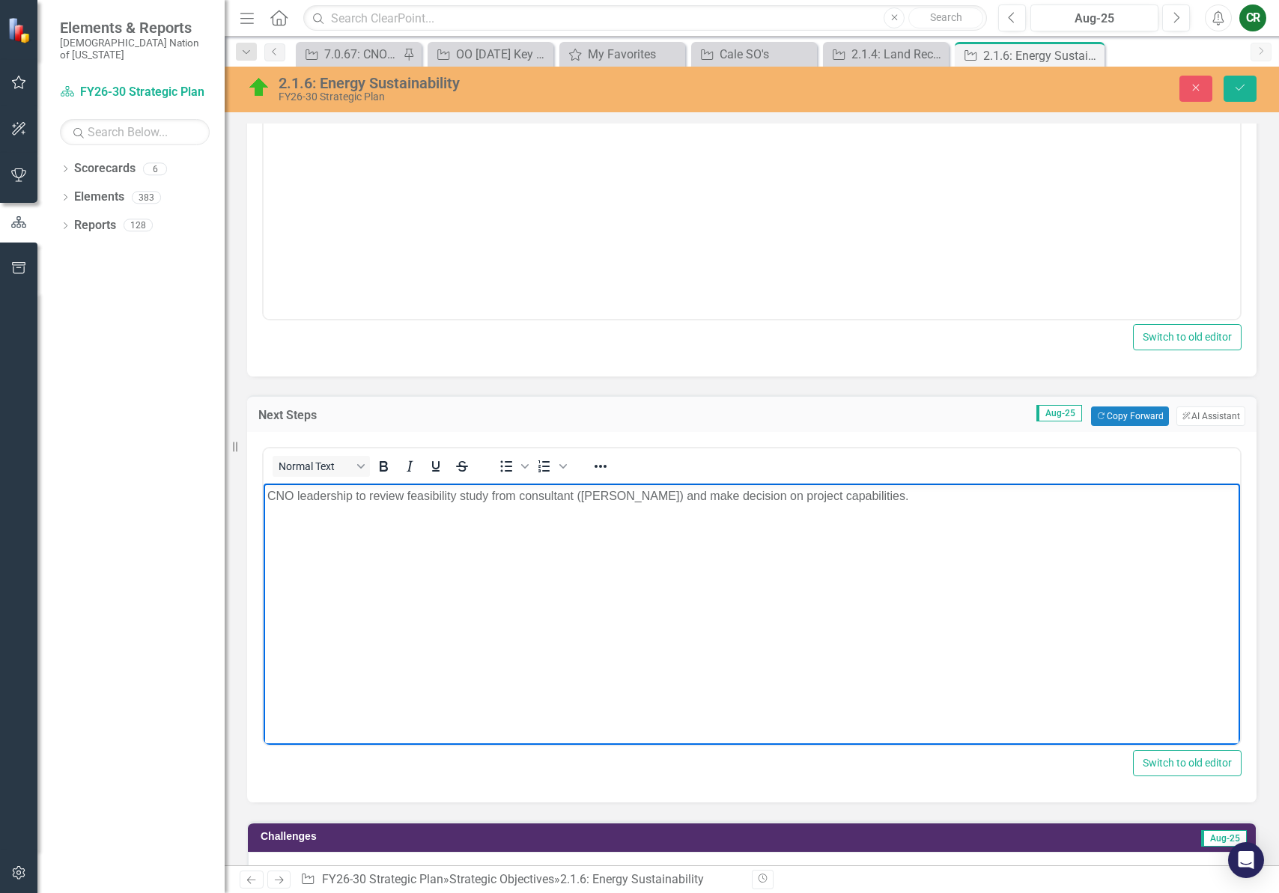
scroll to position [1177, 0]
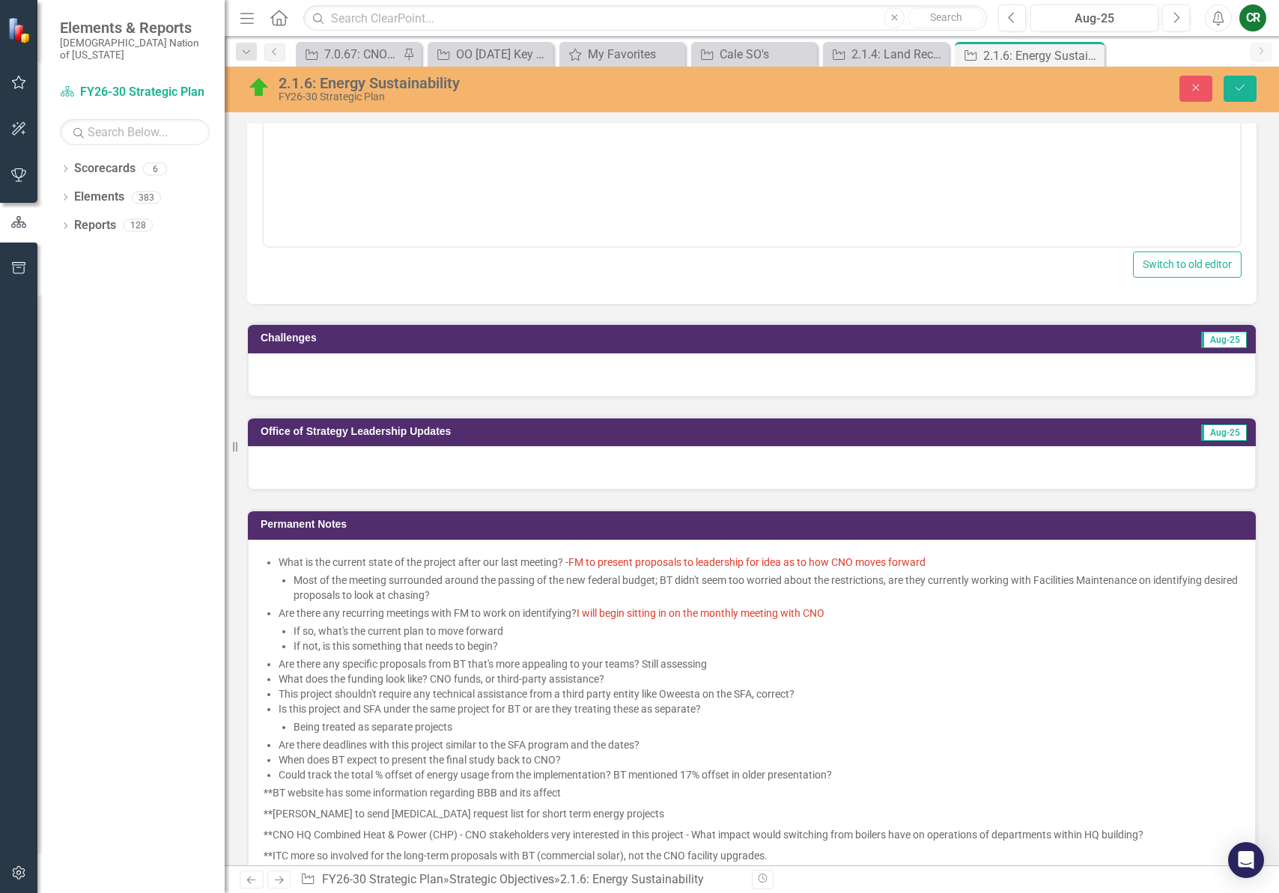
click at [260, 389] on div at bounding box center [752, 374] width 1008 height 43
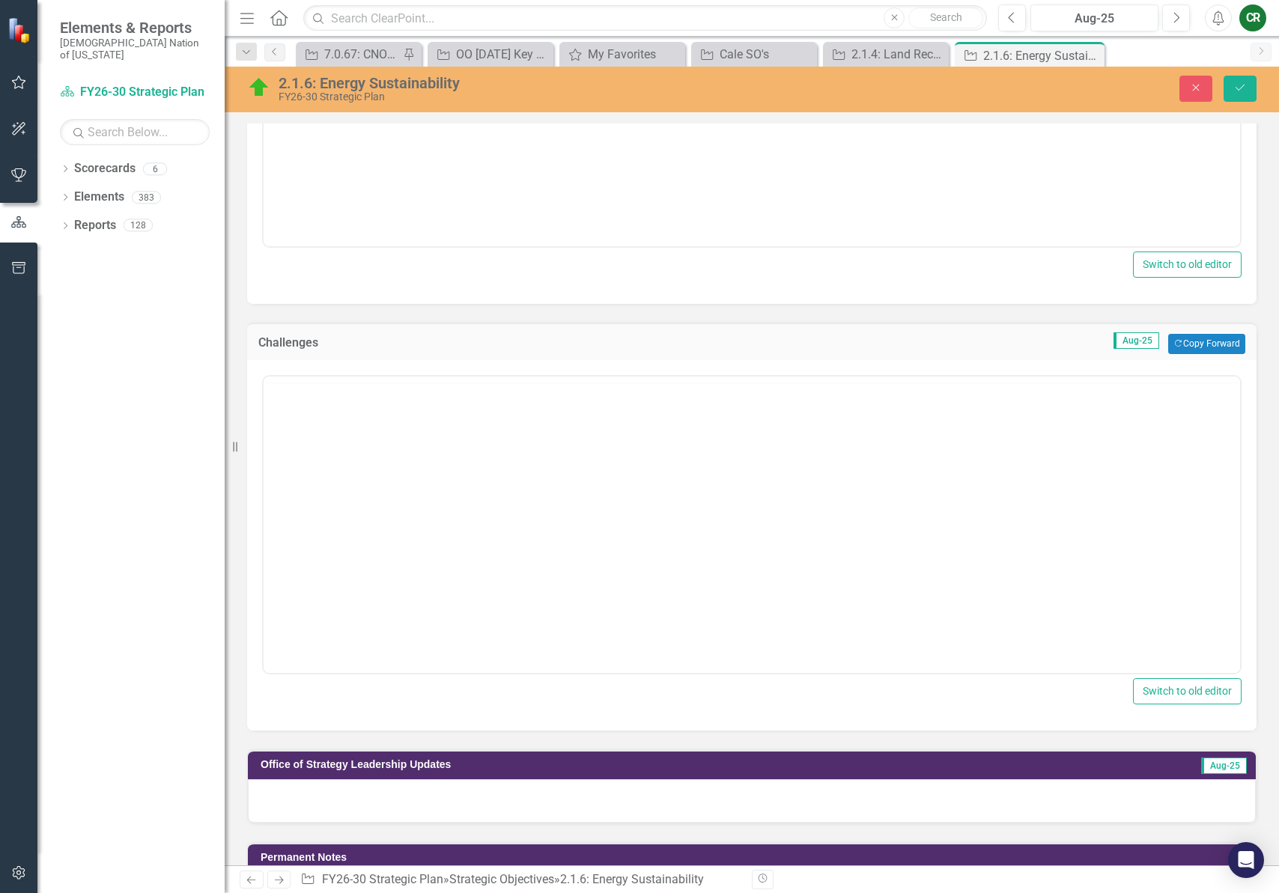
scroll to position [0, 0]
click at [305, 461] on body "Rich Text Area. Press ALT-0 for help." at bounding box center [752, 523] width 976 height 225
click at [1249, 95] on button "Save" at bounding box center [1240, 89] width 33 height 26
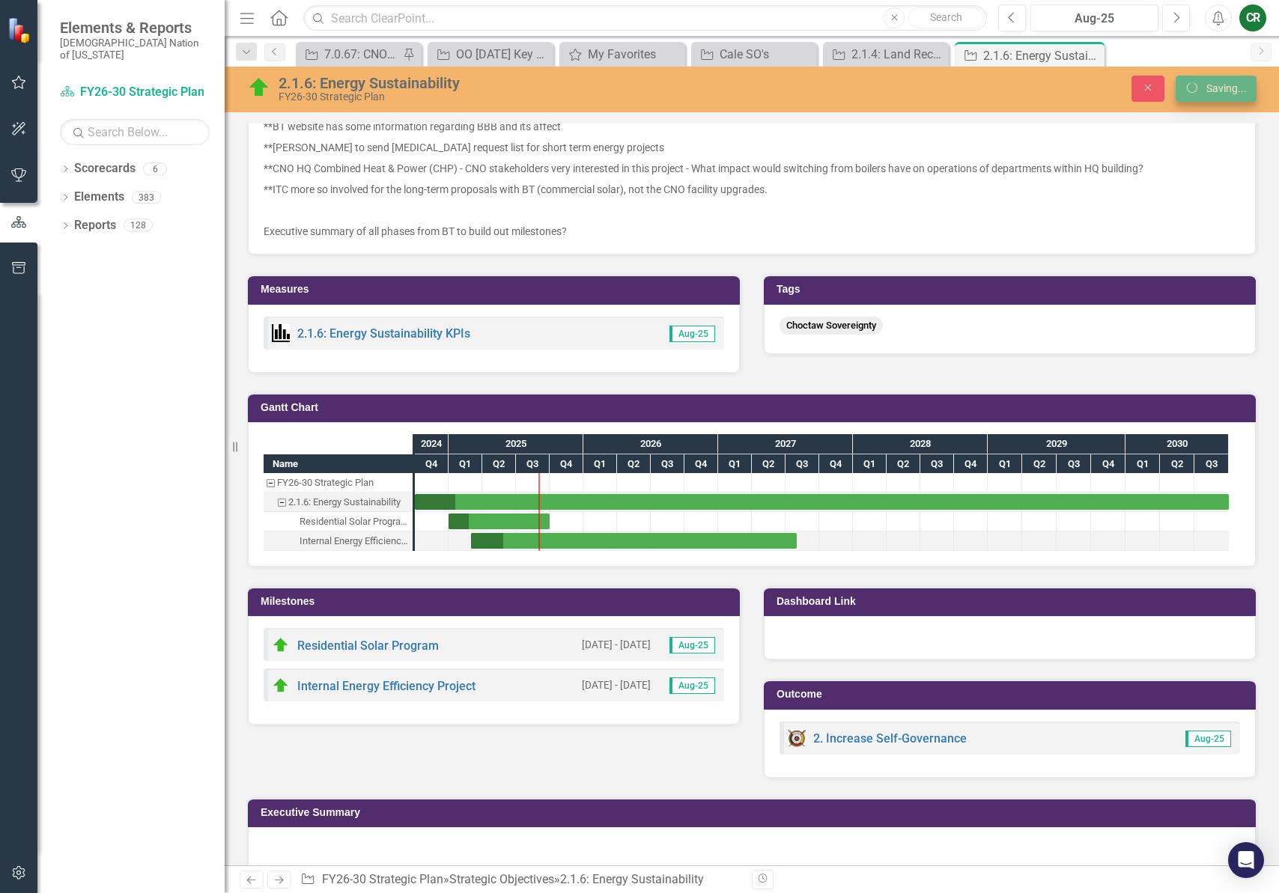
scroll to position [838, 0]
